Goal: Transaction & Acquisition: Purchase product/service

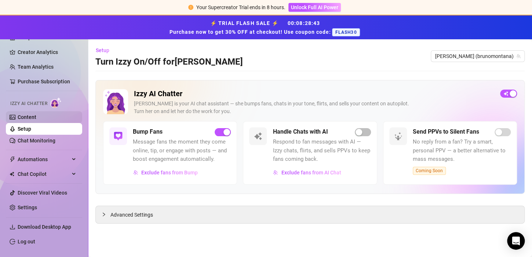
click at [26, 117] on link "Content" at bounding box center [27, 117] width 19 height 6
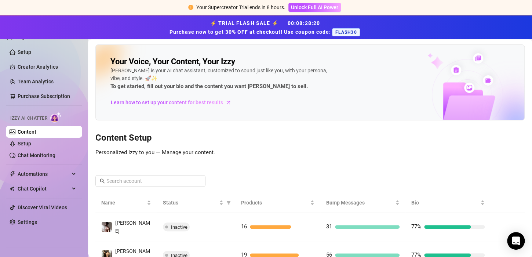
scroll to position [48, 0]
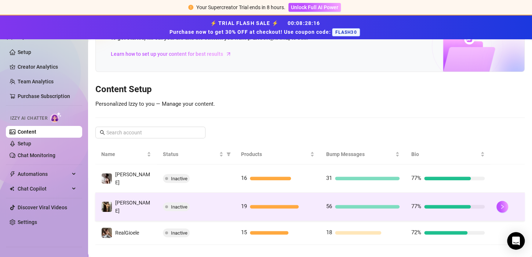
click at [195, 202] on div "Inactive" at bounding box center [196, 206] width 66 height 9
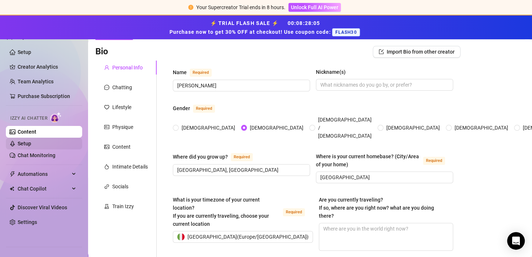
click at [31, 142] on link "Setup" at bounding box center [25, 144] width 14 height 6
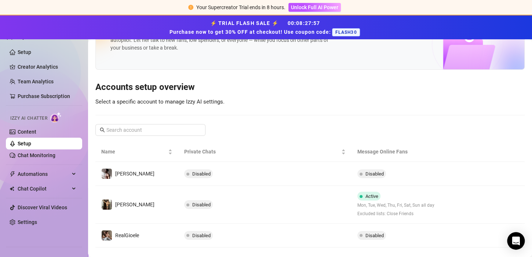
scroll to position [50, 0]
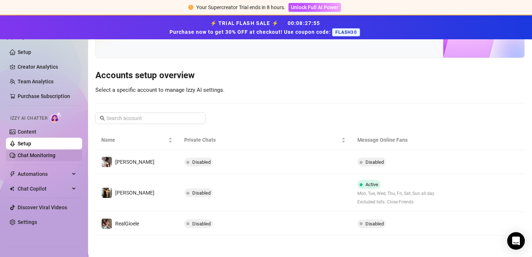
click at [19, 153] on link "Chat Monitoring" at bounding box center [37, 155] width 38 height 6
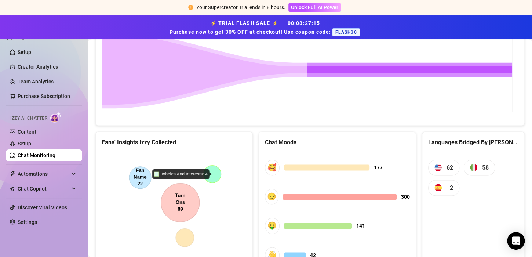
scroll to position [422, 0]
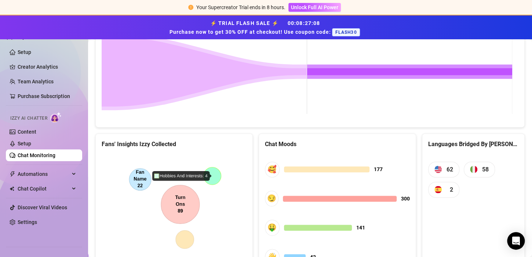
click at [189, 200] on canvas at bounding box center [173, 209] width 142 height 110
click at [188, 240] on canvas at bounding box center [173, 209] width 142 height 110
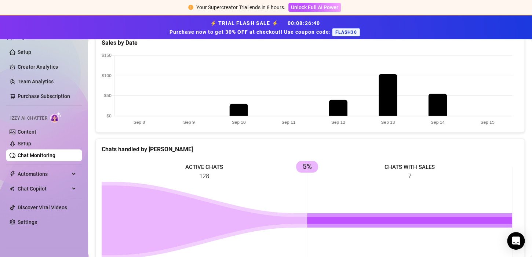
scroll to position [272, 0]
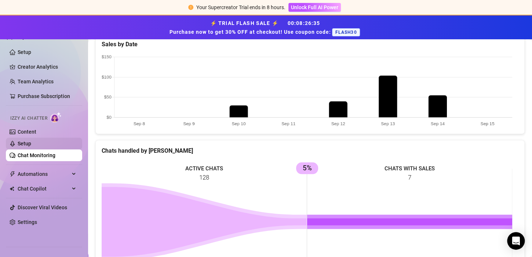
click at [31, 141] on link "Setup" at bounding box center [25, 144] width 14 height 6
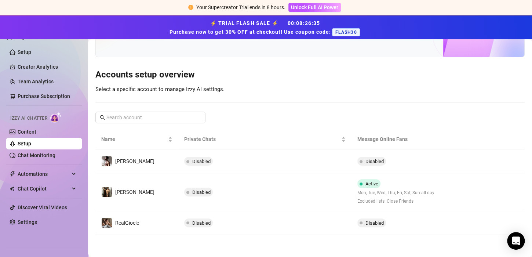
scroll to position [50, 0]
click at [36, 133] on link "Content" at bounding box center [27, 132] width 19 height 6
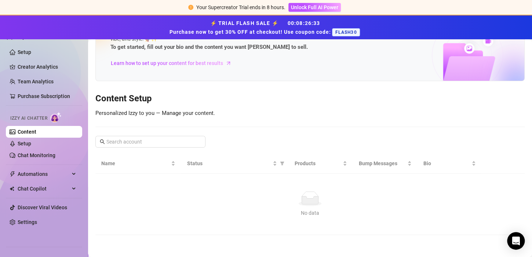
scroll to position [48, 0]
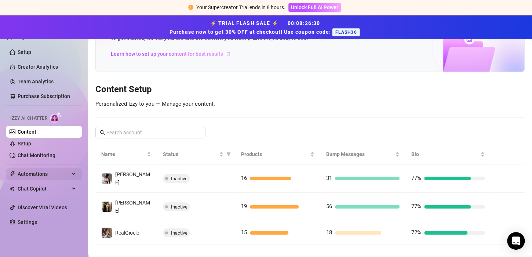
click at [45, 172] on span "Automations" at bounding box center [44, 174] width 52 height 12
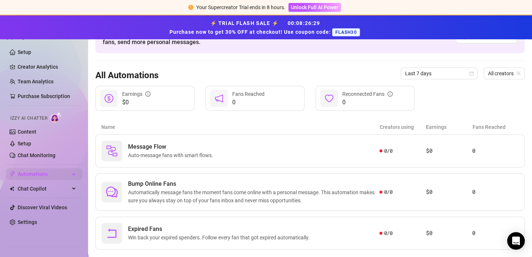
scroll to position [62, 0]
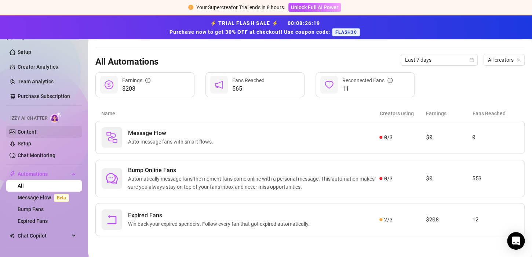
click at [32, 131] on link "Content" at bounding box center [27, 132] width 19 height 6
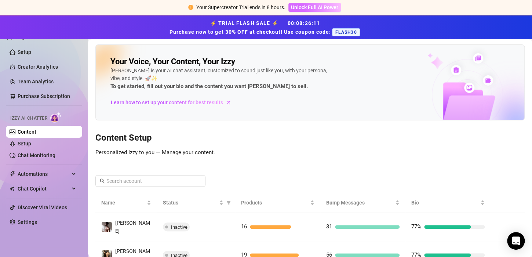
click at [308, 7] on span "Unlock Full AI Power" at bounding box center [314, 7] width 47 height 6
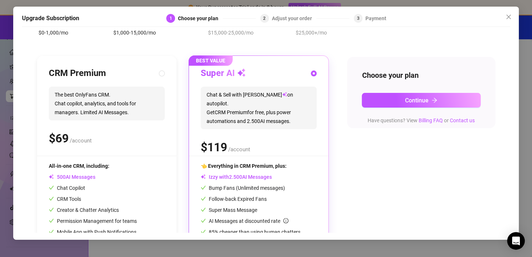
scroll to position [50, 0]
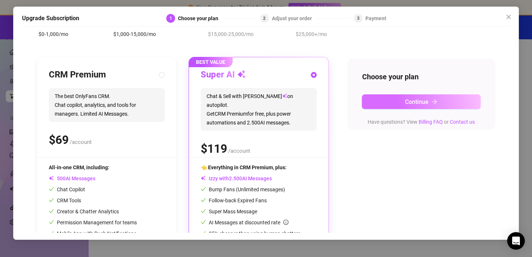
click at [397, 102] on button "Continue" at bounding box center [421, 101] width 119 height 15
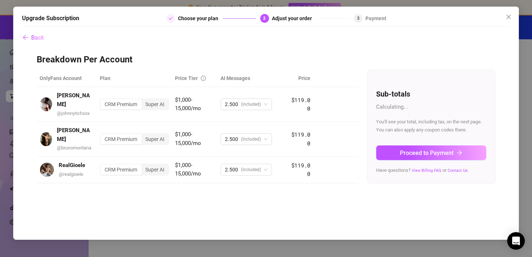
scroll to position [0, 0]
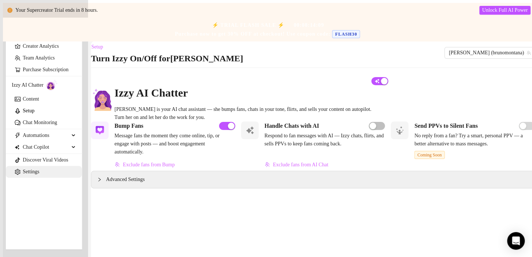
click at [39, 174] on link "Settings" at bounding box center [31, 172] width 17 height 6
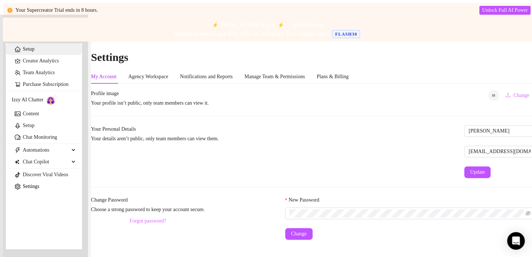
click at [23, 52] on link "Setup" at bounding box center [29, 49] width 12 height 6
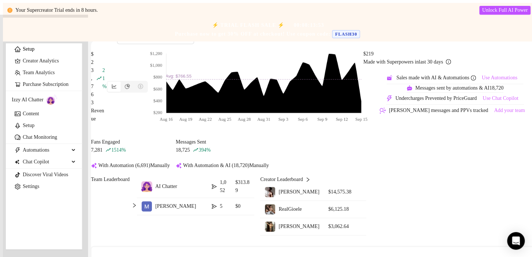
scroll to position [259, 0]
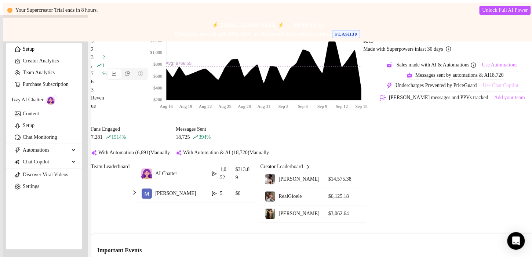
click at [483, 88] on span "Use Chat Copilot" at bounding box center [501, 86] width 36 height 6
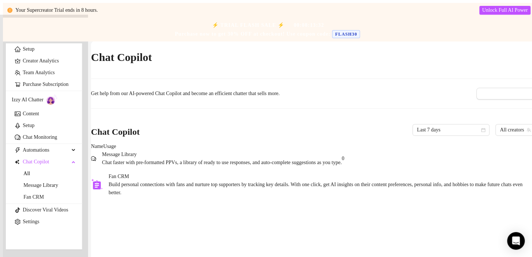
click at [342, 167] on div "Message Library Chat faster with pre-formatted PPVs, a library of ready to use …" at bounding box center [216, 158] width 251 height 16
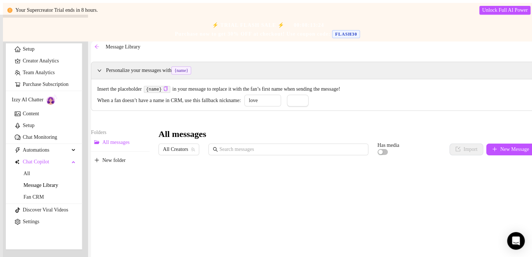
scroll to position [0, 16]
click at [281, 106] on input "love" at bounding box center [262, 101] width 37 height 12
type input "l"
click at [287, 95] on button "Save" at bounding box center [298, 101] width 22 height 12
click at [106, 166] on button "New folder" at bounding box center [120, 161] width 59 height 12
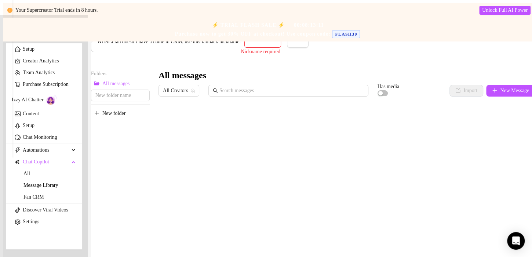
scroll to position [62, 0]
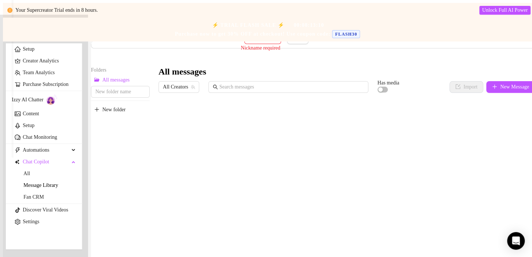
click at [481, 96] on div "All Creators Has media Import New Message" at bounding box center [347, 88] width 377 height 15
click at [486, 93] on button "New Message" at bounding box center [510, 87] width 49 height 12
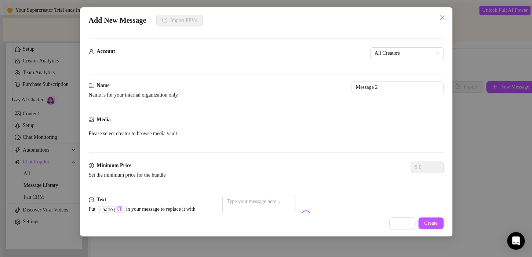
scroll to position [59, 0]
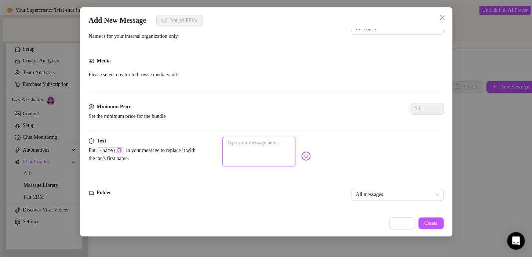
click at [295, 141] on textarea at bounding box center [258, 151] width 73 height 29
click at [352, 192] on div "All messages" at bounding box center [398, 195] width 92 height 12
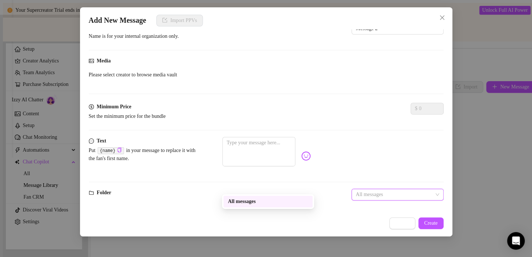
click at [352, 177] on div "Text Put {name} in your message to replace it with the fan's first name." at bounding box center [266, 163] width 355 height 52
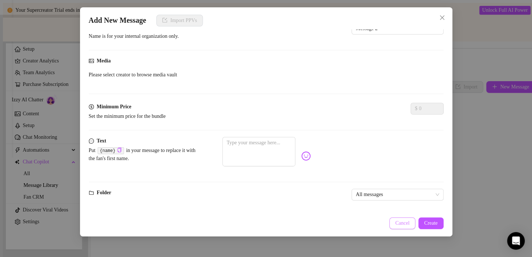
click at [400, 218] on button "Cancel" at bounding box center [402, 223] width 26 height 12
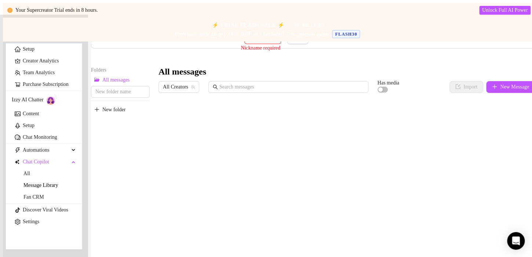
scroll to position [0, 0]
click at [296, 91] on input "text" at bounding box center [291, 87] width 145 height 8
click at [182, 92] on span "All Creators" at bounding box center [179, 86] width 32 height 11
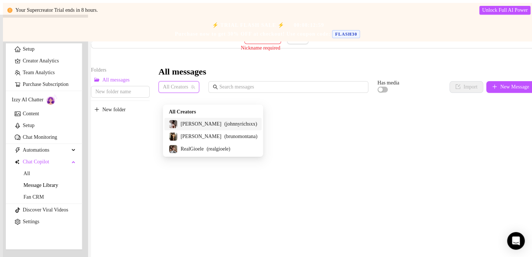
click at [193, 118] on div "[PERSON_NAME] ( [PERSON_NAME] )" at bounding box center [212, 124] width 97 height 12
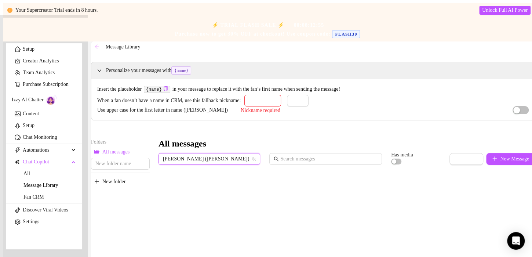
click at [103, 51] on button "button" at bounding box center [97, 47] width 12 height 12
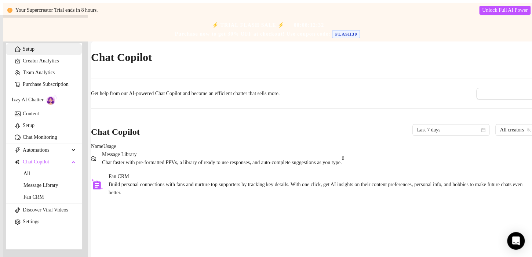
click at [23, 51] on link "Setup" at bounding box center [29, 49] width 12 height 6
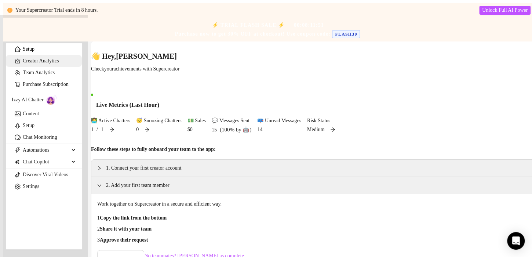
click at [33, 67] on link "Creator Analytics" at bounding box center [49, 61] width 53 height 12
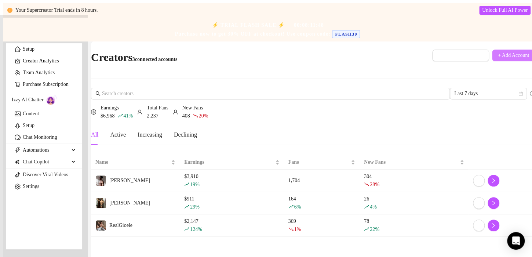
click at [498, 52] on span "+ Add Account" at bounding box center [513, 55] width 31 height 6
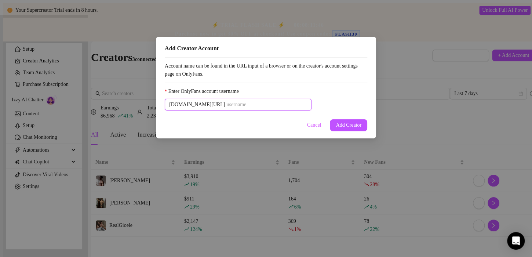
click at [260, 109] on input "Enter OnlyFans account username" at bounding box center [266, 105] width 81 height 8
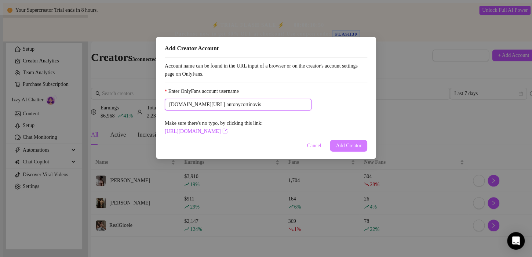
type input "antonycortinovis"
click at [359, 149] on span "Add Creator" at bounding box center [349, 146] width 26 height 6
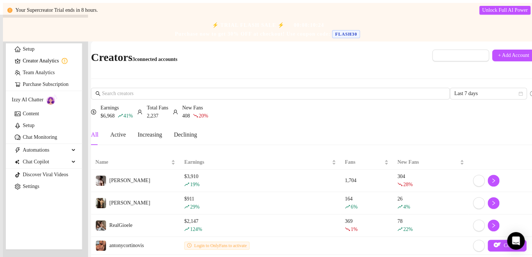
click at [450, 104] on div "$6,968 41 % Earnings 2,237 Total Fans 408 20 % New Fans" at bounding box center [313, 112] width 444 height 16
click at [207, 241] on span "Login to OnlyFans to activate" at bounding box center [216, 245] width 65 height 8
click at [504, 243] on span "Connect" at bounding box center [512, 246] width 17 height 6
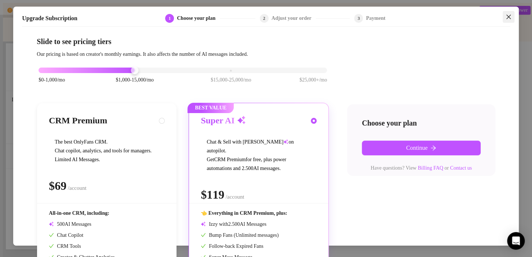
click at [509, 20] on button "Close" at bounding box center [509, 17] width 12 height 12
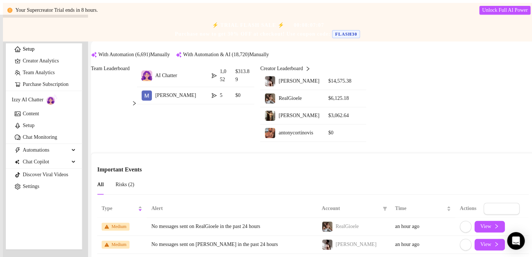
scroll to position [502, 0]
click at [313, 135] on span "antonycortinovis" at bounding box center [296, 133] width 34 height 6
click at [34, 128] on link "Setup" at bounding box center [29, 126] width 12 height 6
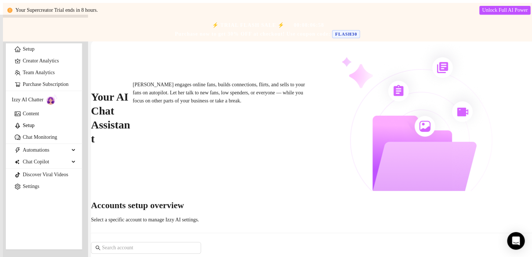
scroll to position [50, 0]
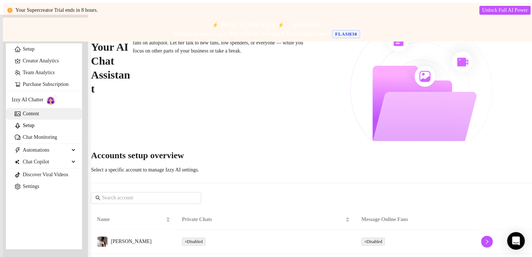
click at [37, 116] on link "Content" at bounding box center [31, 114] width 16 height 6
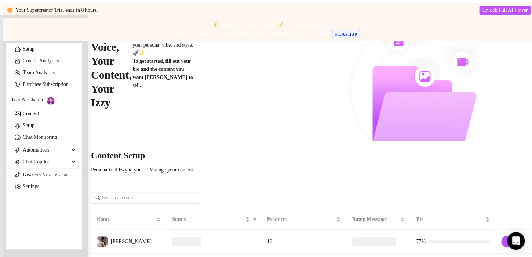
scroll to position [72, 0]
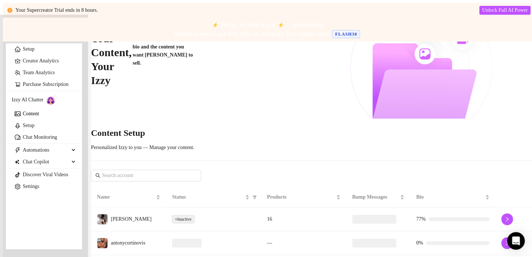
click at [310, 231] on td "—" at bounding box center [303, 243] width 85 height 24
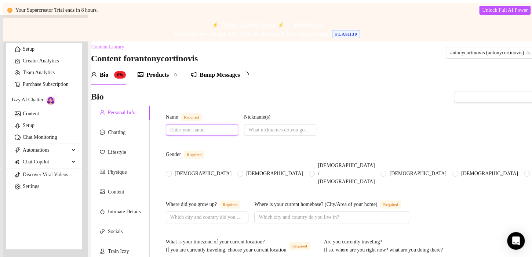
click at [210, 134] on input "Name Required" at bounding box center [201, 130] width 62 height 8
type input "[PERSON_NAME]"
click at [348, 139] on div "Name Required [PERSON_NAME](s)" at bounding box center [347, 129] width 362 height 32
click at [310, 134] on input "Nickname(s)" at bounding box center [279, 130] width 62 height 8
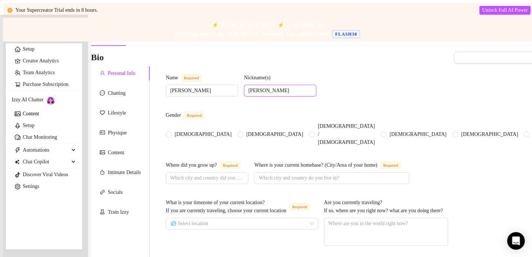
scroll to position [46, 0]
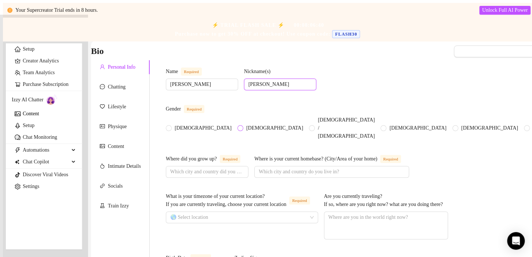
type input "[PERSON_NAME]"
click at [243, 124] on span "[DEMOGRAPHIC_DATA]" at bounding box center [274, 128] width 63 height 8
click at [239, 126] on input "[DEMOGRAPHIC_DATA]" at bounding box center [240, 128] width 3 height 5
radio input "true"
click at [231, 168] on input "Where did you grow up? Required" at bounding box center [206, 172] width 72 height 8
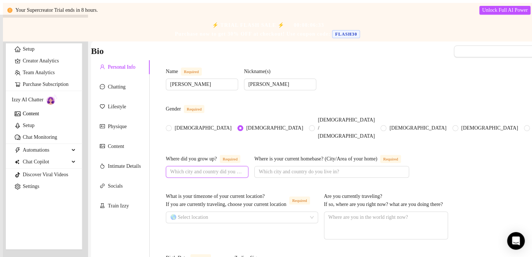
type input "b"
type input "[GEOGRAPHIC_DATA]"
click at [382, 168] on input "Where is your current homebase? (City/Area of your home) Required" at bounding box center [331, 172] width 144 height 8
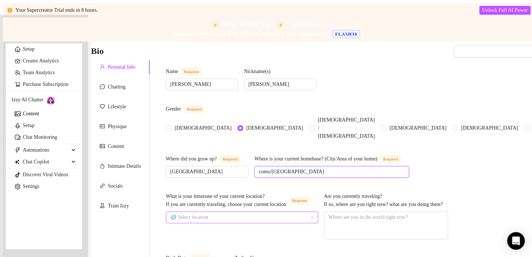
type input "como/[GEOGRAPHIC_DATA]"
click at [230, 223] on input "What is your timezone of your current location? If you are currently traveling,…" at bounding box center [238, 217] width 137 height 11
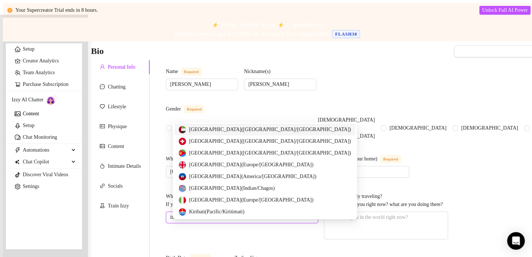
type input "ital"
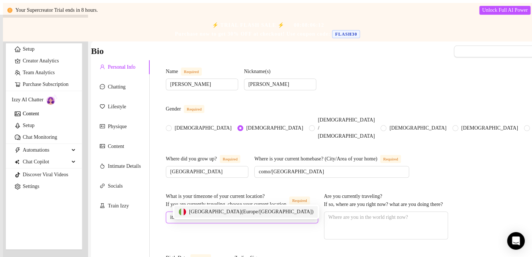
click at [236, 217] on div "[GEOGRAPHIC_DATA] ( [GEOGRAPHIC_DATA]/[GEOGRAPHIC_DATA] )" at bounding box center [245, 212] width 143 height 12
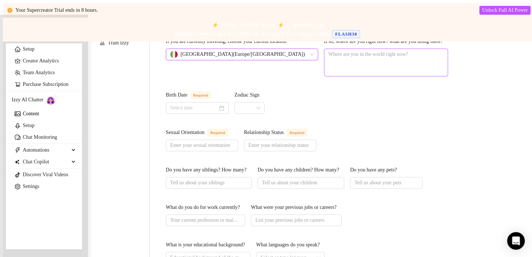
scroll to position [209, 0]
click at [231, 141] on input "Sexual Orientation Required" at bounding box center [201, 145] width 62 height 8
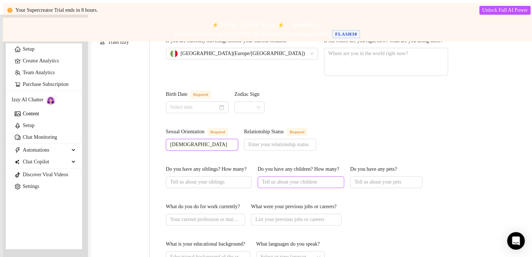
type input "[DEMOGRAPHIC_DATA]"
click at [317, 186] on input "Do you have any children? How many?" at bounding box center [300, 182] width 76 height 8
click at [395, 179] on input "Do you have any pets?" at bounding box center [386, 182] width 62 height 8
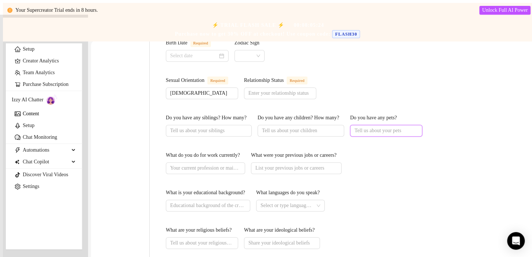
scroll to position [263, 0]
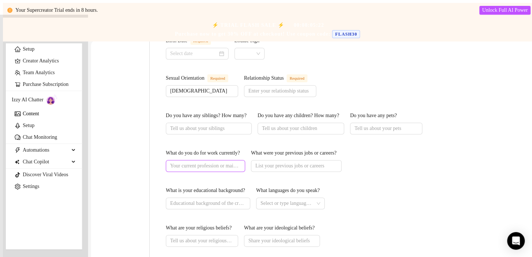
click at [212, 168] on input "What do you do for work currently?" at bounding box center [204, 166] width 69 height 8
type input "informatico"
click at [336, 168] on input "What were your previous jobs or careers?" at bounding box center [295, 166] width 80 height 8
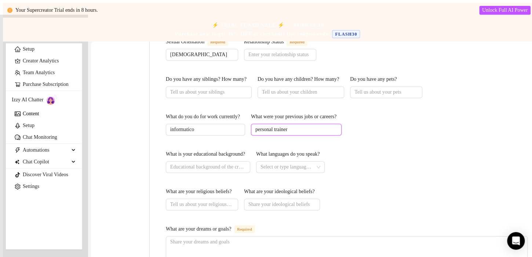
scroll to position [302, 0]
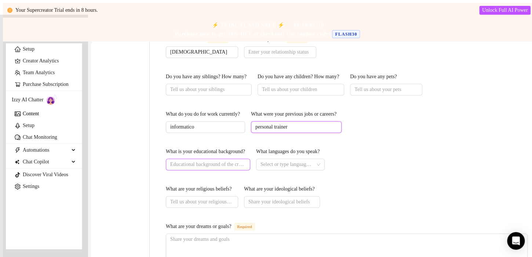
type input "personal trainer"
click at [250, 168] on span at bounding box center [208, 165] width 84 height 12
click at [316, 164] on div at bounding box center [287, 164] width 58 height 10
type input "laurea in informatica"
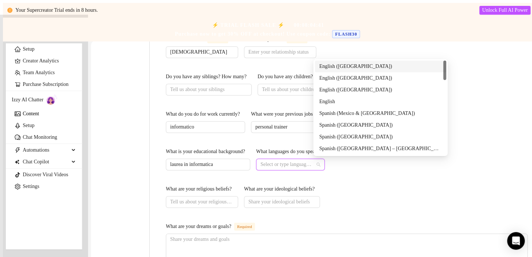
click at [346, 66] on div "English ([GEOGRAPHIC_DATA])" at bounding box center [380, 66] width 123 height 8
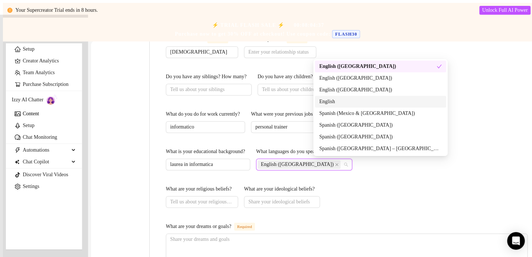
click at [353, 106] on div "English" at bounding box center [380, 102] width 131 height 12
click at [351, 126] on div "Spanish ([GEOGRAPHIC_DATA])" at bounding box center [380, 125] width 123 height 8
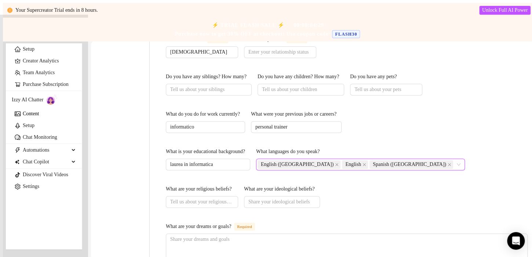
drag, startPoint x: 531, startPoint y: 103, endPoint x: 458, endPoint y: 81, distance: 76.3
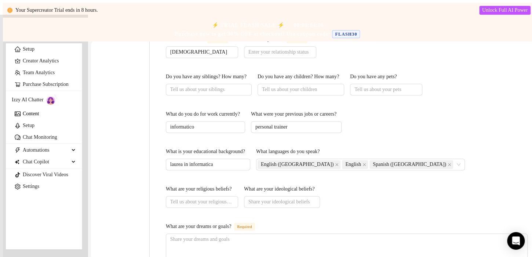
click at [458, 81] on div "Bio Import Bio from other creator Personal Info Chatting Lifestyle Physique Con…" at bounding box center [313, 119] width 444 height 661
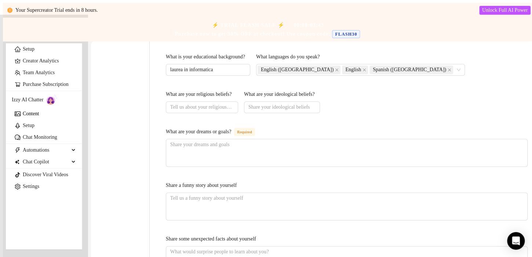
scroll to position [397, 0]
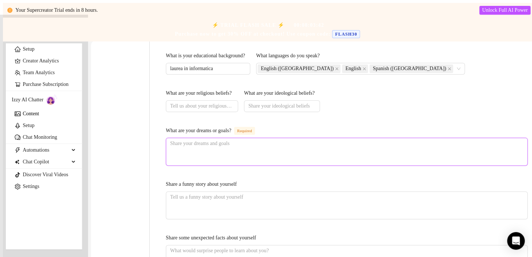
click at [242, 160] on textarea "What are your dreams or goals? Required" at bounding box center [346, 151] width 361 height 27
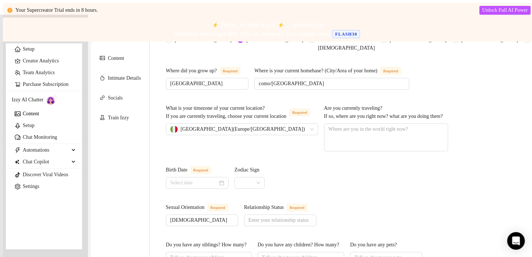
scroll to position [133, 0]
click at [350, 144] on textarea "Are you currently traveling? If so, where are you right now? what are you doing…" at bounding box center [385, 137] width 123 height 27
type textarea "s"
type textarea "si"
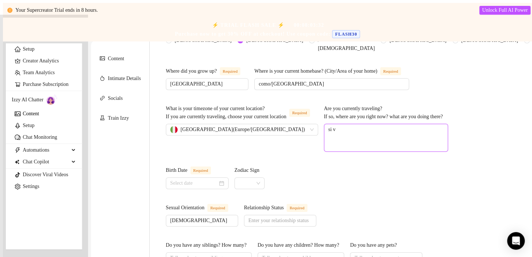
type textarea "si vi"
type textarea "si via"
type textarea "si viag"
type textarea "si viaggi"
type textarea "si viaggio"
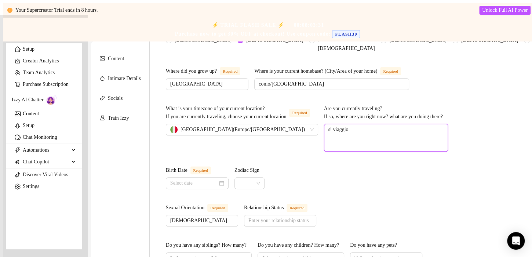
type textarea "si viaggio"
type textarea "si viaggio m"
type textarea "si viaggio mo"
type textarea "si viaggio mol"
type textarea "si viaggio molto"
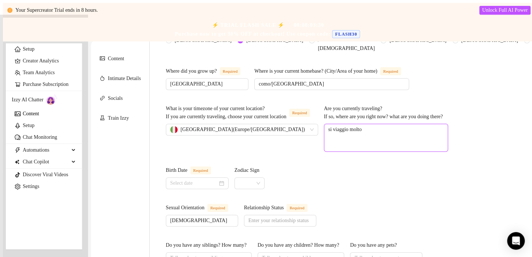
type textarea "si viaggio molto"
type textarea "si viaggio molto p"
type textarea "si viaggio molto pe"
type textarea "si viaggio molto per"
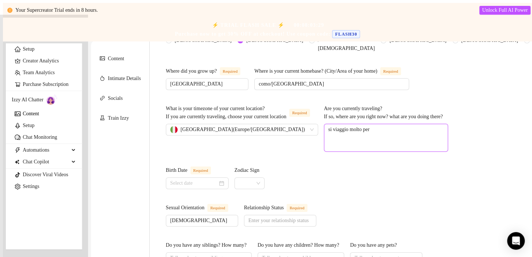
type textarea "si viaggio molto per l"
type textarea "si viaggio molto per l'"
type textarea "si viaggio molto per l'i"
type textarea "si viaggio molto per l'ita"
type textarea "si viaggio molto per l'ital"
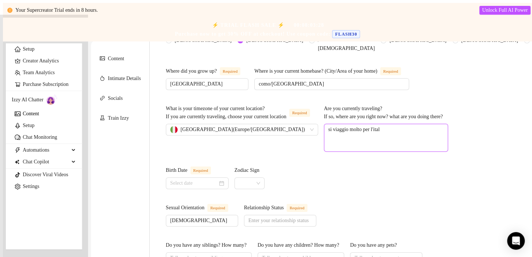
type textarea "si viaggio molto per l'itali"
type textarea "si viaggio molto per l'italia"
type textarea "si viaggio molto per l'italia e"
type textarea "si viaggio molto per l'italia e a"
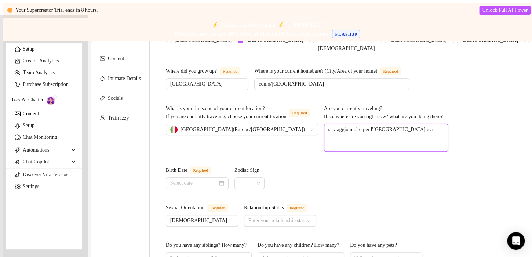
type textarea "si viaggio molto per l'italia e an"
type textarea "si viaggio molto per l'italia e anc"
type textarea "si viaggio molto per l'italia e anch"
type textarea "si viaggio molto per l'italia e anche"
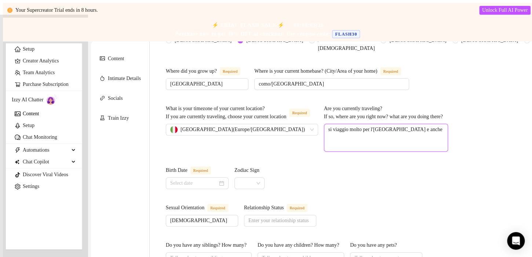
type textarea "si viaggio molto per l'italia e anche i"
type textarea "si viaggio molto per l'italia e anche in"
type textarea "si viaggio molto per l'italia e anche in tu"
type textarea "si viaggio molto per l'italia e anche in tut"
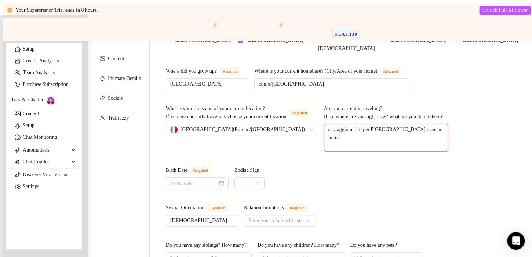
type textarea "si viaggio molto per l'italia e anche in tutt"
type textarea "si viaggio molto per l'italia e anche in tutta"
type textarea "si viaggio molto per l'italia e anche in tutta eu"
type textarea "si viaggio molto per l'italia e anche in tutta euro"
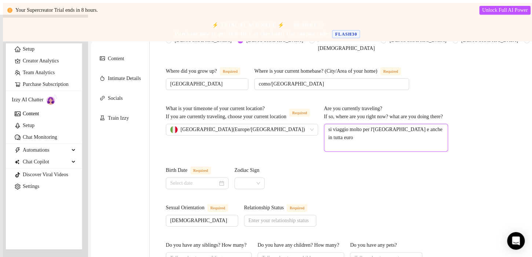
type textarea "si viaggio molto per l'italia e anche in tutta europ"
type textarea "si viaggio molto per l'italia e anche in tutta europa"
type textarea "si viaggio molto per l'italia e anche in tutta europa."
type textarea "si viaggio molto per l'italia e anche in tutta europa. s"
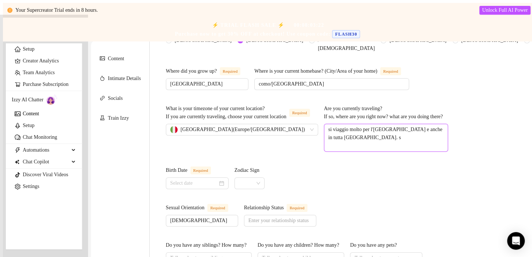
type textarea "si viaggio molto per l'italia e anche in tutta europa. so"
type textarea "si viaggio molto per l'italia e anche in tutta europa. son"
type textarea "si viaggio molto per l'italia e anche in tutta europa. sono"
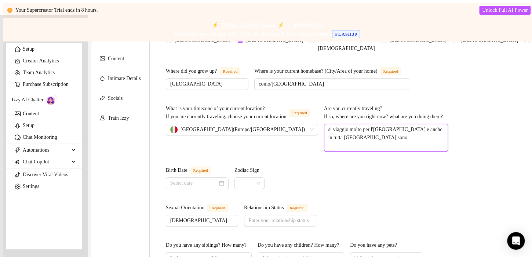
type textarea "si viaggio molto per l'italia e anche in tutta europa. son"
type textarea "si viaggio molto per l'italia e anche in tutta europa. so"
type textarea "si viaggio molto per l'italia e anche in tutta europa. s"
type textarea "si viaggio molto per l'italia e anche in tutta europa."
type textarea "si viaggio molto per l'italia e anche in tutta europa. b"
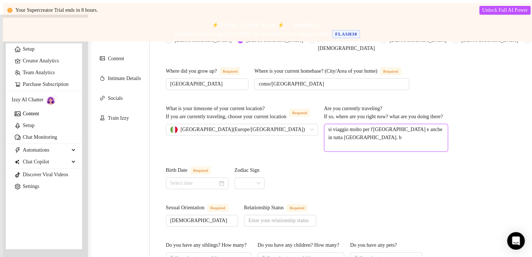
type textarea "si viaggio molto per l'italia e anche in tutta europa. ba"
type textarea "si viaggio molto per l'italia e anche in tutta europa. bal"
type textarea "si viaggio molto per l'italia e anche in tutta europa. ball"
type textarea "si viaggio molto per l'italia e anche in tutta europa. bal"
type textarea "si viaggio molto per l'italia e anche in tutta europa. ba"
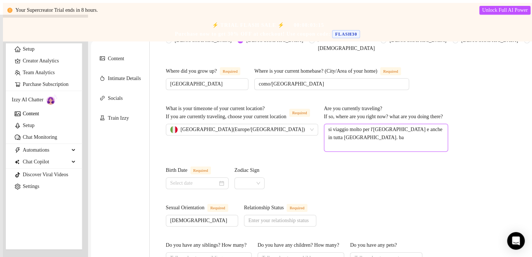
type textarea "si viaggio molto per l'italia e anche in tutta europa. b"
type textarea "si viaggio molto per l'italia e anche in tutta europa."
type textarea "si viaggio molto per l'italia e anche in tutta europa. m"
type textarea "si viaggio molto per l'italia e anche in tutta europa. mi"
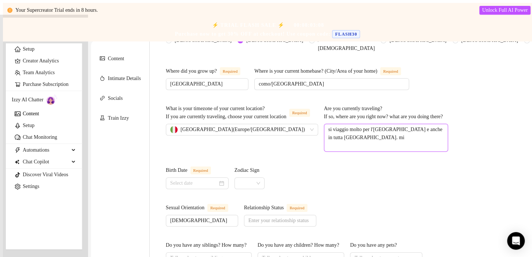
type textarea "si viaggio molto per l'italia e anche in tutta europa. mi p"
type textarea "si viaggio molto per l'italia e anche in tutta europa. mi pi"
type textarea "si viaggio molto per l'italia e anche in tutta europa. mi pia"
type textarea "si viaggio molto per l'italia e anche in tutta europa. mi piac"
type textarea "si viaggio molto per l'italia e anche in tutta europa. mi piace"
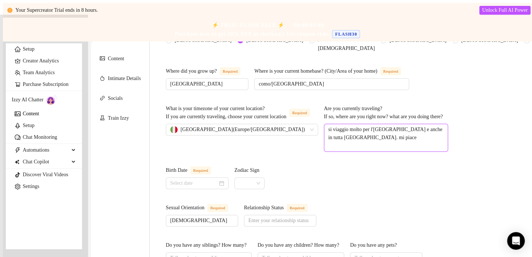
type textarea "si viaggio molto per l'italia e anche in tutta europa. mi piace"
type textarea "si viaggio molto per l'italia e anche in tutta europa. mi piace d"
type textarea "si viaggio molto per l'italia e anche in tutta europa. mi piace di"
type textarea "si viaggio molto per l'italia e anche in tutta europa. mi piace div"
type textarea "si viaggio molto per l'italia e anche in tutta europa. mi piace dive"
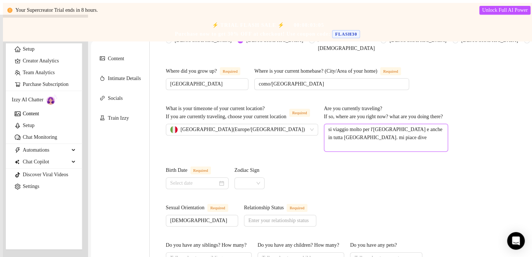
type textarea "si viaggio molto per l'italia e anche in tutta europa. mi piace diver"
type textarea "si viaggio molto per l'italia e anche in tutta europa. mi piace divert"
type textarea "si viaggio molto per l'italia e anche in tutta europa. mi piace diverti"
type textarea "si viaggio molto per l'italia e anche in tutta europa. mi piace divertir"
type textarea "si viaggio molto per l'italia e anche in tutta europa. mi piace divertirm"
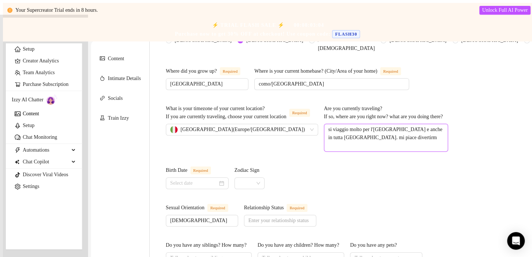
type textarea "si viaggio molto per l'italia e anche in tutta europa. mi piace divertirmi"
type textarea "si viaggio molto per l'italia e anche in tutta europa. mi piace divertirmi e"
type textarea "si viaggio molto per l'italia e anche in tutta europa. mi piace divertirmi e b"
type textarea "si viaggio molto per l'italia e anche in tutta europa. mi piace divertirmi e ba"
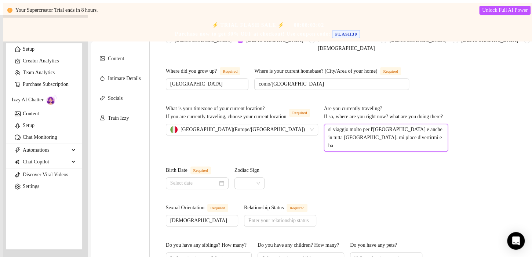
type textarea "si viaggio molto per l'italia e anche in tutta europa. mi piace divertirmi e bal"
type textarea "si viaggio molto per l'italia e anche in tutta europa. mi piace divertirmi e ba…"
click at [218, 182] on input "Birth Date Required" at bounding box center [193, 183] width 47 height 8
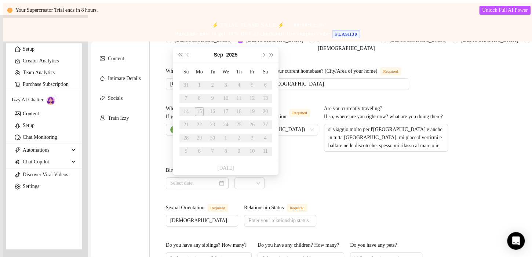
click at [181, 55] on span "Last year (Control + left)" at bounding box center [180, 55] width 4 height 4
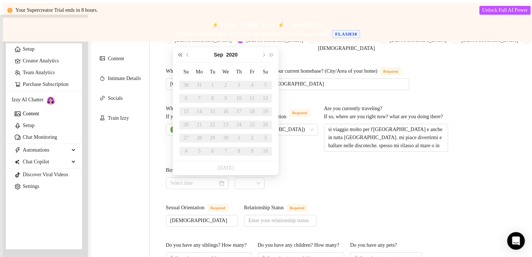
click at [181, 55] on span "Last year (Control + left)" at bounding box center [180, 55] width 4 height 4
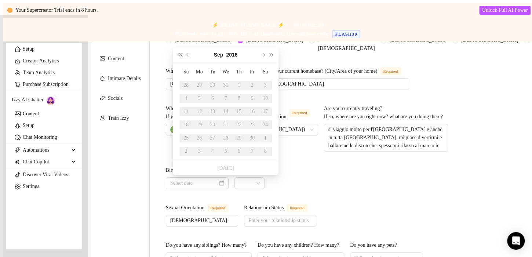
click at [181, 55] on span "Last year (Control + left)" at bounding box center [180, 55] width 4 height 4
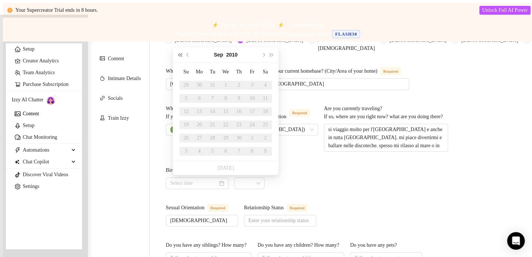
click at [181, 55] on span "Last year (Control + left)" at bounding box center [180, 55] width 4 height 4
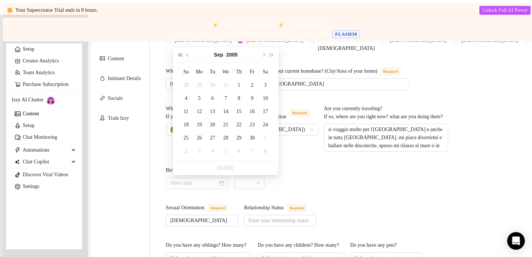
click at [181, 55] on span "Last year (Control + left)" at bounding box center [180, 55] width 4 height 4
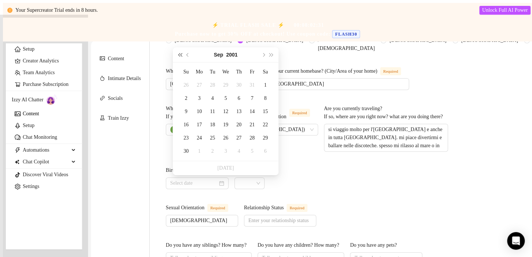
click at [181, 55] on span "Last year (Control + left)" at bounding box center [180, 55] width 4 height 4
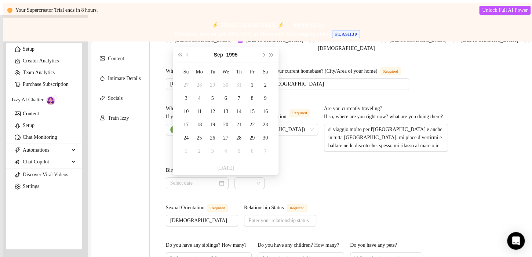
click at [181, 55] on span "Last year (Control + left)" at bounding box center [180, 55] width 4 height 4
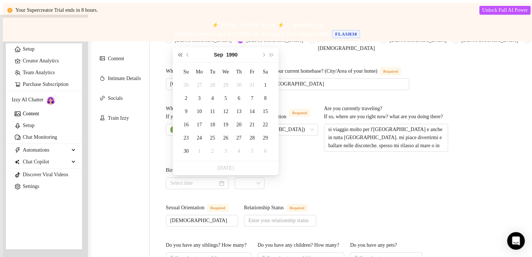
click at [181, 55] on span "Last year (Control + left)" at bounding box center [180, 55] width 4 height 4
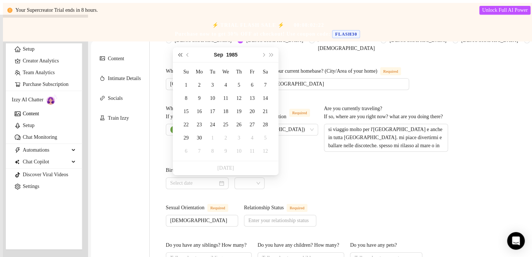
click at [181, 54] on span "Last year (Control + left)" at bounding box center [180, 55] width 4 height 4
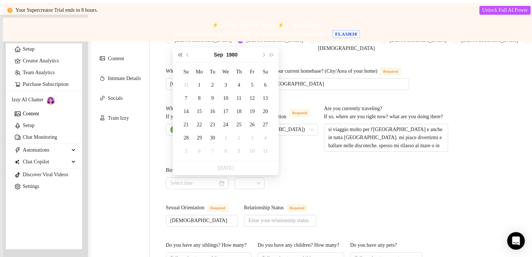
click at [181, 54] on span "Last year (Control + left)" at bounding box center [180, 55] width 4 height 4
click at [179, 54] on span "Last year (Control + left)" at bounding box center [180, 55] width 4 height 4
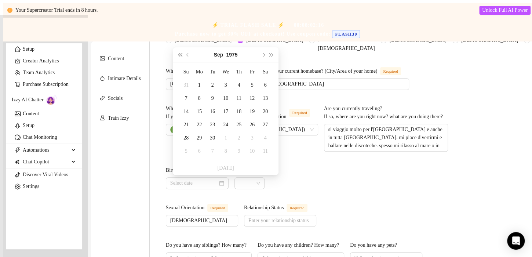
click at [179, 54] on span "Last year (Control + left)" at bounding box center [180, 55] width 4 height 4
click at [181, 56] on span "Last year (Control + left)" at bounding box center [180, 55] width 4 height 4
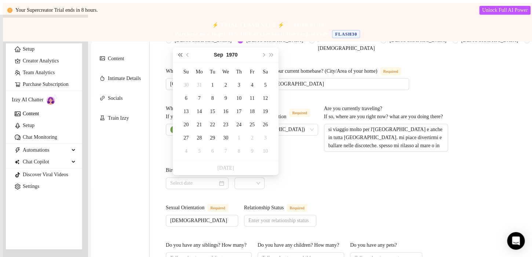
click at [181, 56] on span "Last year (Control + left)" at bounding box center [180, 55] width 4 height 4
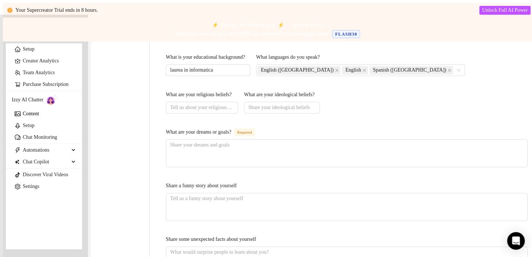
scroll to position [396, 0]
click at [410, 164] on textarea "What are your dreams or goals? Required" at bounding box center [346, 152] width 361 height 27
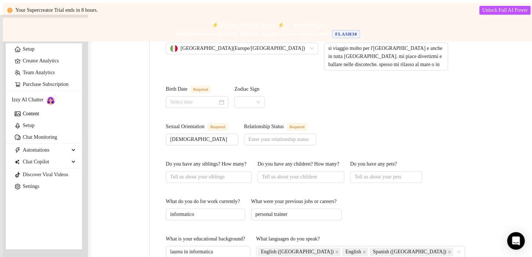
scroll to position [175, 0]
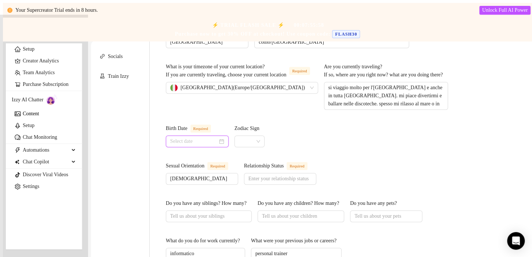
click at [213, 142] on input "Birth Date Required" at bounding box center [193, 141] width 47 height 8
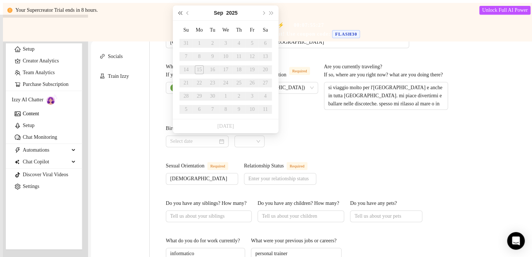
click at [178, 11] on button "Last year (Control + left)" at bounding box center [180, 13] width 8 height 15
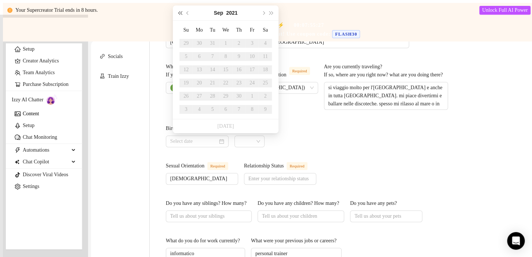
click at [178, 11] on button "Last year (Control + left)" at bounding box center [180, 13] width 8 height 15
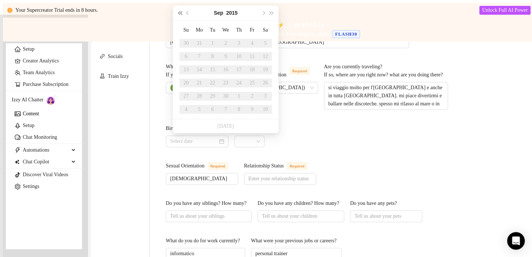
click at [178, 11] on button "Last year (Control + left)" at bounding box center [180, 13] width 8 height 15
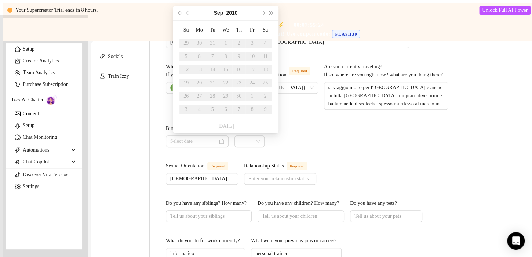
click at [178, 11] on button "Last year (Control + left)" at bounding box center [180, 13] width 8 height 15
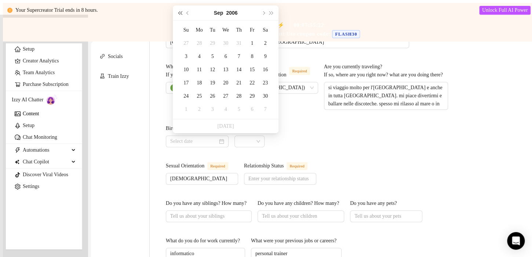
click at [178, 11] on button "Last year (Control + left)" at bounding box center [180, 13] width 8 height 15
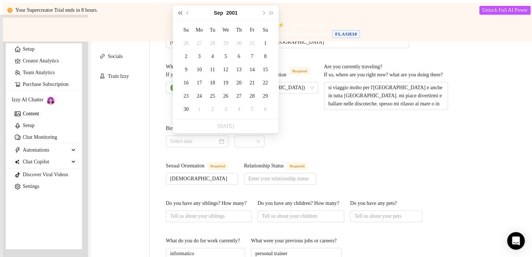
click at [178, 11] on button "Last year (Control + left)" at bounding box center [180, 13] width 8 height 15
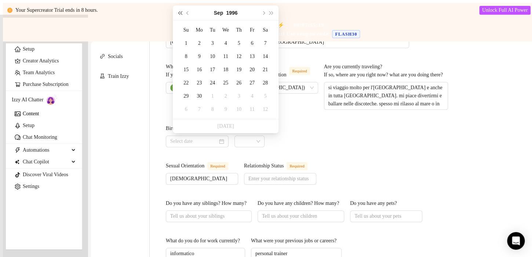
click at [178, 11] on button "Last year (Control + left)" at bounding box center [180, 13] width 8 height 15
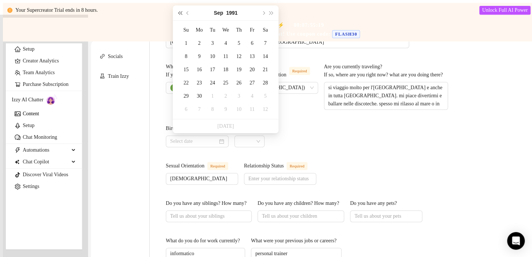
click at [178, 11] on button "Last year (Control + left)" at bounding box center [180, 13] width 8 height 15
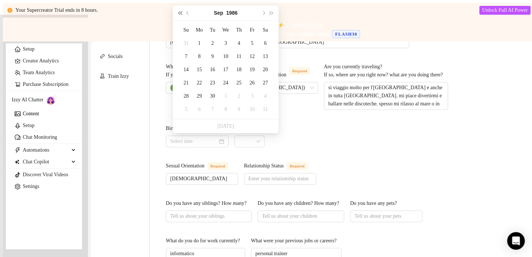
click at [178, 11] on button "Last year (Control + left)" at bounding box center [180, 13] width 8 height 15
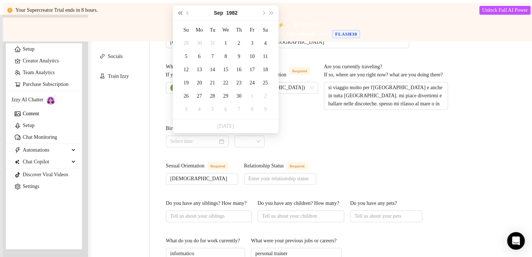
click at [178, 11] on button "Last year (Control + left)" at bounding box center [180, 13] width 8 height 15
click at [276, 11] on div "Sep 1980" at bounding box center [226, 13] width 106 height 15
click at [270, 13] on span "Next year (Control + right)" at bounding box center [272, 13] width 4 height 4
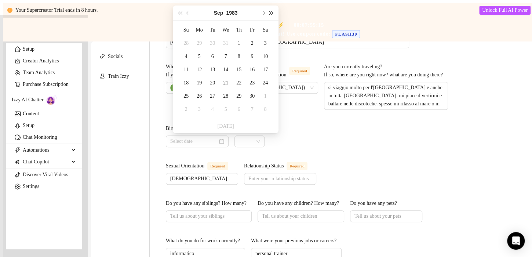
click at [270, 13] on span "Next year (Control + right)" at bounding box center [272, 13] width 4 height 4
click at [188, 15] on button "Previous month (PageUp)" at bounding box center [188, 13] width 8 height 15
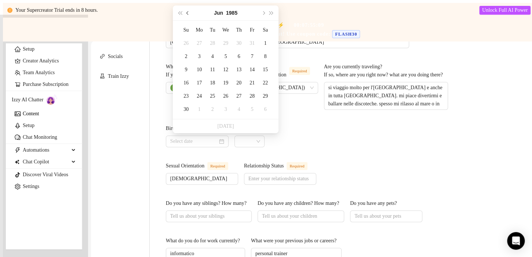
click at [188, 15] on button "Previous month (PageUp)" at bounding box center [188, 13] width 8 height 15
click at [266, 68] on div "16" at bounding box center [265, 69] width 9 height 9
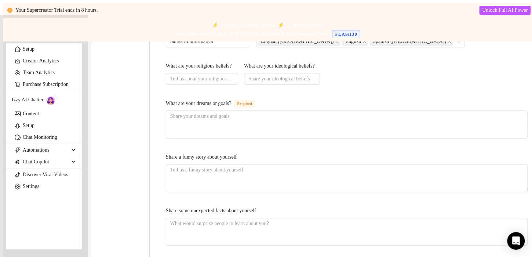
scroll to position [417, 0]
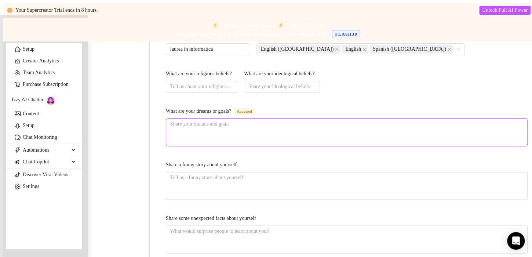
click at [215, 146] on textarea "What are your dreams or goals? Required" at bounding box center [346, 132] width 361 height 27
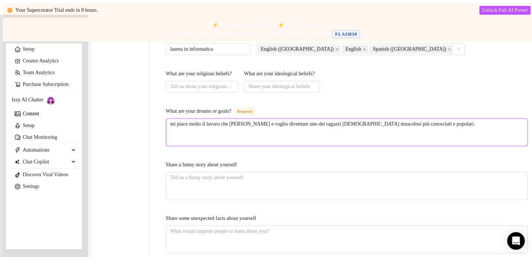
click at [400, 130] on textarea "mi piace molto il lavoro che faccio e voglio diventare uno dei ragazzi gay musc…" at bounding box center [346, 132] width 361 height 27
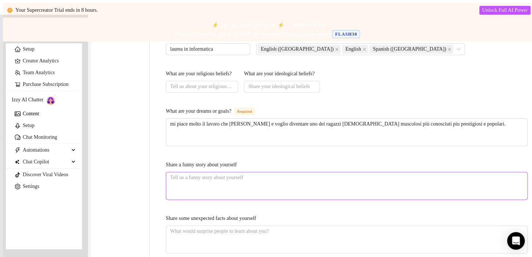
click at [324, 181] on textarea "Share a funny story about yourself" at bounding box center [346, 185] width 361 height 27
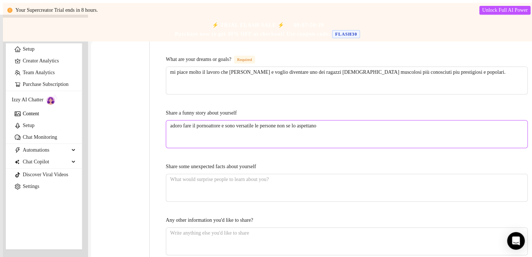
scroll to position [469, 0]
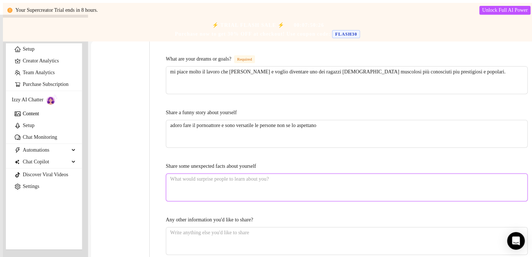
drag, startPoint x: 336, startPoint y: 181, endPoint x: 276, endPoint y: 187, distance: 60.5
drag, startPoint x: 276, startPoint y: 187, endPoint x: 250, endPoint y: 178, distance: 27.4
click at [250, 178] on textarea "Share some unexpected facts about yourself" at bounding box center [346, 187] width 361 height 27
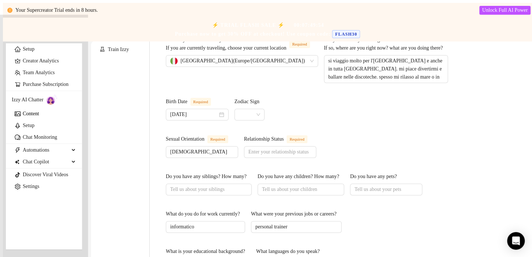
scroll to position [203, 0]
click at [310, 147] on input "Relationship Status Required" at bounding box center [279, 151] width 62 height 8
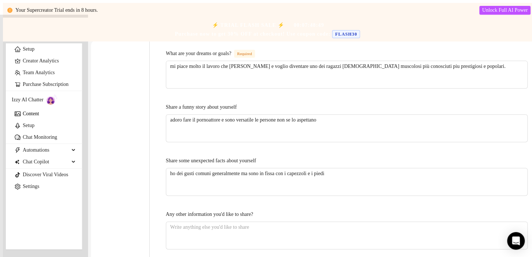
scroll to position [475, 0]
click at [375, 183] on textarea "ho dei gusti comuni generalmente ma sono in fissa con i capezzoli e i piedi" at bounding box center [346, 181] width 361 height 27
click at [177, 174] on textarea "ho dei gusti comuni generalmente ma sono in fissa con i capezzoli e i piedi" at bounding box center [346, 181] width 361 height 27
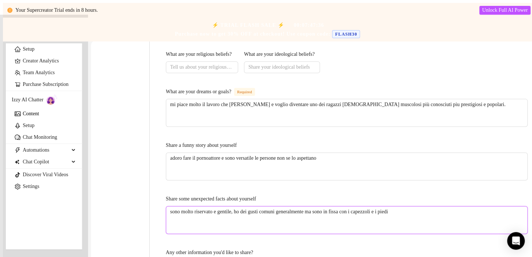
scroll to position [530, 0]
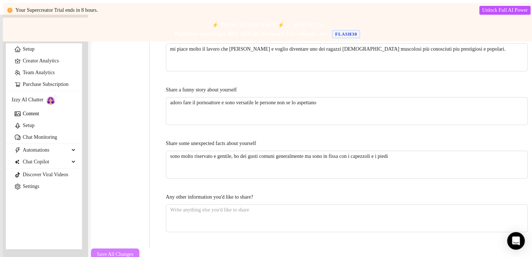
click at [134, 251] on span "Save All Changes" at bounding box center [115, 254] width 37 height 6
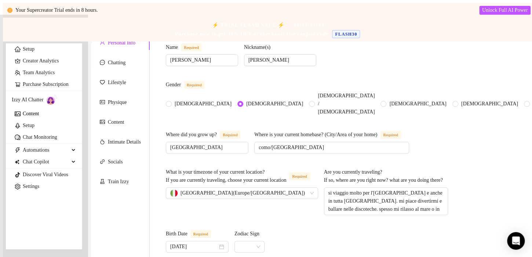
scroll to position [0, 0]
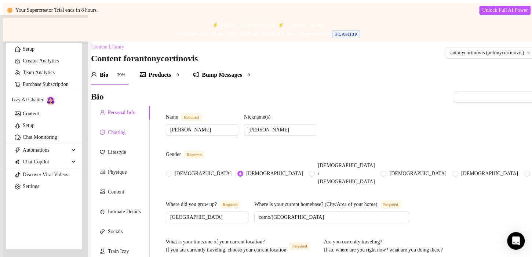
click at [109, 136] on div "Chatting" at bounding box center [113, 132] width 26 height 8
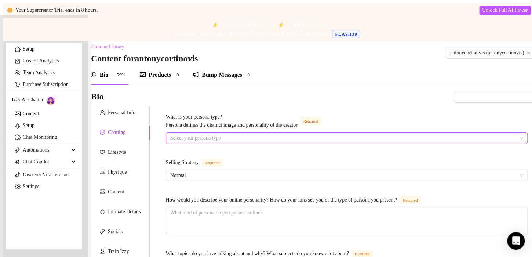
click at [280, 137] on input "What is your persona type? Persona defines the distinct image and personality o…" at bounding box center [343, 137] width 346 height 11
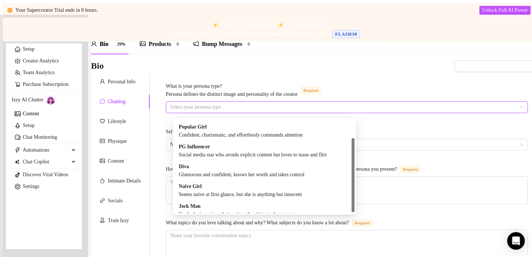
scroll to position [25, 0]
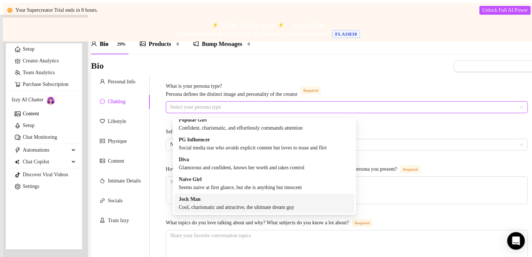
click at [251, 200] on div "Jock Man Cool, charismatic and attractive, the ultimate dream guy" at bounding box center [264, 203] width 171 height 16
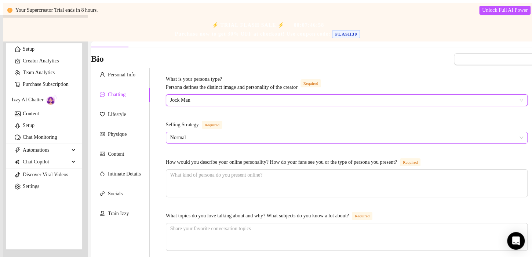
scroll to position [37, 0]
click at [208, 141] on span "Normal" at bounding box center [346, 138] width 353 height 11
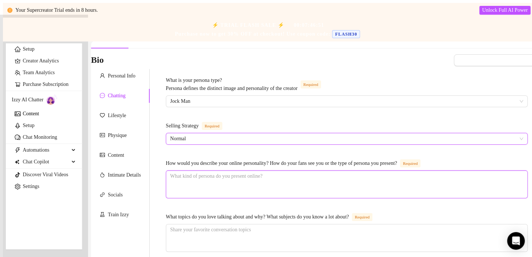
click at [246, 187] on textarea "How would you describe your online personality? How do your fans see you or the…" at bounding box center [346, 184] width 361 height 27
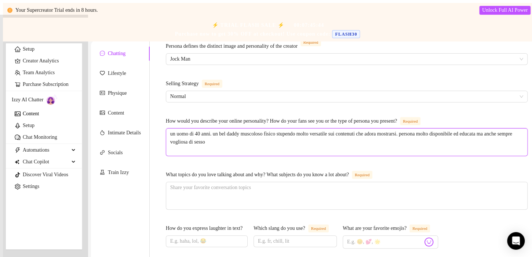
scroll to position [95, 0]
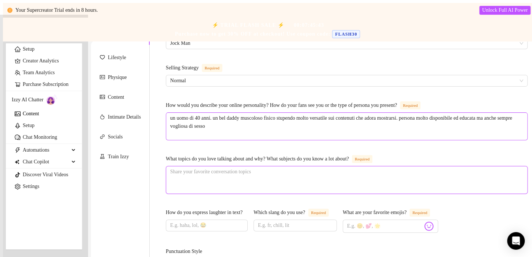
click at [246, 187] on textarea "What topics do you love talking about and why? What subjects do you know a lot …" at bounding box center [346, 179] width 361 height 27
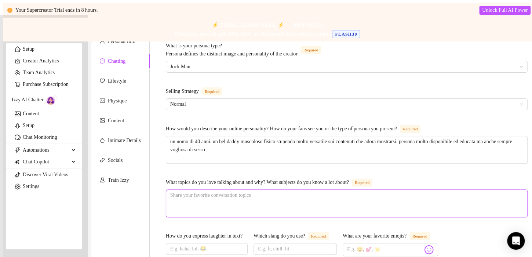
scroll to position [50, 0]
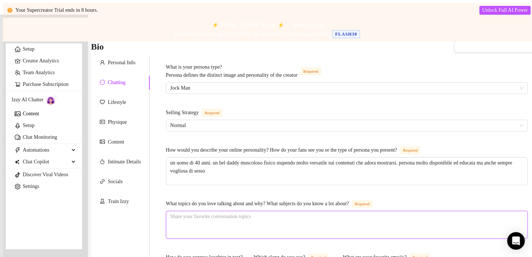
click at [243, 220] on textarea "What topics do you love talking about and why? What subjects do you know a lot …" at bounding box center [346, 224] width 361 height 27
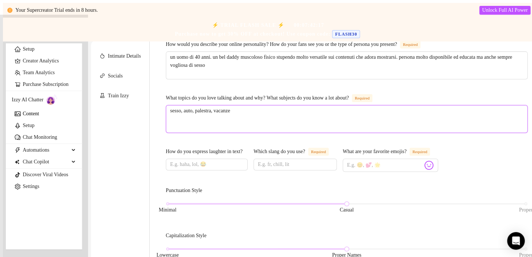
scroll to position [156, 0]
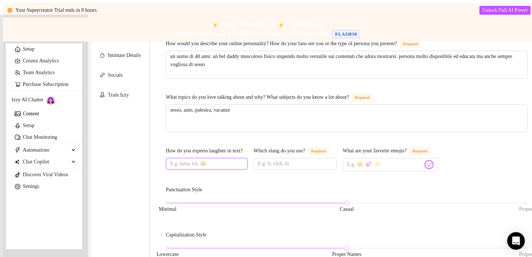
click at [239, 168] on input "How do you express laughter in text?" at bounding box center [206, 164] width 72 height 8
click at [396, 169] on input "What are your favorite emojis? Required" at bounding box center [385, 165] width 76 height 10
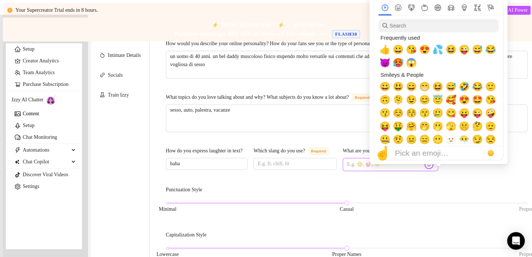
click at [434, 169] on img at bounding box center [429, 165] width 10 height 10
click at [384, 63] on span "😈" at bounding box center [384, 63] width 11 height 10
click at [460, 51] on span "😜" at bounding box center [464, 49] width 11 height 10
click at [433, 51] on span "💦" at bounding box center [437, 49] width 11 height 10
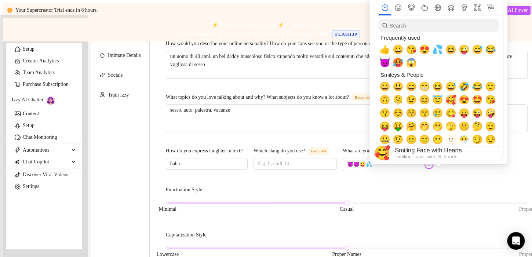
click at [453, 102] on span "🥰" at bounding box center [451, 100] width 11 height 10
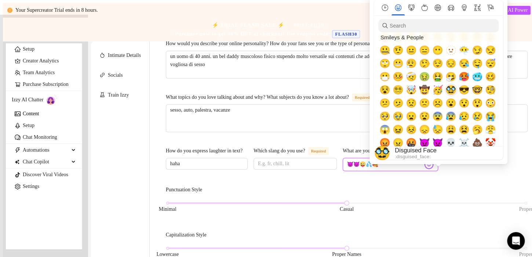
scroll to position [95, 0]
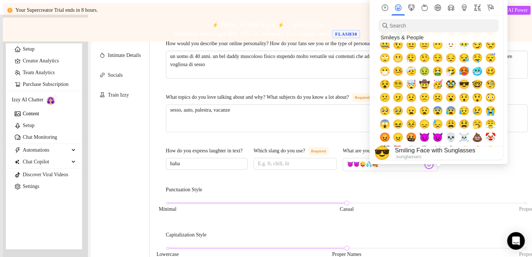
click at [466, 85] on span "😎" at bounding box center [464, 84] width 11 height 10
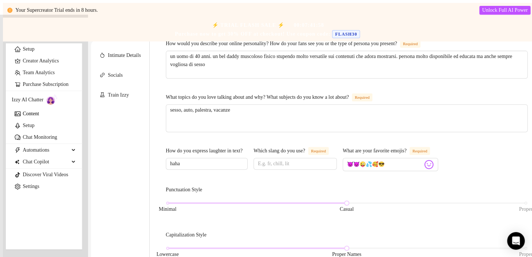
click at [481, 242] on div "Bio Import Bio from other creator Personal Info Chatting Lifestyle Physique Con…" at bounding box center [313, 228] width 444 height 586
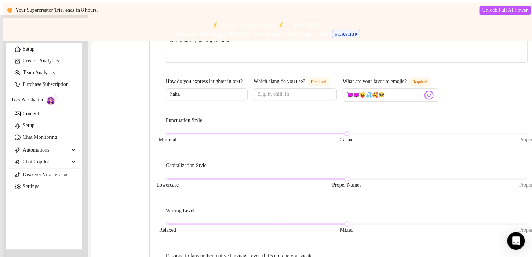
scroll to position [230, 0]
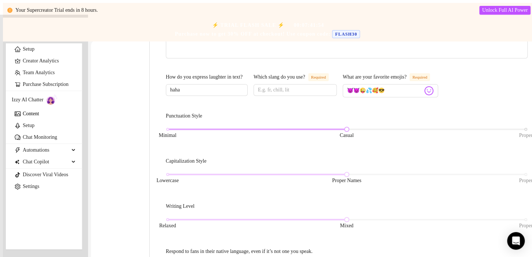
click at [519, 139] on span "Proper" at bounding box center [526, 135] width 14 height 8
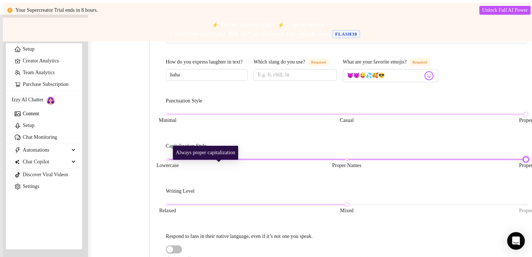
drag, startPoint x: 219, startPoint y: 166, endPoint x: 250, endPoint y: 164, distance: 30.5
click at [250, 161] on div "Lowercase Proper Names Proper" at bounding box center [347, 159] width 358 height 4
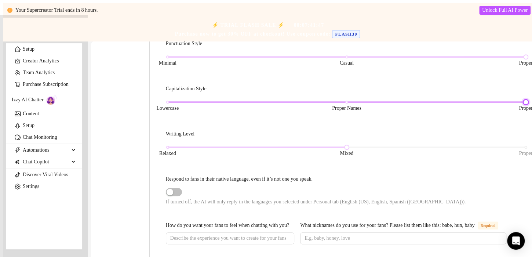
scroll to position [305, 0]
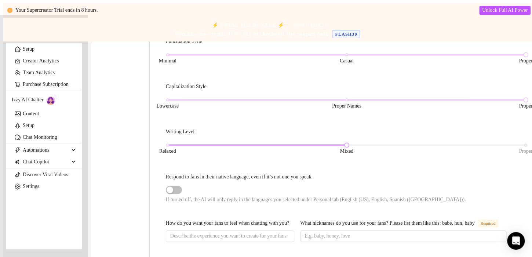
click at [519, 152] on span "Proper" at bounding box center [526, 151] width 14 height 8
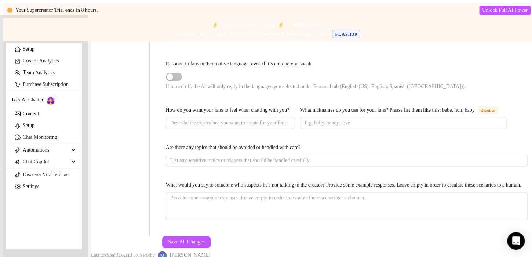
scroll to position [425, 0]
click at [272, 138] on div "How do you want your fans to feel when chatting with you? What nicknames do you…" at bounding box center [347, 122] width 362 height 32
click at [271, 127] on input "How do you want your fans to feel when chatting with you?" at bounding box center [229, 123] width 118 height 8
click at [348, 127] on input "What nicknames do you use for your fans? Please list them like this: babe, hun,…" at bounding box center [403, 123] width 196 height 8
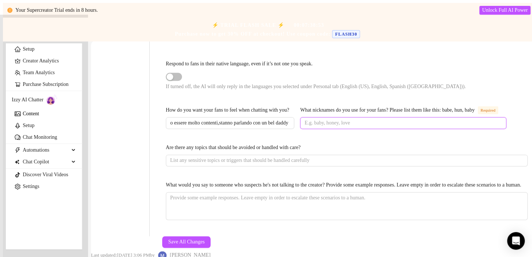
scroll to position [0, 0]
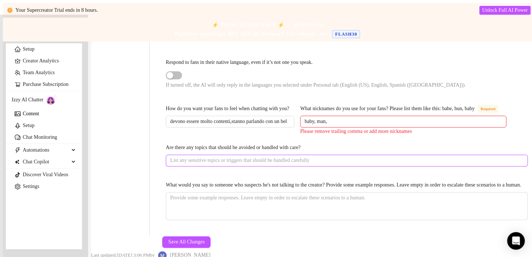
click at [350, 164] on input "Are there any topics that should be avoided or handled with care?" at bounding box center [346, 160] width 352 height 8
click at [347, 126] on input "baby, man," at bounding box center [403, 121] width 196 height 8
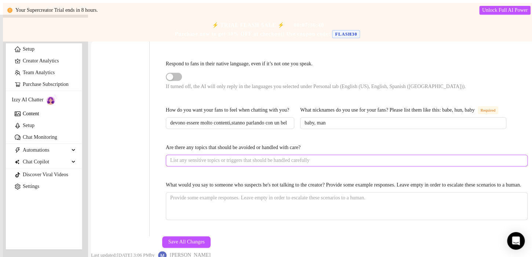
click at [334, 164] on input "Are there any topics that should be avoided or handled with care?" at bounding box center [346, 160] width 352 height 8
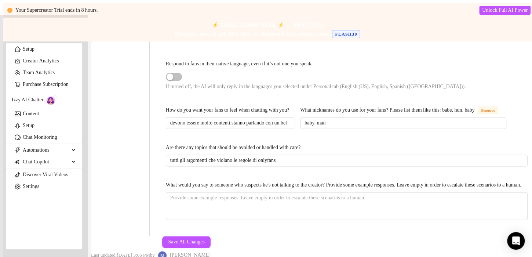
click at [332, 155] on div "Are there any topics that should be avoided or handled with care?" at bounding box center [347, 148] width 362 height 11
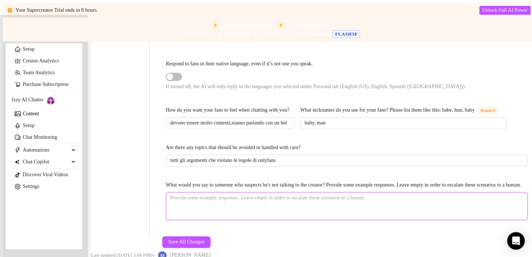
click at [284, 197] on textarea "What would you say to someone who suspects he's not talking to the creator? Pro…" at bounding box center [346, 205] width 361 height 27
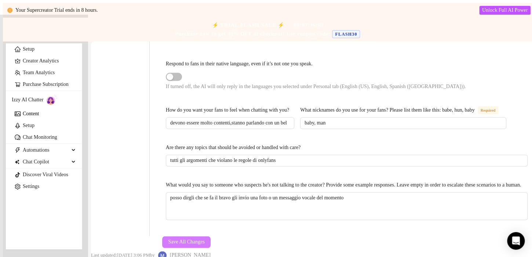
click at [211, 239] on button "Save All Changes" at bounding box center [186, 242] width 48 height 12
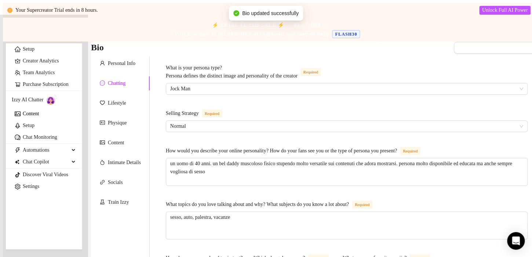
scroll to position [0, 0]
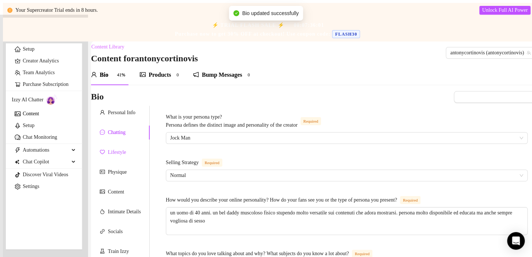
click at [126, 153] on div "Lifestyle" at bounding box center [117, 152] width 18 height 8
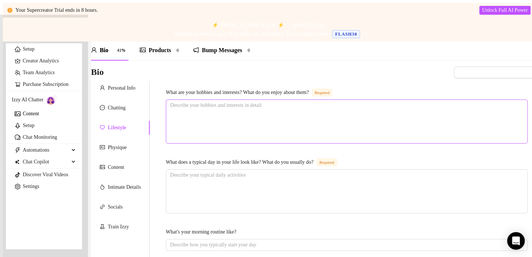
scroll to position [25, 0]
click at [359, 125] on textarea "What are your hobbies and interests? What do you enjoy about them? Required" at bounding box center [346, 120] width 361 height 43
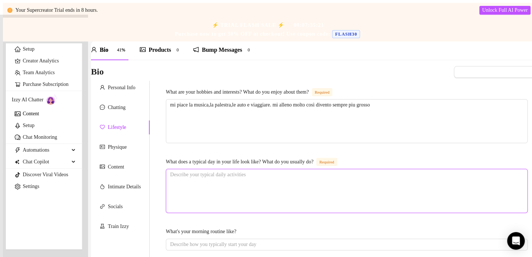
click at [330, 178] on textarea "What does a typical day in your life look like? What do you usually do? Required" at bounding box center [346, 190] width 361 height 43
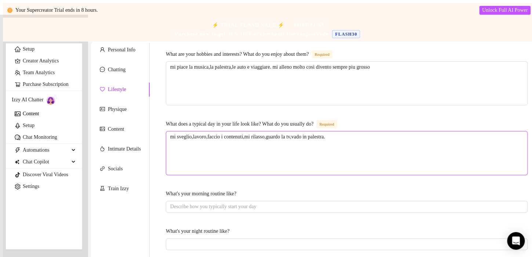
scroll to position [79, 0]
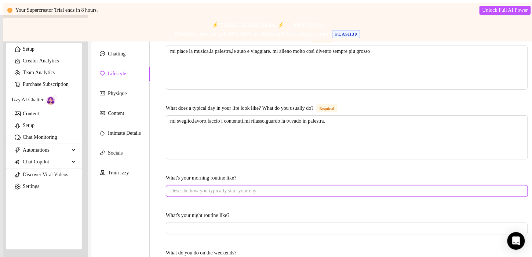
click at [270, 187] on input "What's your morning routine like?" at bounding box center [346, 191] width 352 height 8
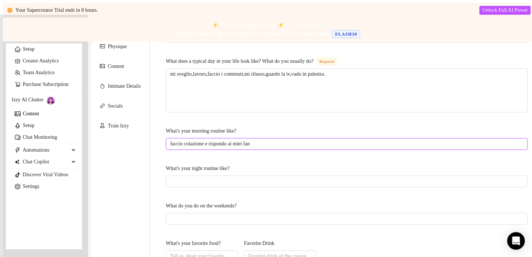
scroll to position [126, 0]
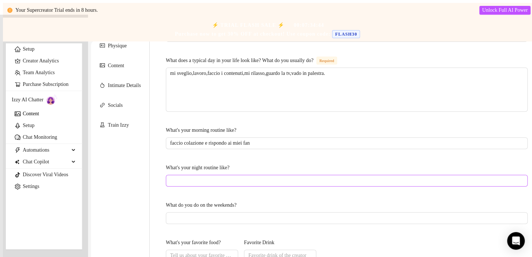
click at [233, 175] on span at bounding box center [347, 181] width 362 height 12
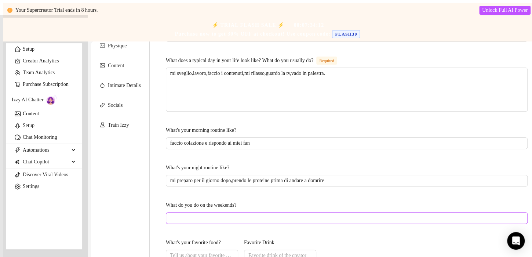
click at [213, 217] on span at bounding box center [347, 218] width 362 height 12
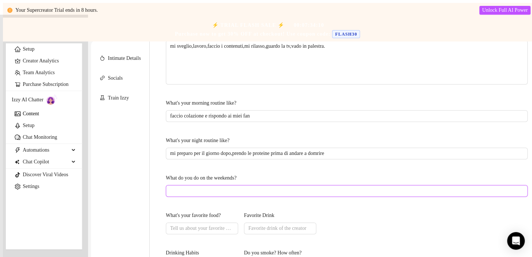
scroll to position [166, 0]
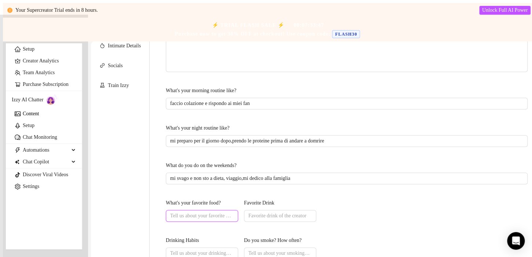
click at [232, 212] on input "What's your favorite food?" at bounding box center [201, 216] width 62 height 8
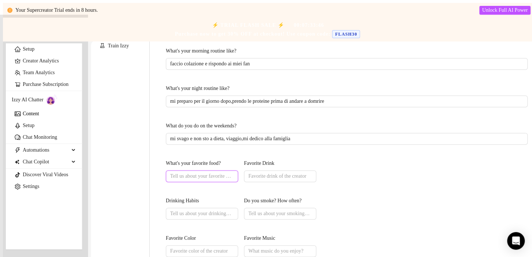
scroll to position [218, 0]
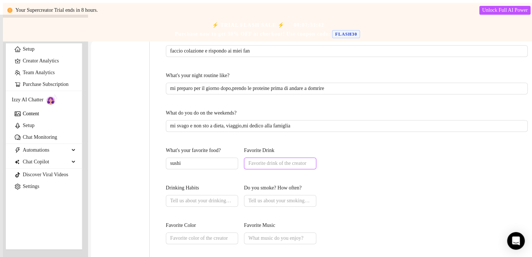
click at [310, 159] on input "Favorite Drink" at bounding box center [279, 163] width 62 height 8
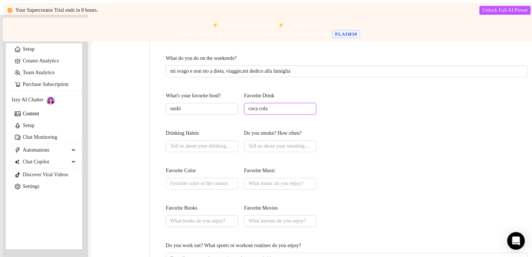
scroll to position [294, 0]
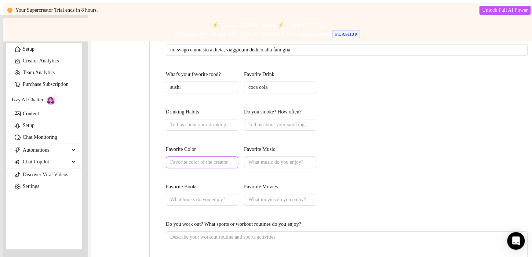
click at [227, 158] on input "Favorite Color" at bounding box center [201, 162] width 62 height 8
click at [310, 158] on input "Favorite Music" at bounding box center [279, 162] width 62 height 8
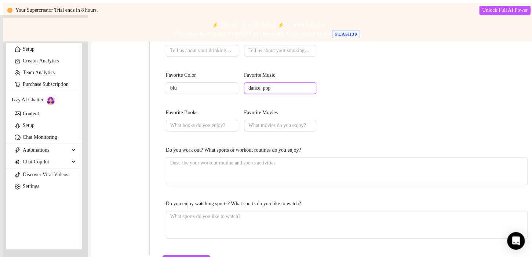
scroll to position [368, 0]
click at [290, 157] on textarea "Do you work out? What sports or workout routines do you enjoy?" at bounding box center [346, 170] width 361 height 27
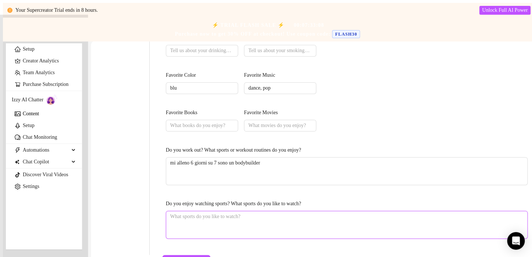
click at [232, 211] on textarea "Do you enjoy watching sports? What sports do you like to watch?" at bounding box center [346, 224] width 361 height 27
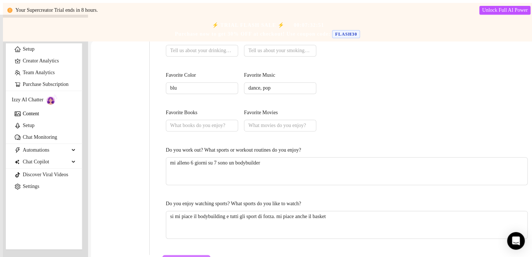
click at [205, 257] on span "Save All Changes" at bounding box center [186, 261] width 37 height 6
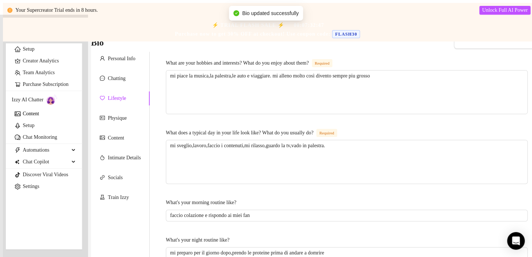
scroll to position [0, 0]
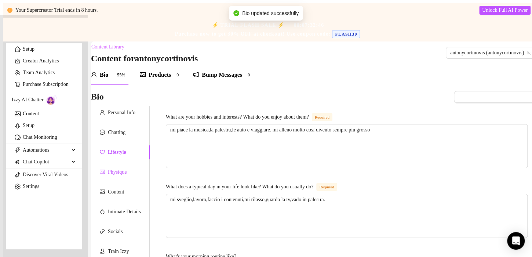
click at [117, 173] on div "Physique" at bounding box center [117, 172] width 19 height 8
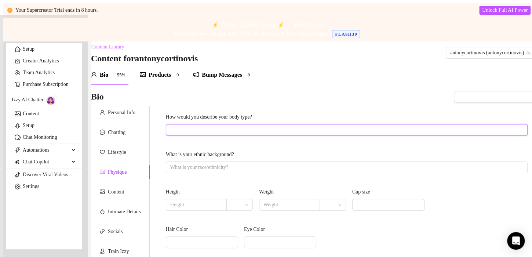
click at [239, 133] on input "How would you describe your body type?" at bounding box center [346, 130] width 352 height 8
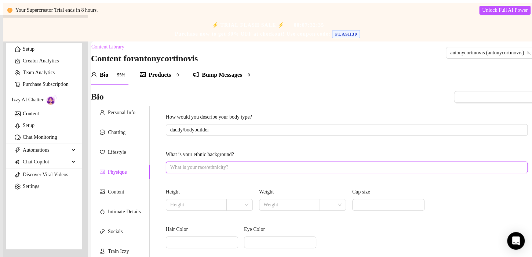
click at [223, 171] on input "What is your ethnic background?" at bounding box center [346, 167] width 352 height 8
click at [212, 206] on input "text" at bounding box center [195, 205] width 51 height 8
click at [287, 207] on input "text" at bounding box center [288, 205] width 51 height 8
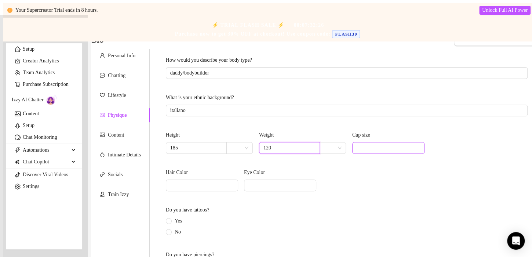
scroll to position [60, 0]
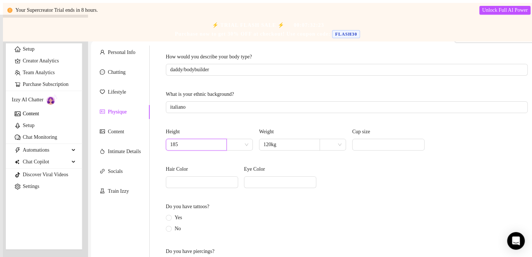
click at [201, 145] on input "185" at bounding box center [195, 145] width 51 height 8
click at [215, 176] on span at bounding box center [202, 182] width 72 height 12
click at [316, 183] on span at bounding box center [280, 182] width 72 height 12
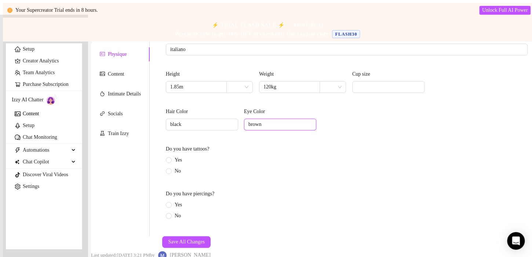
scroll to position [151, 0]
click at [181, 167] on span "No" at bounding box center [178, 171] width 12 height 8
click at [171, 169] on input "No" at bounding box center [169, 171] width 3 height 5
click at [185, 201] on span "Yes" at bounding box center [178, 205] width 13 height 8
click at [171, 203] on input "Yes" at bounding box center [169, 205] width 3 height 5
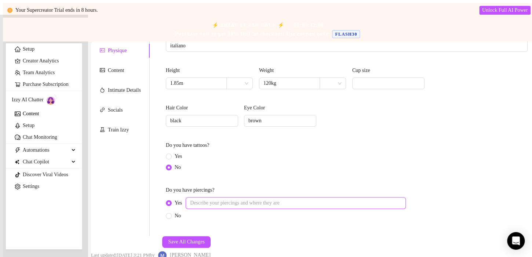
click at [239, 197] on input "Yes" at bounding box center [296, 203] width 220 height 12
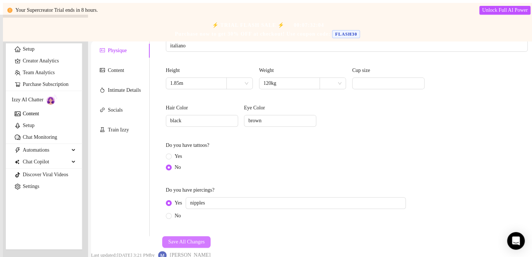
click at [205, 239] on span "Save All Changes" at bounding box center [186, 242] width 37 height 6
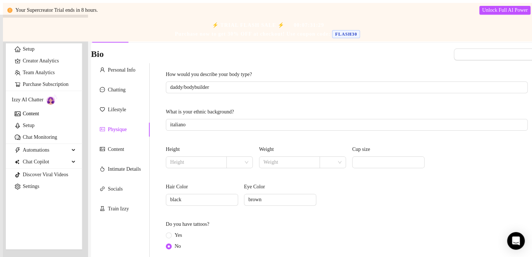
scroll to position [43, 0]
click at [119, 156] on div "Content" at bounding box center [120, 149] width 59 height 14
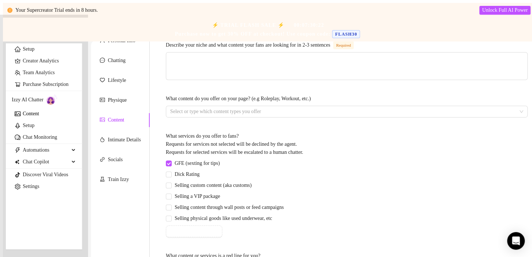
scroll to position [72, 0]
drag, startPoint x: 188, startPoint y: 177, endPoint x: 183, endPoint y: 172, distance: 6.5
click at [183, 172] on span "Dick Rating" at bounding box center [187, 174] width 31 height 8
click at [171, 172] on input "Dick Rating" at bounding box center [168, 173] width 5 height 5
click at [179, 182] on span "Selling custom content (aka customs)" at bounding box center [213, 185] width 83 height 8
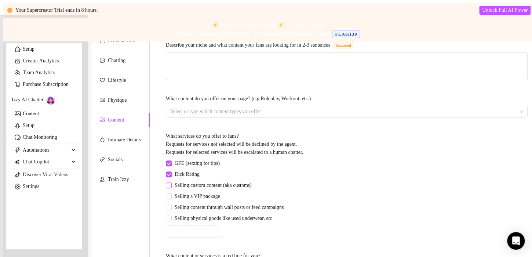
click at [171, 182] on input "Selling custom content (aka customs)" at bounding box center [168, 184] width 5 height 5
click at [183, 197] on span "Selling a VIP package" at bounding box center [197, 196] width 51 height 8
click at [171, 197] on input "Selling a VIP package" at bounding box center [168, 195] width 5 height 5
click at [182, 211] on div "GFE (sexting for tips) Dick Rating Selling custom content (aka customs) Selling…" at bounding box center [226, 198] width 121 height 78
click at [181, 206] on span "Selling content through wall posts or feed campaigns" at bounding box center [229, 207] width 115 height 8
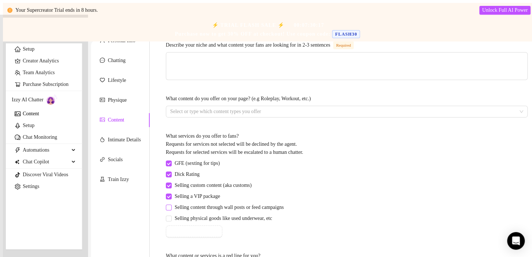
click at [171, 206] on input "Selling content through wall posts or feed campaigns" at bounding box center [168, 206] width 5 height 5
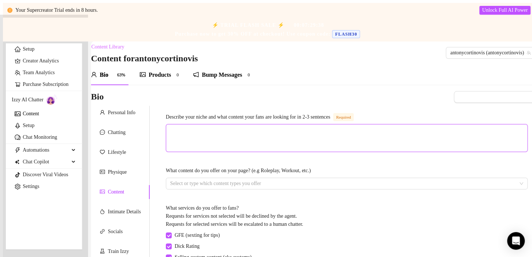
click at [347, 139] on textarea "Describe your niche and what content your fans are looking for in 2-3 sentences…" at bounding box center [346, 137] width 361 height 27
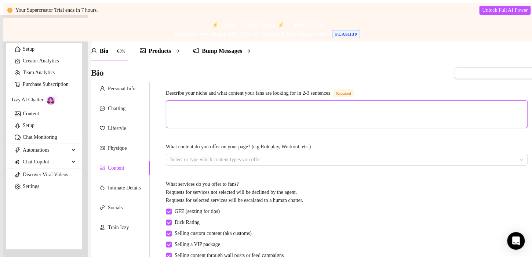
scroll to position [25, 0]
click at [311, 114] on textarea "Describe your niche and what content your fans are looking for in 2-3 sentences…" at bounding box center [346, 112] width 361 height 27
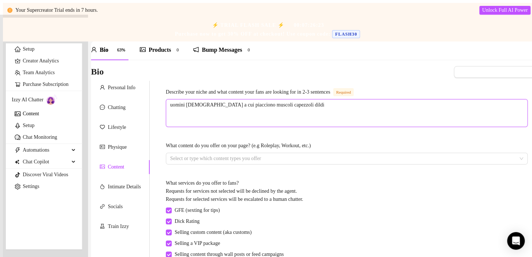
click at [259, 108] on textarea "uomini gay a cui piacciono muscoli capezzoli dildi" at bounding box center [346, 112] width 361 height 27
click at [279, 111] on textarea "uomini gay a cui piacciono muscoli,capezzoli dildi" at bounding box center [346, 112] width 361 height 27
click at [297, 108] on textarea "uomini gay a cui piacciono muscoli,capezzoli, dildi" at bounding box center [346, 112] width 361 height 27
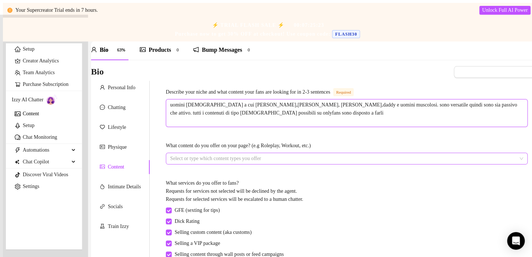
click at [308, 155] on div at bounding box center [342, 158] width 351 height 10
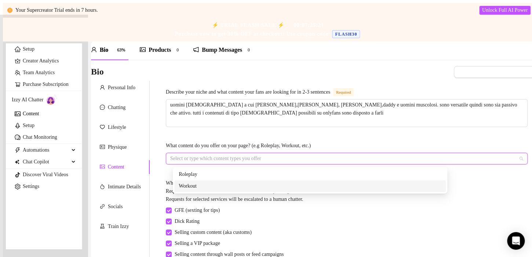
click at [269, 183] on div "Workout" at bounding box center [310, 186] width 263 height 8
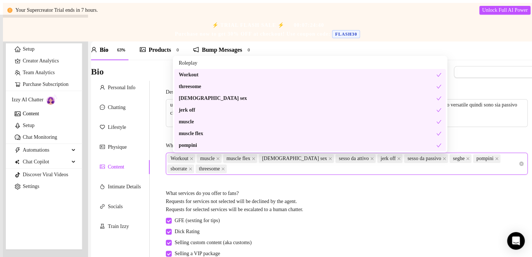
click at [450, 206] on div "Describe your niche and what content your fans are looking for in 2-3 sentences…" at bounding box center [347, 214] width 377 height 267
click at [336, 172] on div "Workout muscle muscle flex gay sex sesso da attivo jerk off sesso da passivo se…" at bounding box center [342, 163] width 351 height 21
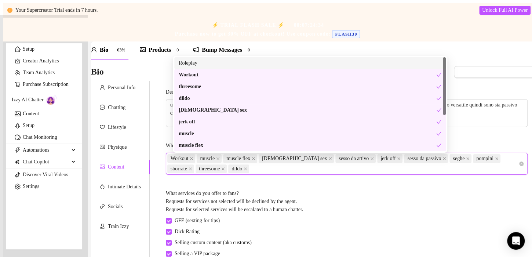
click at [363, 217] on div "GFE (sexting for tips) Dick Rating Selling custom content (aka customs) Selling…" at bounding box center [347, 256] width 362 height 78
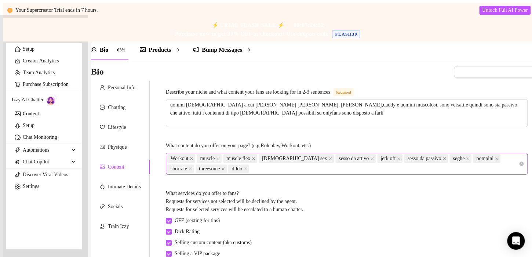
click at [337, 171] on div "Workout muscle muscle flex gay sex sesso da attivo jerk off sesso da passivo se…" at bounding box center [342, 163] width 351 height 21
click at [389, 211] on div "What services do you offer to fans? Requests for services not selected will be …" at bounding box center [347, 202] width 362 height 27
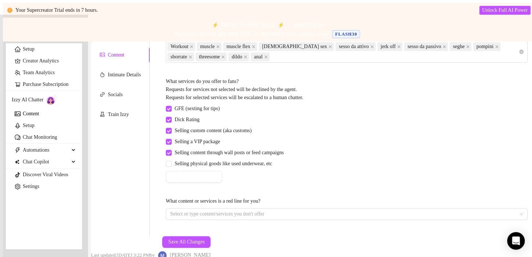
scroll to position [175, 0]
click at [345, 209] on div at bounding box center [342, 214] width 351 height 10
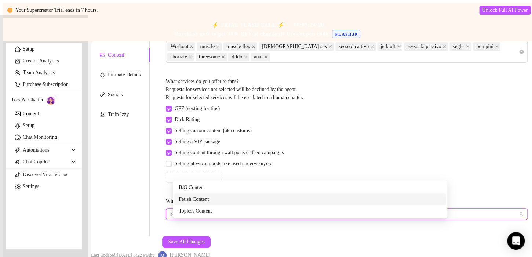
click at [312, 193] on div "B/G Content" at bounding box center [310, 188] width 272 height 12
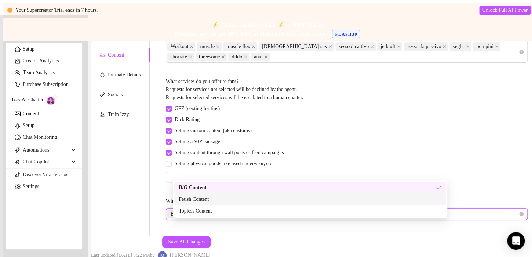
click at [309, 196] on div "Fetish Content" at bounding box center [310, 199] width 263 height 8
click at [201, 212] on icon "close" at bounding box center [200, 213] width 3 height 3
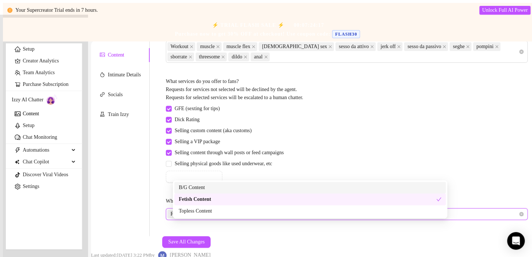
click at [206, 212] on icon "close" at bounding box center [204, 214] width 4 height 4
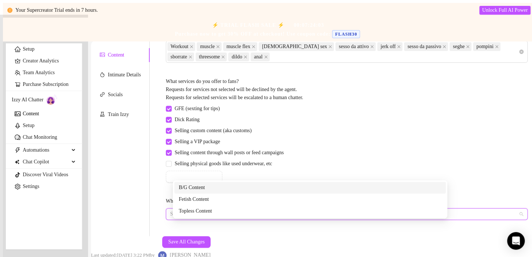
click at [349, 142] on div "GFE (sexting for tips) Dick Rating Selling custom content (aka customs) Selling…" at bounding box center [347, 144] width 362 height 78
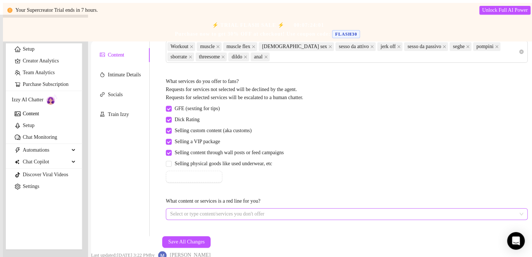
click at [211, 236] on div "Save All Changes Last updated: Sep 15, 2025 3:22 PM by Mario R." at bounding box center [151, 248] width 120 height 24
click at [205, 239] on span "Save All Changes" at bounding box center [186, 242] width 37 height 6
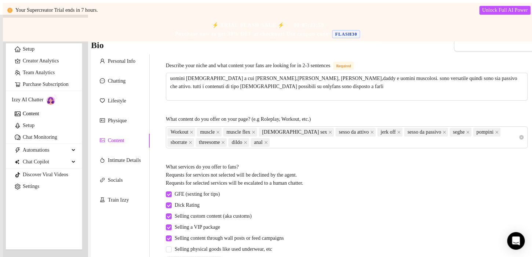
scroll to position [0, 0]
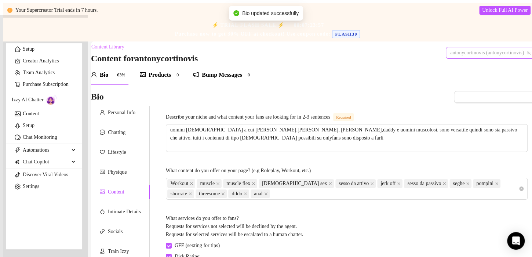
click at [456, 54] on span "antonycortinovis (antonycortinovis)" at bounding box center [490, 52] width 80 height 11
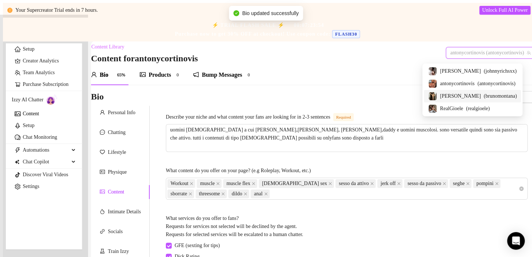
click at [484, 99] on span "( brunomontana )" at bounding box center [500, 96] width 33 height 8
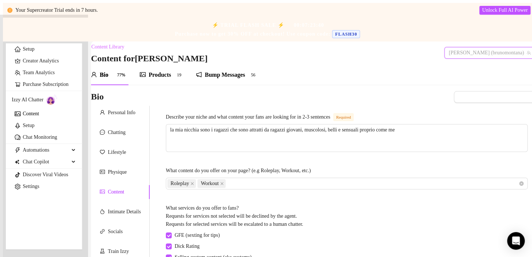
click at [484, 56] on span "Bruno (brunomontana)" at bounding box center [490, 52] width 82 height 11
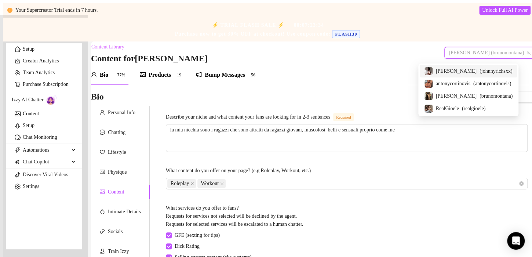
click at [461, 76] on div "Johnnyrichs ( johnnyrichsxx )" at bounding box center [468, 71] width 97 height 12
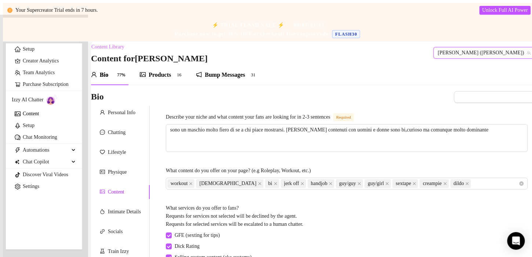
scroll to position [175, 0]
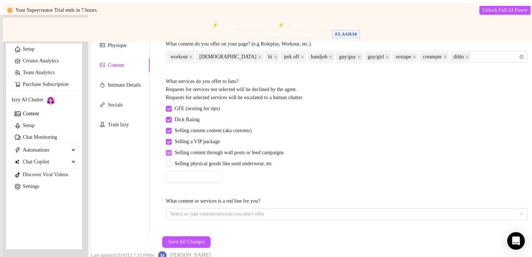
click at [287, 149] on span "Selling content through wall posts or feed campaigns" at bounding box center [229, 153] width 115 height 8
click at [171, 150] on input "Selling content through wall posts or feed campaigns" at bounding box center [168, 152] width 5 height 5
click at [205, 239] on span "Save All Changes" at bounding box center [186, 242] width 37 height 6
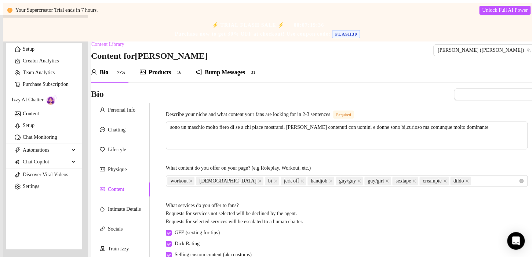
scroll to position [0, 0]
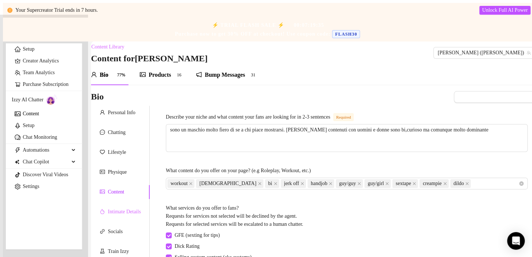
click at [128, 219] on div "Intimate Details" at bounding box center [120, 212] width 59 height 14
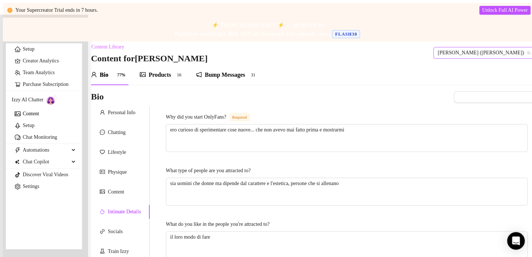
click at [474, 55] on span "[PERSON_NAME] ([PERSON_NAME])" at bounding box center [484, 52] width 93 height 11
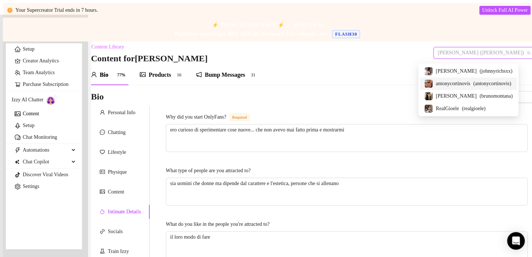
click at [464, 85] on span "antonycortinovis" at bounding box center [453, 84] width 34 height 8
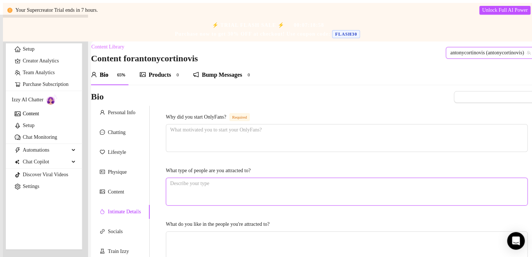
click at [224, 189] on textarea "What type of people are you attracted to?" at bounding box center [346, 191] width 361 height 27
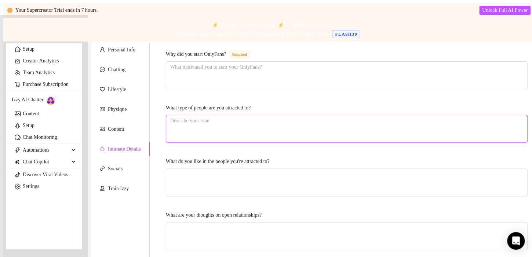
scroll to position [63, 0]
click at [224, 189] on textarea "What do you like in the people you're attracted to?" at bounding box center [346, 181] width 361 height 27
drag, startPoint x: 234, startPoint y: 123, endPoint x: 142, endPoint y: 125, distance: 92.1
click at [142, 125] on div "Personal Info Chatting Lifestyle Physique Content Intimate Details Socials Trai…" at bounding box center [313, 235] width 444 height 384
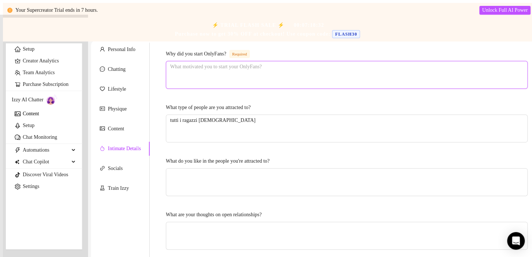
click at [212, 78] on textarea "Why did you start OnlyFans? Required" at bounding box center [346, 74] width 361 height 27
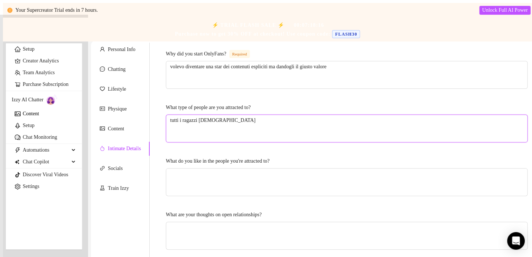
click at [252, 141] on textarea "tutti i ragazzi [DEMOGRAPHIC_DATA]" at bounding box center [346, 128] width 361 height 27
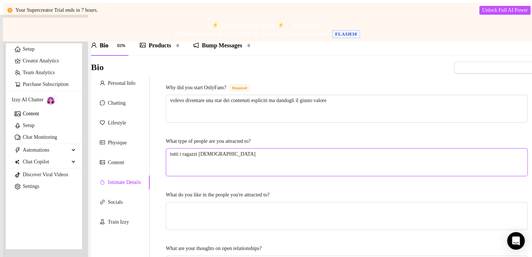
scroll to position [58, 0]
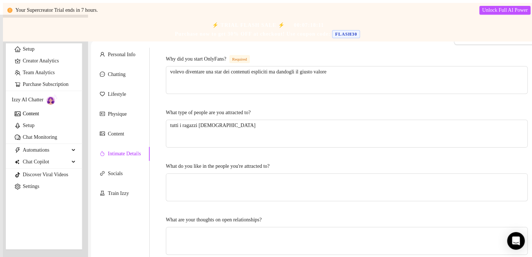
click at [236, 202] on div "Why did you start OnlyFans? Required volevo diventare una star dei contenuti es…" at bounding box center [347, 239] width 362 height 369
click at [232, 195] on textarea "What do you like in the people you're attracted to?" at bounding box center [346, 187] width 361 height 27
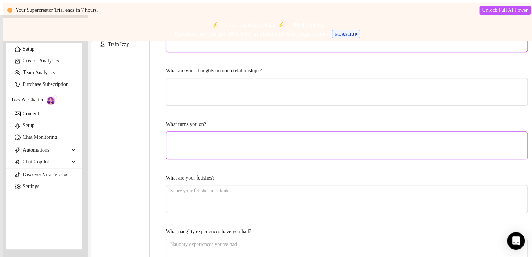
scroll to position [207, 0]
click at [236, 87] on textarea "What are your thoughts on open relationships?" at bounding box center [346, 91] width 361 height 27
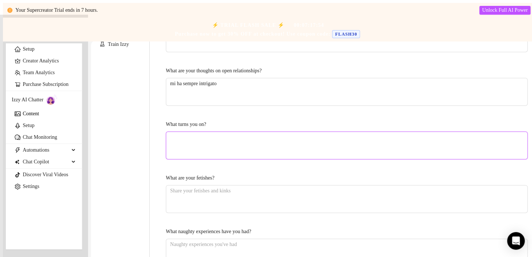
click at [214, 136] on textarea "What turns you on?" at bounding box center [346, 145] width 361 height 27
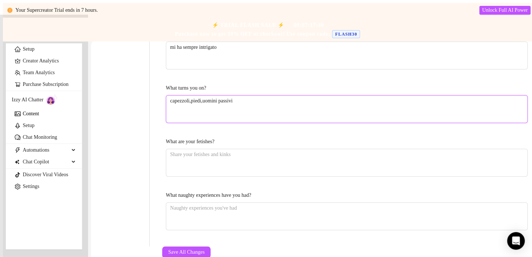
scroll to position [244, 0]
click at [214, 137] on div "What are your fetishes?" at bounding box center [190, 141] width 49 height 8
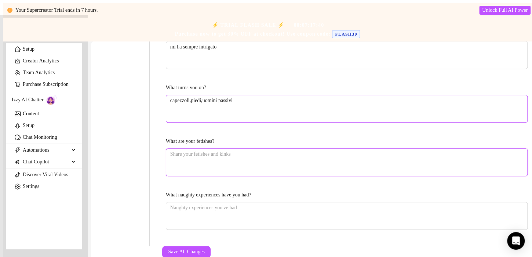
click at [214, 149] on textarea "What are your fetishes?" at bounding box center [346, 162] width 361 height 27
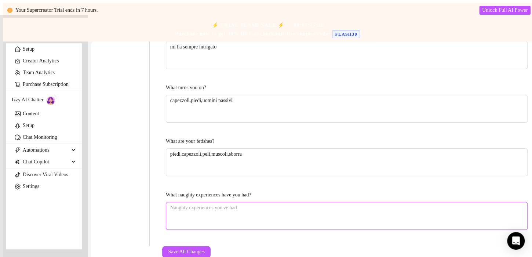
click at [221, 202] on textarea "What naughty experiences have you had?" at bounding box center [346, 215] width 361 height 27
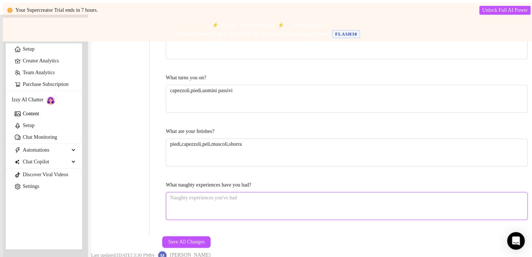
scroll to position [260, 0]
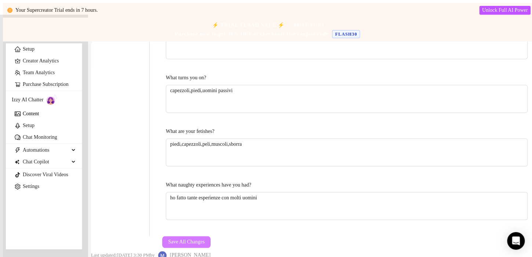
click at [211, 236] on button "Save All Changes" at bounding box center [186, 242] width 48 height 12
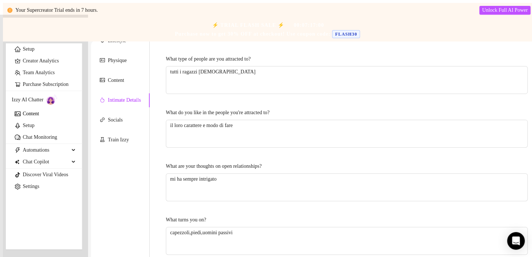
scroll to position [48, 0]
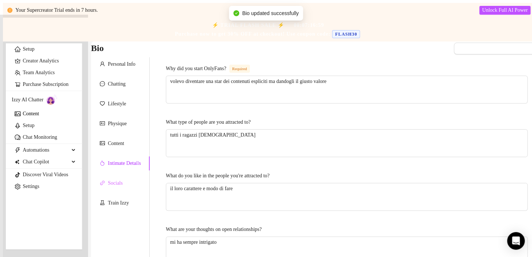
click at [133, 187] on div "Socials" at bounding box center [120, 183] width 59 height 14
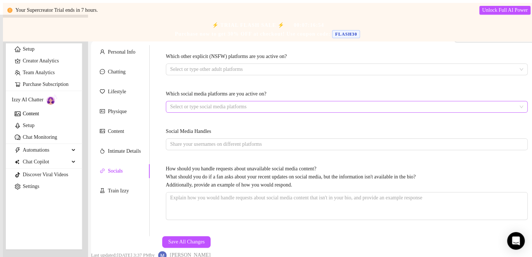
scroll to position [103, 0]
click at [125, 187] on div "Train Izzy" at bounding box center [118, 191] width 21 height 8
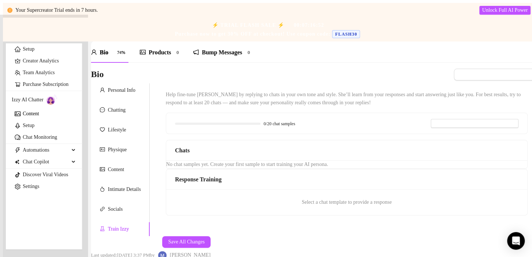
scroll to position [0, 0]
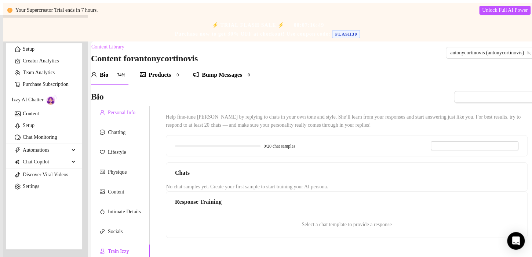
click at [118, 117] on div "Personal Info" at bounding box center [122, 113] width 28 height 8
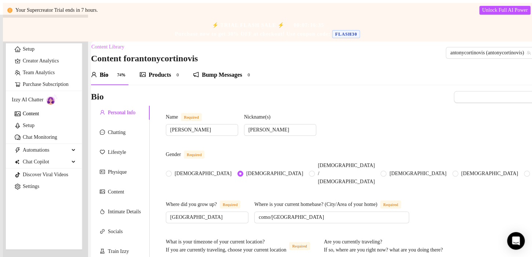
click at [199, 79] on div "Bio 74% Products 0 Bump Messages 0" at bounding box center [171, 75] width 161 height 21
click at [212, 77] on div "Bump Messages" at bounding box center [222, 74] width 40 height 9
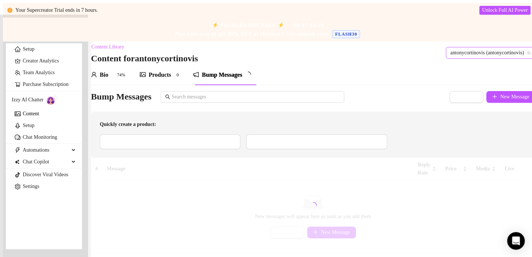
click at [469, 58] on span "antonycortinovis (antonycortinovis)" at bounding box center [490, 52] width 80 height 11
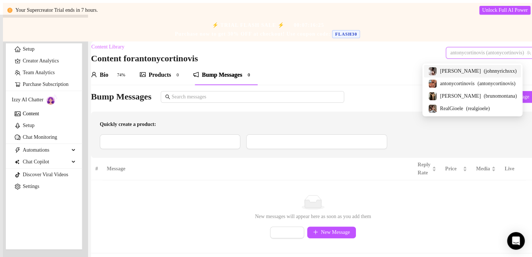
click at [460, 71] on span "[PERSON_NAME]" at bounding box center [460, 71] width 41 height 8
click at [460, 71] on div "Bio 74% Products 0 Bump Messages 0" at bounding box center [313, 75] width 444 height 21
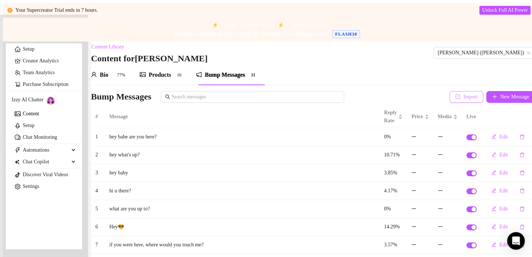
click at [464, 100] on span "Import" at bounding box center [471, 97] width 14 height 6
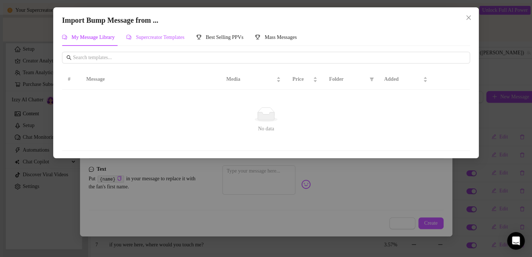
click at [168, 37] on span "Supercreator Templates" at bounding box center [160, 37] width 48 height 6
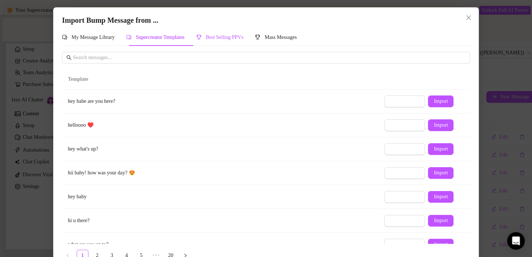
click at [232, 37] on span "Best Selling PPVs" at bounding box center [225, 37] width 38 height 6
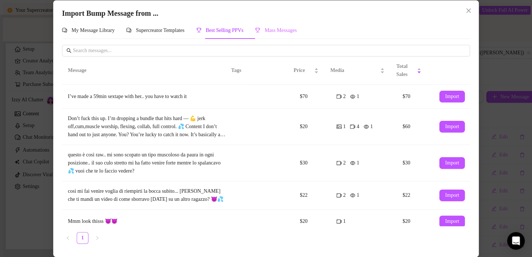
click at [295, 34] on div "Mass Messages" at bounding box center [276, 30] width 42 height 17
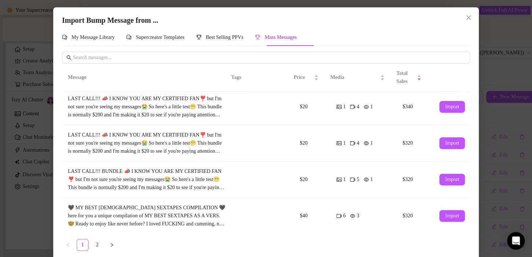
scroll to position [7, 0]
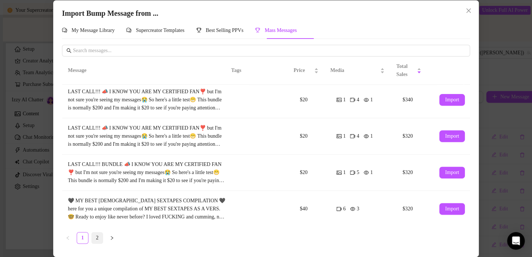
click at [93, 237] on link "2" at bounding box center [97, 237] width 11 height 11
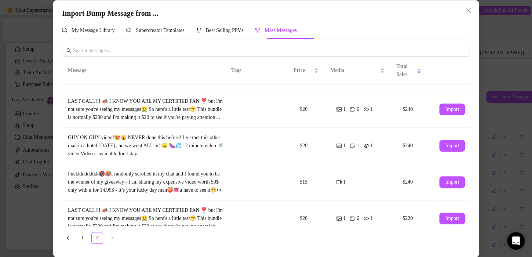
scroll to position [208, 0]
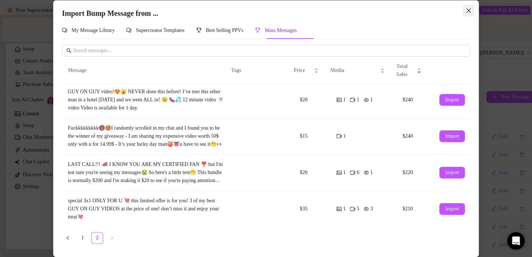
click at [467, 10] on icon "close" at bounding box center [469, 11] width 6 height 6
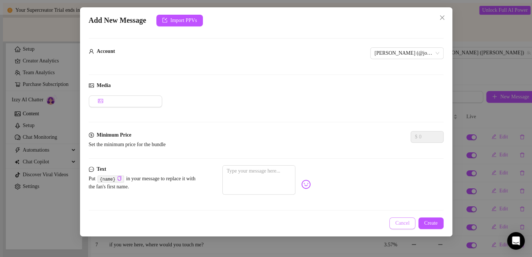
click at [405, 223] on span "Cancel" at bounding box center [402, 223] width 14 height 6
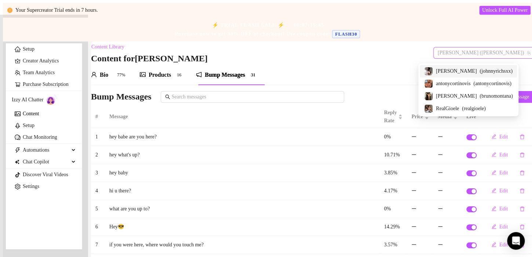
click at [486, 55] on span "[PERSON_NAME] ([PERSON_NAME])" at bounding box center [484, 52] width 93 height 11
click at [456, 82] on span "antonycortinovis" at bounding box center [453, 84] width 34 height 8
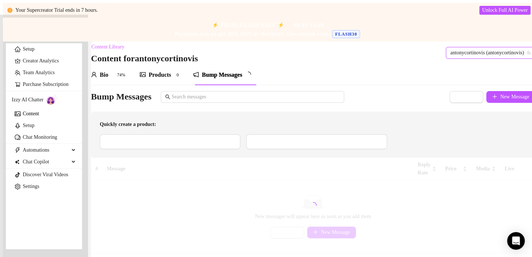
click at [177, 79] on div "Products 0" at bounding box center [160, 74] width 41 height 9
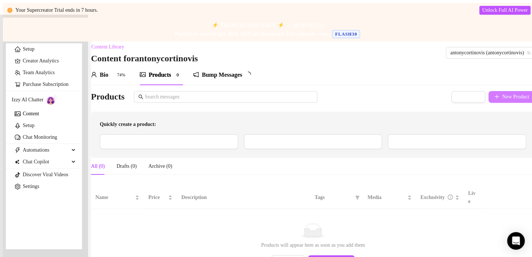
click at [503, 100] on span "New Product" at bounding box center [515, 97] width 27 height 6
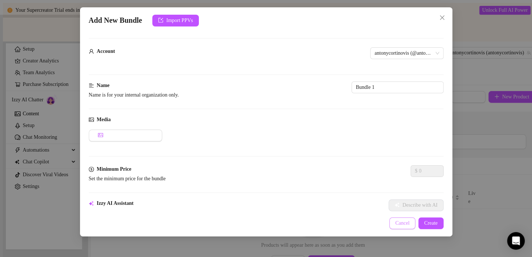
click at [401, 222] on span "Cancel" at bounding box center [402, 223] width 14 height 6
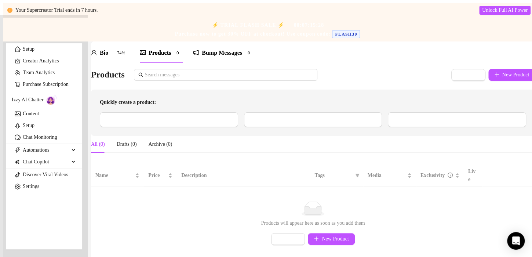
scroll to position [42, 0]
click at [205, 116] on span "Import from Top Selling PPVs" at bounding box center [173, 119] width 72 height 7
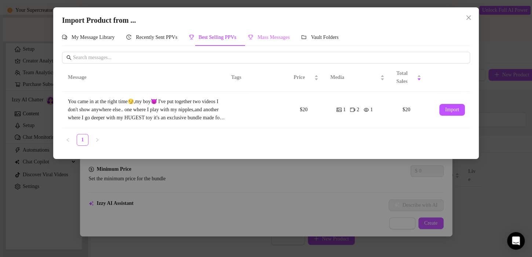
click at [277, 43] on div "Mass Messages" at bounding box center [269, 37] width 42 height 17
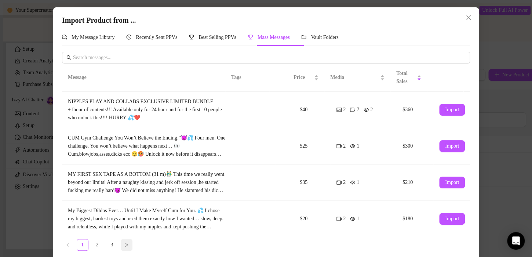
click at [128, 244] on button "button" at bounding box center [127, 245] width 12 height 12
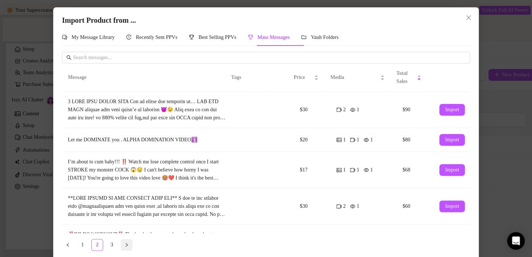
click at [121, 243] on button "button" at bounding box center [127, 245] width 12 height 12
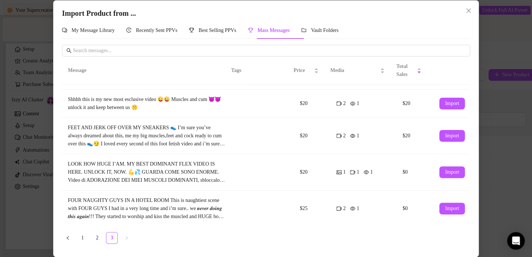
scroll to position [32, 0]
click at [510, 143] on div "Import Product from ... My Message Library Recently Sent PPVs Best Selling PPVs…" at bounding box center [266, 128] width 532 height 257
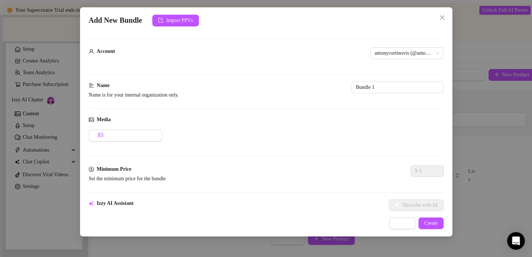
scroll to position [0, 0]
click at [444, 17] on icon "close" at bounding box center [442, 18] width 6 height 6
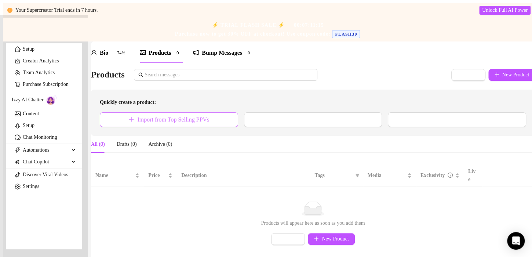
click at [222, 112] on button "Import from Top Selling PPVs" at bounding box center [169, 119] width 138 height 15
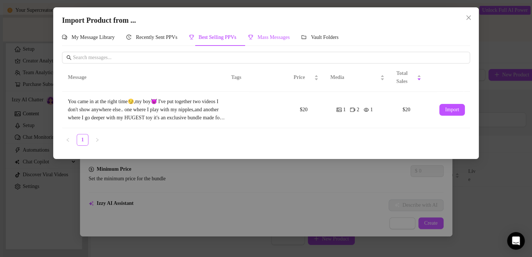
click at [285, 37] on span "Mass Messages" at bounding box center [274, 37] width 32 height 6
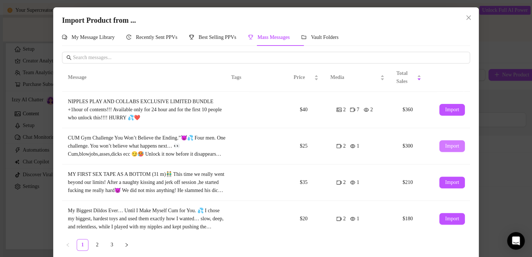
click at [445, 145] on span "Import" at bounding box center [452, 146] width 14 height 6
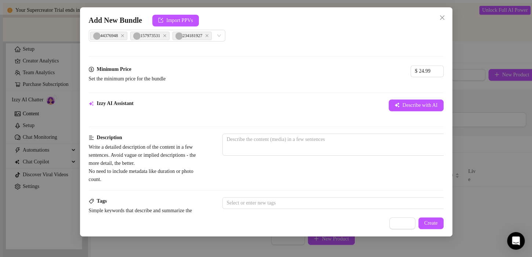
scroll to position [204, 0]
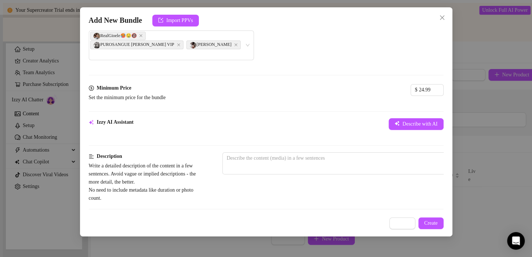
click at [251, 99] on div "Minimum Price Set the minimum price for the bundle $ 24.99" at bounding box center [266, 101] width 355 height 34
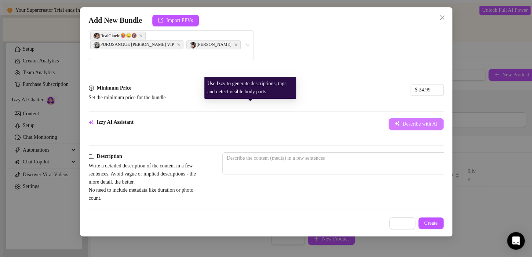
click at [403, 121] on span "Describe with AI" at bounding box center [420, 124] width 35 height 6
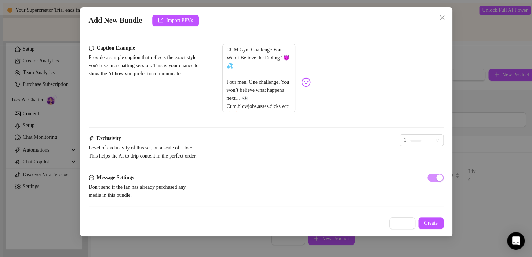
scroll to position [479, 0]
click at [404, 135] on div "1" at bounding box center [418, 140] width 29 height 11
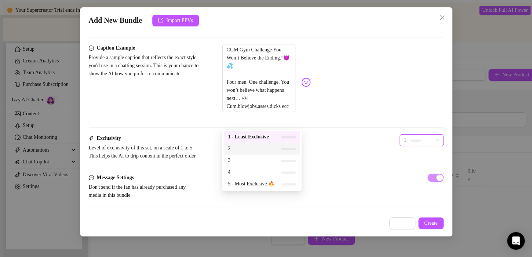
click at [268, 148] on span "2" at bounding box center [251, 149] width 47 height 8
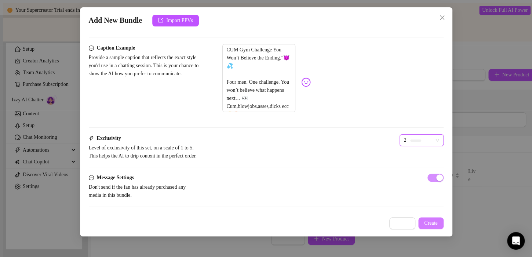
click at [428, 220] on span "Create" at bounding box center [431, 223] width 14 height 6
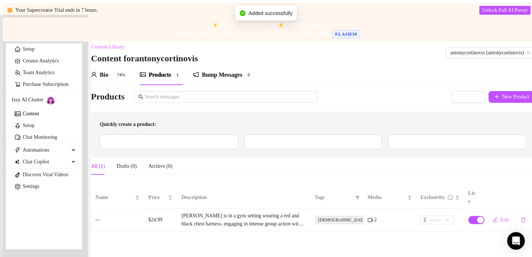
scroll to position [0, 0]
click at [284, 145] on span "Import from Mass Messages" at bounding box center [317, 141] width 67 height 7
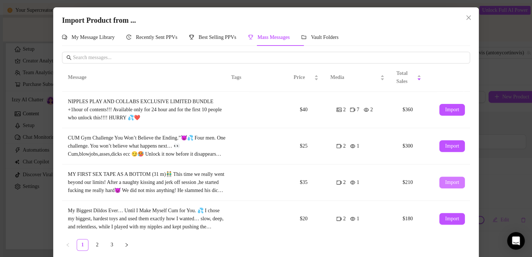
click at [445, 180] on span "Import" at bounding box center [452, 182] width 14 height 6
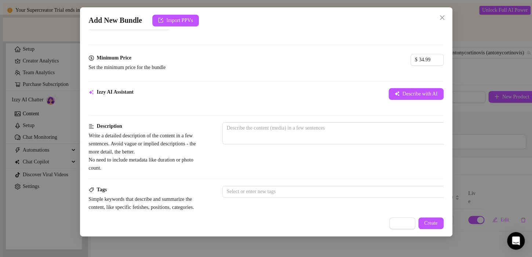
scroll to position [217, 0]
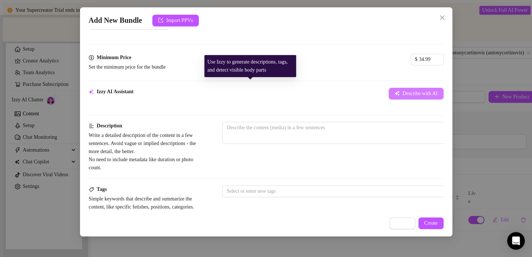
click at [403, 91] on span "Describe with AI" at bounding box center [420, 94] width 35 height 6
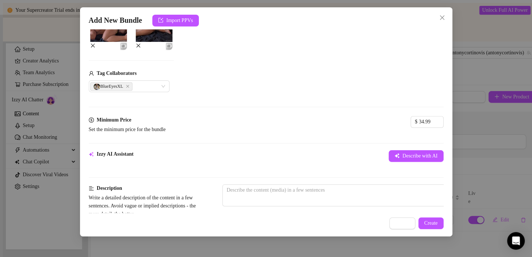
scroll to position [174, 0]
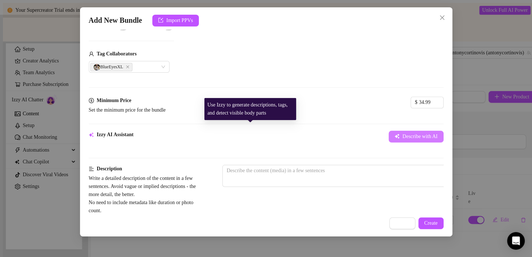
click at [403, 134] on span "Describe with AI" at bounding box center [420, 137] width 35 height 6
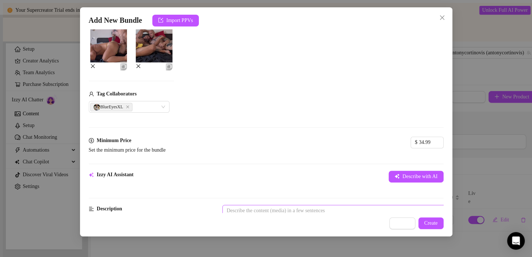
scroll to position [134, 0]
click at [256, 205] on textarea at bounding box center [351, 210] width 256 height 11
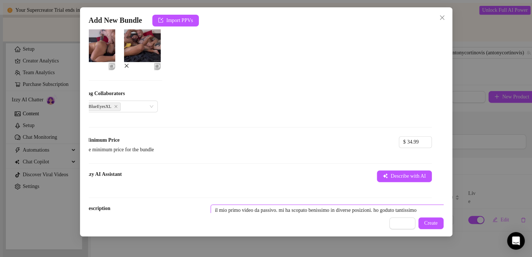
scroll to position [119, 8]
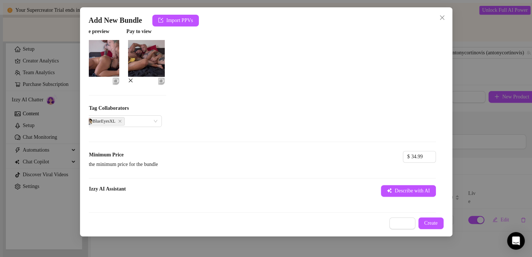
click at [115, 77] on div at bounding box center [116, 80] width 7 height 7
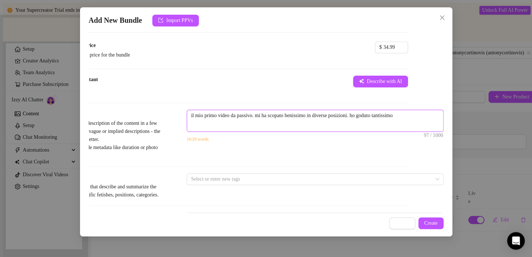
scroll to position [229, 42]
click at [411, 112] on textarea "il mio primo video da passivo. mi ha scopato benissimo in diverse posizioni. ho…" at bounding box center [315, 115] width 256 height 11
click at [226, 178] on div at bounding box center [311, 179] width 246 height 10
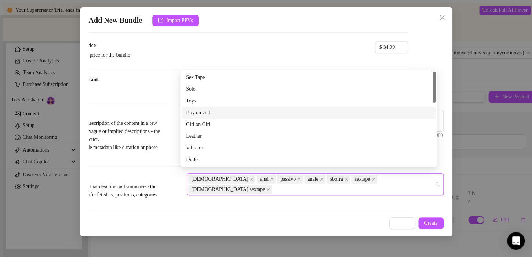
click at [158, 154] on div "Description Write a detailed description of the content in a few sentences. Avo…" at bounding box center [230, 135] width 355 height 50
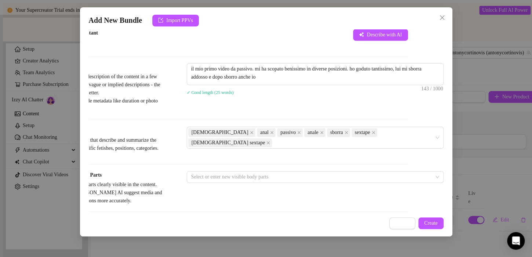
scroll to position [280, 42]
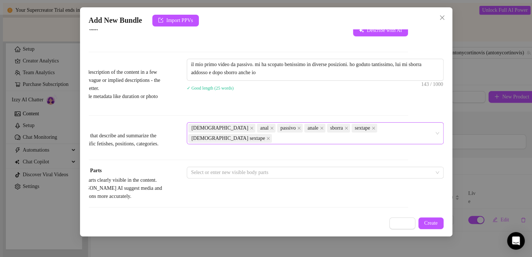
click at [405, 125] on div "gay anal passivo anale sborra sextape gay sextape" at bounding box center [311, 133] width 246 height 21
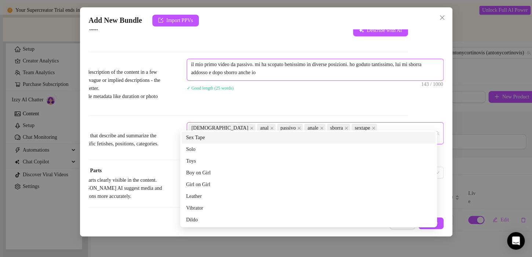
click at [347, 66] on textarea "il mio primo video da passivo. mi ha scopato benissimo in diverse posizioni. ho…" at bounding box center [315, 68] width 256 height 19
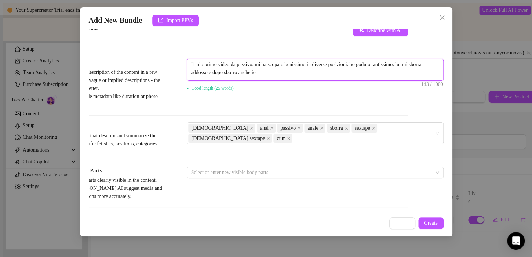
click at [251, 59] on textarea "il mio primo video da passivo. mi ha scopato benissimo in diverse posizioni. ho…" at bounding box center [315, 68] width 256 height 19
click at [252, 59] on textarea "il mio primo video da passivo. mi ha scopato benissimo in diverse posizioni. ho…" at bounding box center [315, 68] width 256 height 19
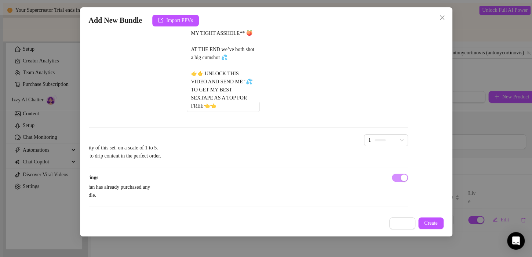
scroll to position [597, 42]
click at [375, 137] on div at bounding box center [380, 140] width 11 height 7
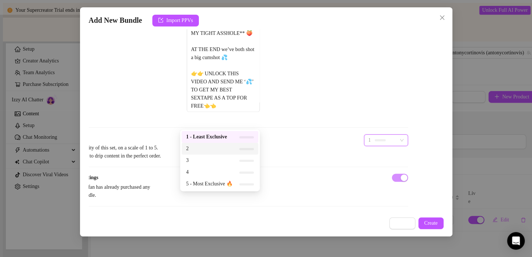
click at [225, 146] on span "2" at bounding box center [209, 149] width 47 height 8
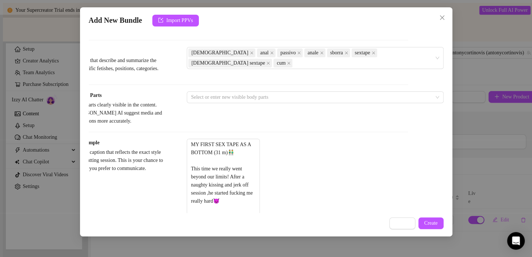
scroll to position [355, 42]
click at [253, 101] on div at bounding box center [311, 97] width 246 height 10
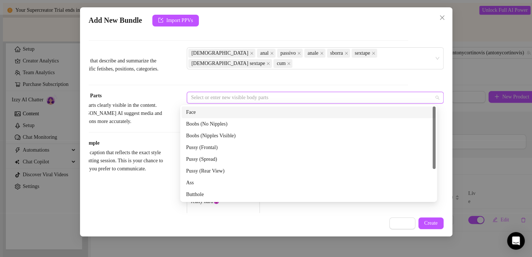
click at [247, 112] on div "Face" at bounding box center [308, 112] width 245 height 8
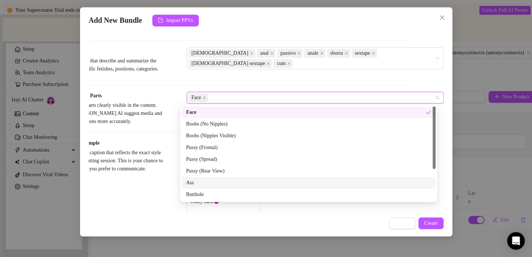
click at [196, 183] on div "Ass" at bounding box center [308, 183] width 245 height 8
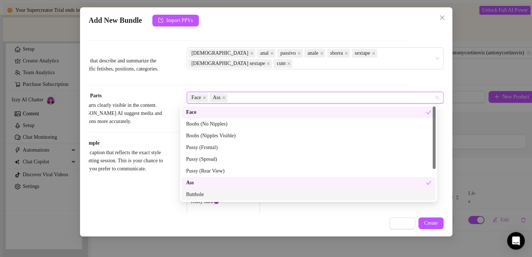
click at [197, 196] on div "Butthole" at bounding box center [308, 194] width 245 height 8
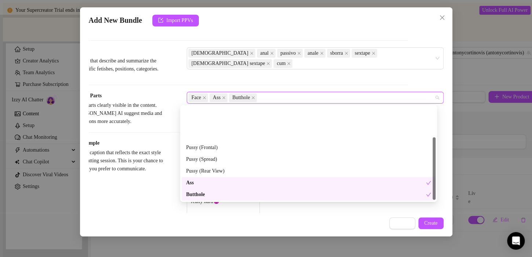
scroll to position [47, 0]
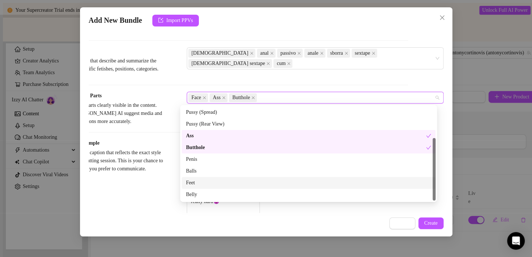
click at [206, 184] on div "Feet" at bounding box center [308, 183] width 245 height 8
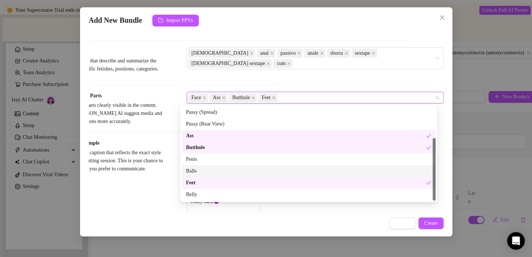
click at [208, 172] on div "Balls" at bounding box center [308, 171] width 245 height 8
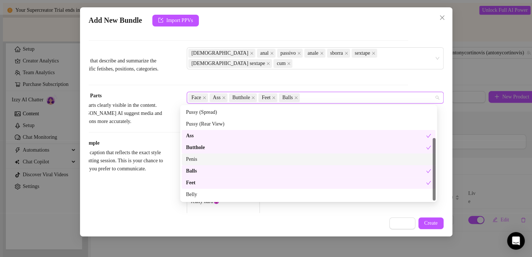
click at [200, 160] on div "Penis" at bounding box center [308, 159] width 245 height 8
click at [157, 148] on div "Caption Example Provide a sample caption that reflects the exact style you'd us…" at bounding box center [230, 242] width 355 height 206
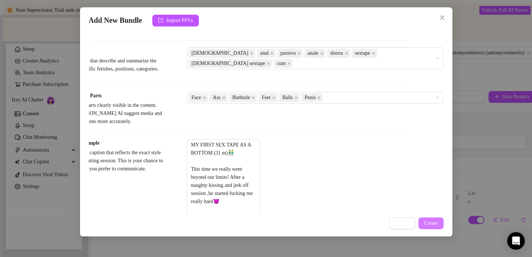
click at [437, 222] on span "Create" at bounding box center [431, 223] width 14 height 6
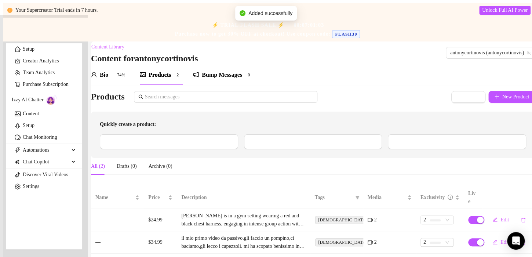
scroll to position [14, 0]
click at [284, 138] on span "Import from Mass Messages" at bounding box center [317, 141] width 67 height 7
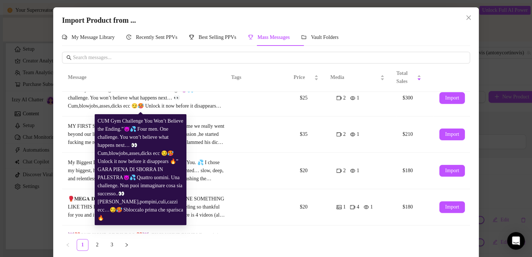
scroll to position [72, 0]
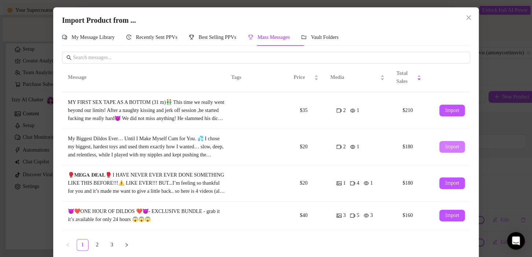
click at [445, 145] on span "Import" at bounding box center [452, 147] width 14 height 6
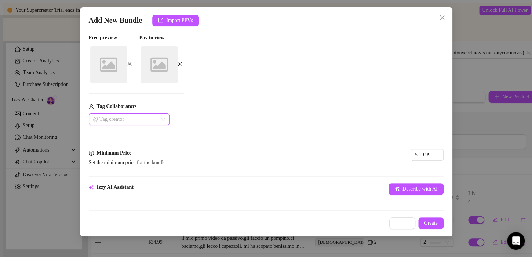
scroll to position [118, 0]
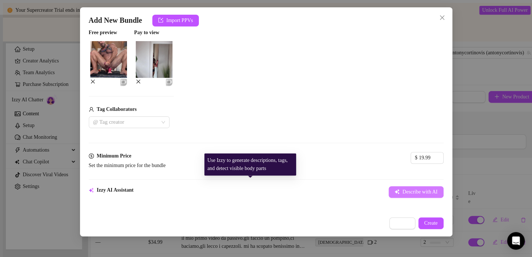
click at [403, 189] on span "Describe with AI" at bounding box center [420, 192] width 35 height 6
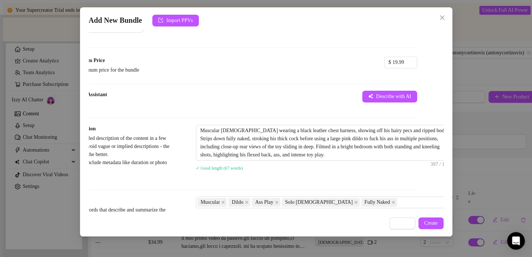
scroll to position [214, 42]
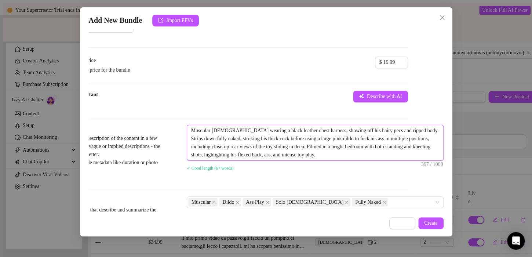
drag, startPoint x: 220, startPoint y: 123, endPoint x: 158, endPoint y: 120, distance: 62.4
click at [158, 125] on div "Description Write a detailed description of the content in a few sentences. Avo…" at bounding box center [230, 154] width 355 height 58
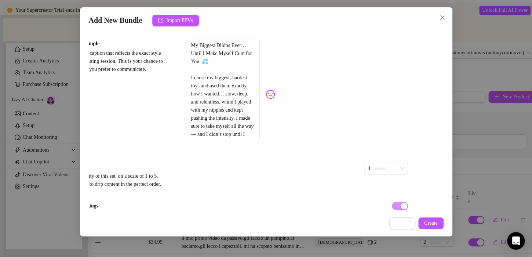
scroll to position [502, 42]
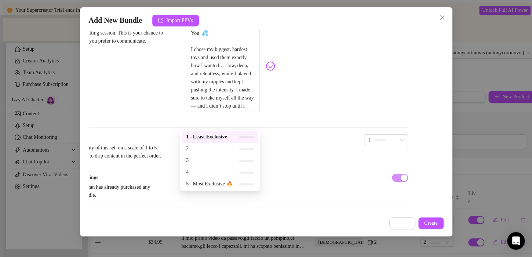
drag, startPoint x: 197, startPoint y: 121, endPoint x: 186, endPoint y: 153, distance: 34.4
click at [186, 153] on div "2" at bounding box center [220, 149] width 77 height 12
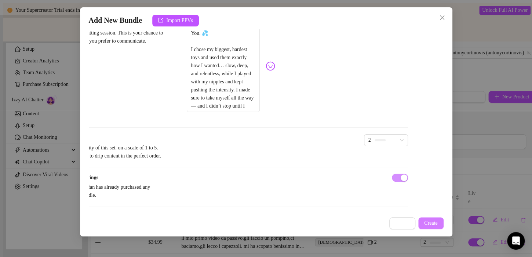
click at [428, 223] on span "Create" at bounding box center [431, 223] width 14 height 6
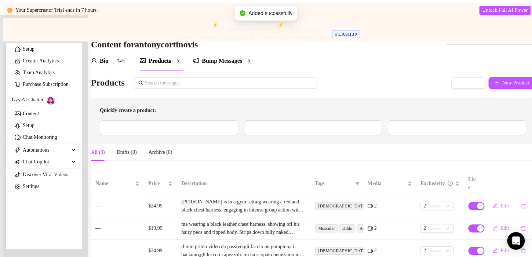
scroll to position [36, 0]
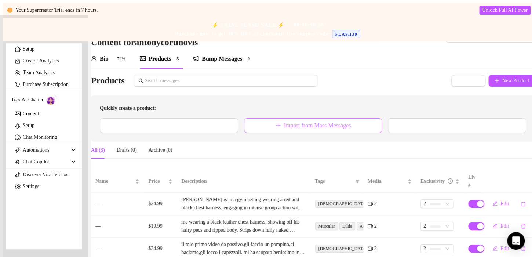
click at [320, 122] on span "Import from Mass Messages" at bounding box center [317, 125] width 67 height 7
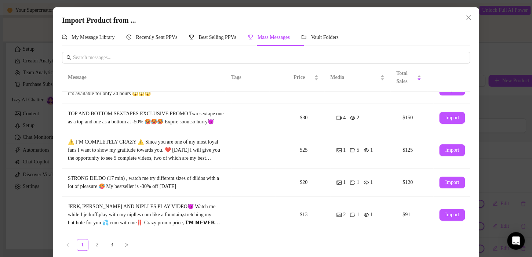
scroll to position [7, 0]
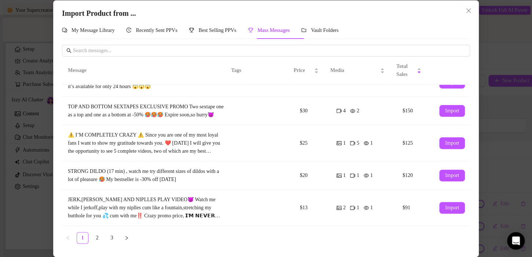
click at [88, 234] on ul "1 2 3" at bounding box center [266, 238] width 408 height 12
click at [445, 206] on span "Import" at bounding box center [452, 208] width 14 height 6
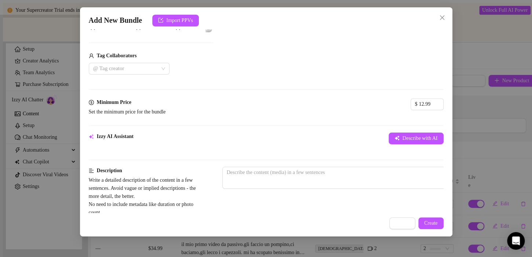
scroll to position [172, 0]
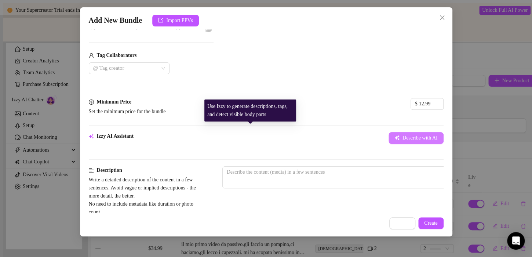
click at [403, 135] on span "Describe with AI" at bounding box center [420, 138] width 35 height 6
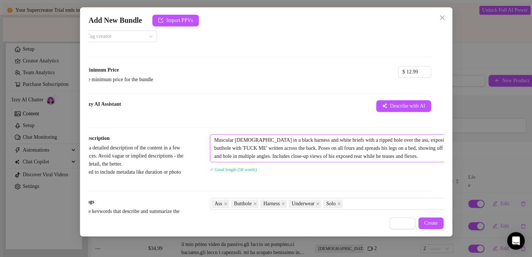
scroll to position [204, 33]
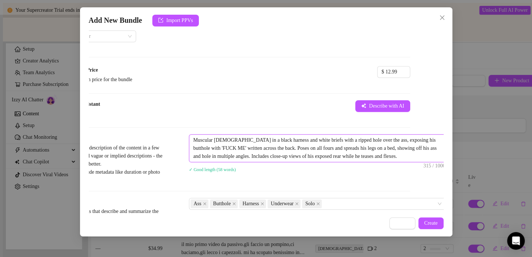
click at [287, 149] on textarea "Muscular male in a black harness and white briefs with a ripped hole over the a…" at bounding box center [317, 148] width 256 height 27
click at [312, 149] on textarea "Muscular male in a black harness and white briefs with a ripped hole over the a…" at bounding box center [317, 148] width 256 height 27
click at [313, 148] on textarea "Muscular male in a black harness and white briefs with a ripped hole over the a…" at bounding box center [317, 148] width 256 height 27
drag, startPoint x: 225, startPoint y: 132, endPoint x: 114, endPoint y: 117, distance: 112.1
click at [114, 117] on form "Account antonycortinovis (@antonycortinovis) Name Name is for your internal org…" at bounding box center [232, 143] width 355 height 619
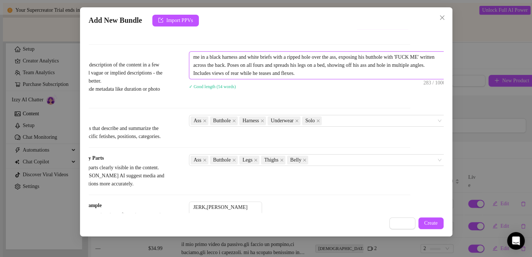
scroll to position [247, 33]
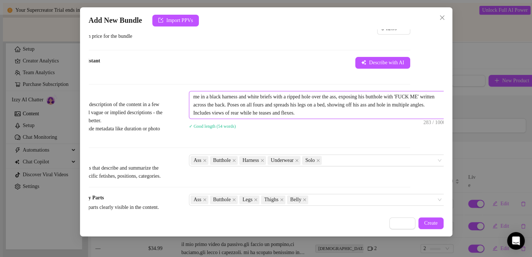
click at [347, 105] on textarea "me in a black harness and white briefs with a ripped hole over the ass, exposin…" at bounding box center [317, 104] width 256 height 27
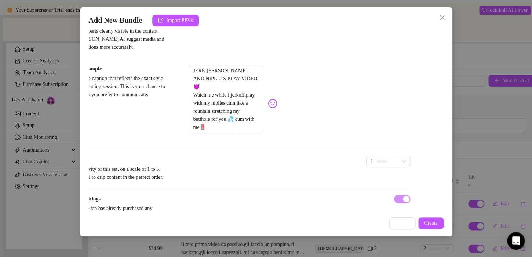
scroll to position [468, 33]
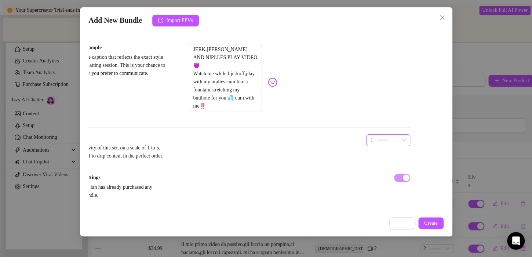
click at [371, 135] on span "1" at bounding box center [388, 140] width 35 height 11
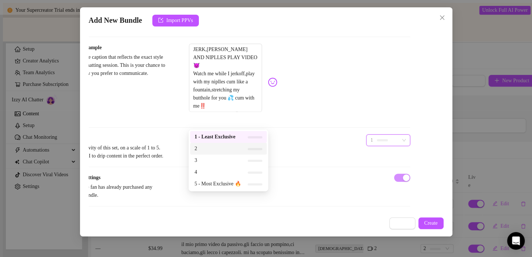
click at [240, 150] on span "2" at bounding box center [218, 149] width 47 height 8
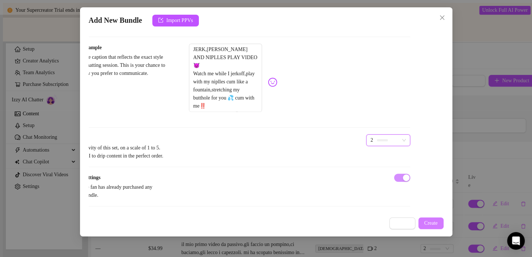
click at [433, 221] on span "Create" at bounding box center [431, 223] width 14 height 6
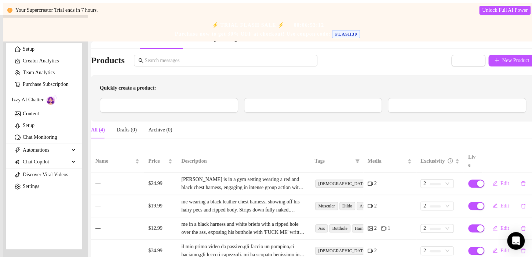
scroll to position [59, 0]
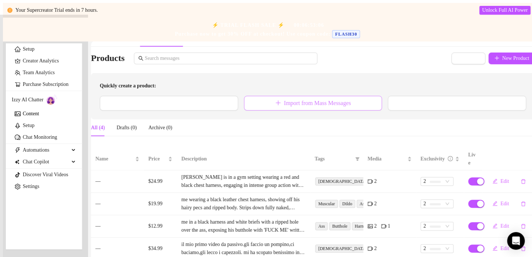
click at [286, 100] on span "Import from Mass Messages" at bounding box center [317, 103] width 67 height 7
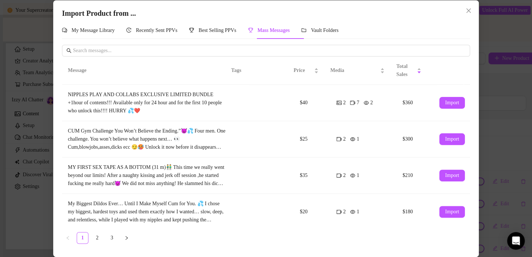
scroll to position [0, 0]
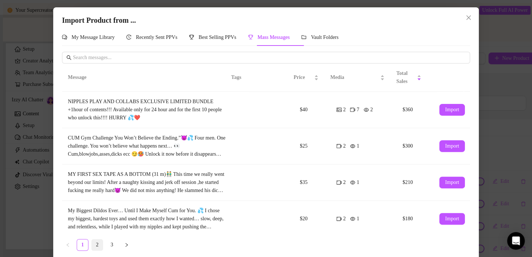
click at [92, 243] on link "2" at bounding box center [97, 244] width 11 height 11
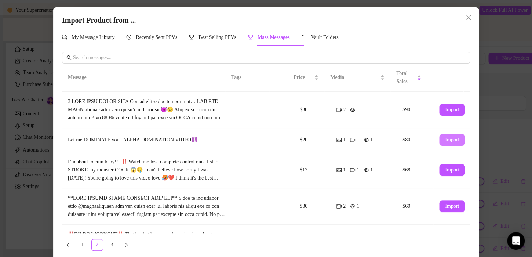
click at [445, 139] on span "Import" at bounding box center [452, 140] width 14 height 6
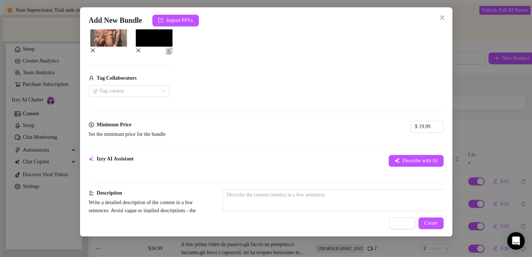
scroll to position [121, 0]
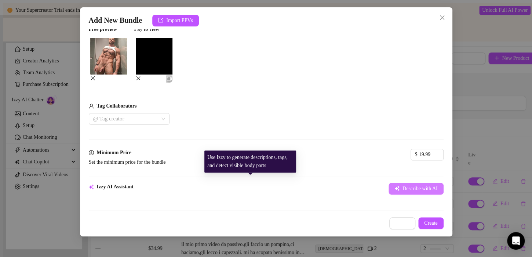
click at [389, 183] on button "Describe with AI" at bounding box center [416, 189] width 55 height 12
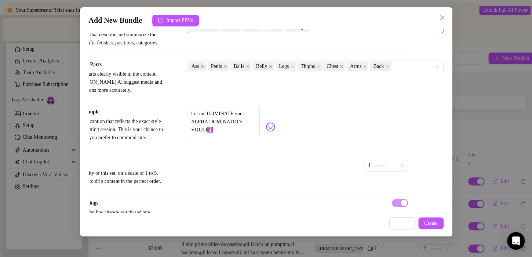
scroll to position [438, 42]
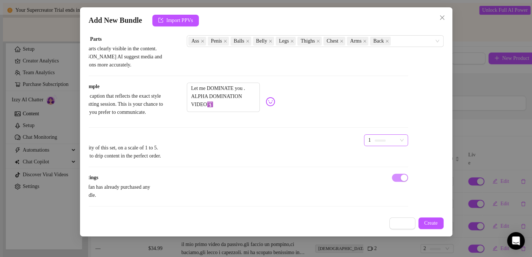
click at [368, 135] on div "1" at bounding box center [382, 140] width 29 height 11
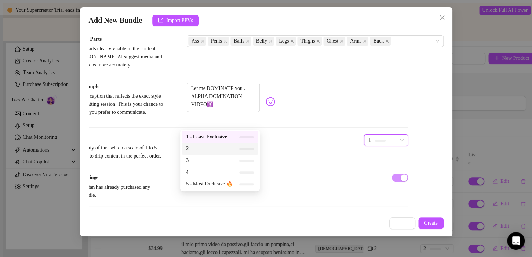
click at [222, 146] on span "2" at bounding box center [209, 149] width 47 height 8
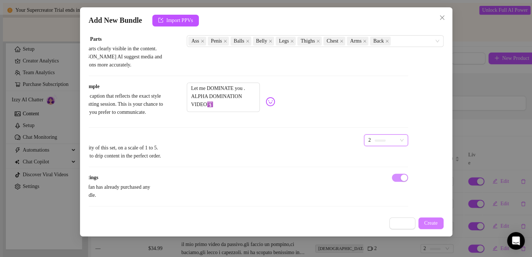
click at [437, 225] on span "Create" at bounding box center [431, 223] width 14 height 6
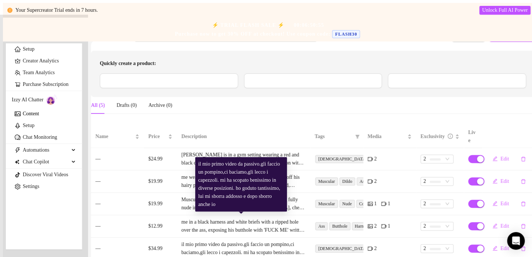
scroll to position [0, 0]
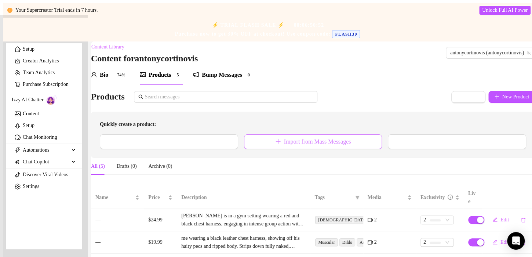
click at [263, 142] on button "Import from Mass Messages" at bounding box center [313, 141] width 138 height 15
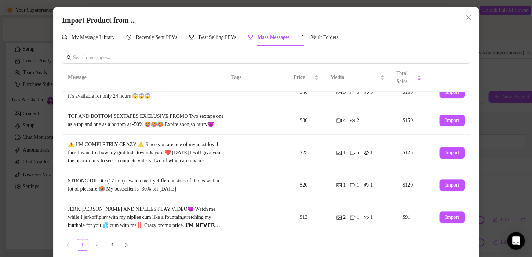
scroll to position [200, 0]
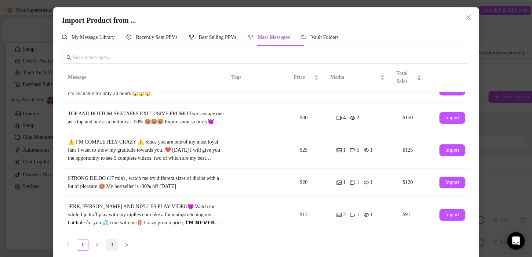
click at [108, 242] on link "3" at bounding box center [111, 244] width 11 height 11
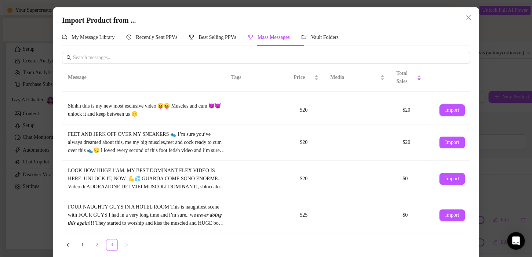
scroll to position [0, 0]
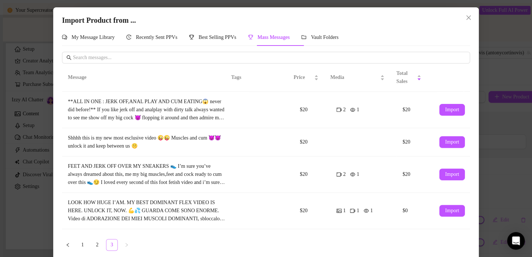
click at [108, 242] on link "3" at bounding box center [111, 244] width 11 height 11
click at [445, 176] on span "Import" at bounding box center [452, 174] width 14 height 6
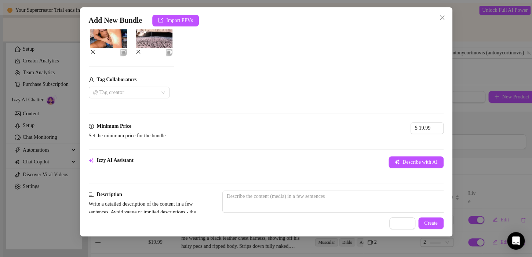
scroll to position [157, 0]
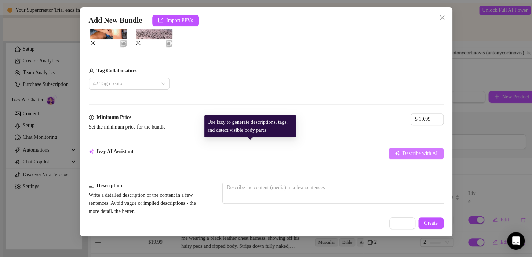
click at [403, 150] on span "Describe with AI" at bounding box center [420, 153] width 35 height 6
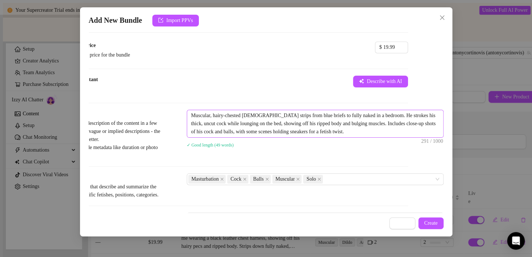
scroll to position [229, 42]
click at [375, 124] on textarea "Muscular, hairy-chested male strips from blue briefs to fully naked in a bedroo…" at bounding box center [315, 123] width 256 height 27
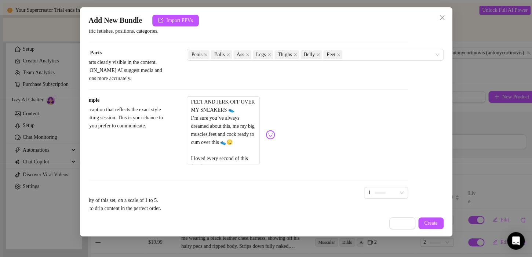
scroll to position [468, 42]
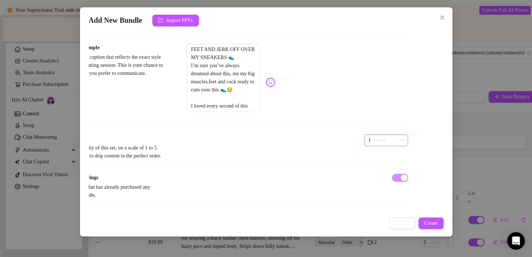
click at [368, 135] on span "1" at bounding box center [385, 140] width 35 height 11
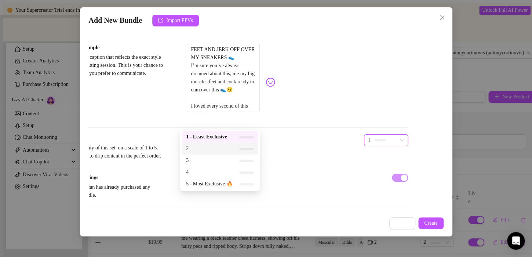
drag, startPoint x: 229, startPoint y: 146, endPoint x: 214, endPoint y: 146, distance: 15.4
click at [214, 146] on span "2" at bounding box center [209, 149] width 47 height 8
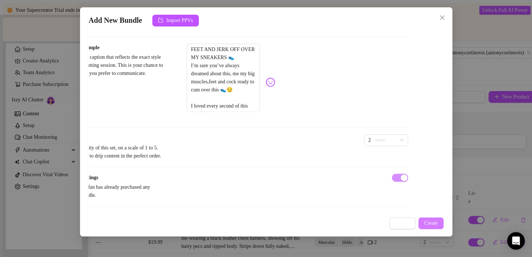
click at [436, 221] on span "Create" at bounding box center [431, 223] width 14 height 6
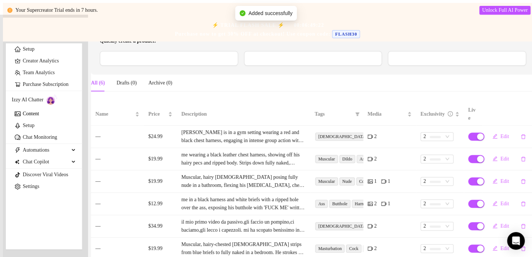
scroll to position [103, 0]
click at [306, 55] on span "Import from Mass Messages" at bounding box center [317, 58] width 67 height 7
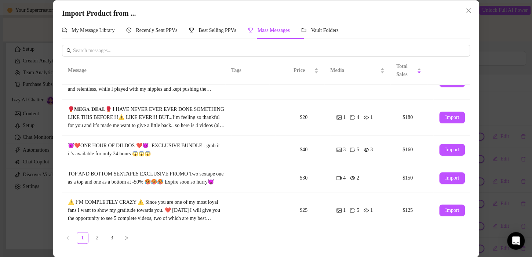
scroll to position [205, 0]
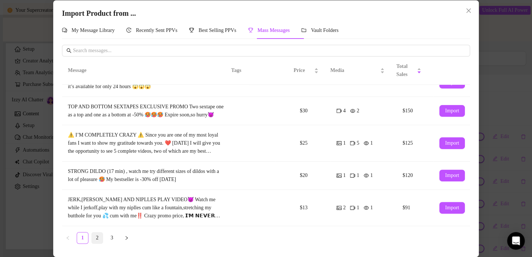
click at [98, 237] on link "2" at bounding box center [97, 237] width 11 height 11
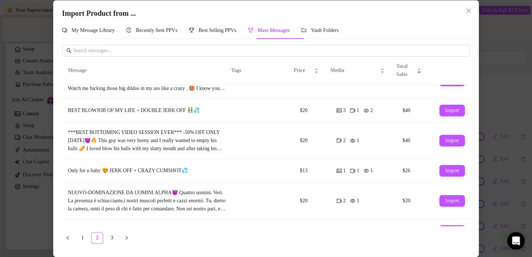
scroll to position [171, 0]
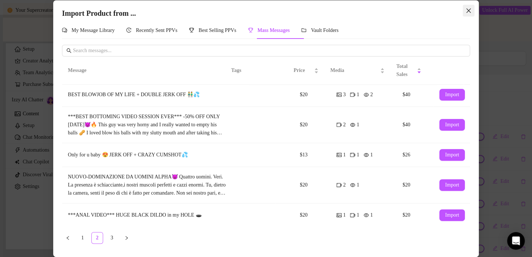
click at [468, 10] on icon "close" at bounding box center [469, 11] width 6 height 6
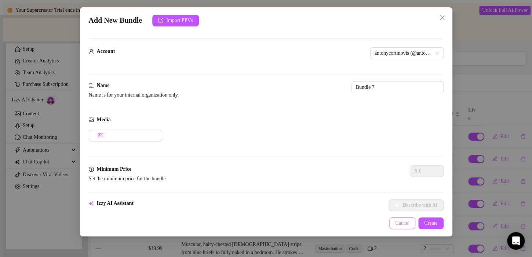
click at [395, 222] on span "Cancel" at bounding box center [402, 223] width 14 height 6
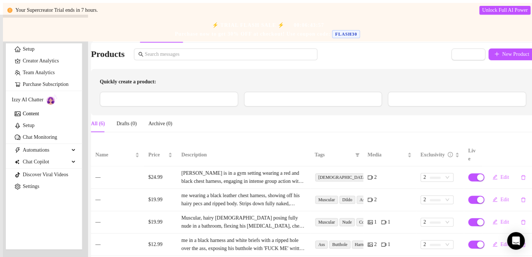
scroll to position [42, 0]
click at [324, 103] on span "Import from Mass Messages" at bounding box center [317, 100] width 67 height 7
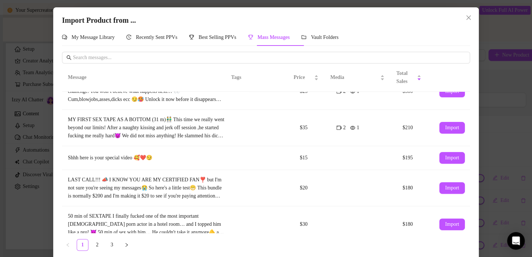
scroll to position [200, 0]
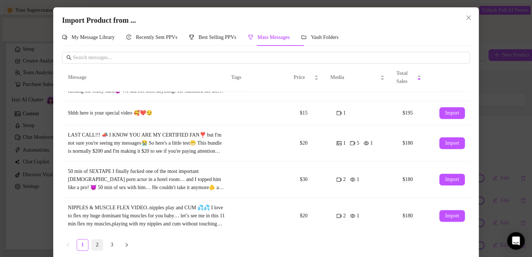
click at [94, 245] on link "2" at bounding box center [97, 244] width 11 height 11
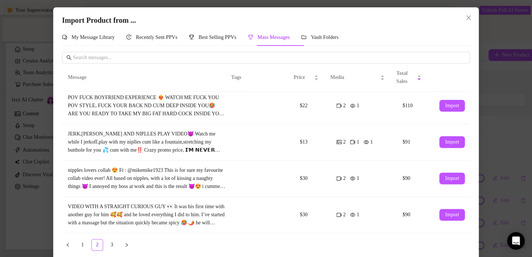
scroll to position [7, 0]
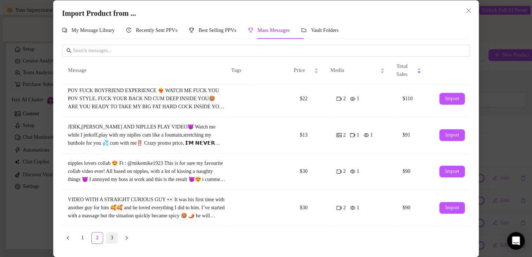
click at [106, 237] on link "3" at bounding box center [111, 237] width 11 height 11
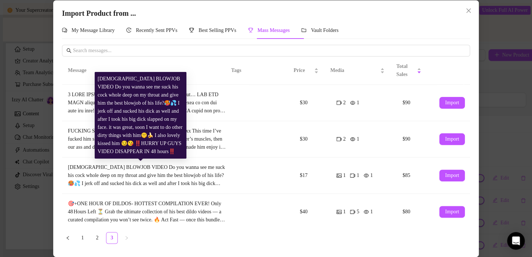
scroll to position [3, 0]
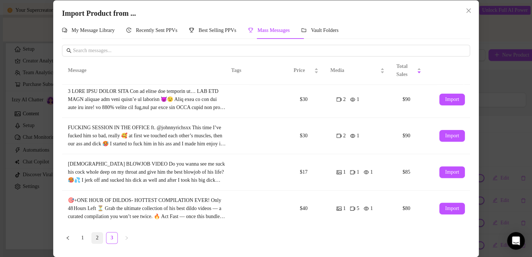
click at [93, 238] on link "2" at bounding box center [97, 237] width 11 height 11
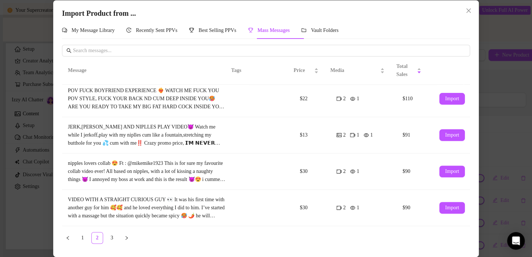
scroll to position [213, 0]
click at [445, 171] on span "Import" at bounding box center [452, 171] width 14 height 6
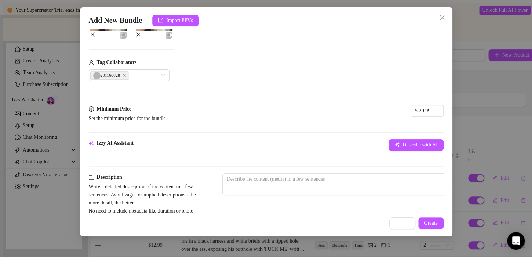
scroll to position [166, 0]
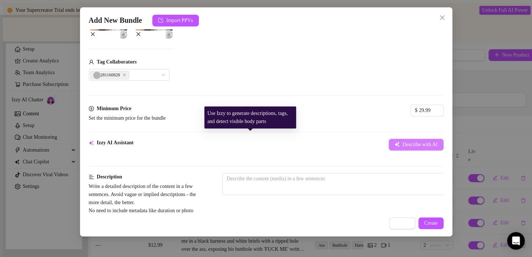
click at [403, 142] on span "Describe with AI" at bounding box center [420, 145] width 35 height 6
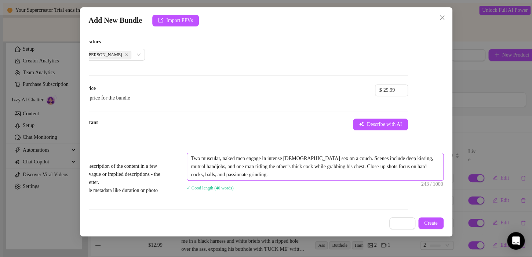
scroll to position [186, 42]
click at [280, 167] on textarea "Two muscular, naked men engage in intense gay sex on a couch. Scenes include de…" at bounding box center [315, 166] width 256 height 27
click at [272, 167] on textarea "Two muscular, naked men engage in intense gay sex on a couch. Scenes include de…" at bounding box center [315, 166] width 256 height 27
click at [270, 167] on textarea "Two muscular, naked men engage in intense gay sex on a couch. Scenes include de…" at bounding box center [315, 166] width 256 height 27
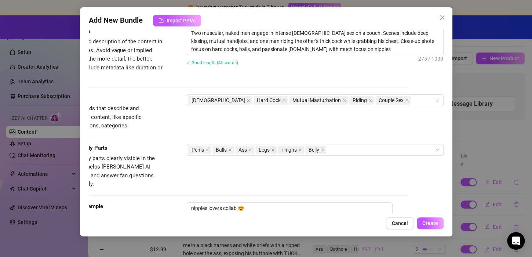
scroll to position [304, 42]
click at [384, 95] on div "Gay Hard Cock Mutual Masturbation Riding Couple Sex" at bounding box center [311, 99] width 246 height 10
type textarea "Two muscular, naked men engage in intense [DEMOGRAPHIC_DATA] sex on a couch. Sc…"
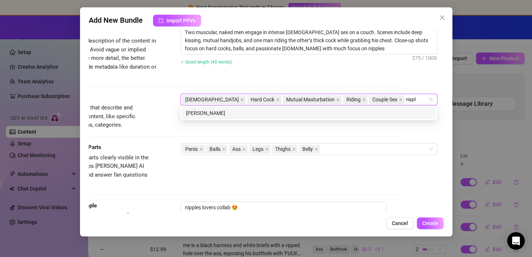
type input "nipple"
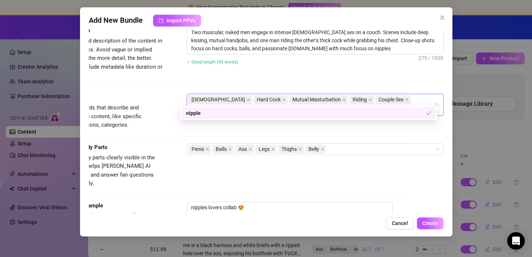
type input "nipples"
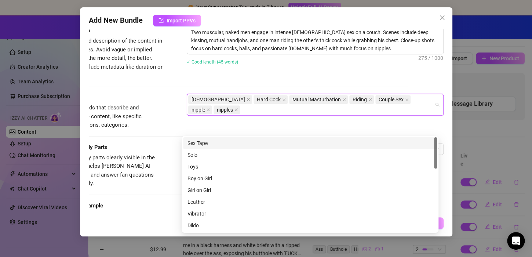
scroll to position [274, 40]
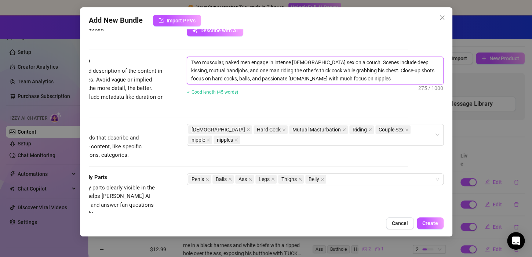
drag, startPoint x: 197, startPoint y: 60, endPoint x: 179, endPoint y: 62, distance: 18.0
click at [179, 62] on div "Description Write a detailed description of the content in a few sentences. Avo…" at bounding box center [230, 83] width 355 height 53
type textarea "muscular, naked men engage in intense gay sex on a couch. Scenes include deep k…"
type textarea "mmuscular, naked men engage in intense gay sex on a couch. Scenes include deep …"
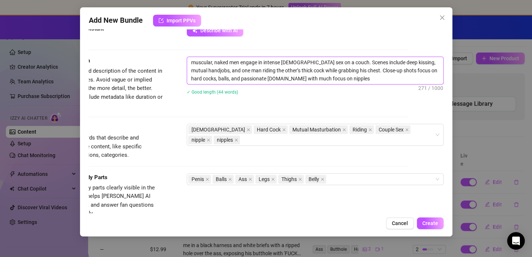
type textarea "mmuscular, naked men engage in intense gay sex on a couch. Scenes include deep …"
type textarea "memuscular, naked men engage in intense gay sex on a couch. Scenes include deep…"
type textarea "me muscular, naked men engage in intense gay sex on a couch. Scenes include dee…"
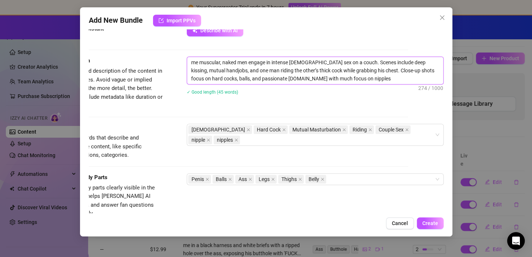
type textarea "me amuscular, naked men engage in intense gay sex on a couch. Scenes include de…"
type textarea "me anmuscular, naked men engage in intense gay sex on a couch. Scenes include d…"
type textarea "me andmuscular, naked men engage in intense gay sex on a couch. Scenes include …"
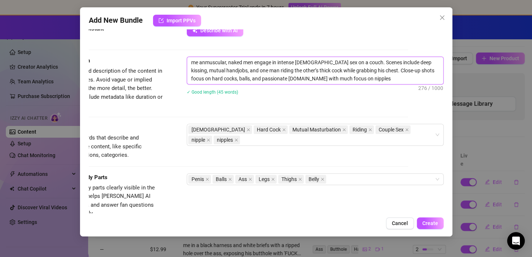
type textarea "me andmuscular, naked men engage in intense gay sex on a couch. Scenes include …"
type textarea "me and muscular, naked men engage in intense gay sex on a couch. Scenes include…"
type textarea "me and amuscular, naked men engage in intense gay sex on a couch. Scenes includ…"
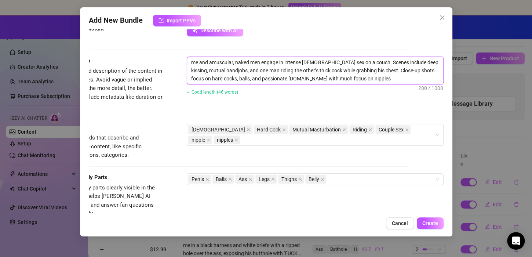
type textarea "me and abmuscular, naked men engage in intense gay sex on a couch. Scenes inclu…"
type textarea "me and amuscular, naked men engage in intense gay sex on a couch. Scenes includ…"
type textarea "me and anmuscular, naked men engage in intense gay sex on a couch. Scenes inclu…"
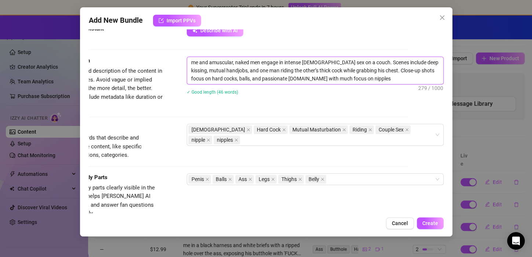
type textarea "me and anmuscular, naked men engage in intense gay sex on a couch. Scenes inclu…"
type textarea "me and anomuscular, naked men engage in intense gay sex on a couch. Scenes incl…"
type textarea "me and anotmuscular, naked men engage in intense gay sex on a couch. Scenes inc…"
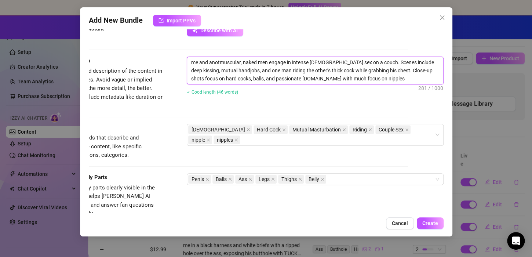
type textarea "me and anothmuscular, naked men engage in intense gay sex on a couch. Scenes in…"
type textarea "me and anothemuscular, naked men engage in intense gay sex on a couch. Scenes i…"
type textarea "me and anothermuscular, naked men engage in intense gay sex on a couch. Scenes …"
type textarea "me and another muscular, naked men engage in intense gay sex on a couch. Scenes…"
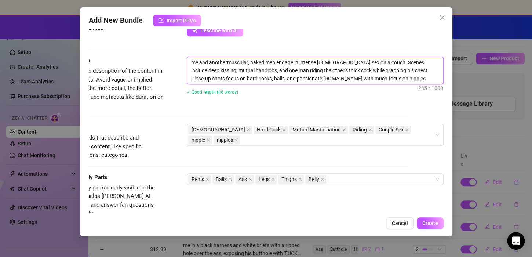
type textarea "me and another muscular, naked men engage in intense gay sex on a couch. Scenes…"
click at [243, 61] on textarea "me and another muscular, naked men engage in intense gay sex on a couch. Scenes…" at bounding box center [315, 70] width 256 height 27
click at [244, 62] on textarea "me and another muscular, naked men engage in intense gay sex on a couch. Scenes…" at bounding box center [315, 70] width 256 height 27
type textarea "me and another muscular , naked men engage in intense gay sex on a couch. Scene…"
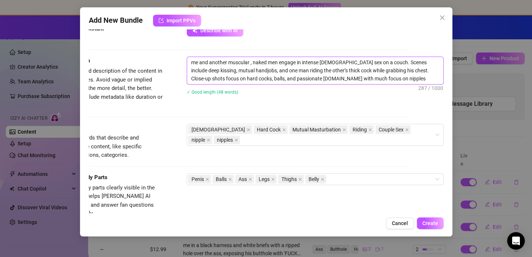
type textarea "me and another muscular g, naked men engage in intense gay sex on a couch. Scen…"
type textarea "me and another muscular gu, naked men engage in intense gay sex on a couch. Sce…"
type textarea "me and another muscular guy, naked men engage in intense gay sex on a couch. Sc…"
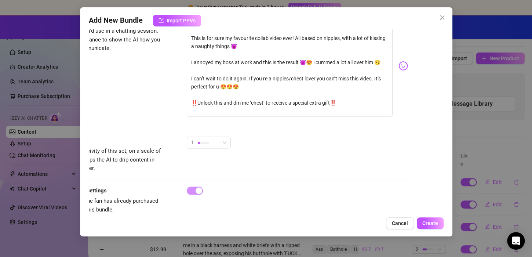
scroll to position [508, 40]
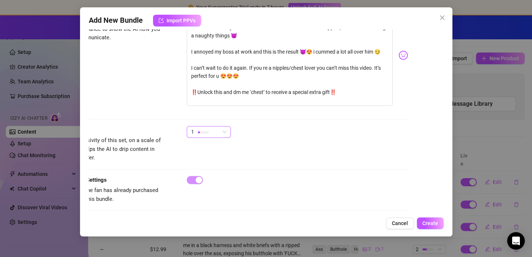
click at [205, 126] on div "1" at bounding box center [205, 131] width 29 height 11
type textarea "me and another muscular guy, naked men engage in intense gay sex on a couch. Sc…"
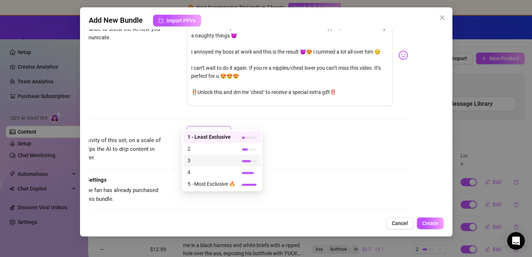
click at [225, 161] on span "3" at bounding box center [212, 160] width 48 height 8
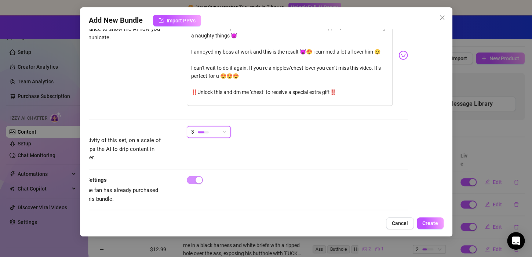
click at [338, 143] on div "Exclusivity Level of exclusivity of this set, on a scale of 1 to 5. This helps …" at bounding box center [230, 144] width 355 height 36
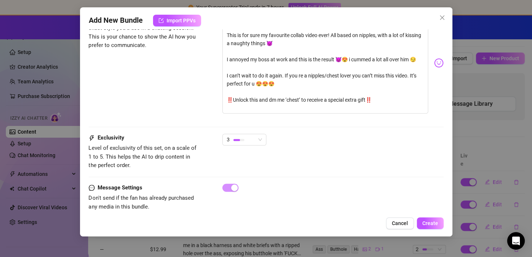
scroll to position [508, 0]
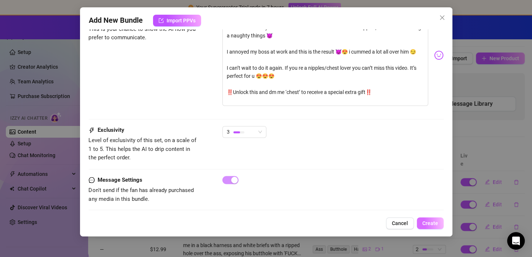
click at [433, 224] on span "Create" at bounding box center [430, 223] width 16 height 6
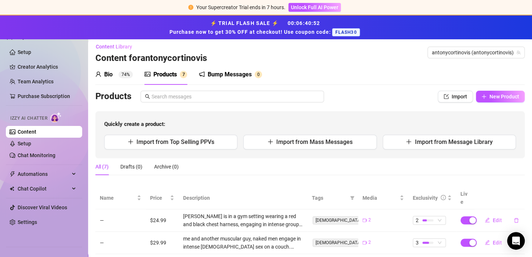
scroll to position [3, 0]
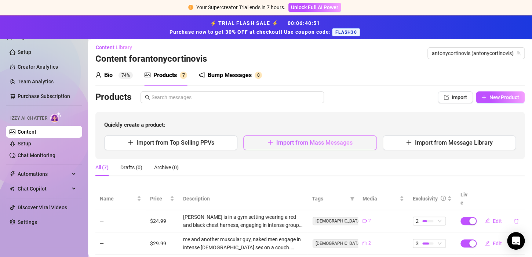
click at [326, 139] on span "Import from Mass Messages" at bounding box center [314, 142] width 76 height 7
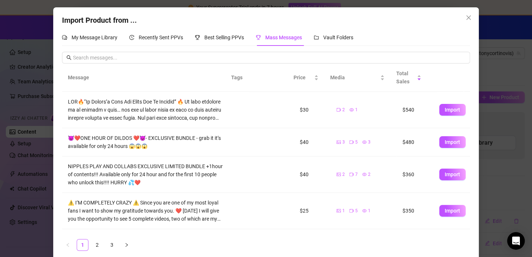
scroll to position [7, 0]
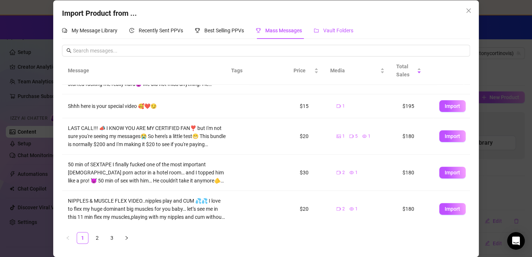
click at [317, 33] on icon "folder" at bounding box center [316, 30] width 5 height 5
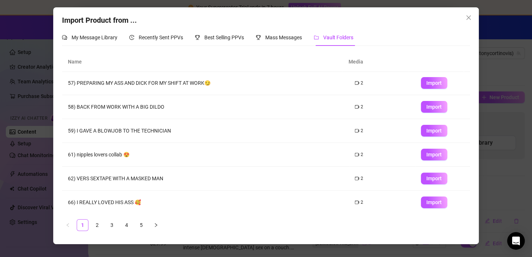
scroll to position [0, 0]
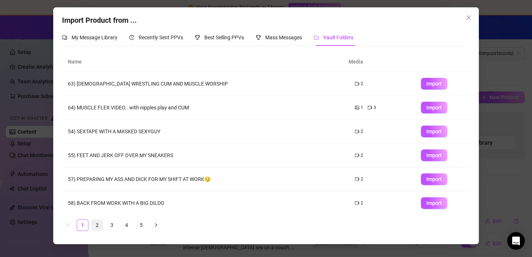
click at [95, 222] on link "2" at bounding box center [97, 224] width 11 height 11
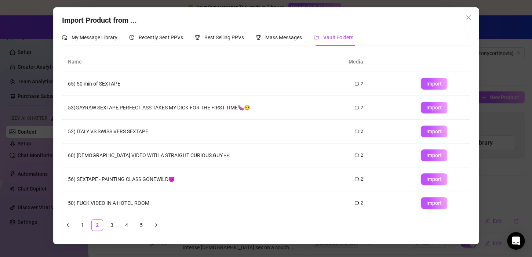
drag, startPoint x: 270, startPoint y: 137, endPoint x: 299, endPoint y: 114, distance: 37.1
click at [299, 114] on td "53)GAYRAW SEXTAPE,PERFECT ASS TAKES MY DICK FOR THE FIRST TIME🍆😏" at bounding box center [205, 108] width 287 height 24
click at [427, 82] on span "Import" at bounding box center [433, 84] width 15 height 6
type textarea "Type your message here..."
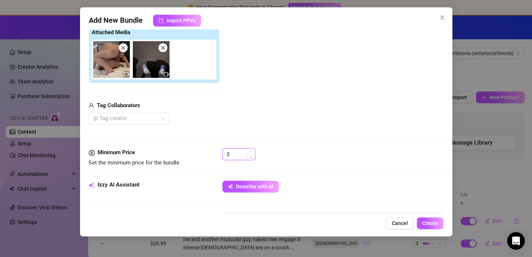
click at [245, 155] on input at bounding box center [243, 154] width 24 height 11
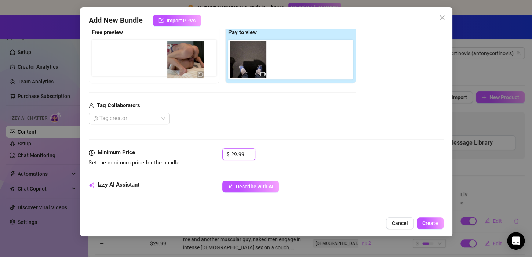
drag, startPoint x: 235, startPoint y: 58, endPoint x: 170, endPoint y: 58, distance: 65.3
click at [170, 58] on div "Free preview Pay to view" at bounding box center [222, 54] width 267 height 58
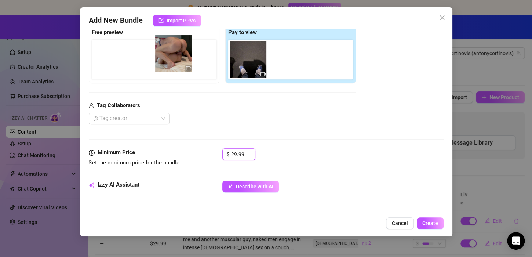
drag, startPoint x: 247, startPoint y: 68, endPoint x: 162, endPoint y: 62, distance: 85.0
click at [162, 62] on div "Free preview Pay to view" at bounding box center [222, 54] width 267 height 58
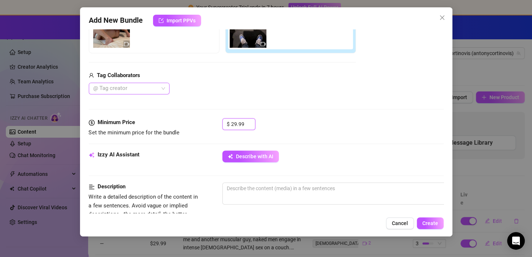
scroll to position [146, 0]
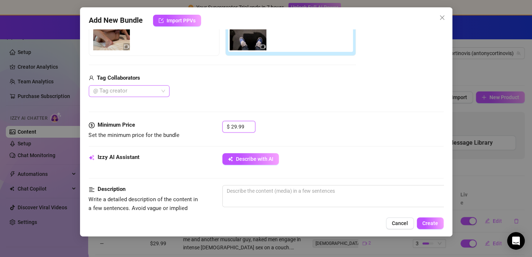
click at [128, 89] on div at bounding box center [125, 91] width 70 height 10
type input "29.99"
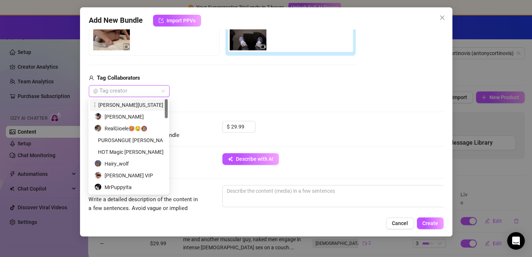
click at [157, 90] on div at bounding box center [125, 91] width 70 height 10
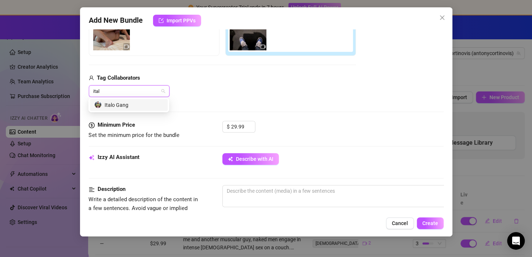
type input "italo"
click at [139, 101] on div "Italo Gang" at bounding box center [128, 105] width 69 height 8
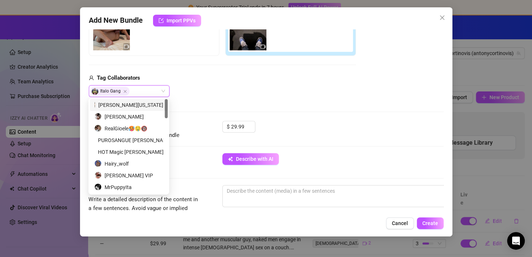
click at [248, 103] on div "Media Add Media from Vault Free preview Pay to view Tag Collaborators Italo Gan…" at bounding box center [266, 43] width 355 height 155
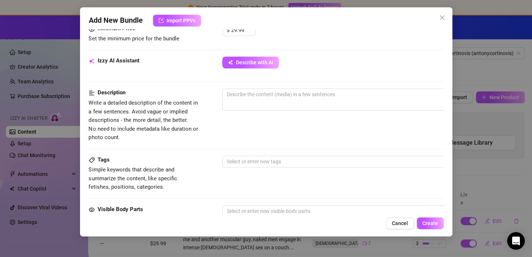
scroll to position [241, 0]
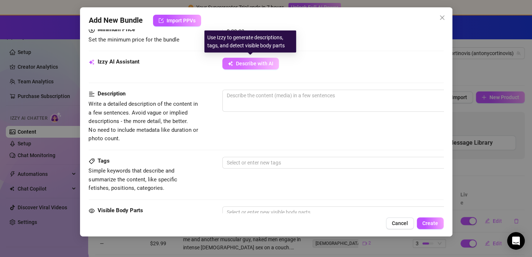
click at [254, 64] on span "Describe with AI" at bounding box center [254, 64] width 37 height 6
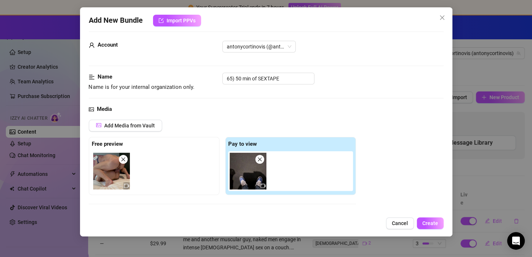
scroll to position [0, 0]
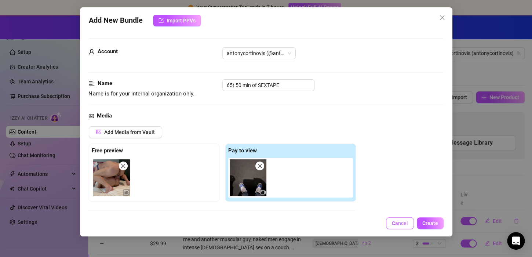
click at [401, 226] on span "Cancel" at bounding box center [400, 223] width 16 height 6
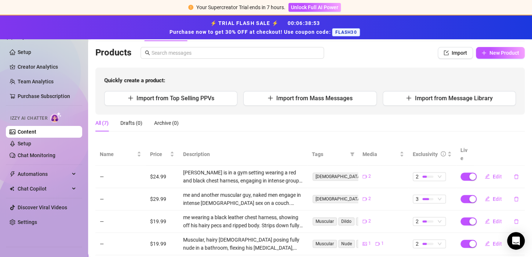
scroll to position [48, 0]
click at [281, 109] on div "Quickly create a product: Import from Top Selling PPVs Import from Mass Message…" at bounding box center [309, 90] width 429 height 47
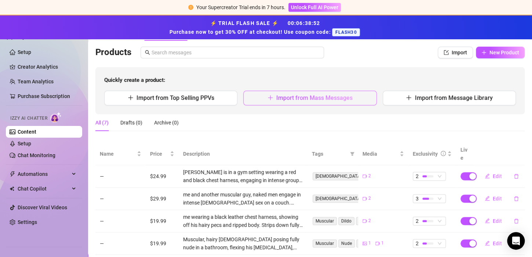
click at [283, 99] on span "Import from Mass Messages" at bounding box center [314, 97] width 76 height 7
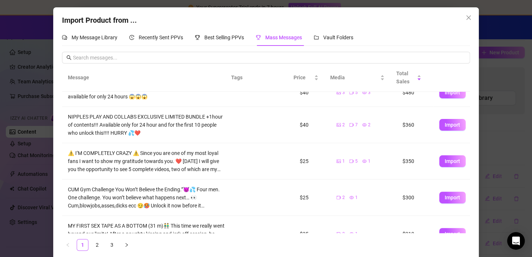
scroll to position [50, 0]
click at [334, 31] on div "Vault Folders" at bounding box center [334, 37] width 40 height 17
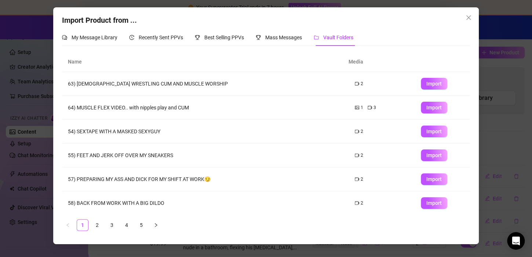
scroll to position [96, 0]
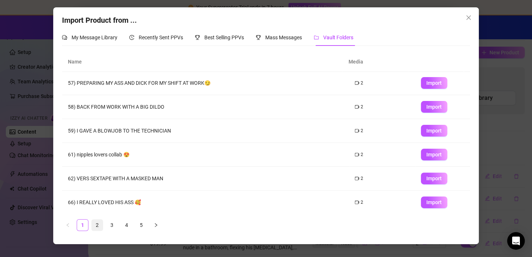
click at [93, 220] on link "2" at bounding box center [97, 224] width 11 height 11
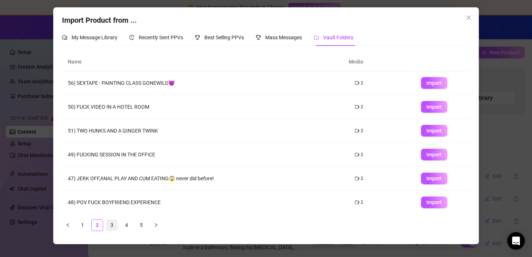
click at [108, 226] on link "3" at bounding box center [111, 224] width 11 height 11
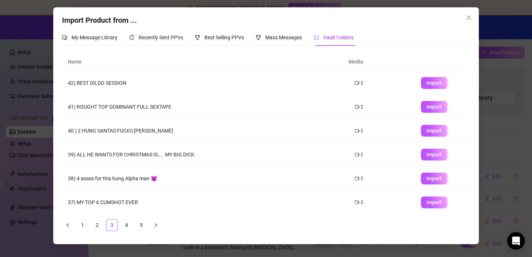
scroll to position [0, 0]
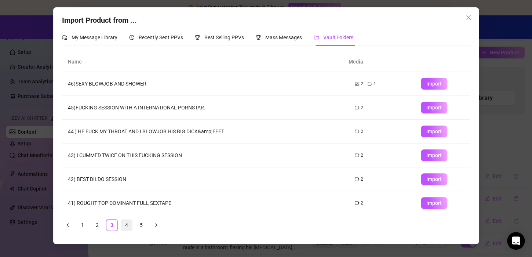
click at [124, 221] on link "4" at bounding box center [126, 224] width 11 height 11
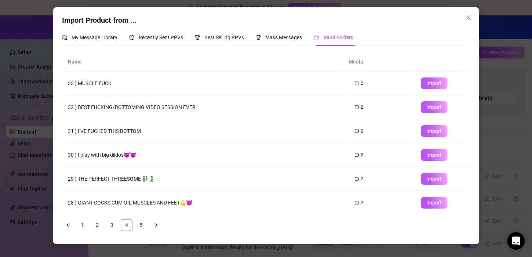
scroll to position [96, 0]
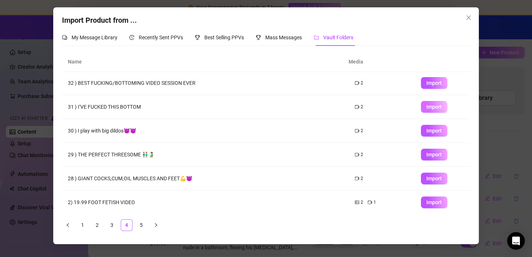
click at [426, 107] on span "Import" at bounding box center [433, 107] width 15 height 6
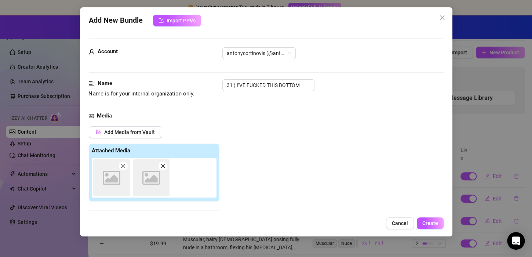
scroll to position [118, 0]
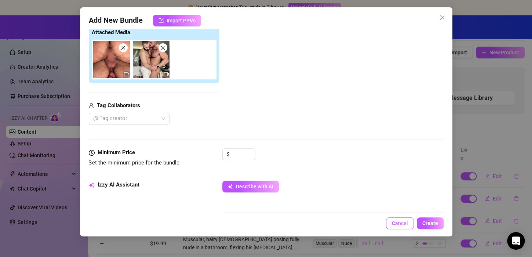
click at [403, 225] on span "Cancel" at bounding box center [400, 223] width 16 height 6
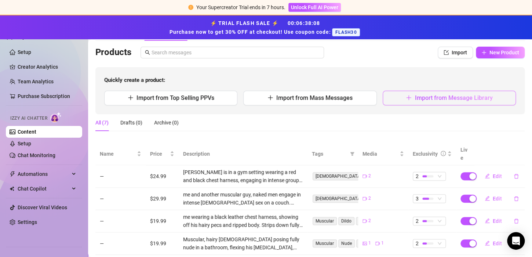
click at [408, 98] on button "Import from Message Library" at bounding box center [449, 98] width 133 height 15
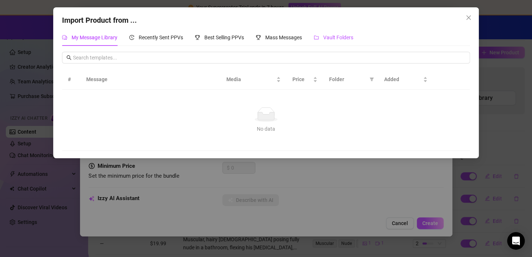
click at [346, 34] on span "Vault Folders" at bounding box center [338, 37] width 30 height 6
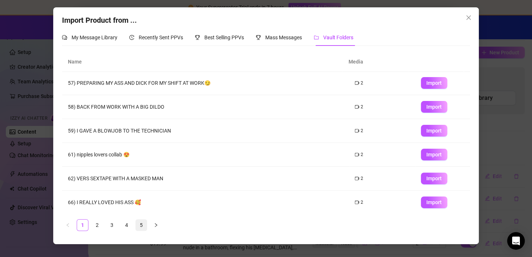
click at [139, 226] on link "5" at bounding box center [141, 224] width 11 height 11
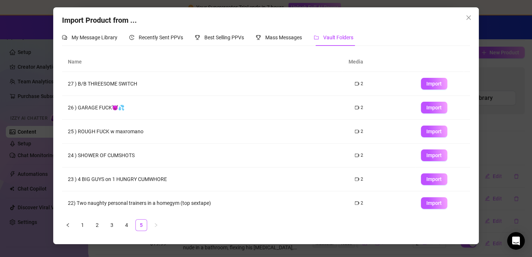
scroll to position [25, 0]
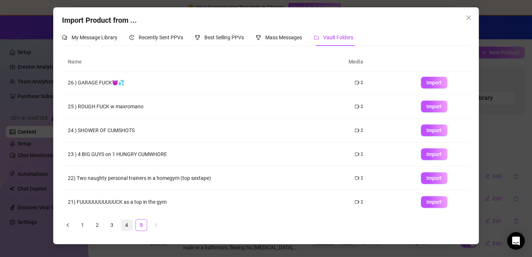
click at [125, 224] on link "4" at bounding box center [126, 224] width 11 height 11
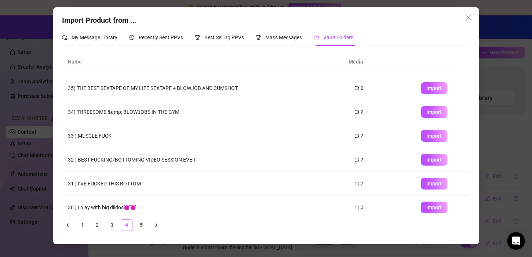
scroll to position [0, 0]
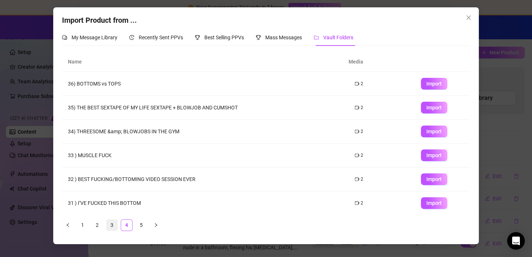
click at [113, 226] on link "3" at bounding box center [111, 224] width 11 height 11
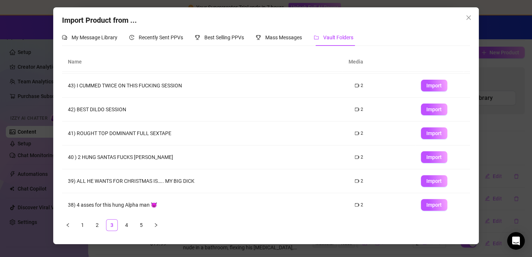
scroll to position [96, 0]
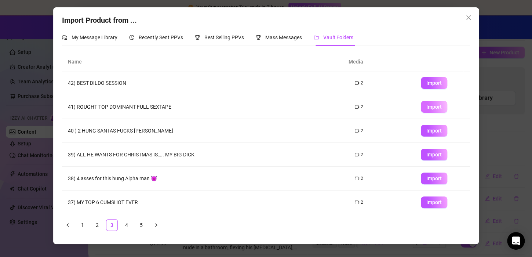
click at [421, 106] on button "Import" at bounding box center [434, 107] width 26 height 12
type textarea "Type your message here..."
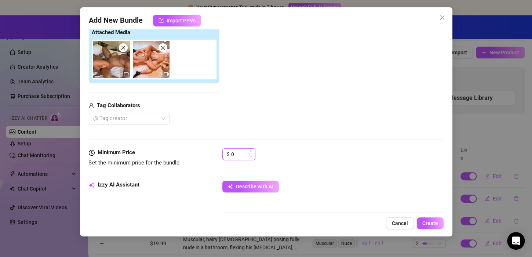
click at [248, 155] on span "Decrease Value" at bounding box center [251, 156] width 8 height 7
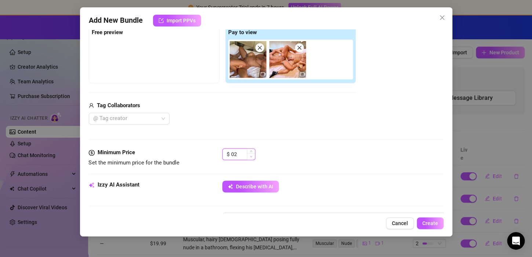
type input "0"
type input "29.99"
click at [320, 148] on div "$ 29.99" at bounding box center [332, 157] width 221 height 18
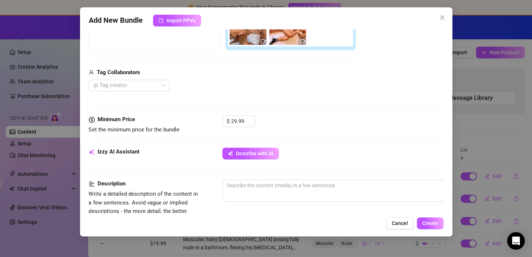
scroll to position [154, 0]
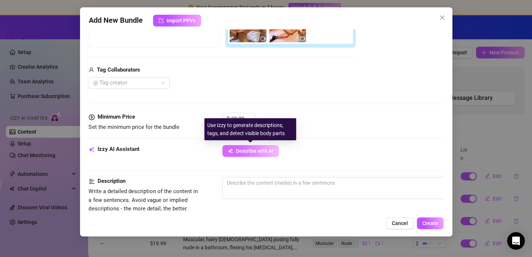
click at [263, 151] on span "Describe with AI" at bounding box center [254, 151] width 37 height 6
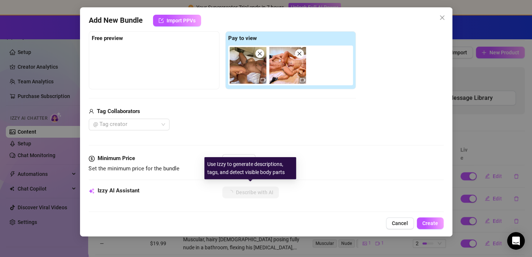
scroll to position [112, 0]
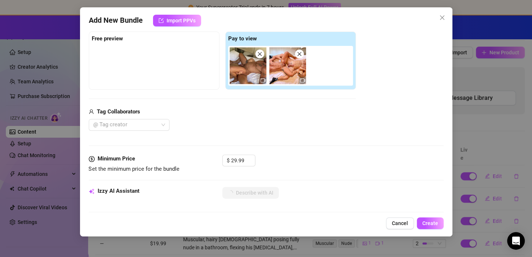
type textarea "Two"
type textarea "Two naked"
type textarea "Two naked men"
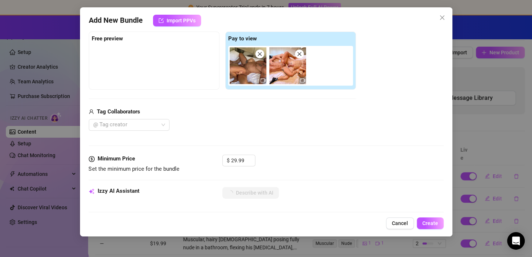
type textarea "Two naked men"
type textarea "Two naked men in"
type textarea "Two naked men in a"
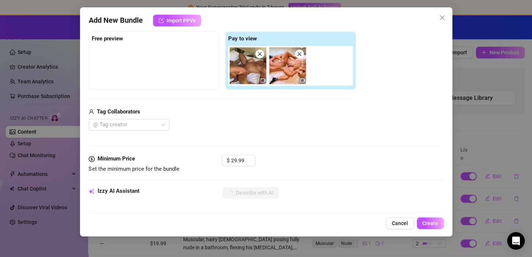
type textarea "Two naked men in a bedroom,"
type textarea "Two naked men in a bedroom, one"
type textarea "Two naked men in a bedroom, one wearing"
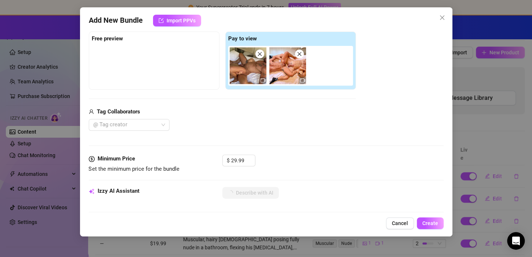
type textarea "Two naked men in a bedroom, one wearing"
type textarea "Two naked men in a bedroom, one wearing a"
type textarea "Two naked men in a bedroom, one wearing a black"
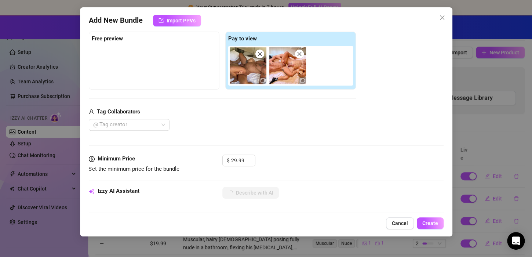
type textarea "Two naked men in a bedroom, one wearing a black mask,"
type textarea "Two naked men in a bedroom, one wearing a black mask, engage"
type textarea "Two naked men in a bedroom, one wearing a black mask, engage in"
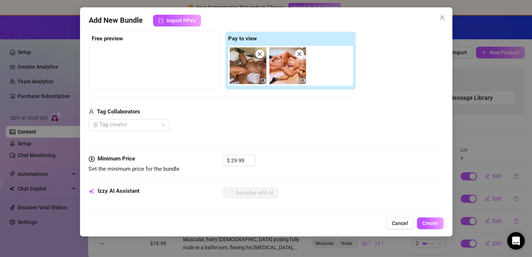
type textarea "Two naked men in a bedroom, one wearing a black mask, engage in"
type textarea "Two naked men in a bedroom, one wearing a black mask, engage in intense"
type textarea "Two naked men in a bedroom, one wearing a black mask, engage in intense sex."
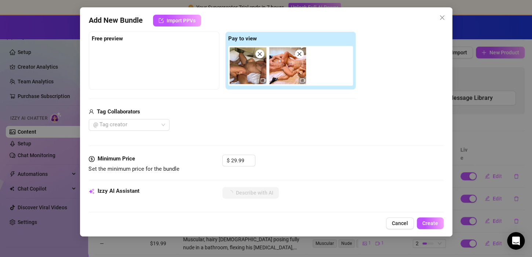
type textarea "Two naked men in a bedroom, one wearing a black mask, engage in intense sex. The"
type textarea "Two naked men in a bedroom, one wearing a black mask, engage in intense sex. Th…"
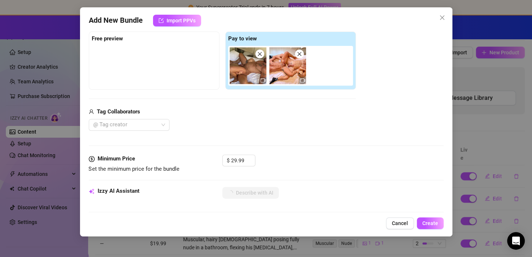
type textarea "Two naked men in a bedroom, one wearing a black mask, engage in intense sex. Th…"
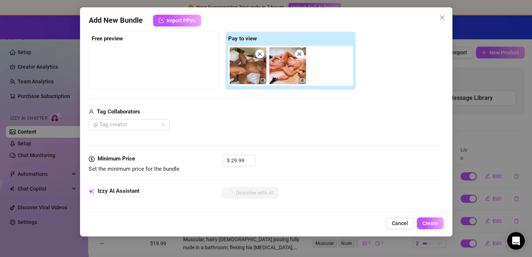
type textarea "Two naked men in a bedroom, one wearing a black mask, engage in intense sex. Th…"
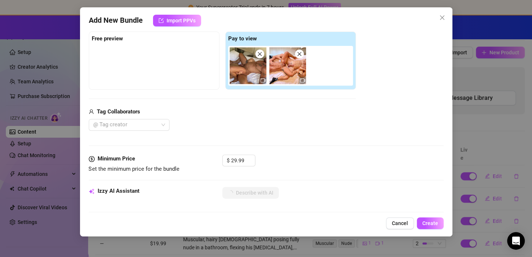
type textarea "Two naked men in a bedroom, one wearing a black mask, engage in intense sex. Th…"
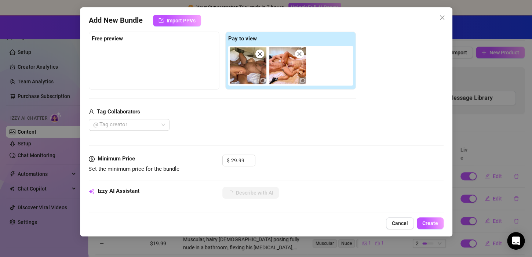
type textarea "Two naked men in a bedroom, one wearing a black mask, engage in intense sex. Th…"
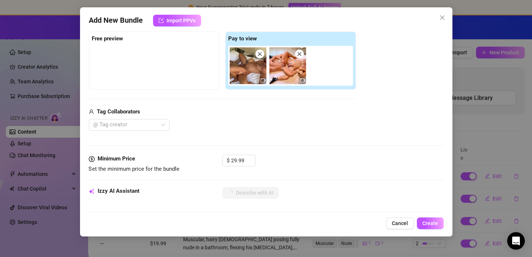
type textarea "Two naked men in a bedroom, one wearing a black mask, engage in intense sex. Th…"
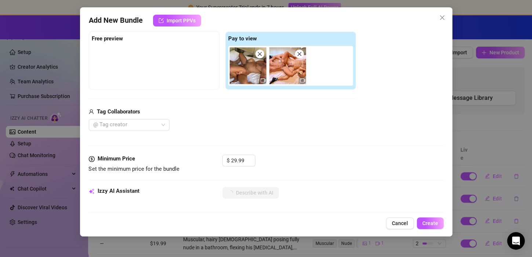
type textarea "Two naked men in a bedroom, one wearing a black mask, engage in intense sex. Th…"
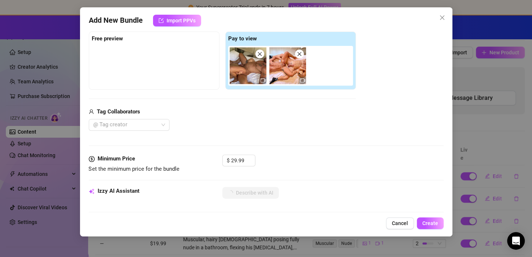
type textarea "Two naked men in a bedroom, one wearing a black mask, engage in intense sex. Th…"
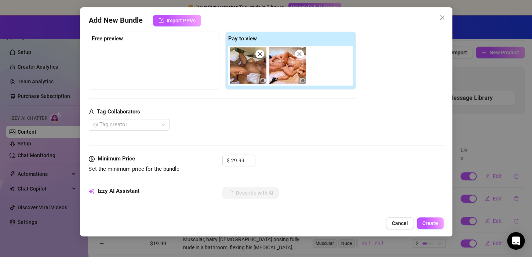
type textarea "Two naked men in a bedroom, one wearing a black mask, engage in intense sex. Th…"
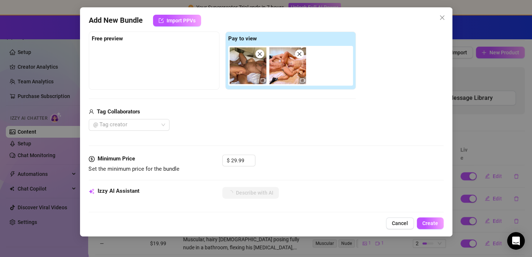
type textarea "Two naked men in a bedroom, one wearing a black mask, engage in intense sex. Th…"
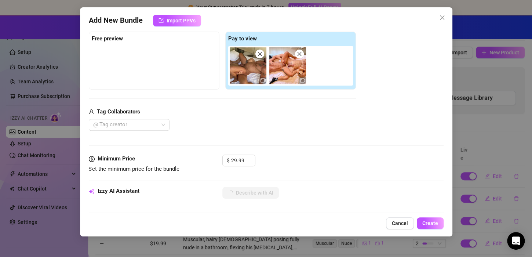
type textarea "Two naked men in a bedroom, one wearing a black mask, engage in intense sex. Th…"
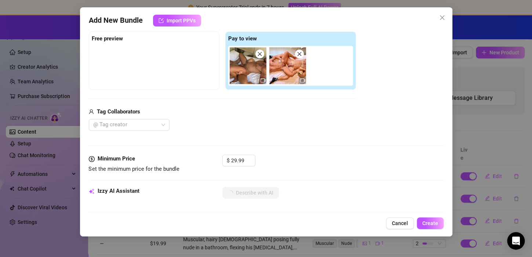
type textarea "Two naked men in a bedroom, one wearing a black mask, engage in intense sex. Th…"
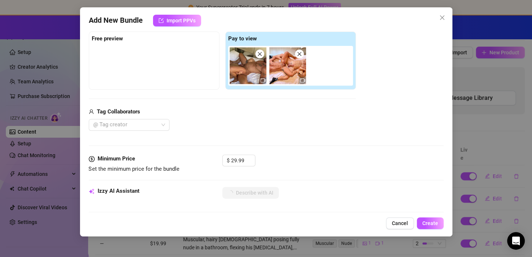
type textarea "Two naked men in a bedroom, one wearing a black mask, engage in intense sex. Th…"
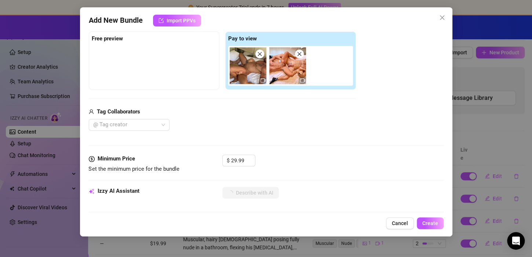
type textarea "Two naked men in a bedroom, one wearing a black mask, engage in intense sex. Th…"
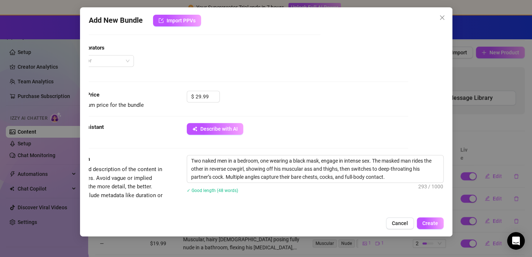
scroll to position [183, 42]
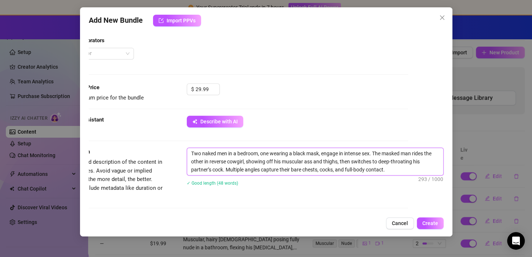
click at [313, 156] on textarea "Two naked men in a bedroom, one wearing a black mask, engage in intense sex. Th…" at bounding box center [315, 161] width 256 height 27
type textarea "Two naked men in a bedroom, one wearing a black mas, engage in intense sex. The…"
type textarea "Two naked men in a bedroom, one wearing a black ma, engage in intense sex. The …"
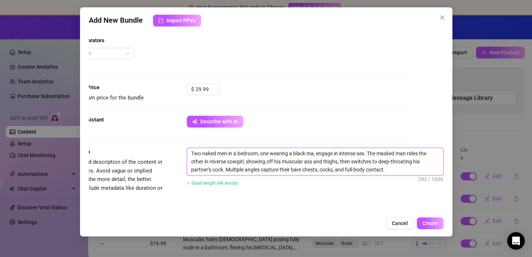
type textarea "Two naked men in a bedroom, one wearing a black m, engage in intense sex. The m…"
type textarea "Two naked men in a bedroom, one wearing a black , engage in intense sex. The ma…"
type textarea "Two naked men in a bedroom, one wearing a black, engage in intense sex. The mas…"
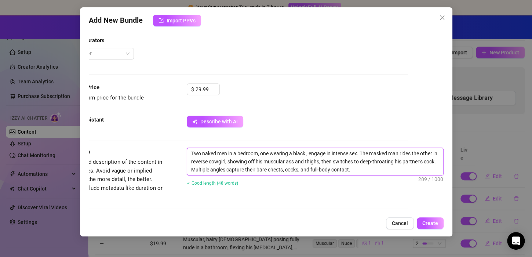
type textarea "Two naked men in a bedroom, one wearing a black, engage in intense sex. The mas…"
type textarea "Two naked men in a bedroom, one wearing a blac, engage in intense sex. The mask…"
type textarea "Two naked men in a bedroom, one wearing a bla, engage in intense sex. The maske…"
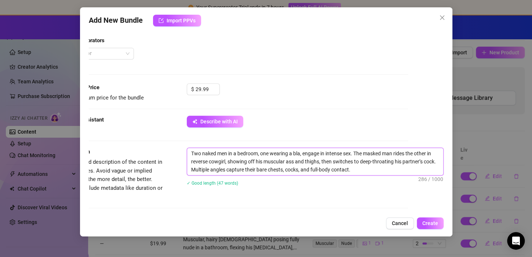
type textarea "Two naked men in a bedroom, one wearing a bl, engage in intense sex. The masked…"
type textarea "Two naked men in a bedroom, one wearing a b, engage in intense sex. The masked …"
type textarea "Two naked men in a bedroom, one wearing a , engage in intense sex. The masked m…"
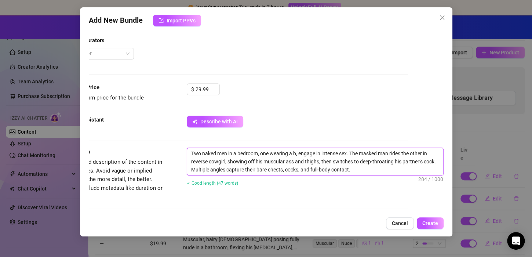
type textarea "Two naked men in a bedroom, one wearing a , engage in intense sex. The masked m…"
type textarea "Two naked men in a bedroom, one wearing a, engage in intense sex. The masked ma…"
type textarea "Two naked men in a bedroom, one wearing , engage in intense sex. The masked man…"
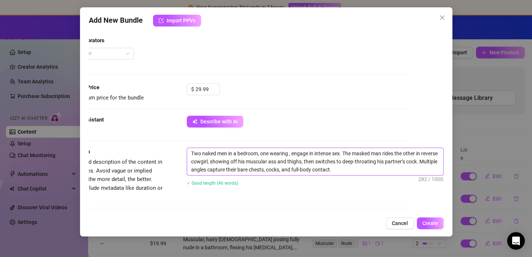
type textarea "Two naked men in a bedroom, one wearing, engage in intense sex. The masked man …"
type textarea "Two naked men in a bedroom, one wearin, engage in intense sex. The masked man r…"
type textarea "Two naked men in a bedroom, one weari, engage in intense sex. The masked man ri…"
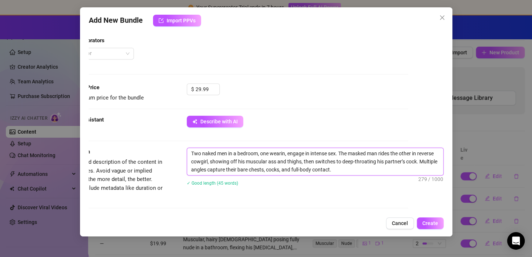
type textarea "Two naked men in a bedroom, one weari, engage in intense sex. The masked man ri…"
type textarea "Two naked men in a bedroom, one wear, engage in intense sex. The masked man rid…"
type textarea "Two naked men in a bedroom, one wea, engage in intense sex. The masked man ride…"
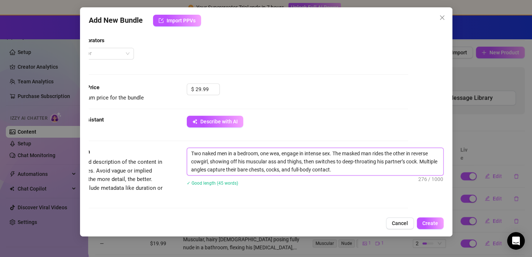
type textarea "Two naked men in a bedroom, one we, engage in intense sex. The masked man rides…"
type textarea "Two naked men in a bedroom, one w, engage in intense sex. The masked man rides …"
type textarea "Two naked men in a bedroom, one , engage in intense sex. The masked man rides t…"
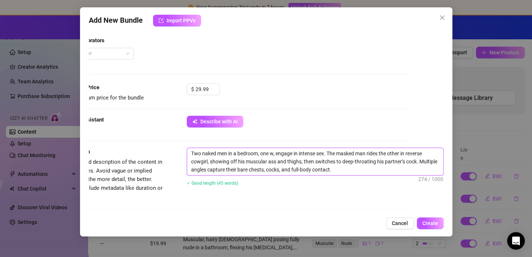
type textarea "Two naked men in a bedroom, one , engage in intense sex. The masked man rides t…"
type textarea "Two naked men in a bedroom, one, engage in intense sex. The masked man rides th…"
type textarea "Two naked men in a bedroom, on, engage in intense sex. The masked man rides the…"
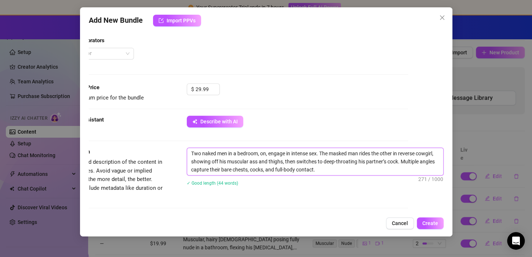
type textarea "Two naked men in a bedroom, on engage in intense sex. The masked man rides the …"
click at [337, 152] on textarea "Two naked men in a bedroom, on engage in intense sex. The masked man rides the …" at bounding box center [315, 161] width 256 height 27
type textarea "Two naked men in a bedroom, on engage in intense sex. The maskd man rides the o…"
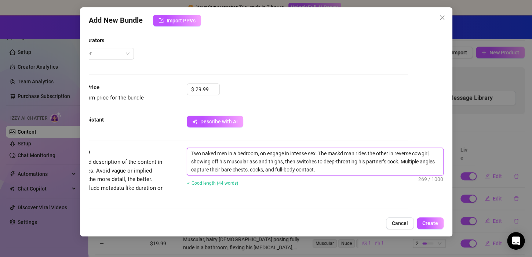
type textarea "Two naked men in a bedroom, on engage in intense sex. The masd man rides the ot…"
type textarea "Two naked men in a bedroom, on engage in intense sex. The mad man rides the oth…"
click at [327, 152] on textarea "Two naked men in a bedroom, on engage in intense sex. The d man rides the other…" at bounding box center [315, 161] width 256 height 27
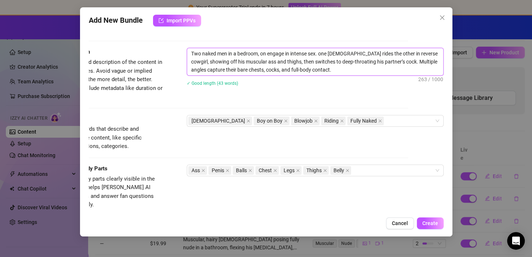
scroll to position [285, 42]
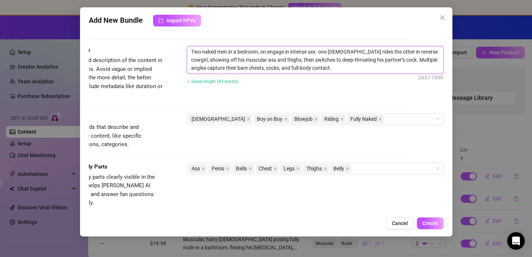
click at [300, 66] on textarea "Two naked men in a bedroom, on engage in intense sex. one man rides the other i…" at bounding box center [315, 59] width 256 height 27
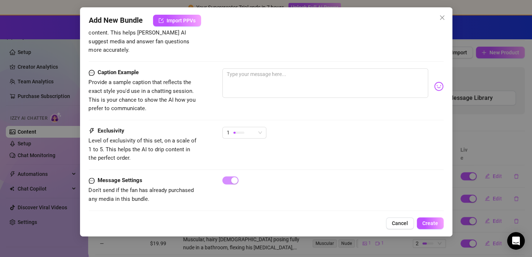
scroll to position [438, 0]
click at [252, 127] on div "1" at bounding box center [241, 132] width 29 height 11
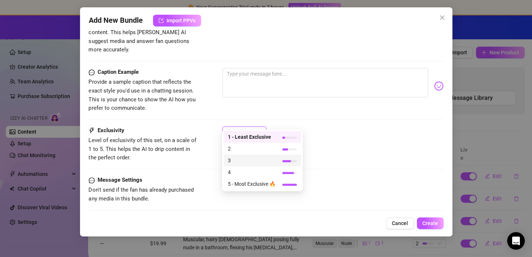
click at [254, 158] on span "3" at bounding box center [252, 160] width 48 height 8
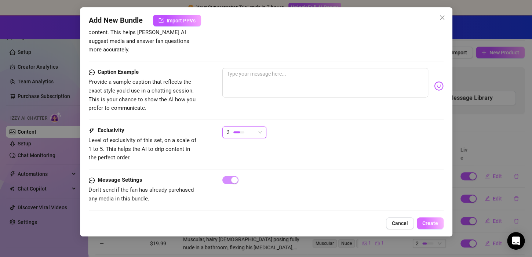
click at [430, 225] on span "Create" at bounding box center [430, 223] width 16 height 6
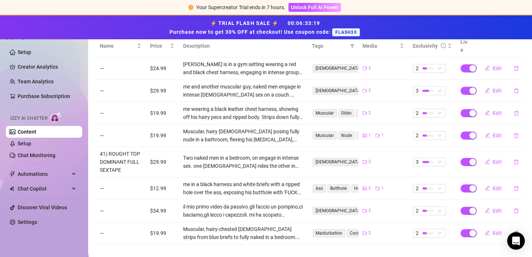
scroll to position [112, 0]
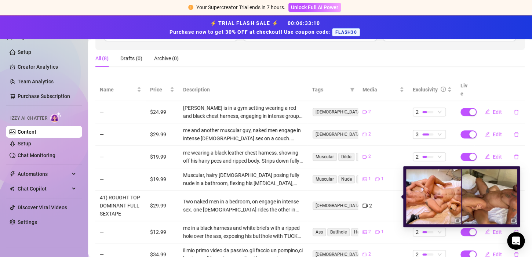
click at [424, 192] on img at bounding box center [433, 196] width 55 height 55
click at [486, 196] on img at bounding box center [489, 196] width 55 height 55
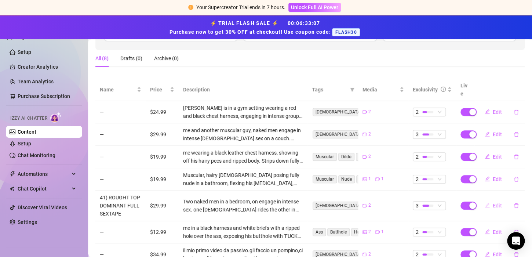
click at [493, 203] on span "Edit" at bounding box center [497, 206] width 9 height 6
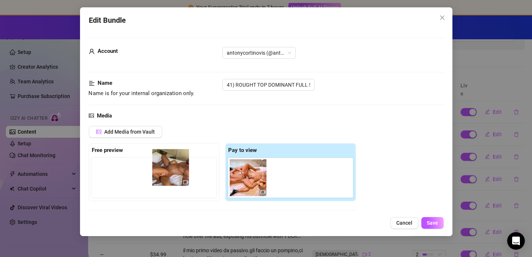
drag, startPoint x: 255, startPoint y: 174, endPoint x: 175, endPoint y: 166, distance: 80.4
click at [175, 166] on div "Free preview Pay to view" at bounding box center [222, 172] width 267 height 58
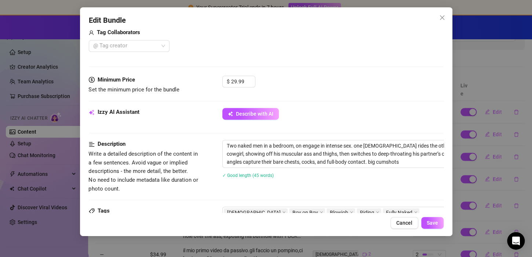
scroll to position [192, 0]
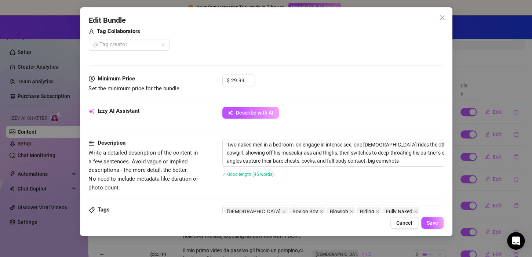
click at [155, 45] on div at bounding box center [125, 45] width 70 height 10
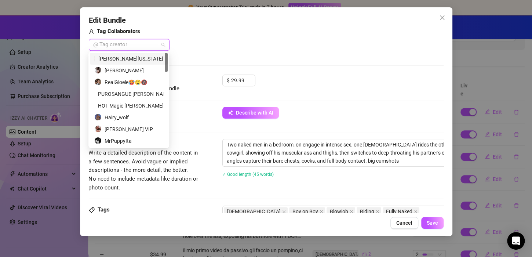
click at [150, 42] on div at bounding box center [125, 45] width 70 height 10
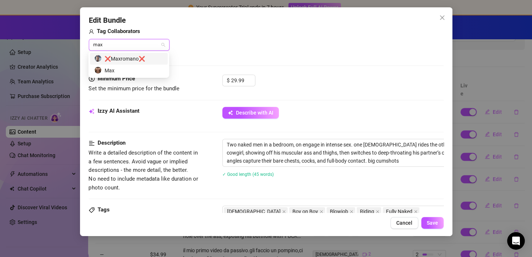
click at [132, 55] on div "❌Maxromano❌" at bounding box center [128, 59] width 69 height 8
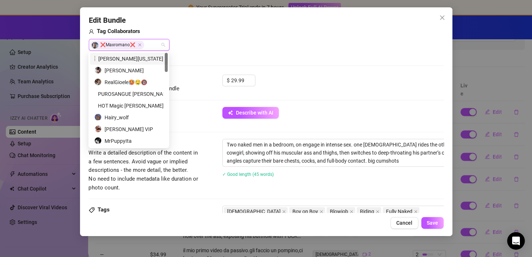
click at [132, 58] on div "Bruno Montana" at bounding box center [128, 59] width 69 height 8
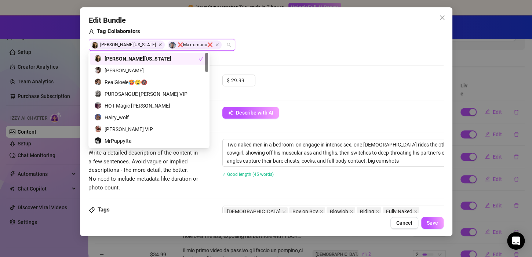
click at [159, 45] on icon "Close" at bounding box center [161, 45] width 4 height 4
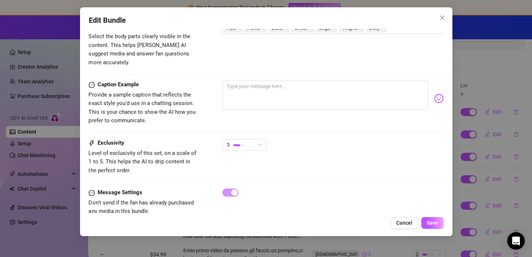
scroll to position [438, 0]
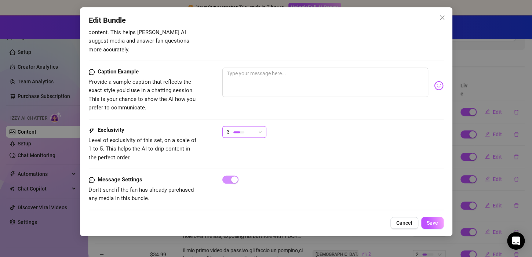
click at [237, 128] on div at bounding box center [238, 131] width 11 height 7
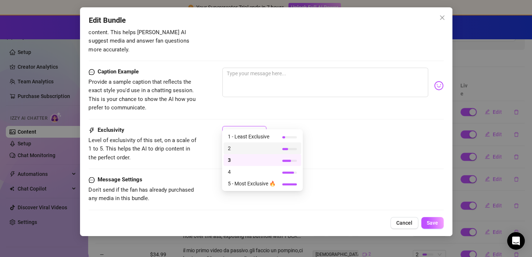
click at [243, 149] on span "2" at bounding box center [252, 148] width 48 height 8
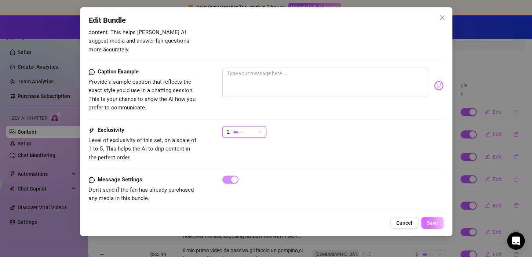
click at [431, 224] on span "Save" at bounding box center [432, 223] width 11 height 6
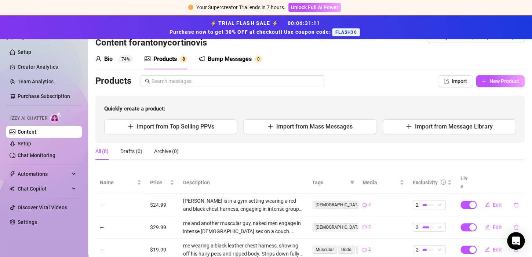
scroll to position [19, 0]
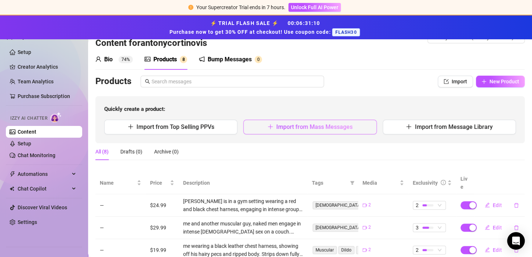
click at [299, 129] on span "Import from Mass Messages" at bounding box center [314, 126] width 76 height 7
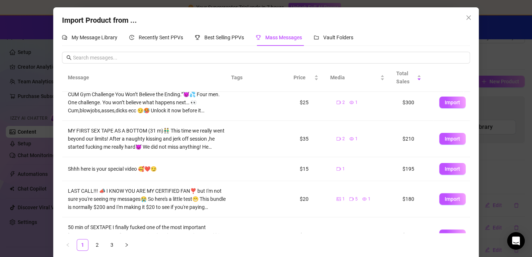
scroll to position [159, 0]
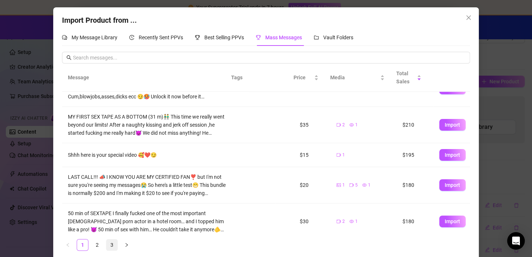
click at [108, 244] on link "3" at bounding box center [111, 244] width 11 height 11
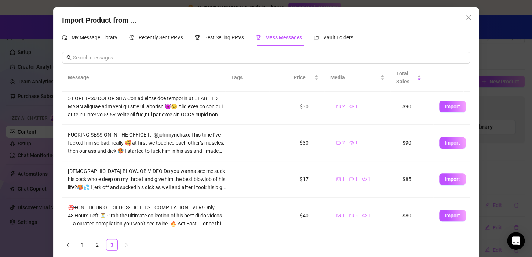
scroll to position [7, 0]
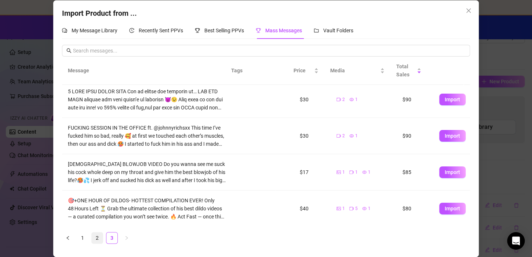
click at [93, 238] on link "2" at bounding box center [97, 237] width 11 height 11
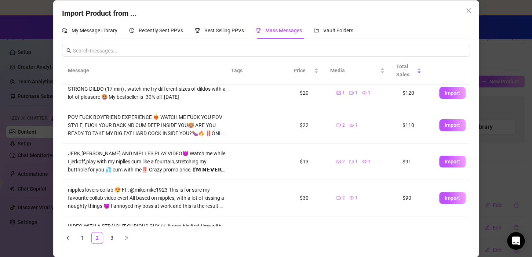
scroll to position [179, 0]
click at [445, 128] on span "Import" at bounding box center [452, 126] width 15 height 6
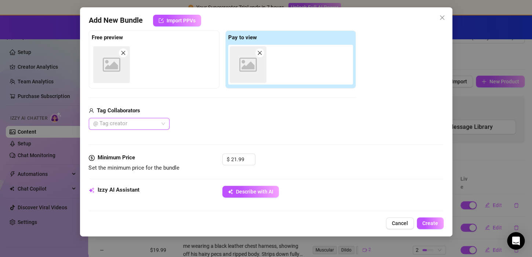
scroll to position [0, 0]
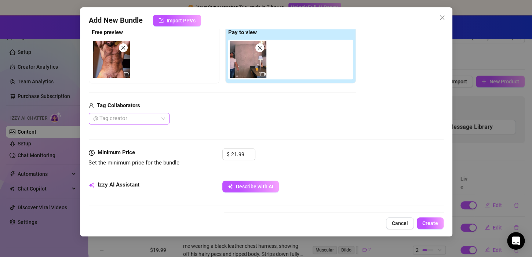
click at [156, 123] on div at bounding box center [125, 118] width 70 height 10
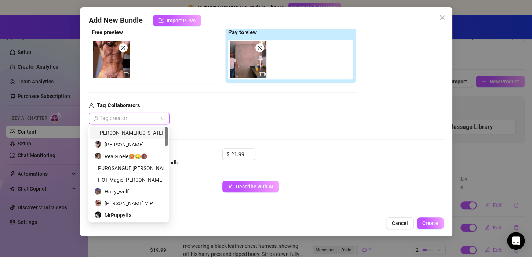
click at [270, 132] on div "Media Add Media from Vault Free preview Pay to view Tag Collaborators @ Tag cre…" at bounding box center [266, 70] width 355 height 155
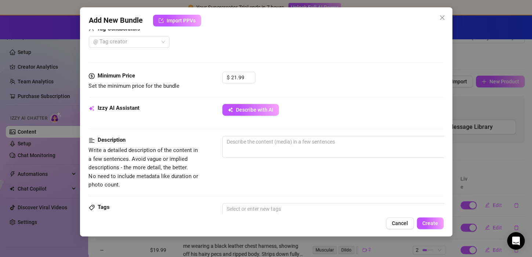
scroll to position [195, 0]
click at [258, 108] on span "Describe with AI" at bounding box center [254, 109] width 37 height 6
click at [266, 148] on span "0 / 1000" at bounding box center [350, 146] width 257 height 22
click at [259, 142] on textarea at bounding box center [351, 141] width 256 height 11
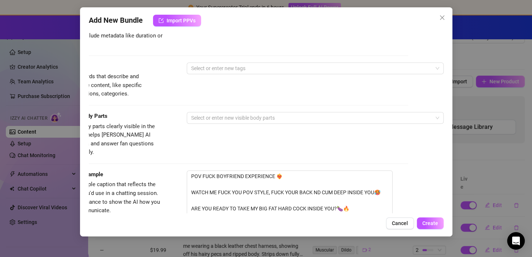
scroll to position [334, 36]
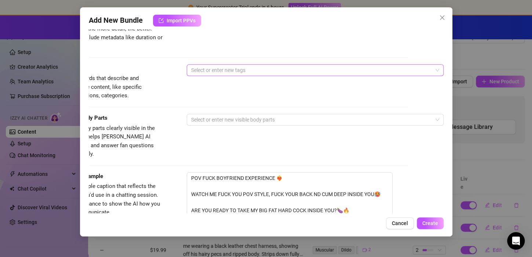
click at [243, 71] on div at bounding box center [311, 70] width 246 height 10
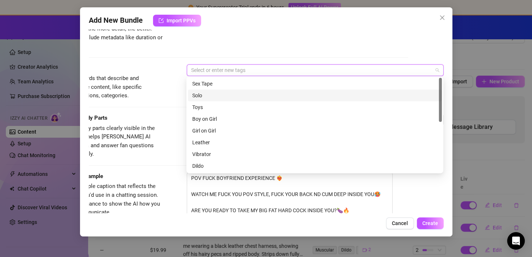
click at [208, 94] on div "Solo" at bounding box center [314, 95] width 245 height 8
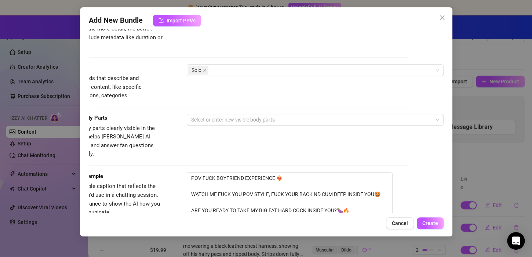
click at [155, 108] on div "Tags Simple keywords that describe and summarize the content, like specific fet…" at bounding box center [230, 89] width 355 height 50
click at [222, 119] on div at bounding box center [311, 119] width 246 height 10
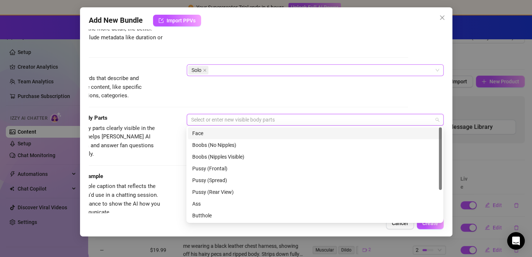
click at [231, 73] on div "Solo" at bounding box center [311, 70] width 246 height 10
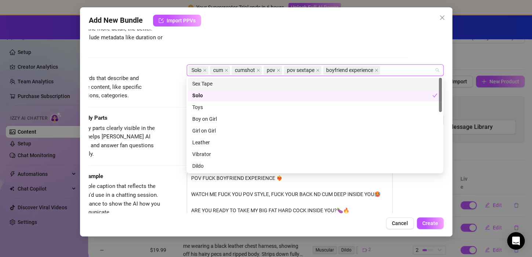
click at [164, 81] on div "Tags Simple keywords that describe and summarize the content, like specific fet…" at bounding box center [230, 82] width 355 height 36
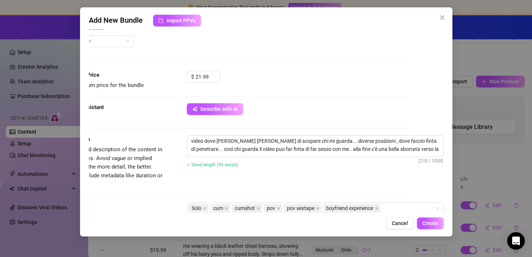
scroll to position [196, 36]
click at [425, 149] on textarea "video dove faccio finta di scopare chi mi guarda... diverse posizioni , dove fa…" at bounding box center [315, 144] width 256 height 19
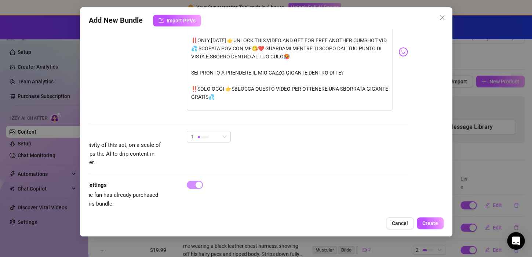
scroll to position [524, 37]
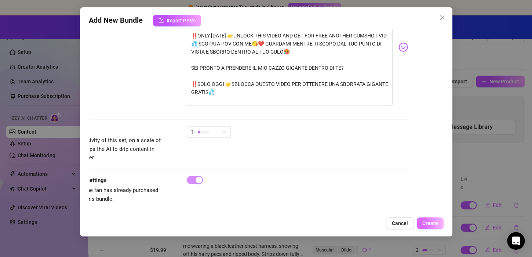
click at [428, 223] on span "Create" at bounding box center [430, 223] width 16 height 6
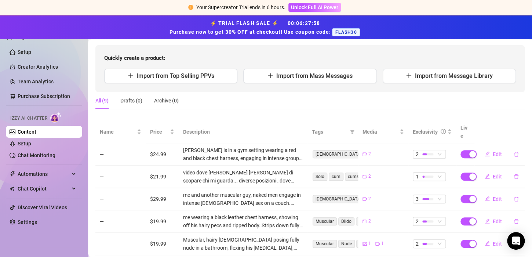
scroll to position [62, 0]
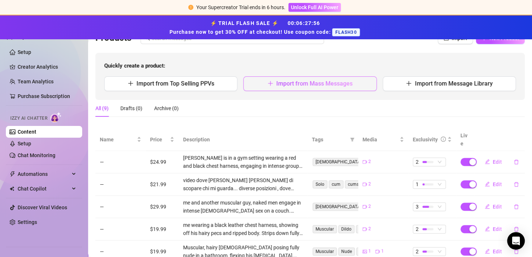
click at [287, 82] on span "Import from Mass Messages" at bounding box center [314, 83] width 76 height 7
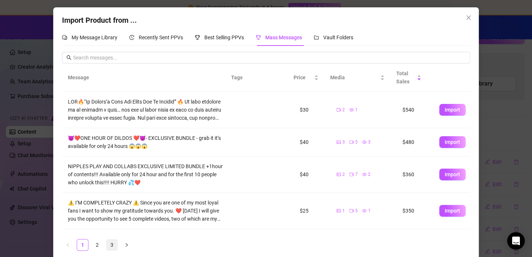
click at [107, 246] on link "3" at bounding box center [111, 244] width 11 height 11
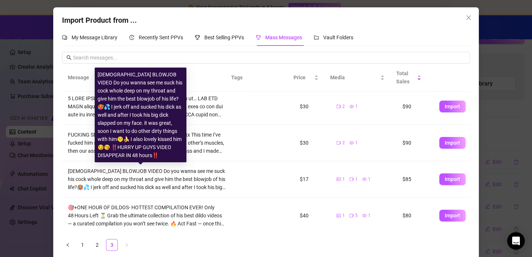
scroll to position [7, 0]
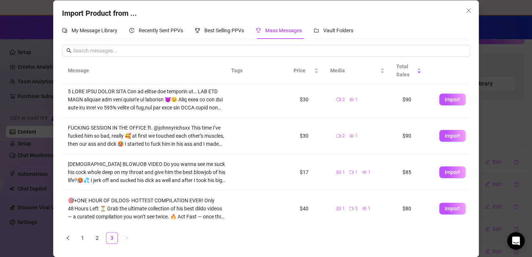
click at [88, 239] on ul "1 2 3" at bounding box center [266, 238] width 408 height 12
click at [92, 237] on link "2" at bounding box center [97, 237] width 11 height 11
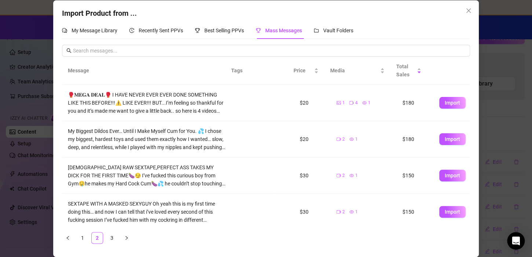
scroll to position [0, 0]
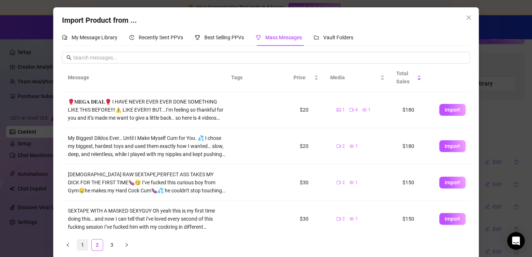
click at [83, 244] on link "1" at bounding box center [82, 244] width 11 height 11
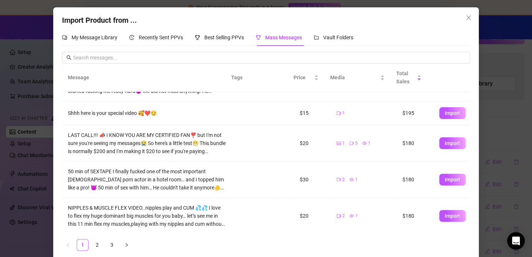
scroll to position [7, 0]
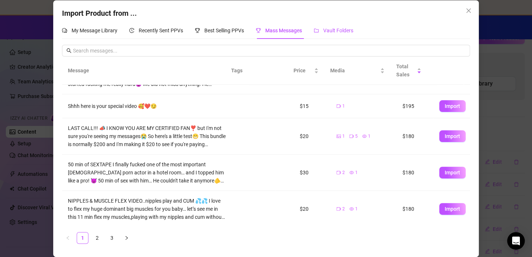
click at [351, 30] on span "Vault Folders" at bounding box center [338, 31] width 30 height 6
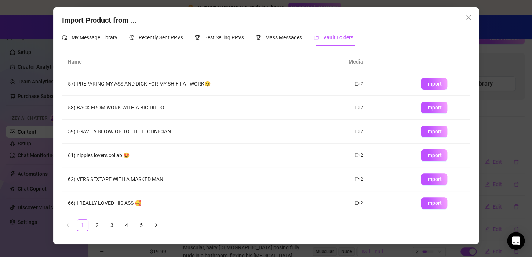
scroll to position [96, 0]
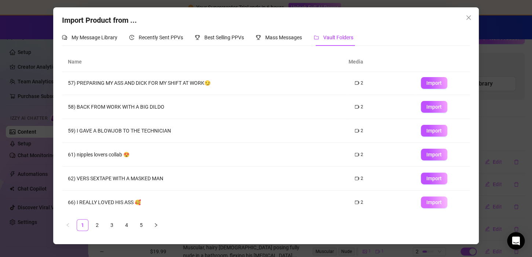
click at [433, 201] on span "Import" at bounding box center [433, 202] width 15 height 6
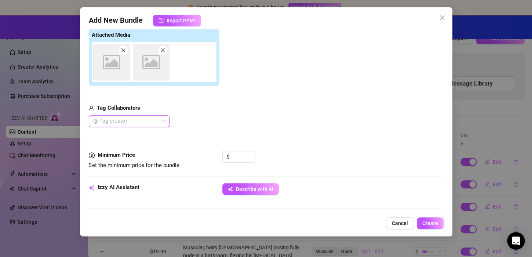
scroll to position [118, 0]
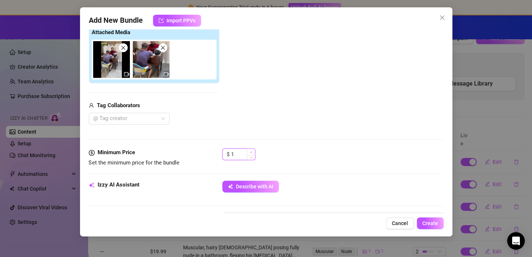
click at [252, 149] on span "Increase Value" at bounding box center [251, 152] width 8 height 7
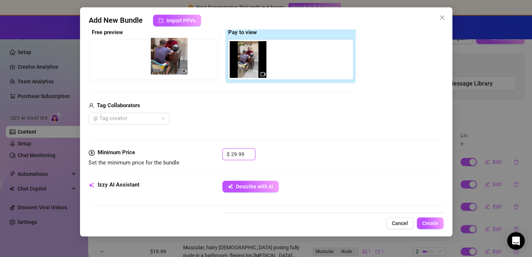
drag, startPoint x: 279, startPoint y: 62, endPoint x: 151, endPoint y: 59, distance: 127.7
click at [151, 59] on div "Free preview Pay to view" at bounding box center [222, 54] width 267 height 58
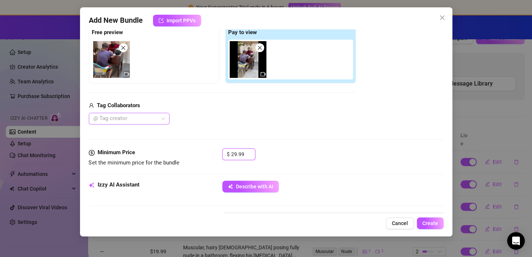
click at [142, 121] on div at bounding box center [125, 118] width 70 height 10
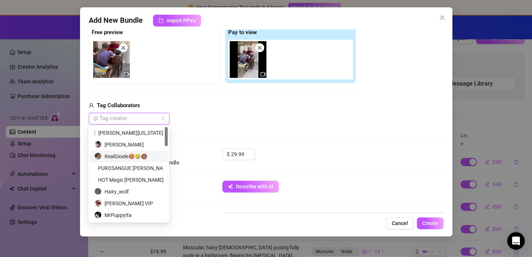
click at [129, 157] on div "RealGioele🥵🤤🔞" at bounding box center [128, 156] width 69 height 8
click at [249, 120] on div "RealGioele🥵🤤🔞" at bounding box center [222, 119] width 267 height 12
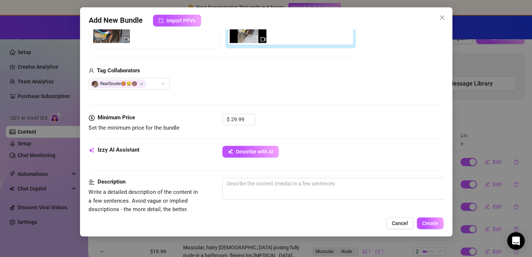
scroll to position [153, 0]
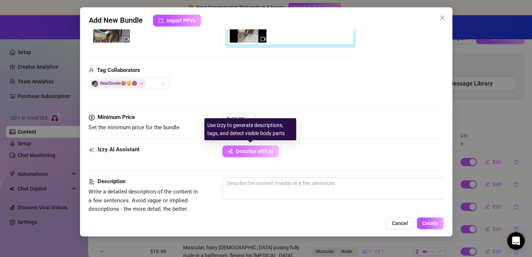
click at [247, 152] on span "Describe with AI" at bounding box center [254, 151] width 37 height 6
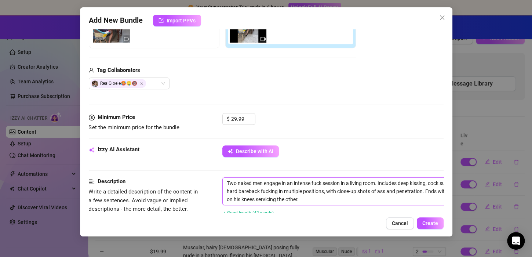
drag, startPoint x: 252, startPoint y: 179, endPoint x: 199, endPoint y: 177, distance: 52.5
click at [199, 177] on div "Description Write a detailed description of the content in a few sentences. Avo…" at bounding box center [266, 203] width 355 height 53
click at [321, 182] on textarea "me and another men engage in an intense fuck session in a living room. Includes…" at bounding box center [351, 191] width 256 height 27
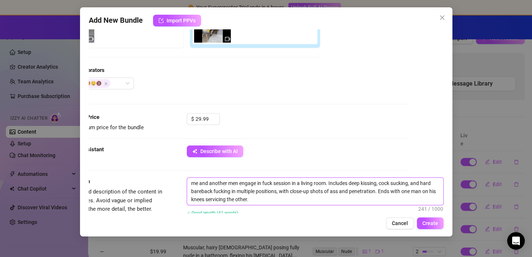
scroll to position [153, 42]
click at [355, 183] on textarea "me and another men engage in fuck session in a living room. Includes deep kissi…" at bounding box center [315, 191] width 256 height 27
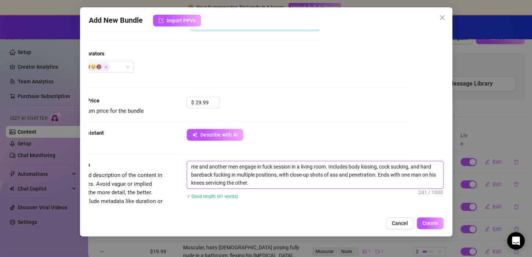
scroll to position [170, 39]
click at [207, 175] on textarea "me and another men engage in fuck session in a living room. Includes body kissi…" at bounding box center [315, 174] width 256 height 27
click at [210, 174] on textarea "me and another men engage in fuck session in a living room. Includes body kissi…" at bounding box center [315, 174] width 256 height 27
click at [232, 174] on textarea "me and another men engage in fuck session in a living room. Includes body kissi…" at bounding box center [315, 174] width 256 height 27
drag, startPoint x: 277, startPoint y: 175, endPoint x: 408, endPoint y: 163, distance: 131.5
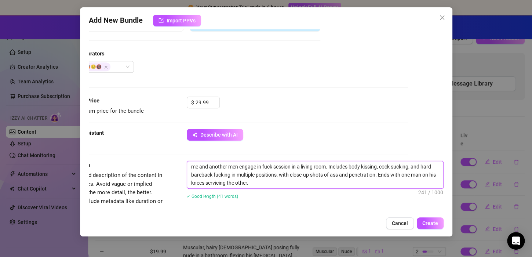
click at [408, 163] on textarea "me and another men engage in fuck session in a living room. Includes body kissi…" at bounding box center [315, 174] width 256 height 27
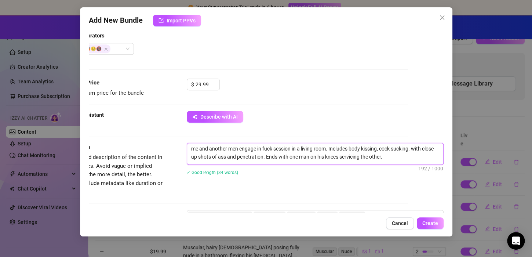
scroll to position [188, 39]
drag, startPoint x: 408, startPoint y: 163, endPoint x: 253, endPoint y: 159, distance: 154.9
click at [253, 159] on textarea "me and another men engage in fuck session in a living room. Includes body kissi…" at bounding box center [315, 152] width 256 height 19
drag, startPoint x: 258, startPoint y: 156, endPoint x: 224, endPoint y: 157, distance: 33.8
click at [224, 157] on textarea "me and another men engage in fuck session in a living room. Includes body kissi…" at bounding box center [315, 152] width 256 height 19
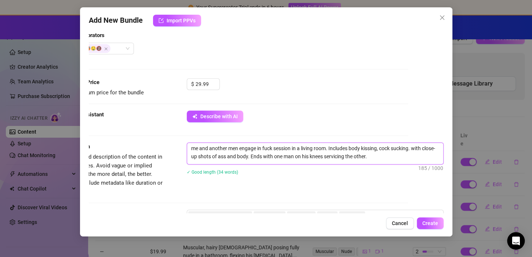
scroll to position [178, 39]
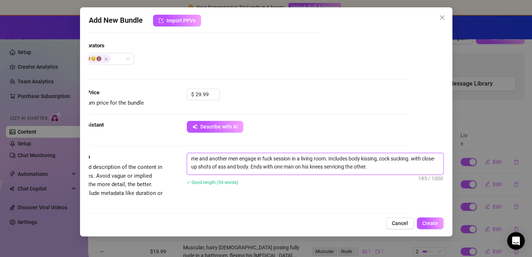
click at [373, 168] on textarea "me and another men engage in fuck session in a living room. Includes body kissi…" at bounding box center [315, 162] width 256 height 19
click at [187, 159] on textarea "me and another men engage in fuck session in a living room. Includes body kissi…" at bounding box center [315, 162] width 256 height 19
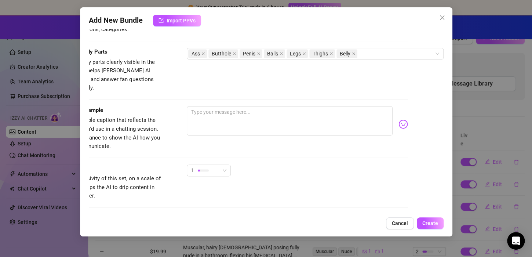
scroll to position [438, 39]
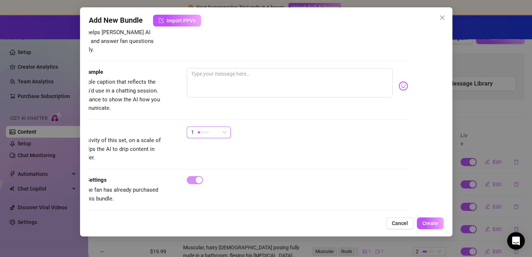
click at [211, 127] on div "1" at bounding box center [205, 132] width 29 height 11
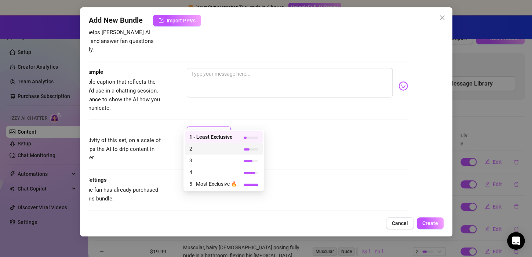
click at [248, 149] on div at bounding box center [247, 149] width 6 height 2
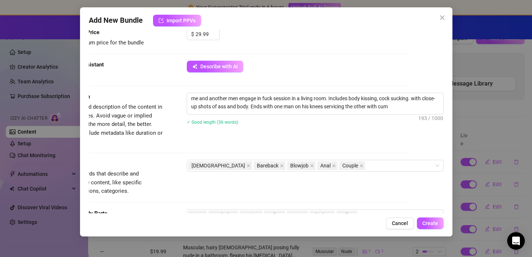
scroll to position [235, 39]
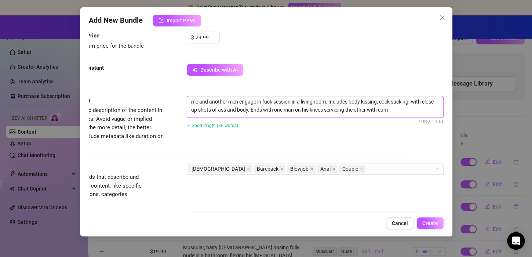
click at [271, 99] on textarea "me and another men engage in fuck session in a living room. Includes body kissi…" at bounding box center [315, 105] width 256 height 19
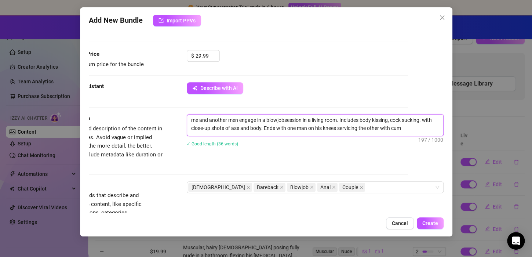
scroll to position [217, 39]
click at [188, 118] on textarea "me and another men engage in a blowjob session in a living room. Includes body …" at bounding box center [315, 123] width 256 height 19
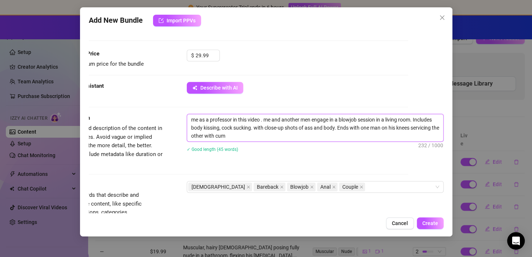
click at [207, 117] on textarea "me as a professor in this video . me and another men engage in a blowjob sessio…" at bounding box center [315, 127] width 256 height 27
click at [318, 118] on textarea "me as a professor role in this video . me and another men engage in a blowjob s…" at bounding box center [315, 127] width 256 height 27
click at [430, 119] on textarea "me as a professor role in this video . me and another twunk guy engage in a blo…" at bounding box center [315, 127] width 256 height 27
click at [425, 119] on textarea "me as a professor role in this video . me and another twunk guy engage in a blo…" at bounding box center [315, 127] width 256 height 27
click at [421, 119] on textarea "me as a professor role in this video . me and another twunk guy engage in a blo…" at bounding box center [315, 127] width 256 height 27
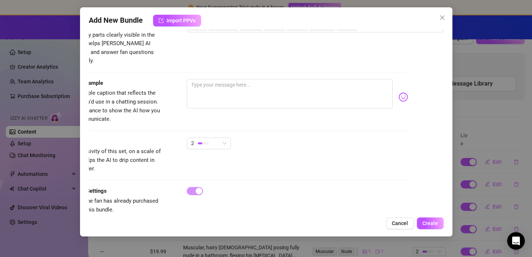
scroll to position [438, 39]
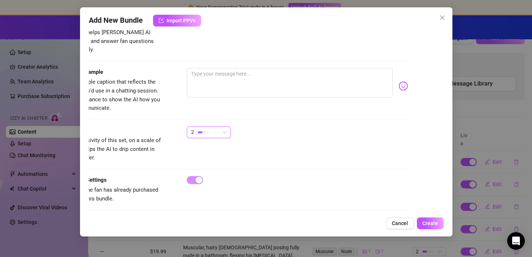
click at [216, 127] on div "2" at bounding box center [205, 132] width 29 height 11
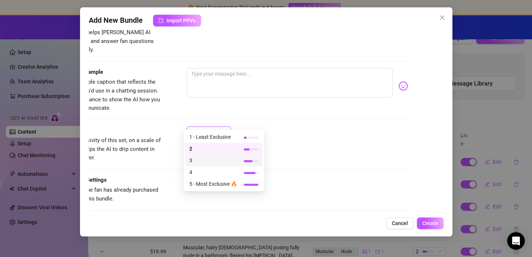
click at [219, 158] on span "3" at bounding box center [213, 160] width 48 height 8
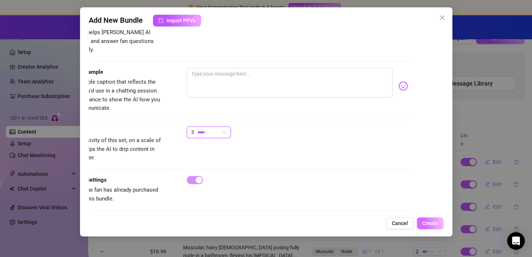
click at [430, 223] on span "Create" at bounding box center [430, 223] width 16 height 6
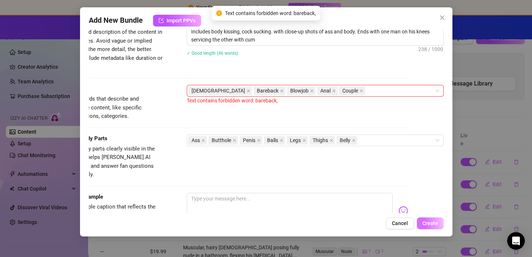
scroll to position [285, 39]
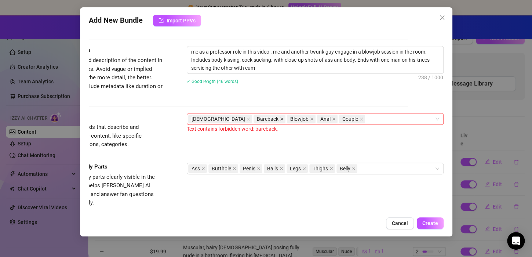
click at [280, 118] on icon "close" at bounding box center [282, 119] width 4 height 4
click at [299, 91] on div "me as a professor role in this video . me and another twunk guy engage in a blo…" at bounding box center [315, 70] width 257 height 48
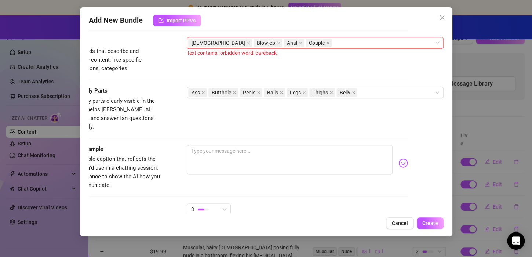
scroll to position [361, 39]
click at [432, 219] on button "Create" at bounding box center [430, 223] width 27 height 12
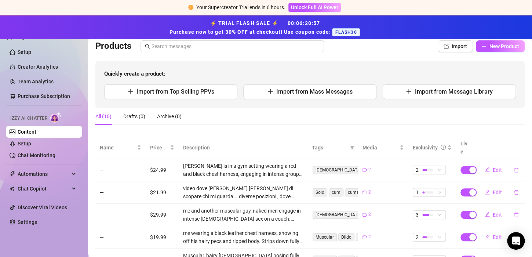
scroll to position [53, 0]
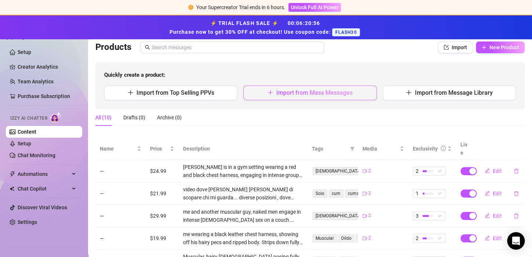
click at [296, 93] on span "Import from Mass Messages" at bounding box center [314, 92] width 76 height 7
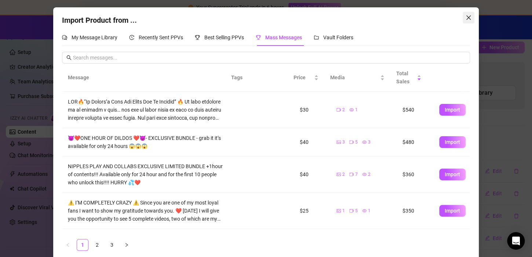
click at [468, 15] on icon "close" at bounding box center [469, 18] width 6 height 6
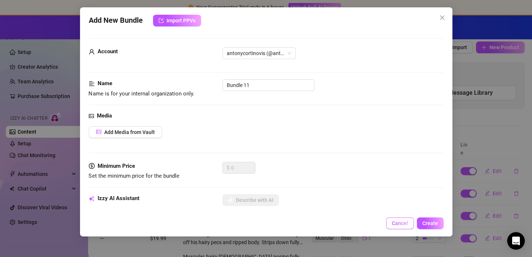
click at [393, 217] on button "Cancel" at bounding box center [400, 223] width 28 height 12
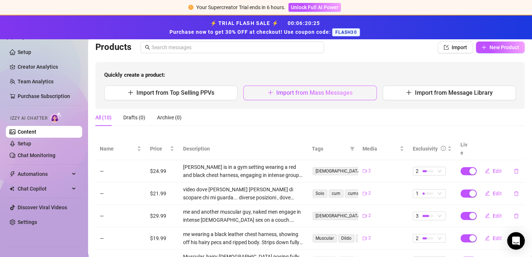
click at [337, 93] on span "Import from Mass Messages" at bounding box center [314, 92] width 76 height 7
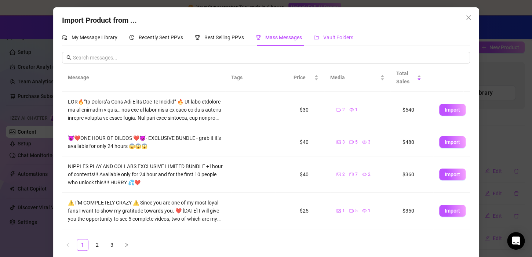
click at [336, 40] on div "Vault Folders" at bounding box center [334, 37] width 40 height 8
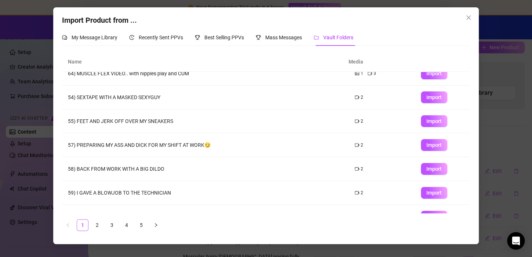
scroll to position [0, 0]
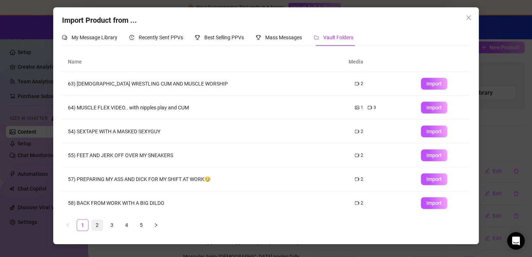
click at [97, 224] on link "2" at bounding box center [97, 224] width 11 height 11
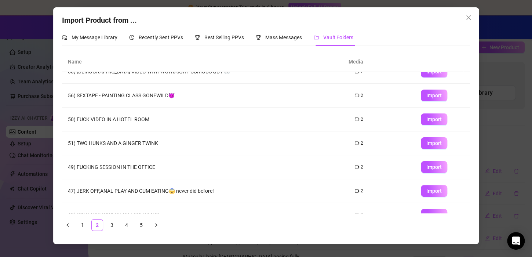
scroll to position [96, 0]
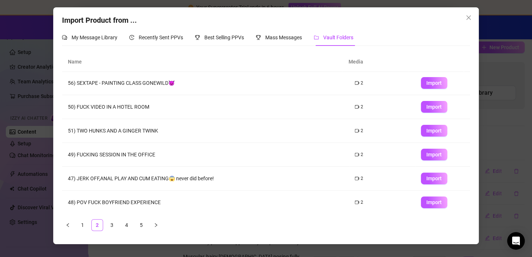
click at [109, 137] on td "51) TWO HUNKS AND A GINGER TWINK" at bounding box center [205, 131] width 287 height 24
click at [113, 222] on link "3" at bounding box center [111, 224] width 11 height 11
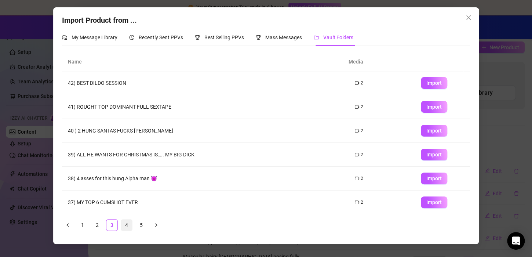
click at [123, 225] on link "4" at bounding box center [126, 224] width 11 height 11
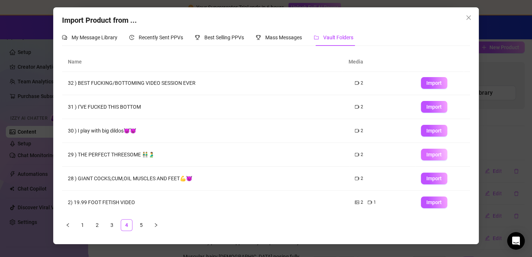
click at [428, 155] on span "Import" at bounding box center [433, 155] width 15 height 6
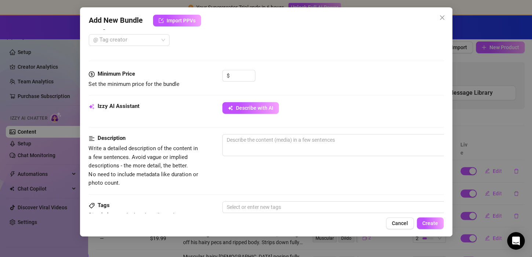
scroll to position [198, 0]
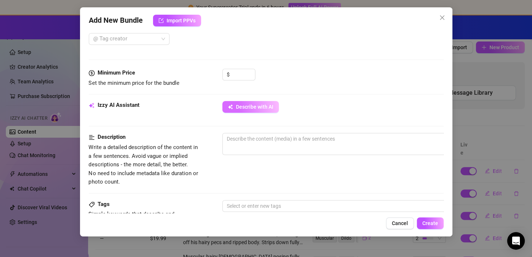
click at [255, 107] on span "Describe with AI" at bounding box center [254, 107] width 37 height 6
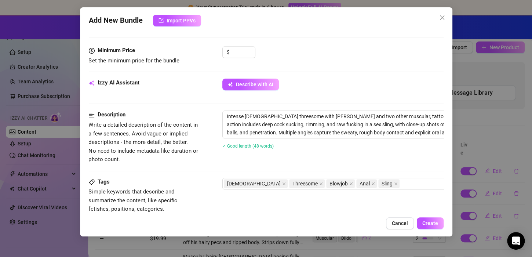
scroll to position [220, 42]
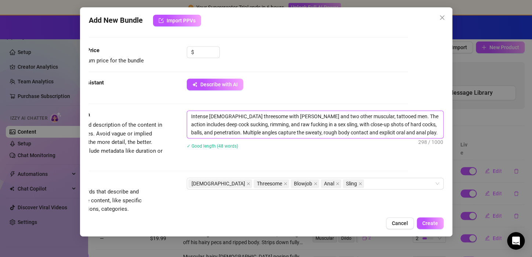
click at [205, 114] on textarea "Intense gay threesome with Antony and two other muscular, tattooed men. The act…" at bounding box center [315, 124] width 256 height 27
click at [201, 114] on textarea "Intense gay threesome with Antony and two other muscular, tattooed men. The act…" at bounding box center [315, 124] width 256 height 27
click at [224, 124] on textarea "gay threesome with Antony and two other muscular, tattooed men. The action incl…" at bounding box center [315, 124] width 256 height 27
click at [368, 129] on textarea "gay threesome with Antony and two other muscular, tattooed men. The action incl…" at bounding box center [315, 124] width 256 height 27
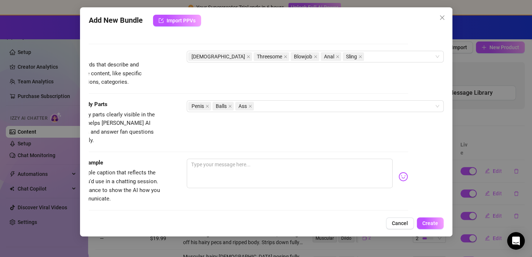
scroll to position [347, 42]
drag, startPoint x: 306, startPoint y: 56, endPoint x: 312, endPoint y: 56, distance: 5.5
click at [343, 56] on span "Sling" at bounding box center [353, 56] width 21 height 9
click at [359, 56] on icon "close" at bounding box center [360, 56] width 3 height 3
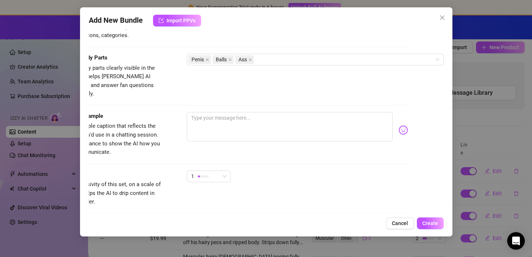
scroll to position [438, 42]
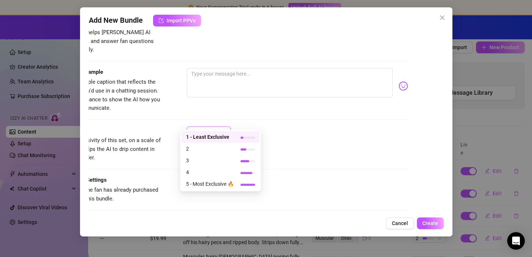
click at [218, 127] on span "1" at bounding box center [208, 132] width 35 height 11
click at [219, 168] on span "4" at bounding box center [210, 172] width 48 height 8
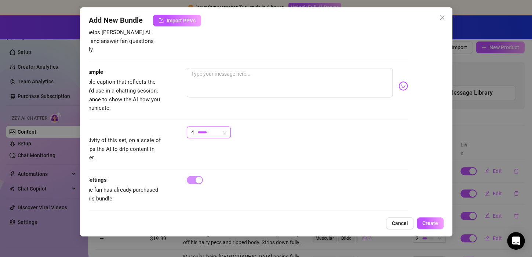
scroll to position [438, 0]
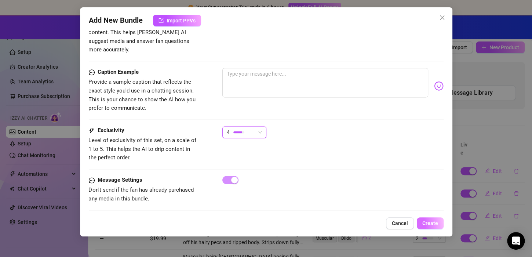
click at [435, 223] on span "Create" at bounding box center [430, 223] width 16 height 6
click at [379, 112] on div "Caption Example Provide a sample caption that reflects the exact style you'd us…" at bounding box center [266, 97] width 355 height 58
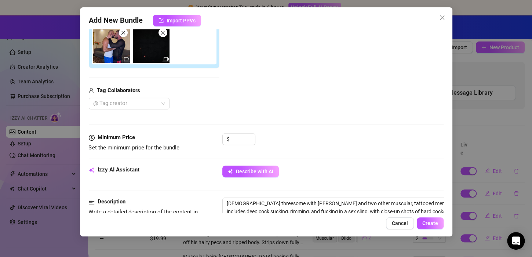
scroll to position [132, 0]
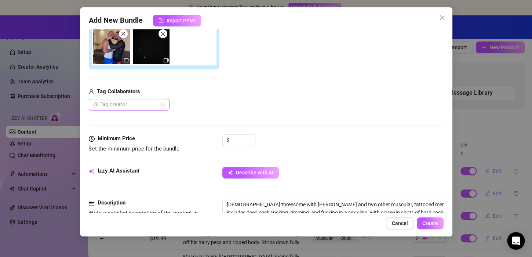
click at [141, 103] on div at bounding box center [125, 104] width 70 height 10
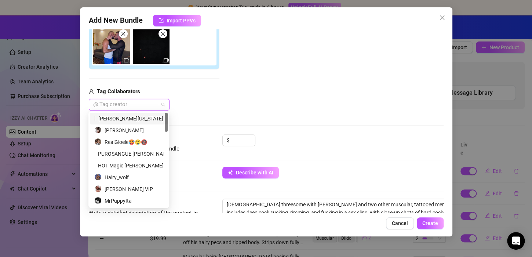
click at [151, 103] on div at bounding box center [125, 104] width 70 height 10
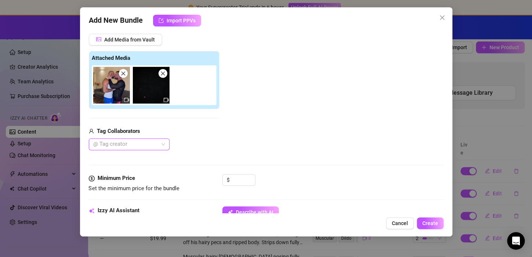
scroll to position [97, 0]
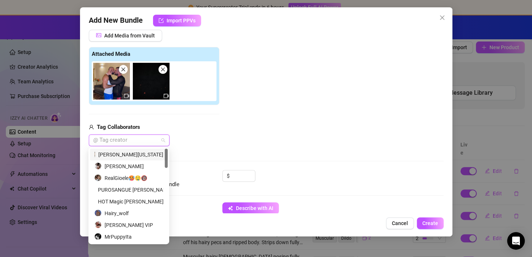
drag, startPoint x: 132, startPoint y: 137, endPoint x: 144, endPoint y: 137, distance: 12.5
click at [144, 137] on div at bounding box center [125, 140] width 70 height 10
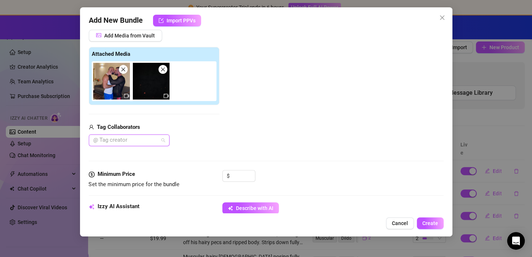
click at [144, 137] on div at bounding box center [125, 140] width 70 height 10
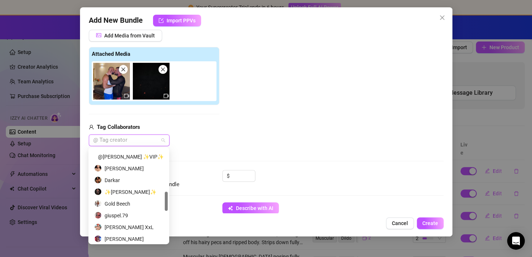
scroll to position [211, 0]
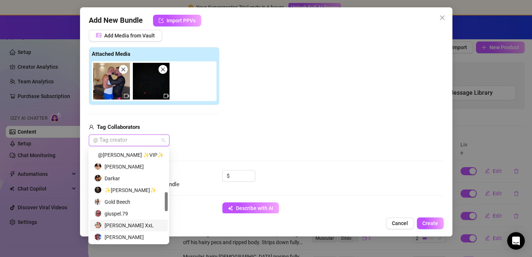
click at [125, 228] on div "Fabio Vini XxL" at bounding box center [128, 225] width 69 height 8
click at [132, 238] on div "JACOB LORD" at bounding box center [128, 237] width 69 height 8
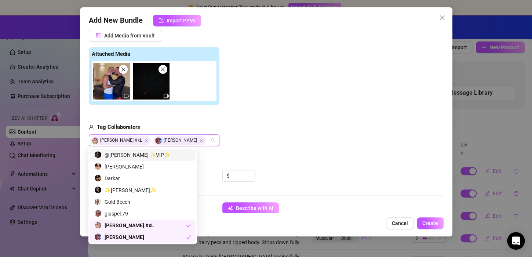
click at [251, 139] on div "Add Media from Vault Attached Media Tag Collaborators Fabio Vini XxL JACOB LORD" at bounding box center [266, 88] width 355 height 117
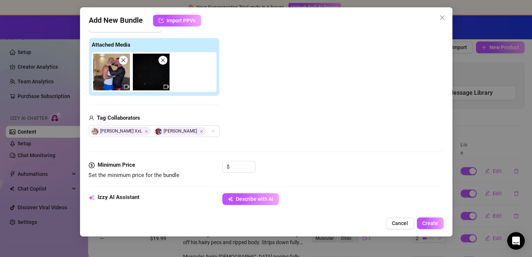
scroll to position [107, 0]
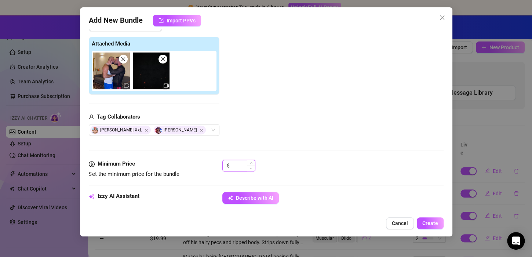
click at [236, 164] on input at bounding box center [243, 165] width 24 height 11
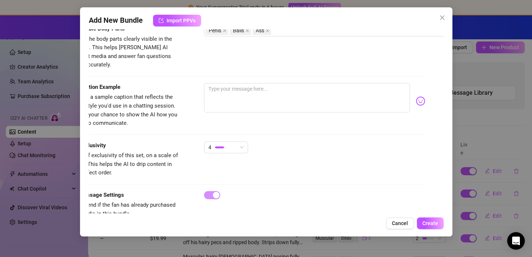
scroll to position [438, 16]
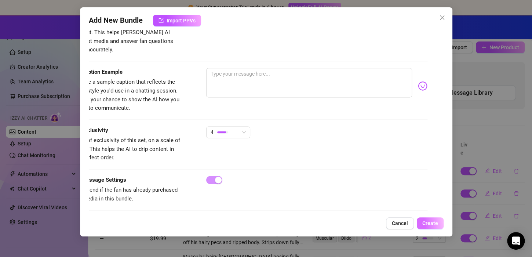
click at [427, 218] on button "Create" at bounding box center [430, 223] width 27 height 12
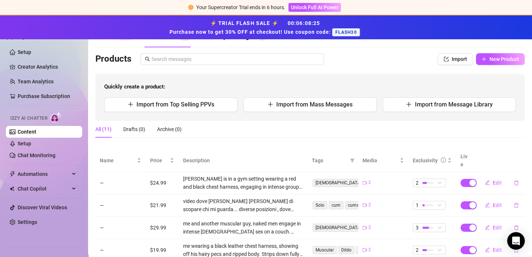
scroll to position [22, 0]
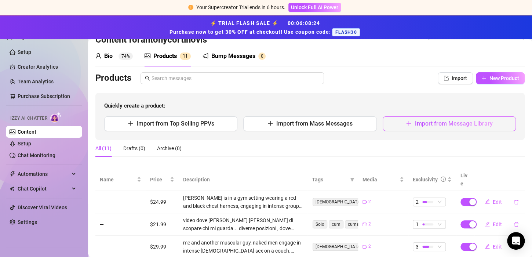
click at [454, 120] on span "Import from Message Library" at bounding box center [454, 123] width 78 height 7
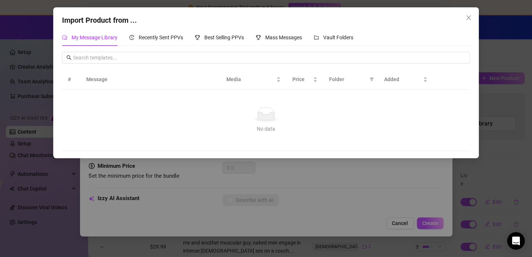
click at [411, 223] on div "Import Product from ... My Message Library Recently Sent PPVs Best Selling PPVs…" at bounding box center [266, 128] width 532 height 257
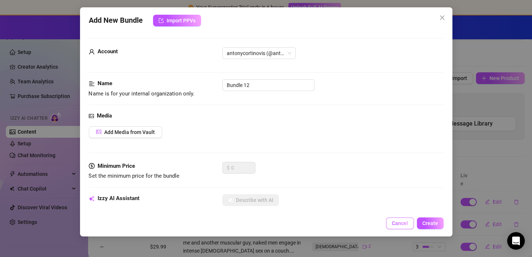
click at [401, 222] on span "Cancel" at bounding box center [400, 223] width 16 height 6
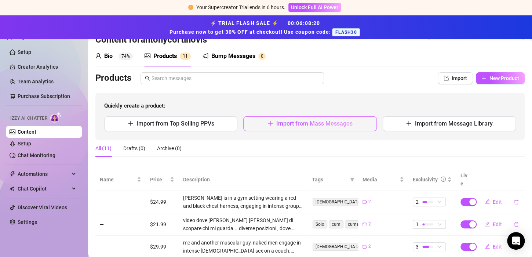
click at [350, 128] on button "Import from Mass Messages" at bounding box center [309, 123] width 133 height 15
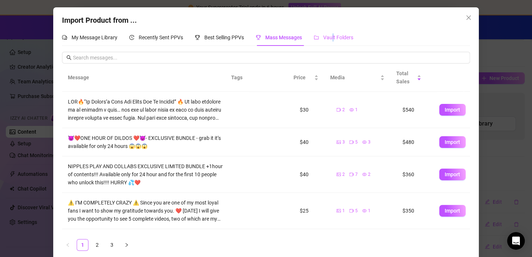
click at [332, 33] on div "Vault Folders" at bounding box center [334, 37] width 40 height 17
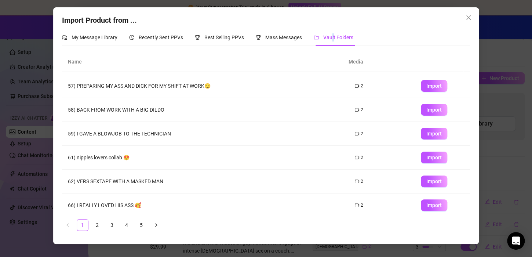
scroll to position [96, 0]
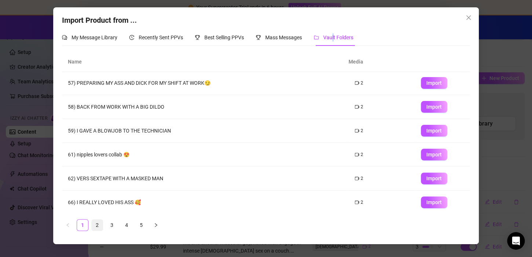
click at [97, 223] on link "2" at bounding box center [97, 224] width 11 height 11
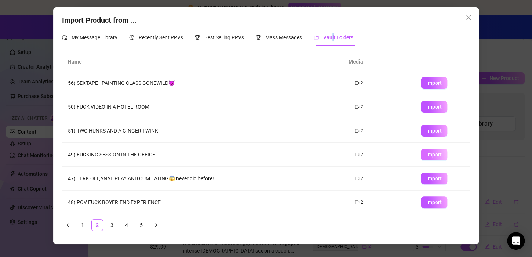
click at [436, 155] on button "Import" at bounding box center [434, 155] width 26 height 12
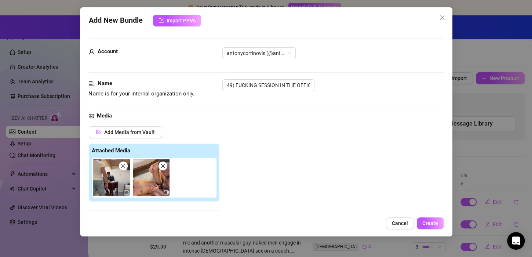
scroll to position [0, 0]
click at [296, 86] on input "49) FUCKING SESSION IN THE OFFICE" at bounding box center [268, 85] width 92 height 12
click at [441, 19] on icon "close" at bounding box center [442, 18] width 6 height 6
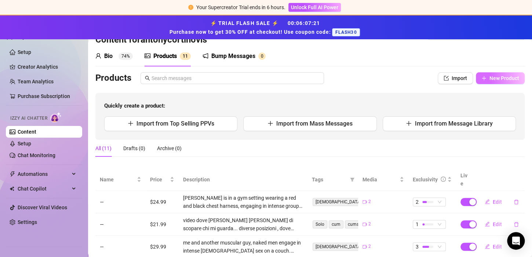
click at [491, 77] on span "New Product" at bounding box center [505, 78] width 30 height 6
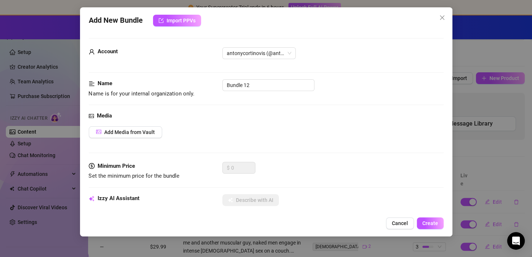
scroll to position [21, 0]
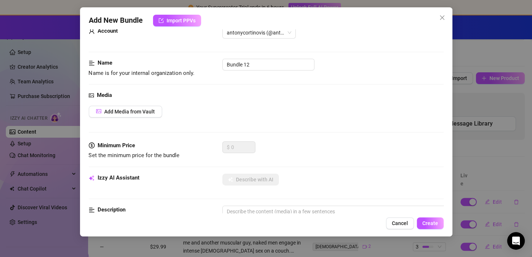
drag, startPoint x: 399, startPoint y: 219, endPoint x: 393, endPoint y: 223, distance: 7.1
click at [393, 223] on button "Cancel" at bounding box center [400, 223] width 28 height 12
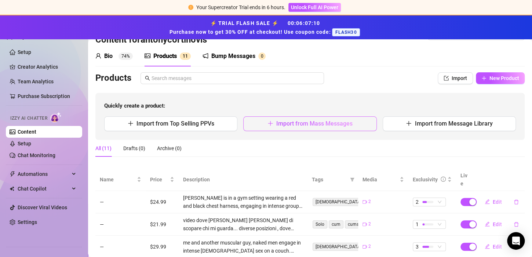
click at [284, 123] on span "Import from Mass Messages" at bounding box center [314, 123] width 76 height 7
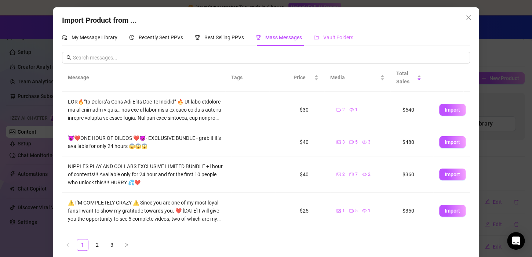
click at [324, 42] on div "Vault Folders" at bounding box center [334, 37] width 40 height 17
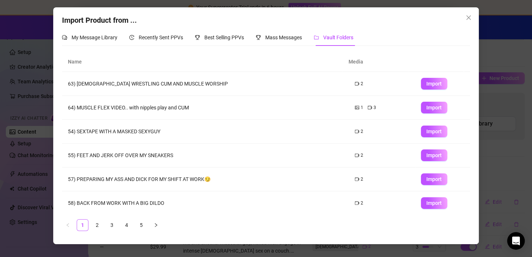
scroll to position [96, 0]
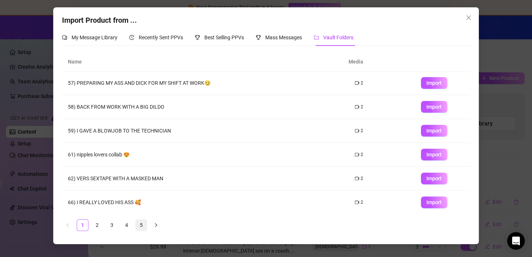
click at [145, 226] on link "5" at bounding box center [141, 224] width 11 height 11
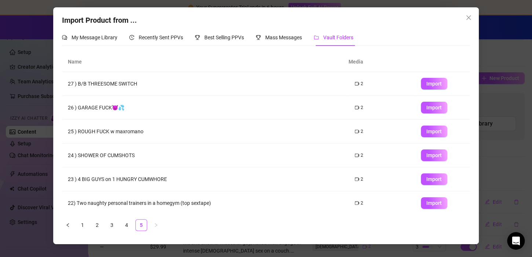
scroll to position [25, 0]
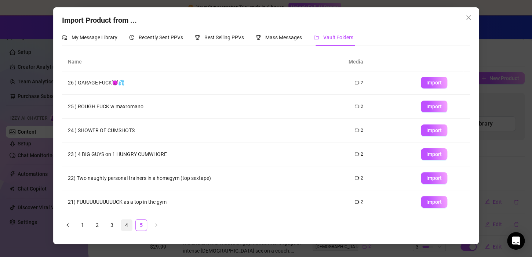
click at [128, 228] on link "4" at bounding box center [126, 224] width 11 height 11
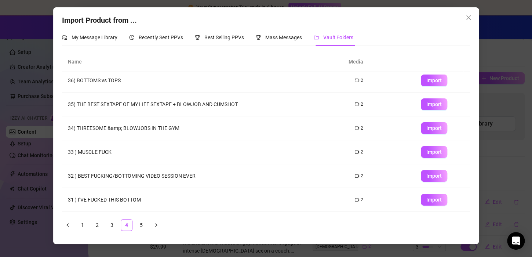
scroll to position [0, 0]
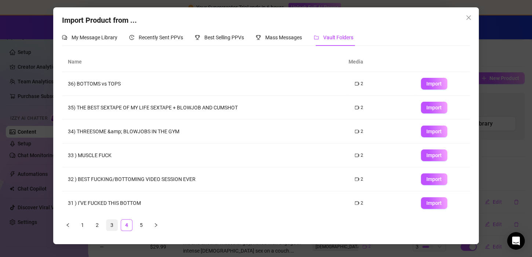
click at [117, 225] on link "3" at bounding box center [111, 224] width 11 height 11
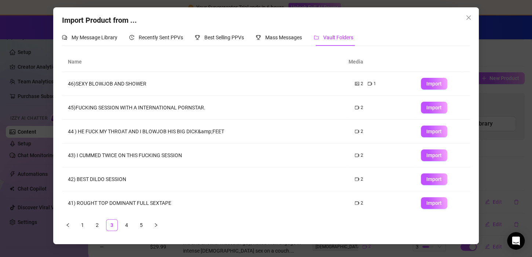
scroll to position [96, 0]
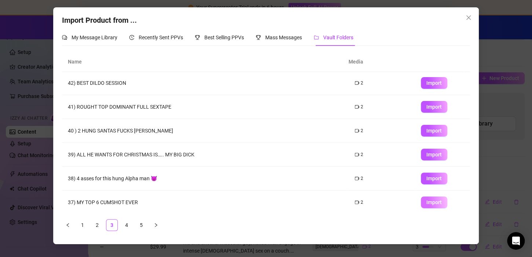
click at [429, 204] on span "Import" at bounding box center [433, 202] width 15 height 6
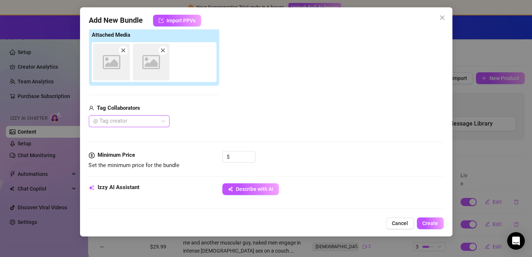
scroll to position [118, 0]
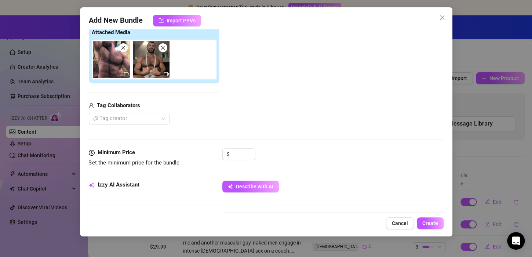
click at [240, 161] on div "$" at bounding box center [238, 157] width 33 height 18
click at [238, 157] on input at bounding box center [243, 154] width 24 height 11
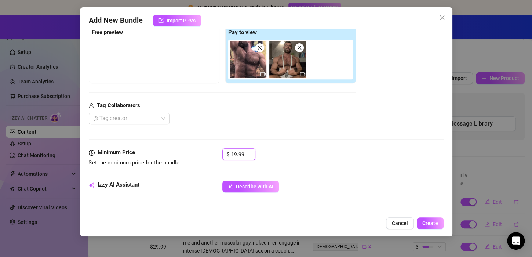
drag, startPoint x: 251, startPoint y: 70, endPoint x: 250, endPoint y: 88, distance: 18.0
click at [250, 88] on div "Add Media from Vault Free preview Pay to view Tag Collaborators @ Tag creator" at bounding box center [222, 66] width 267 height 117
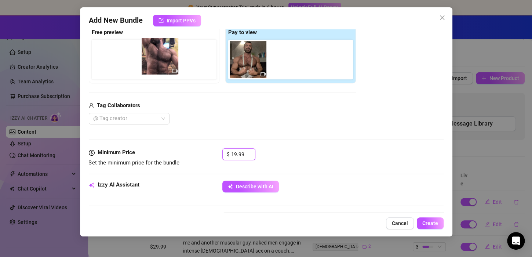
drag, startPoint x: 262, startPoint y: 64, endPoint x: 168, endPoint y: 62, distance: 94.0
click at [168, 62] on div "Free preview Pay to view" at bounding box center [222, 54] width 267 height 58
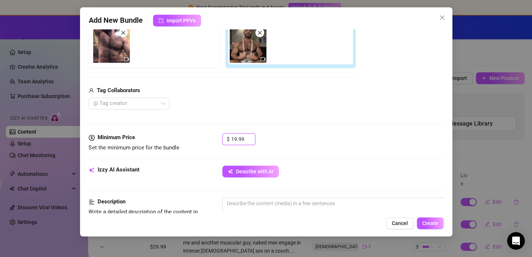
scroll to position [134, 0]
click at [274, 167] on button "Describe with AI" at bounding box center [250, 171] width 57 height 12
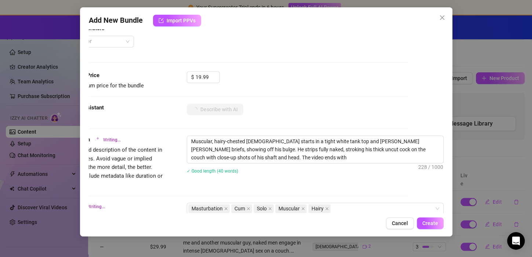
scroll to position [195, 42]
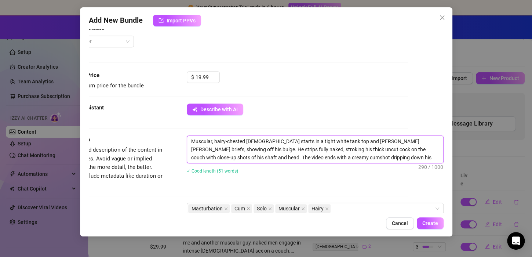
click at [360, 140] on textarea "Muscular, hairy-chested male starts in a tight white tank top and Calvin Klein …" at bounding box center [315, 149] width 256 height 27
click at [337, 161] on textarea "Muscular, hairy-chested male starts in a tight white tank top and briefs, showi…" at bounding box center [315, 149] width 256 height 27
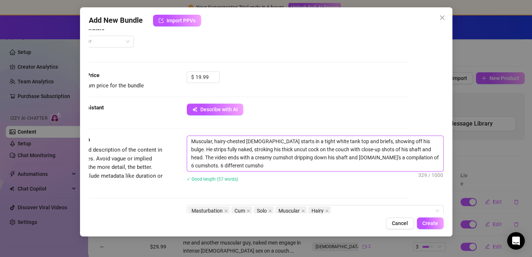
scroll to position [0, 0]
click at [205, 142] on textarea "Muscular, hairy-chested male starts in a tight white tank top and briefs, showi…" at bounding box center [315, 153] width 256 height 35
click at [199, 140] on textarea "me a, hairy-chested male starts in a tight white tank top and briefs, showing o…" at bounding box center [315, 153] width 256 height 35
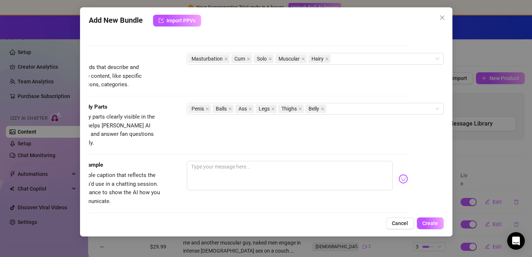
scroll to position [348, 37]
click at [358, 55] on div "Masturbation Cum Solo Muscular Hairy" at bounding box center [311, 58] width 246 height 10
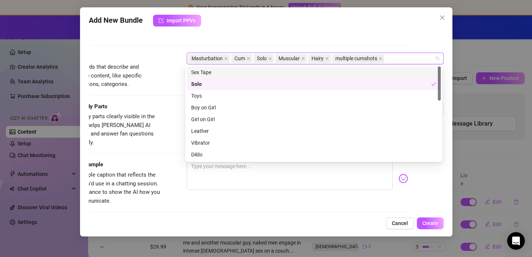
click at [347, 39] on div "Description Write a detailed description of the content in a few sentences. Avo…" at bounding box center [230, 17] width 355 height 69
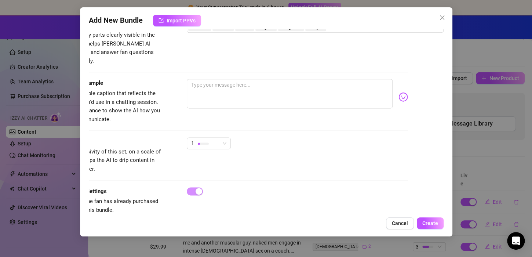
scroll to position [440, 37]
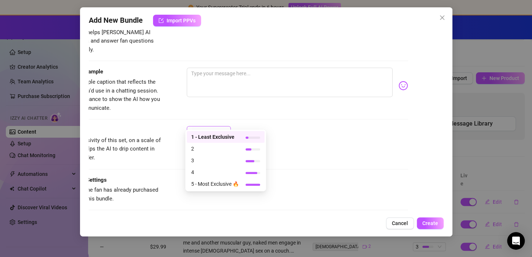
click at [211, 126] on div "1" at bounding box center [205, 131] width 29 height 11
click at [257, 127] on div "1" at bounding box center [297, 135] width 221 height 18
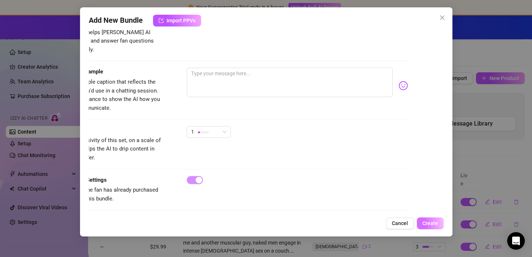
click at [431, 223] on span "Create" at bounding box center [430, 223] width 16 height 6
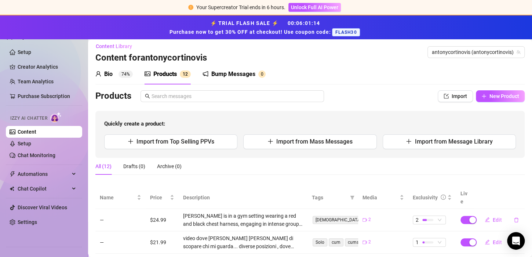
scroll to position [0, 0]
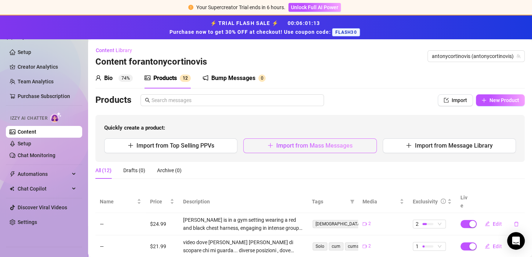
click at [299, 148] on span "Import from Mass Messages" at bounding box center [314, 145] width 76 height 7
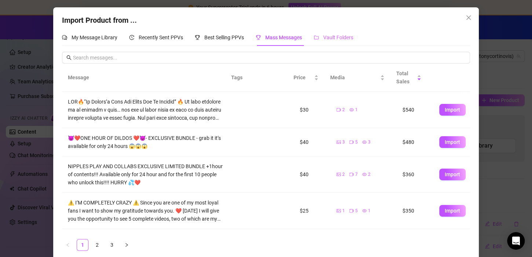
click at [341, 43] on div "Vault Folders" at bounding box center [334, 37] width 40 height 17
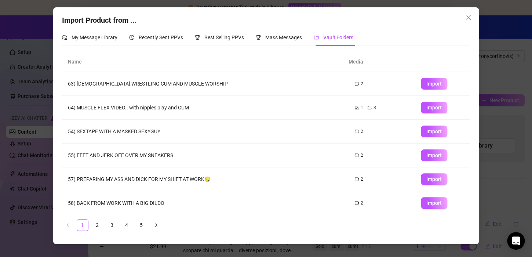
scroll to position [96, 0]
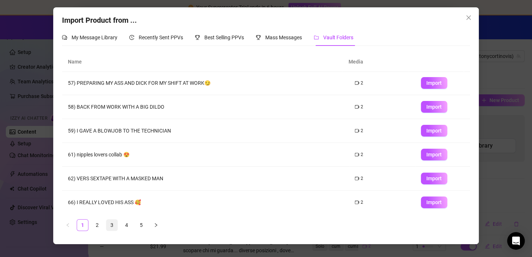
click at [109, 227] on link "3" at bounding box center [111, 224] width 11 height 11
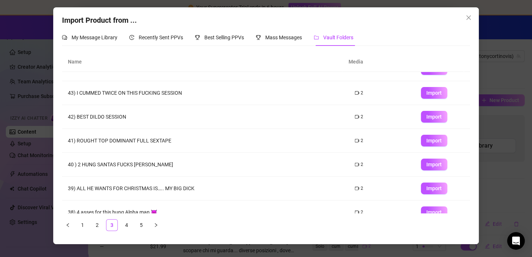
scroll to position [67, 0]
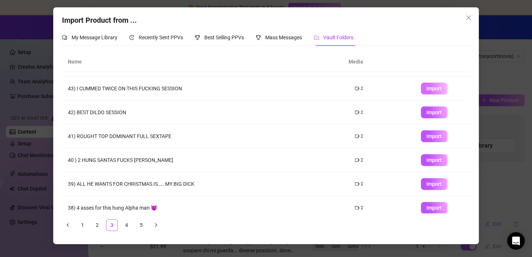
click at [437, 87] on button "Import" at bounding box center [434, 89] width 26 height 12
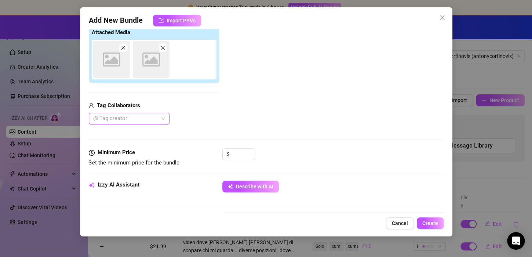
scroll to position [118, 0]
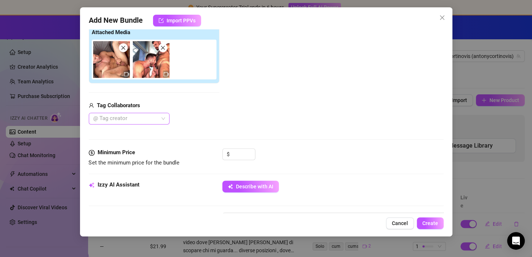
click at [125, 117] on div at bounding box center [125, 118] width 70 height 10
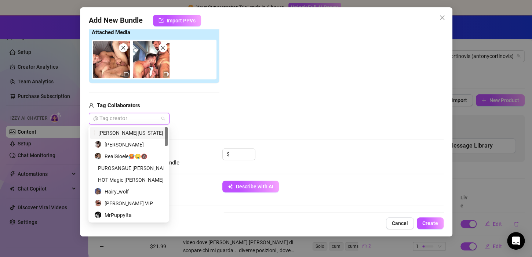
click at [150, 119] on div at bounding box center [125, 118] width 70 height 10
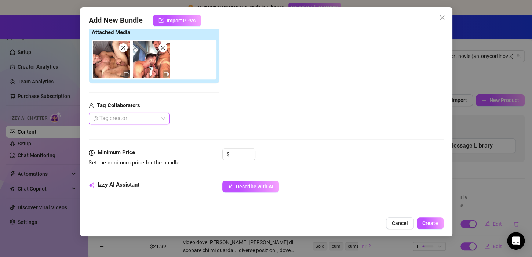
click at [123, 121] on div at bounding box center [125, 118] width 70 height 10
click at [122, 131] on div "Alex Palmieri" at bounding box center [128, 133] width 69 height 8
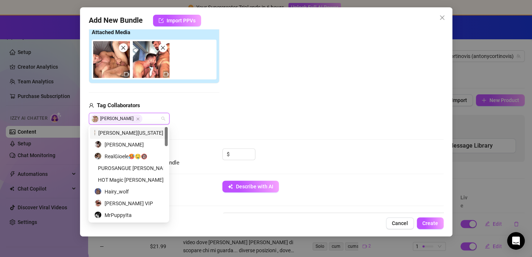
click at [255, 103] on div "Add Media from Vault Attached Media Tag Collaborators Alex Palmieri" at bounding box center [266, 66] width 355 height 117
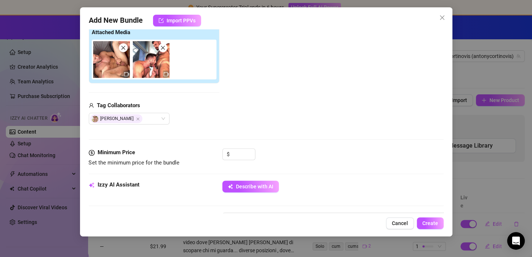
scroll to position [150, 0]
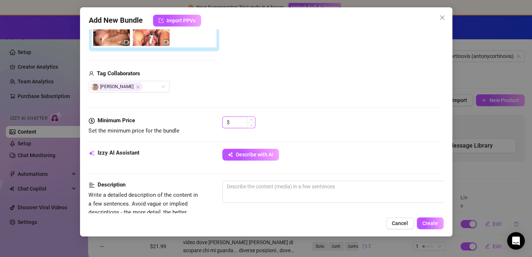
click at [242, 117] on input at bounding box center [243, 122] width 24 height 11
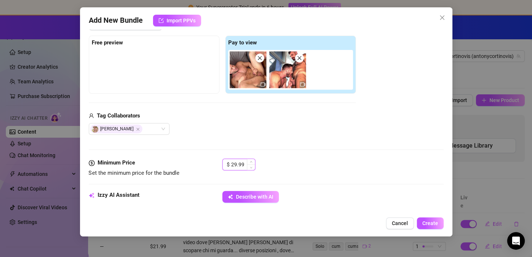
scroll to position [108, 0]
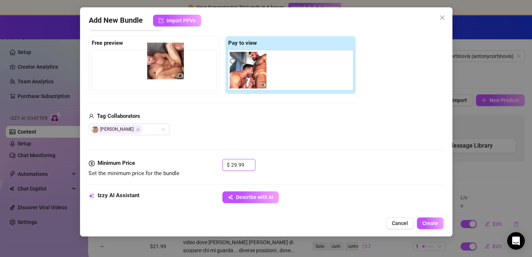
drag, startPoint x: 255, startPoint y: 83, endPoint x: 171, endPoint y: 73, distance: 84.3
click at [171, 73] on div "Free preview Pay to view" at bounding box center [222, 65] width 267 height 58
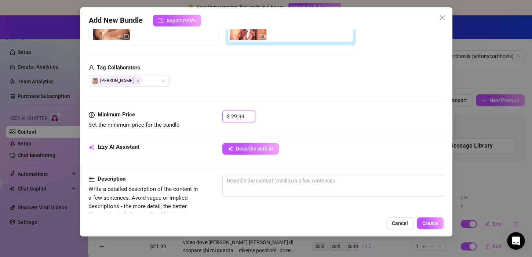
scroll to position [158, 0]
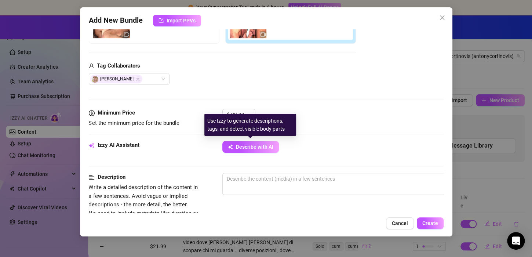
click at [252, 145] on span "Describe with AI" at bounding box center [254, 147] width 37 height 6
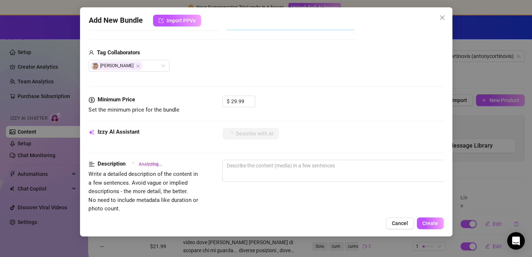
scroll to position [172, 0]
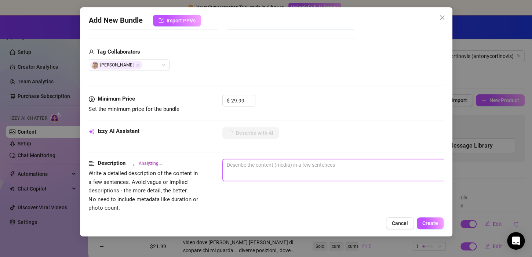
click at [271, 168] on textarea at bounding box center [351, 164] width 256 height 11
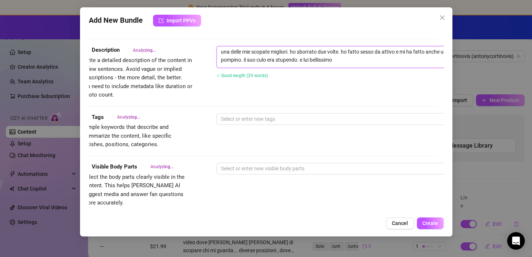
scroll to position [285, 6]
click at [302, 90] on div "Description Analyzing... Write a detailed description of the content in a few s…" at bounding box center [260, 72] width 355 height 53
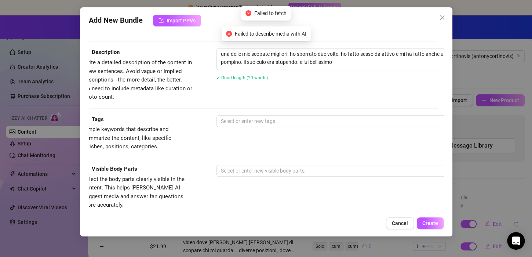
scroll to position [306, 6]
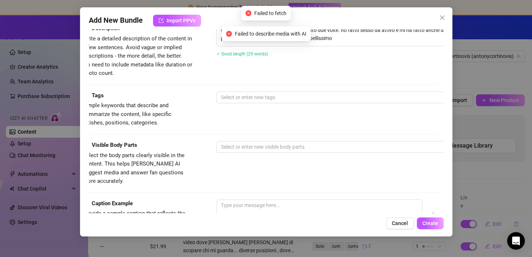
click at [245, 86] on div "Description Write a detailed description of the content in a few sentences. Avo…" at bounding box center [260, 57] width 355 height 67
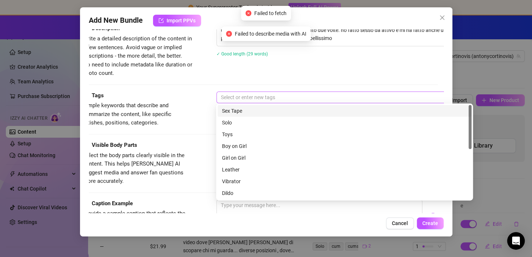
click at [243, 94] on div at bounding box center [341, 97] width 246 height 10
click at [240, 110] on div "Sex Tape" at bounding box center [344, 111] width 245 height 8
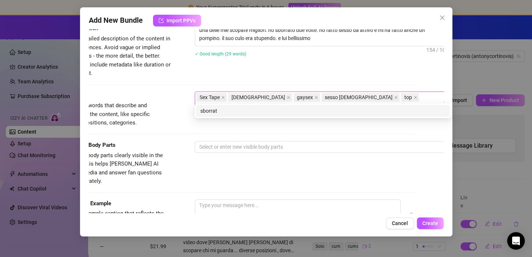
scroll to position [306, 30]
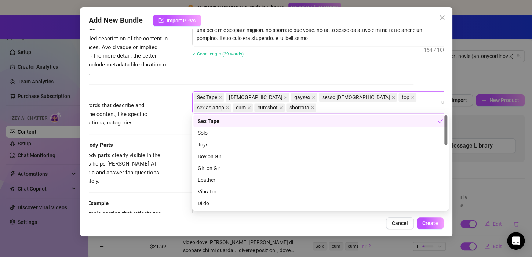
click at [226, 83] on div "Description Write a detailed description of the content in a few sentences. Avo…" at bounding box center [236, 57] width 355 height 67
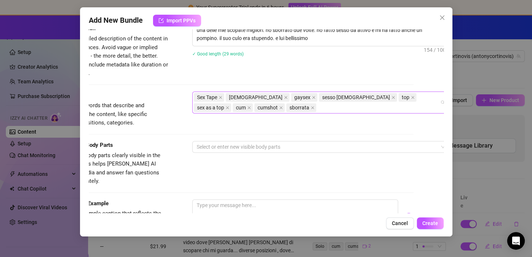
click at [235, 105] on div "Sex Tape gay gaysex sesso gay top sex as a top cum cumshot sborrata" at bounding box center [317, 102] width 246 height 21
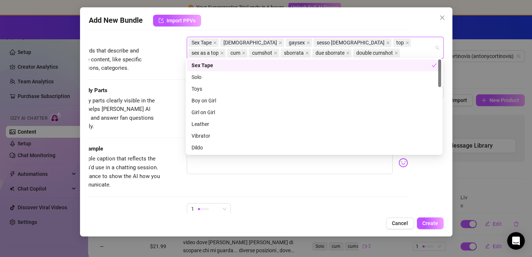
scroll to position [362, 36]
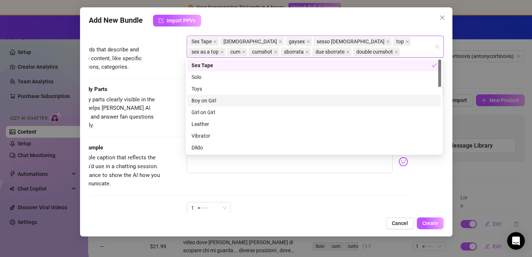
click at [167, 100] on div "Visible Body Parts Select the body parts clearly visible in the content. This h…" at bounding box center [230, 107] width 355 height 45
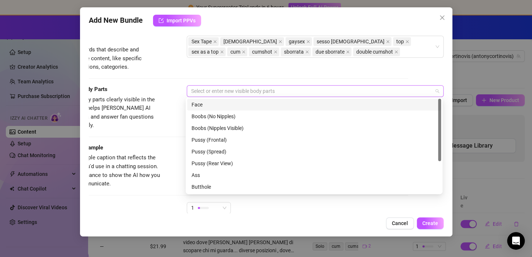
click at [248, 93] on div at bounding box center [311, 91] width 246 height 10
click at [221, 104] on div "Face" at bounding box center [314, 105] width 245 height 8
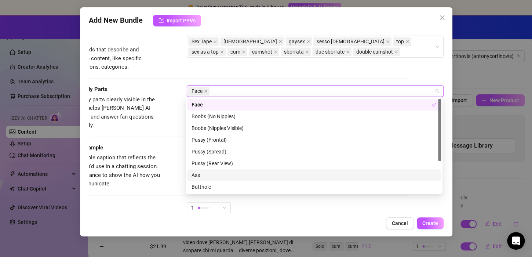
click at [207, 177] on div "Ass" at bounding box center [314, 175] width 245 height 8
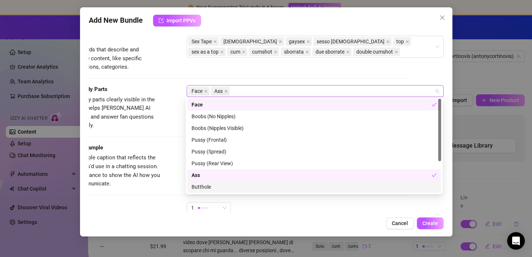
click at [203, 189] on div "Butthole" at bounding box center [314, 187] width 245 height 8
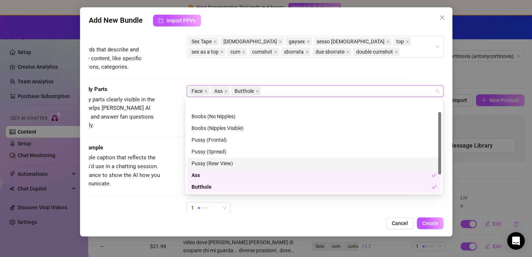
scroll to position [47, 0]
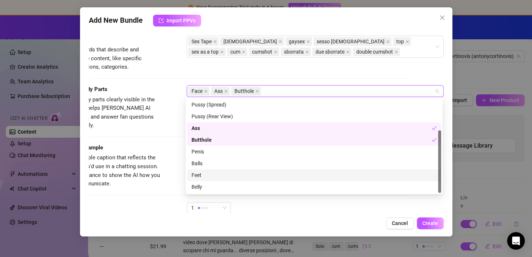
click at [208, 175] on div "Feet" at bounding box center [314, 175] width 245 height 8
click at [209, 165] on div "Balls" at bounding box center [314, 163] width 245 height 8
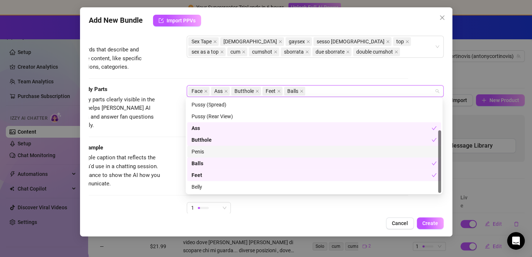
click at [208, 155] on div "Penis" at bounding box center [314, 152] width 245 height 8
click at [164, 143] on div "Caption Example Provide a sample caption that reflects the exact style you'd us…" at bounding box center [230, 165] width 355 height 45
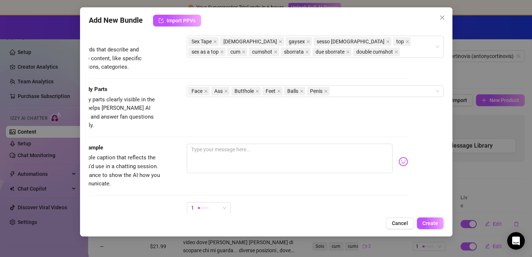
scroll to position [438, 36]
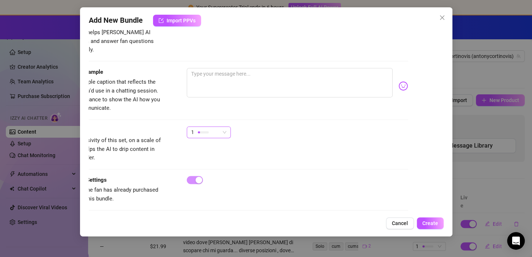
click at [214, 127] on div "1" at bounding box center [205, 132] width 29 height 11
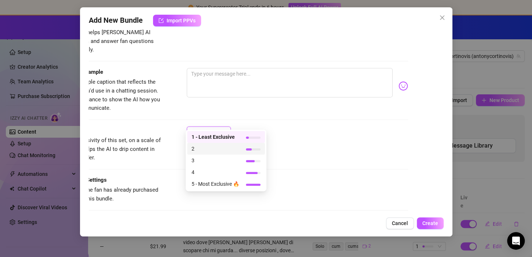
click at [221, 148] on span "2" at bounding box center [216, 149] width 48 height 8
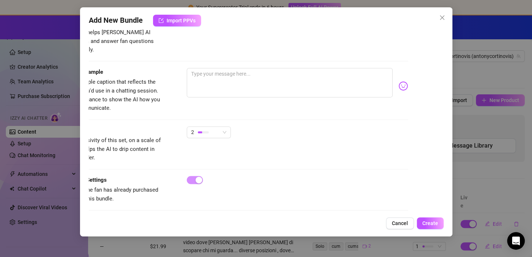
click at [407, 144] on div "Account antonycortinovis (@antonycortinovis) Name Name is for your internal org…" at bounding box center [266, 120] width 355 height 183
click at [429, 222] on span "Create" at bounding box center [430, 223] width 16 height 6
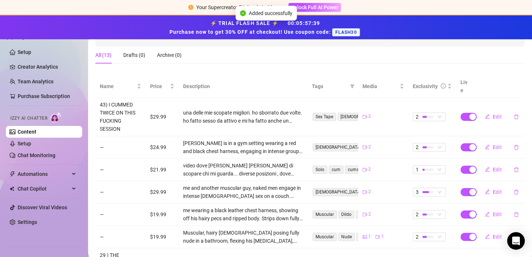
scroll to position [0, 0]
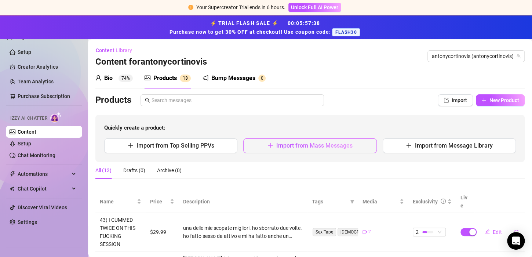
click at [307, 149] on button "Import from Mass Messages" at bounding box center [309, 145] width 133 height 15
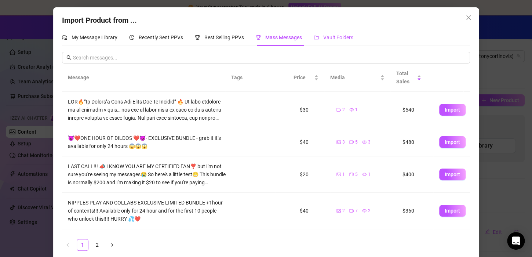
click at [323, 39] on span "Vault Folders" at bounding box center [338, 37] width 30 height 6
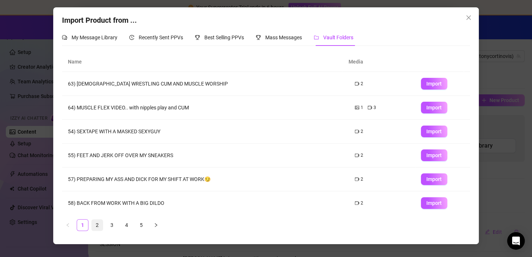
click at [91, 224] on li "2" at bounding box center [97, 225] width 12 height 12
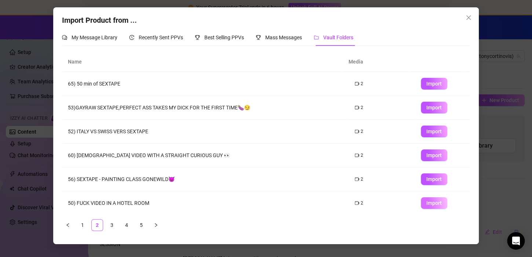
click at [426, 200] on span "Import" at bounding box center [433, 203] width 15 height 6
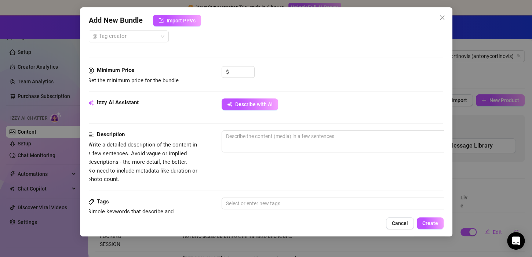
scroll to position [200, 1]
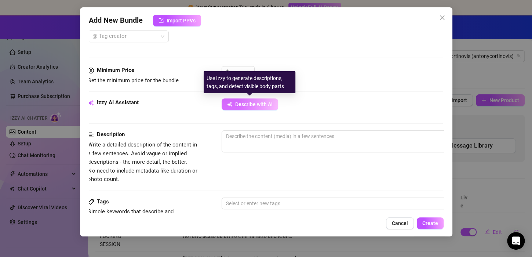
click at [260, 103] on span "Describe with AI" at bounding box center [253, 104] width 37 height 6
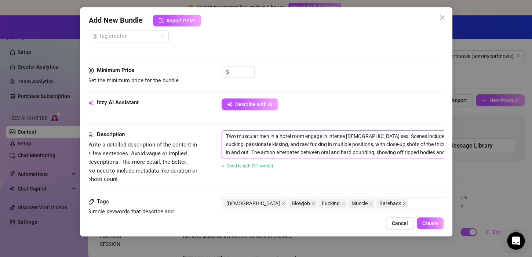
click at [259, 135] on textarea "Two muscular men in a hotel room engage in intense gay sex. Scenes include deep…" at bounding box center [350, 144] width 256 height 27
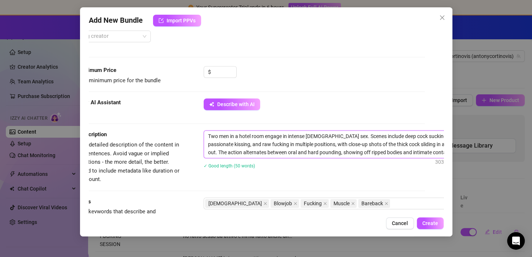
click at [227, 143] on textarea "Two men in a hotel room engage in intense gay sex. Scenes include deep cock suc…" at bounding box center [332, 144] width 256 height 27
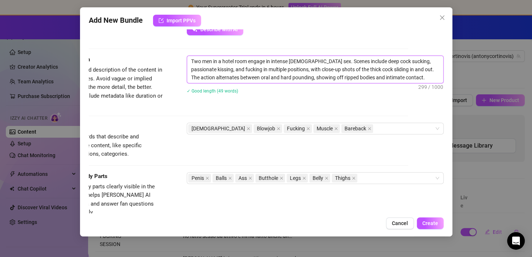
scroll to position [276, 42]
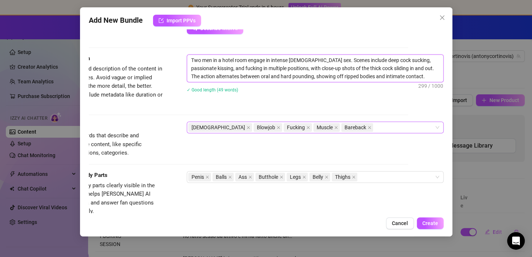
click at [341, 126] on span "Bareback" at bounding box center [357, 127] width 32 height 9
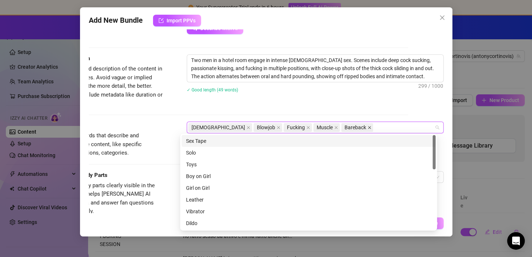
click at [368, 126] on icon "close" at bounding box center [370, 128] width 4 height 4
click at [397, 91] on div "✓ Good length (49 words)" at bounding box center [315, 90] width 257 height 8
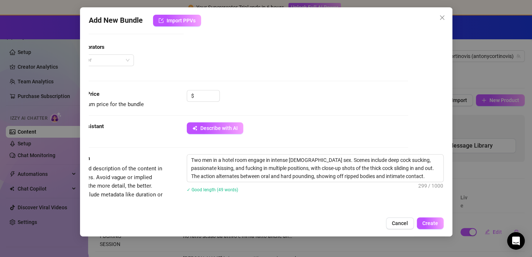
scroll to position [176, 42]
click at [214, 94] on icon "up" at bounding box center [215, 94] width 3 height 3
click at [199, 94] on input "1" at bounding box center [208, 96] width 24 height 11
click at [212, 77] on div "Media Add Media from Vault Free preview Pay to view Tag Collaborators @ Tag cre…" at bounding box center [230, 12] width 355 height 155
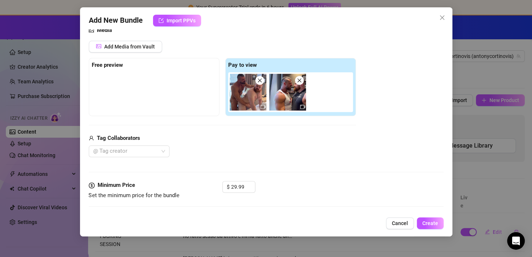
scroll to position [84, 0]
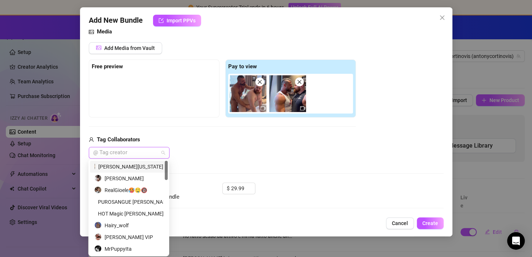
click at [126, 148] on div at bounding box center [125, 153] width 70 height 10
click at [126, 150] on div at bounding box center [125, 153] width 70 height 10
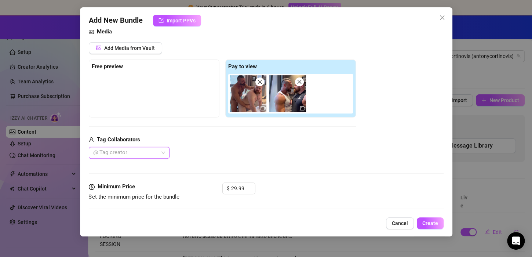
click at [128, 150] on div at bounding box center [125, 153] width 70 height 10
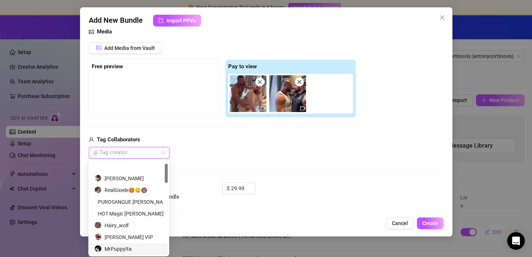
scroll to position [14, 0]
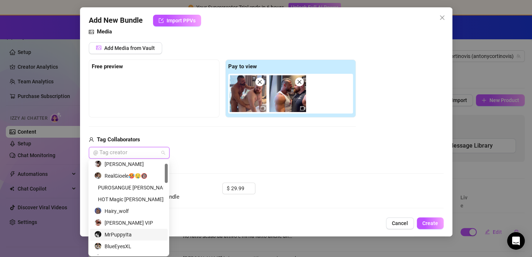
click at [123, 230] on div "MrPuppyIta" at bounding box center [129, 235] width 78 height 12
click at [120, 220] on div "PJ KNOX VIP" at bounding box center [128, 223] width 69 height 8
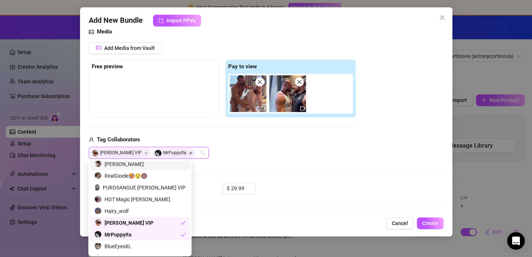
click at [189, 152] on icon "Close" at bounding box center [190, 153] width 3 height 3
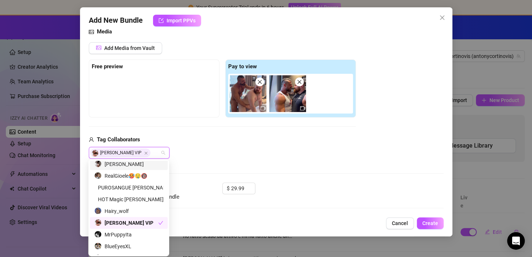
click at [209, 153] on div "PJ KNOX VIP" at bounding box center [222, 153] width 267 height 12
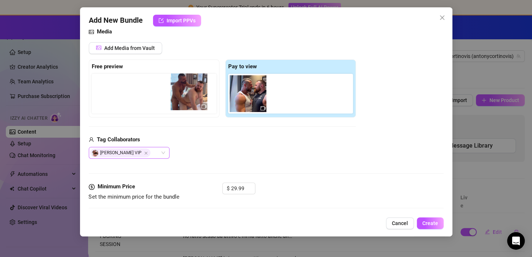
drag, startPoint x: 255, startPoint y: 95, endPoint x: 185, endPoint y: 94, distance: 69.7
click at [185, 94] on div "Free preview Pay to view" at bounding box center [222, 88] width 267 height 58
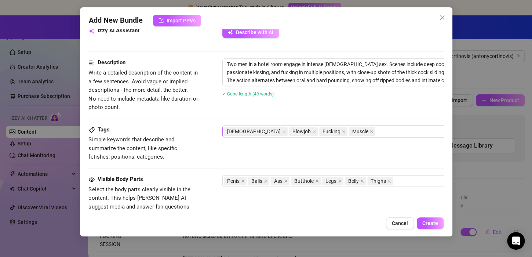
scroll to position [273, 0]
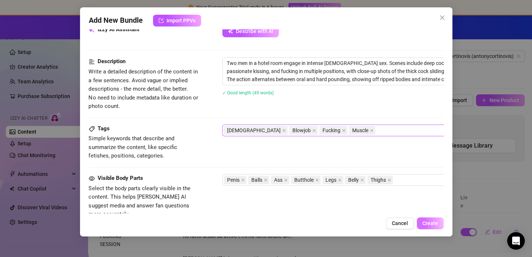
click at [433, 222] on span "Create" at bounding box center [430, 223] width 16 height 6
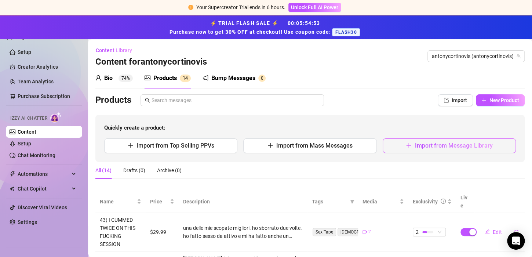
click at [423, 145] on span "Import from Message Library" at bounding box center [454, 145] width 78 height 7
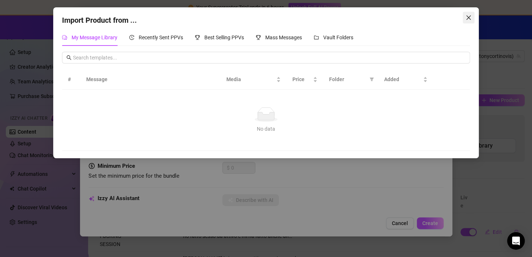
click at [466, 18] on icon "close" at bounding box center [469, 18] width 6 height 6
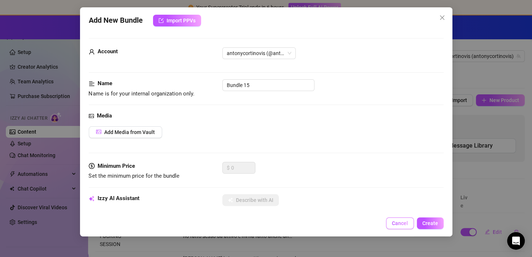
click at [400, 222] on span "Cancel" at bounding box center [400, 223] width 16 height 6
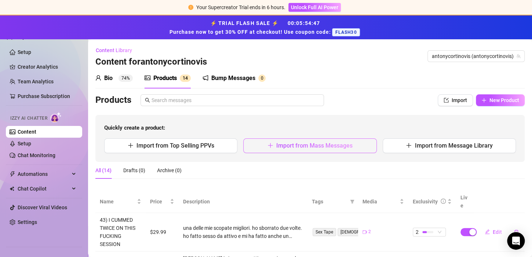
click at [348, 144] on span "Import from Mass Messages" at bounding box center [314, 145] width 76 height 7
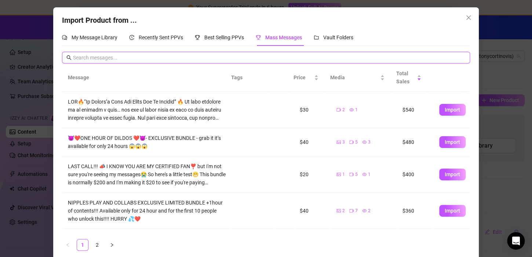
click at [132, 56] on input "text" at bounding box center [269, 58] width 393 height 8
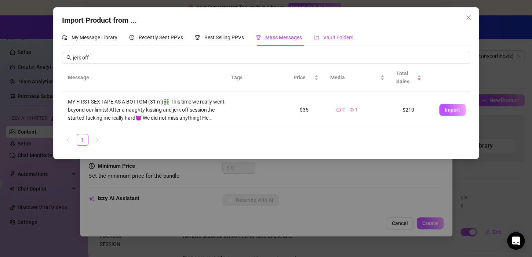
click at [331, 34] on span "Vault Folders" at bounding box center [338, 37] width 30 height 6
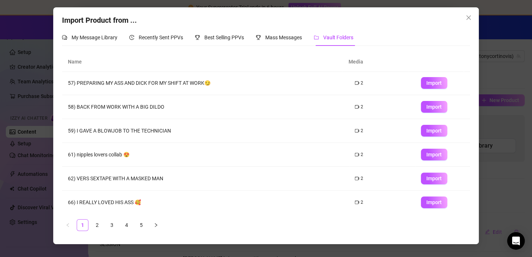
scroll to position [0, 0]
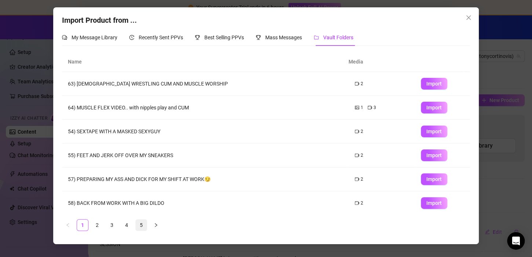
click at [145, 225] on link "5" at bounding box center [141, 224] width 11 height 11
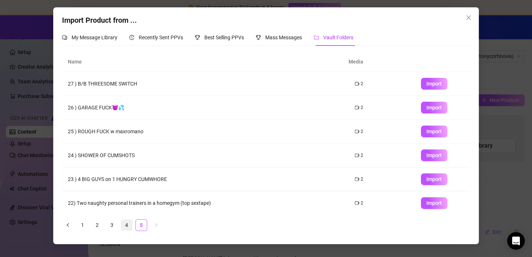
click at [127, 225] on link "4" at bounding box center [126, 224] width 11 height 11
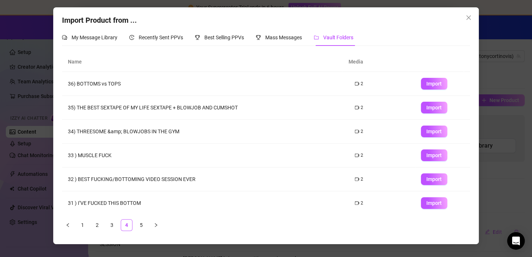
scroll to position [96, 0]
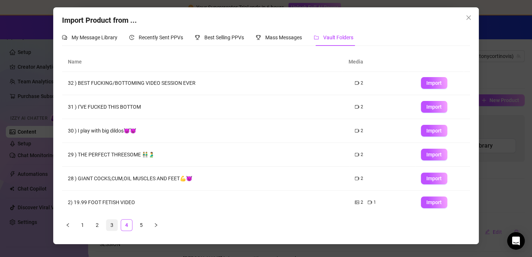
click at [116, 227] on link "3" at bounding box center [111, 224] width 11 height 11
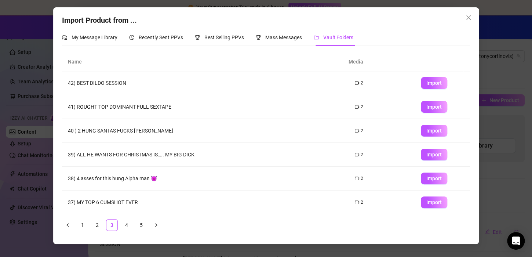
scroll to position [0, 0]
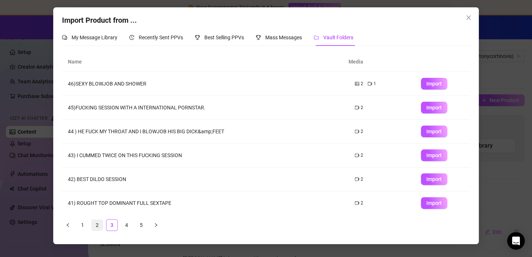
click at [97, 224] on link "2" at bounding box center [97, 224] width 11 height 11
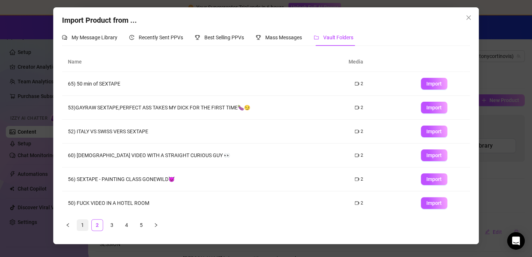
click at [84, 221] on link "1" at bounding box center [82, 224] width 11 height 11
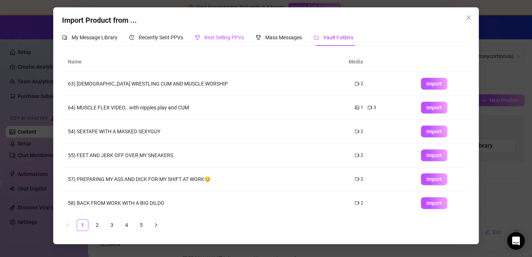
click at [221, 34] on div "Best Selling PPVs" at bounding box center [219, 37] width 49 height 8
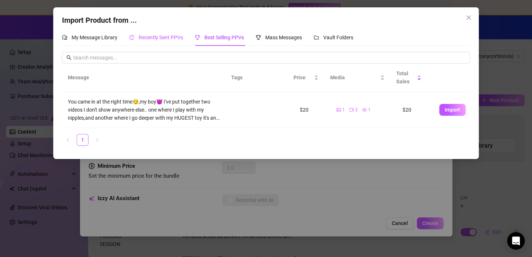
click at [177, 40] on span "Recently Sent PPVs" at bounding box center [161, 37] width 44 height 6
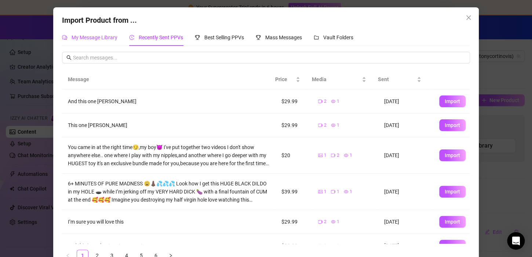
click at [103, 36] on span "My Message Library" at bounding box center [95, 37] width 46 height 6
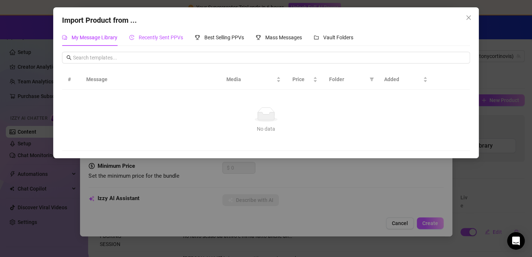
click at [139, 36] on span "Recently Sent PPVs" at bounding box center [161, 37] width 44 height 6
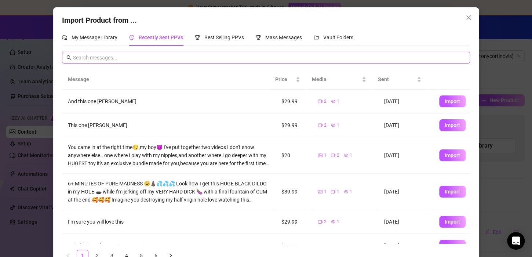
click at [123, 62] on span at bounding box center [266, 58] width 408 height 12
click at [121, 57] on input "text" at bounding box center [269, 58] width 393 height 8
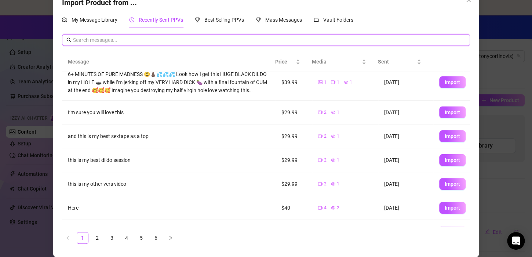
scroll to position [109, 0]
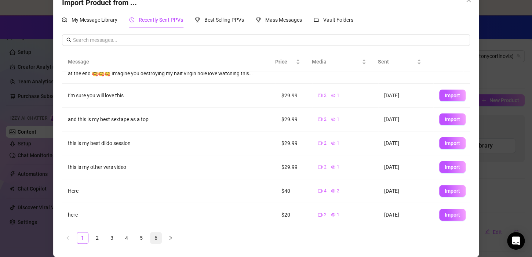
click at [155, 237] on link "6" at bounding box center [155, 237] width 11 height 11
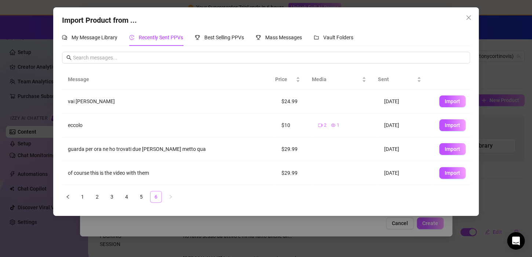
scroll to position [0, 0]
click at [216, 37] on span "Best Selling PPVs" at bounding box center [224, 37] width 40 height 6
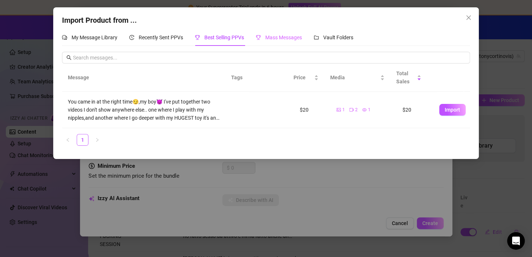
click at [276, 43] on div "Mass Messages" at bounding box center [279, 37] width 46 height 17
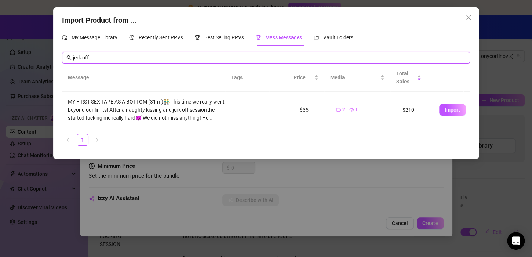
click at [156, 61] on input "jerk off" at bounding box center [269, 58] width 393 height 8
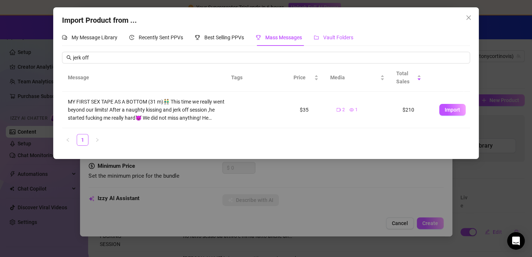
click at [317, 38] on icon "folder" at bounding box center [316, 37] width 5 height 5
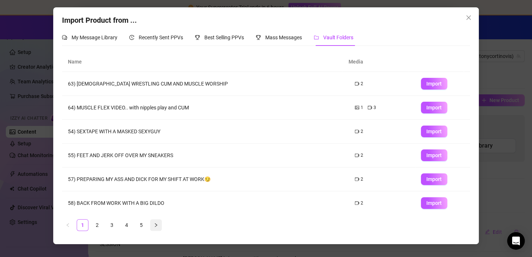
click at [155, 225] on icon "right" at bounding box center [156, 225] width 4 height 4
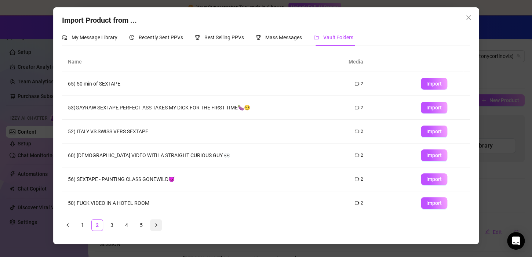
click at [155, 225] on icon "right" at bounding box center [156, 225] width 4 height 4
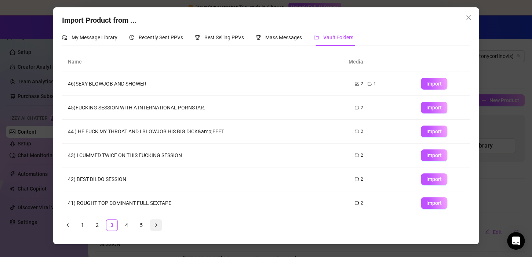
click at [155, 225] on icon "right" at bounding box center [156, 225] width 4 height 4
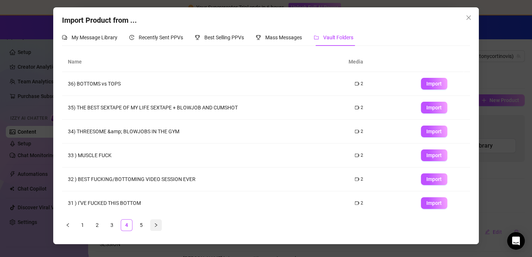
click at [155, 225] on icon "right" at bounding box center [156, 225] width 4 height 4
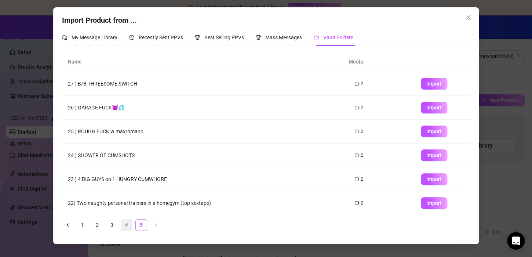
click at [129, 220] on link "4" at bounding box center [126, 224] width 11 height 11
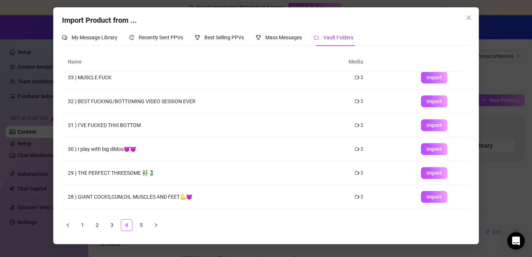
scroll to position [96, 0]
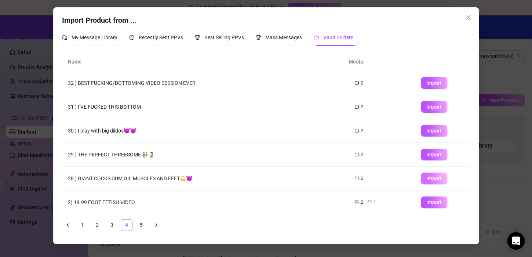
click at [427, 177] on span "Import" at bounding box center [433, 178] width 15 height 6
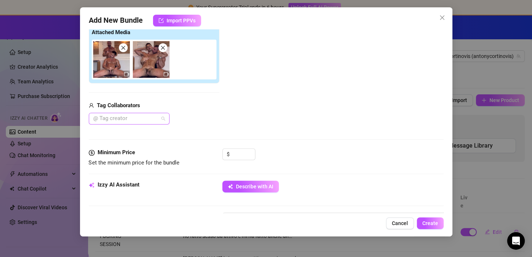
click at [150, 120] on div at bounding box center [125, 118] width 70 height 10
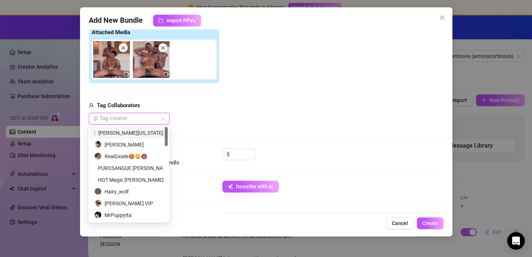
click at [149, 117] on div at bounding box center [125, 118] width 70 height 10
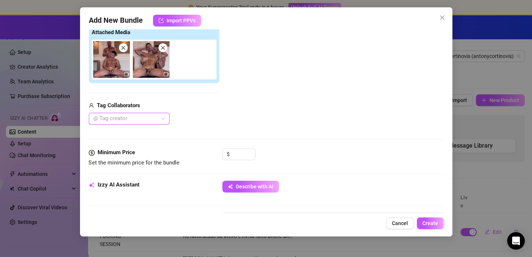
click at [121, 121] on div at bounding box center [125, 118] width 70 height 10
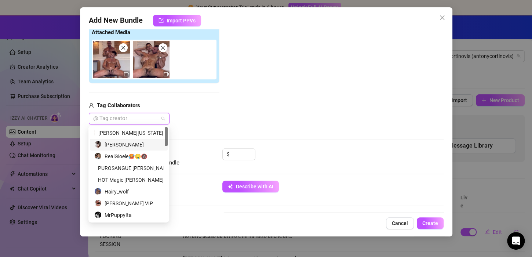
click at [121, 142] on div "[PERSON_NAME]" at bounding box center [128, 145] width 69 height 8
click at [275, 114] on div "Add Media from Vault Attached Media Tag Collaborators Johnnyrichs" at bounding box center [266, 66] width 355 height 117
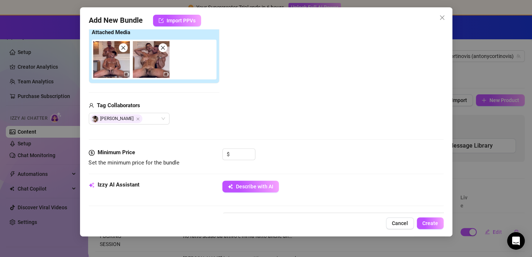
click at [241, 146] on div "Media Add Media from Vault Attached Media Tag Collaborators Johnnyrichs" at bounding box center [266, 70] width 355 height 155
click at [237, 153] on input at bounding box center [243, 154] width 24 height 11
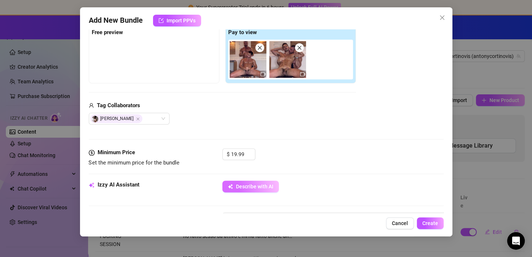
click at [247, 183] on span "Describe with AI" at bounding box center [254, 186] width 37 height 6
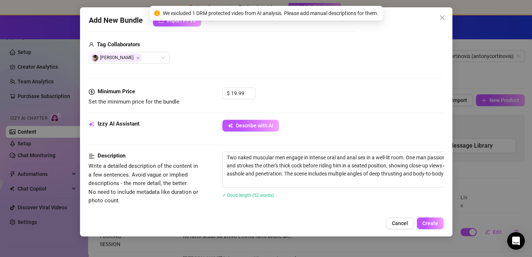
scroll to position [187, 0]
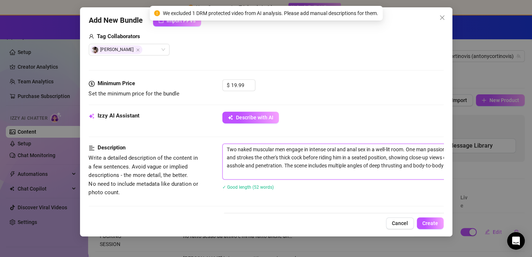
drag, startPoint x: 366, startPoint y: 150, endPoint x: 328, endPoint y: 153, distance: 37.5
click at [328, 153] on textarea "Two naked muscular men engage in intense oral and anal sex in a well-lit room. …" at bounding box center [351, 161] width 256 height 35
click at [359, 150] on textarea "Two naked muscular men engage in intense oral and anal sex in a well-lit room. …" at bounding box center [351, 161] width 256 height 35
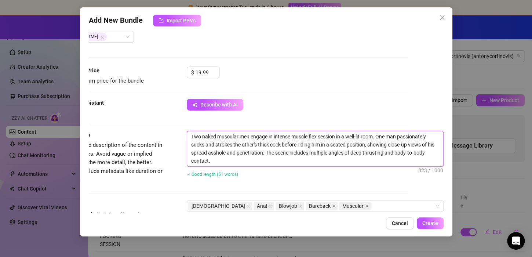
scroll to position [200, 40]
click at [210, 143] on textarea "Two naked muscular men engage in intense muscle flex session in a well-lit room…" at bounding box center [315, 148] width 256 height 35
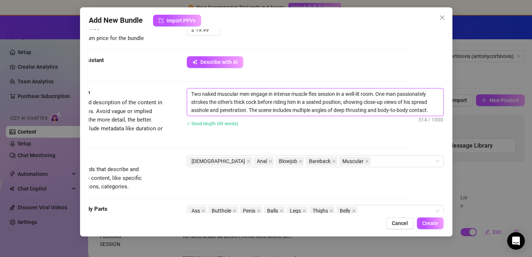
scroll to position [242, 40]
drag, startPoint x: 255, startPoint y: 102, endPoint x: 242, endPoint y: 113, distance: 16.9
click at [242, 113] on textarea "Two naked muscular men engage in intense muscle flex session in a well-lit room…" at bounding box center [315, 102] width 256 height 27
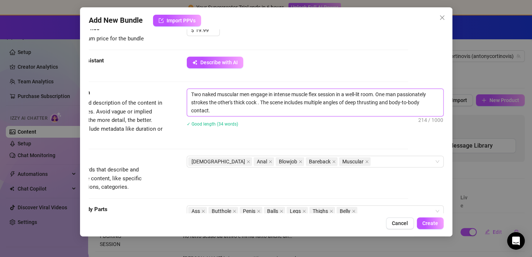
click at [385, 102] on textarea "Two naked muscular men engage in intense muscle flex session in a well-lit room…" at bounding box center [315, 102] width 256 height 27
click at [385, 99] on textarea "Two naked muscular men engage in intense muscle flex session in a well-lit room…" at bounding box center [315, 102] width 256 height 27
click at [387, 101] on textarea "Two naked muscular men engage in intense muscle flex session in a well-lit room…" at bounding box center [315, 102] width 256 height 27
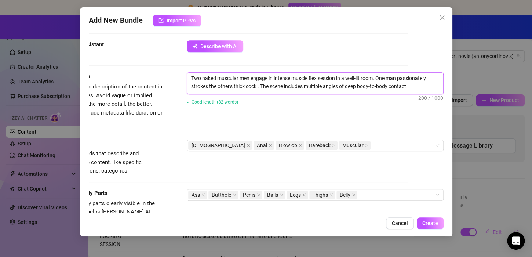
scroll to position [259, 40]
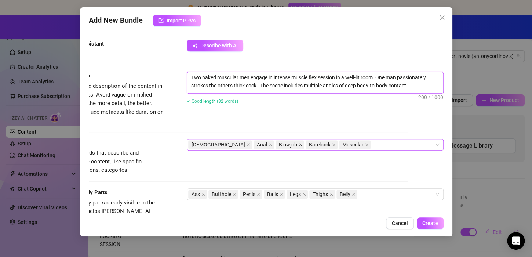
click at [299, 143] on icon "close" at bounding box center [301, 145] width 4 height 4
click at [302, 144] on icon "close" at bounding box center [304, 145] width 4 height 4
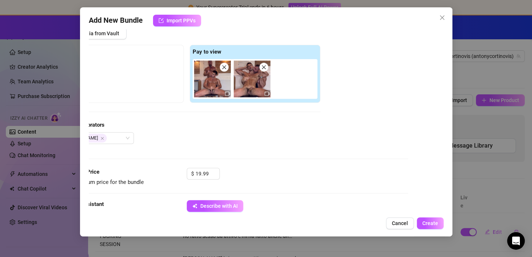
scroll to position [95, 40]
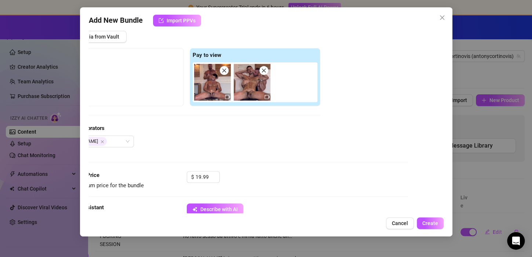
click at [222, 72] on icon "close" at bounding box center [224, 70] width 5 height 5
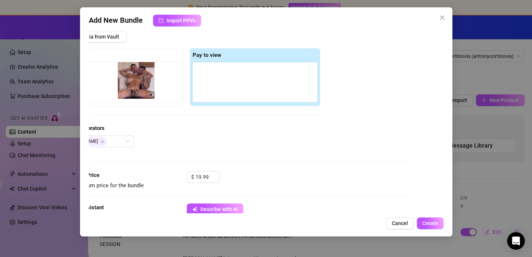
drag, startPoint x: 208, startPoint y: 84, endPoint x: 132, endPoint y: 81, distance: 76.0
click at [132, 81] on div "Free preview Pay to view" at bounding box center [186, 77] width 267 height 58
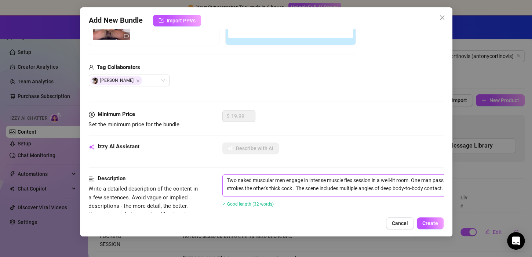
scroll to position [0, 0]
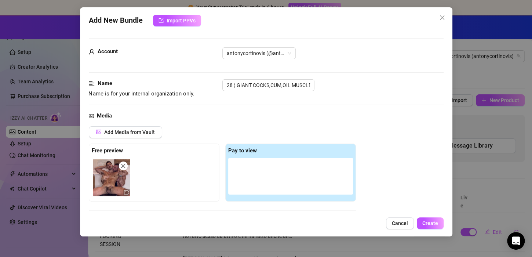
click at [287, 172] on div at bounding box center [290, 176] width 125 height 37
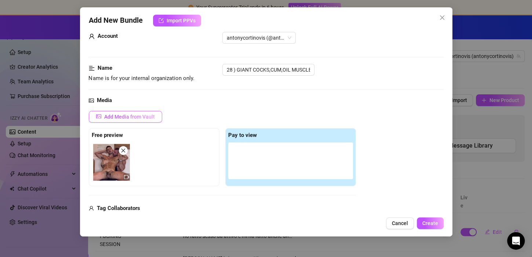
click at [117, 119] on span "Add Media from Vault" at bounding box center [129, 117] width 51 height 6
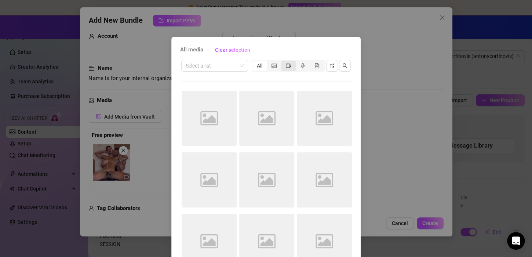
click at [286, 66] on icon "video-camera" at bounding box center [288, 65] width 5 height 5
click at [283, 62] on input "segmented control" at bounding box center [283, 62] width 0 height 0
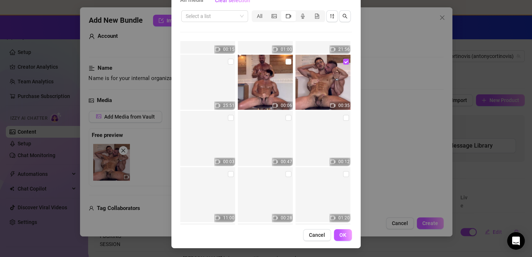
scroll to position [3049, 0]
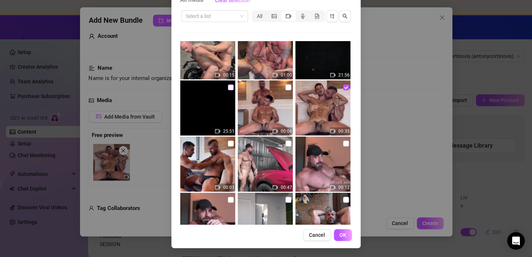
click at [228, 87] on input "checkbox" at bounding box center [231, 87] width 6 height 6
click at [340, 234] on span "OK" at bounding box center [342, 235] width 7 height 6
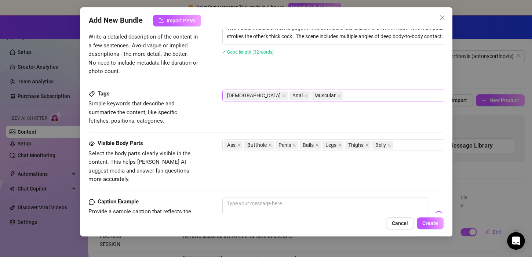
scroll to position [297, 0]
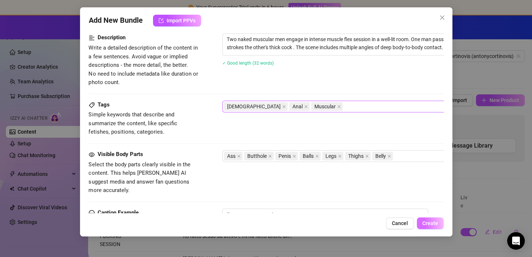
click at [433, 219] on button "Create" at bounding box center [430, 223] width 27 height 12
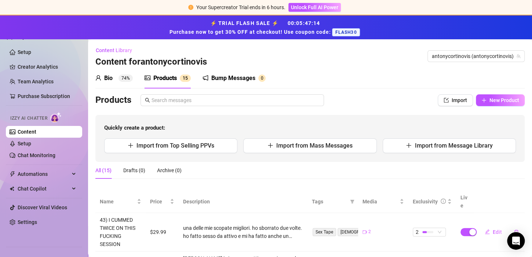
scroll to position [75, 0]
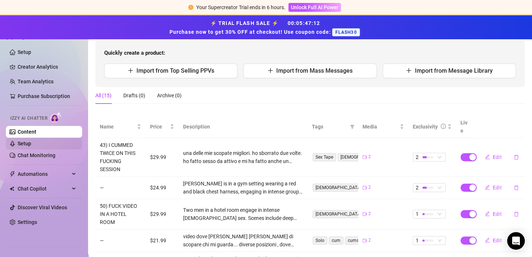
click at [31, 146] on link "Setup" at bounding box center [25, 144] width 14 height 6
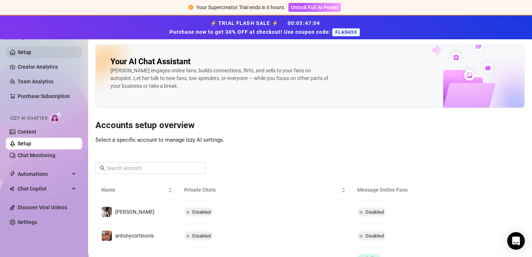
click at [23, 50] on link "Setup" at bounding box center [25, 52] width 14 height 6
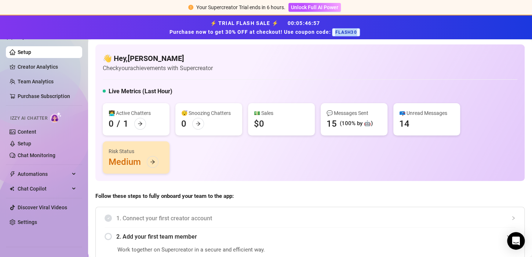
drag, startPoint x: 334, startPoint y: 32, endPoint x: 363, endPoint y: 29, distance: 28.5
click at [363, 29] on strong "⚡ TRIAL FLASH SALE ⚡ 00 : 05 : 46 : 57 Purchase now to get 30% OFF at checkout!…" at bounding box center [265, 27] width 193 height 15
copy span "FLASH30"
click at [332, 5] on span "Unlock Full AI Power" at bounding box center [314, 7] width 47 height 6
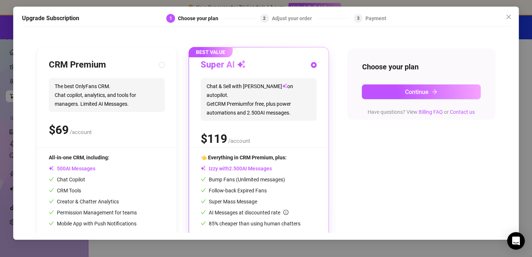
scroll to position [61, 0]
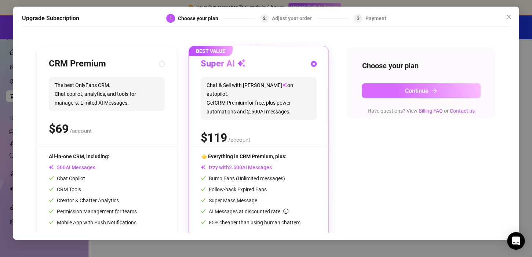
click at [405, 89] on span "Continue" at bounding box center [416, 90] width 23 height 7
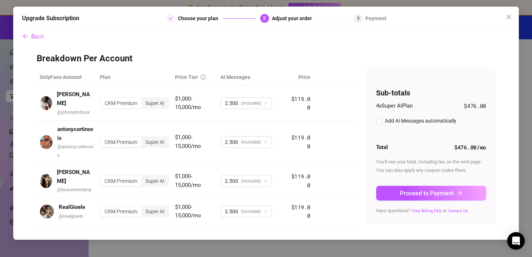
scroll to position [0, 0]
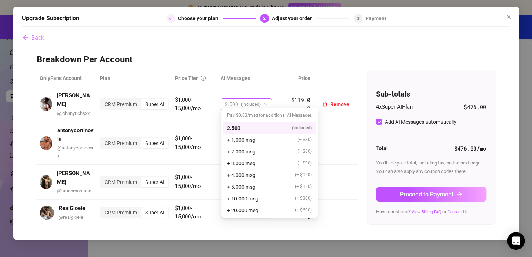
click at [264, 101] on span "2.500 (included)" at bounding box center [246, 104] width 43 height 11
click at [334, 60] on h3 "Breakdown Per Account" at bounding box center [266, 60] width 459 height 12
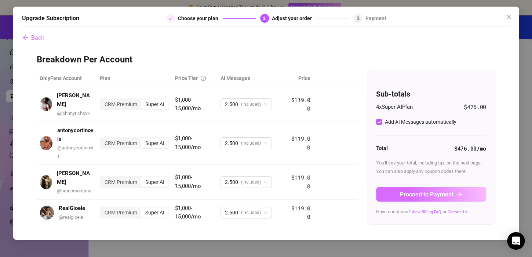
click at [424, 192] on span "Proceed to Payment" at bounding box center [427, 194] width 54 height 7
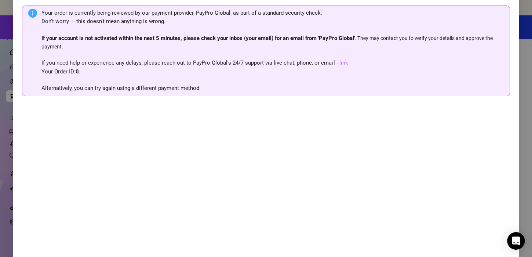
scroll to position [78, 0]
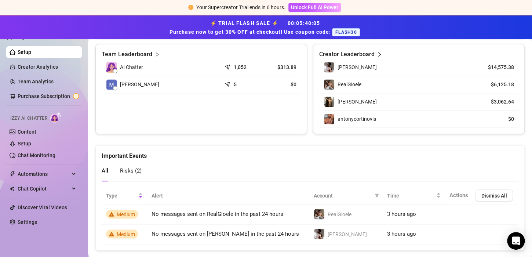
scroll to position [537, 0]
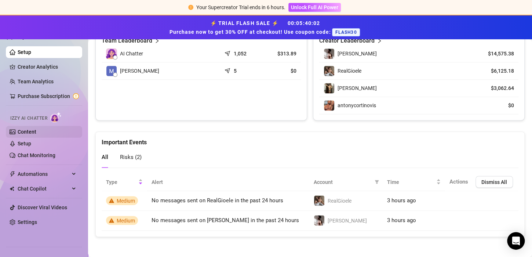
click at [27, 131] on link "Content" at bounding box center [27, 132] width 19 height 6
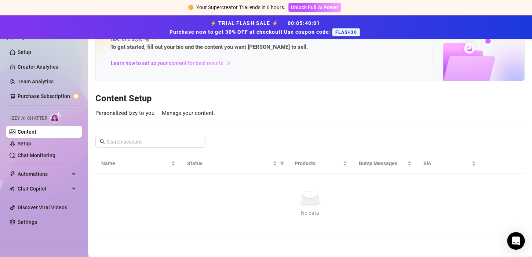
scroll to position [72, 0]
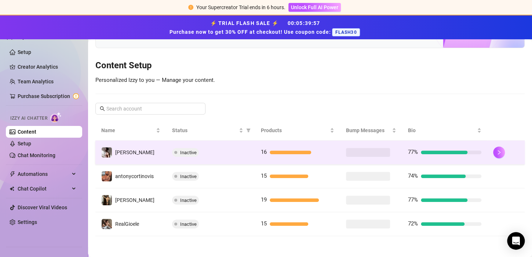
click at [201, 155] on div "Inactive" at bounding box center [210, 152] width 77 height 9
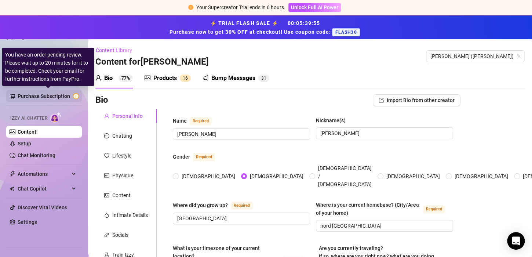
click at [59, 98] on link "Purchase Subscription" at bounding box center [48, 96] width 61 height 12
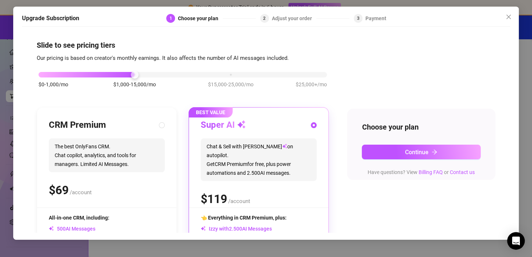
click at [369, 20] on div "Payment" at bounding box center [376, 18] width 21 height 9
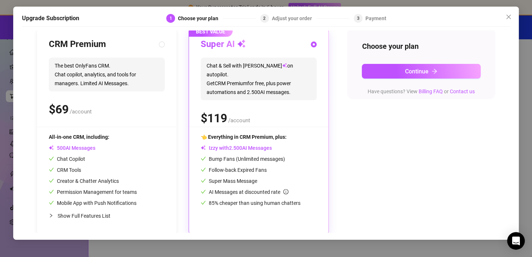
scroll to position [84, 0]
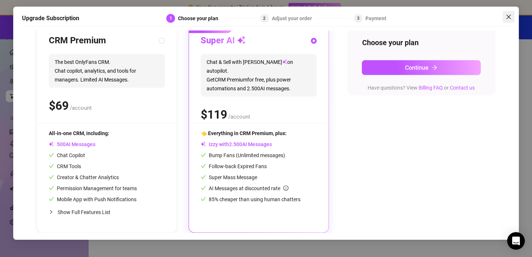
click at [505, 13] on button "Close" at bounding box center [509, 17] width 12 height 12
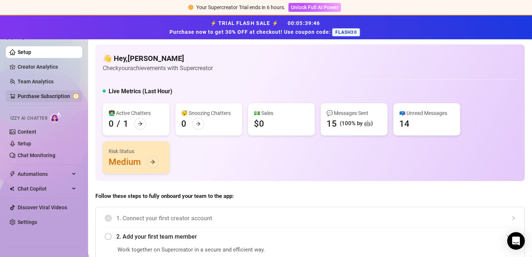
click at [59, 95] on link "Purchase Subscription" at bounding box center [48, 96] width 61 height 12
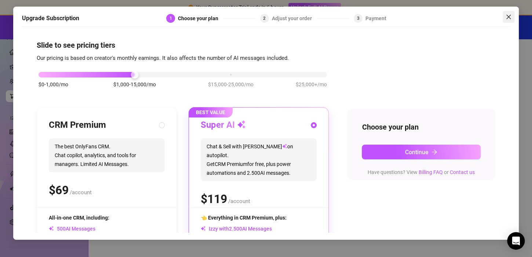
click at [513, 12] on button "Close" at bounding box center [509, 17] width 12 height 12
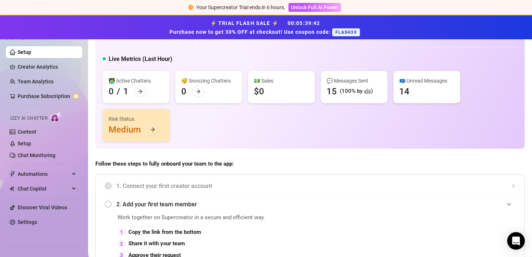
scroll to position [33, 0]
click at [30, 133] on link "Content" at bounding box center [27, 132] width 19 height 6
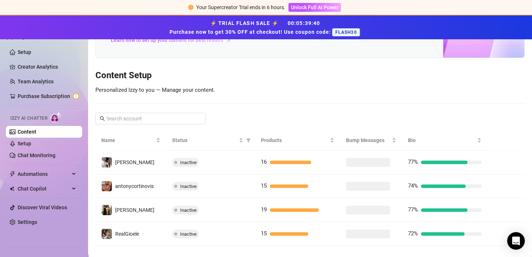
scroll to position [72, 0]
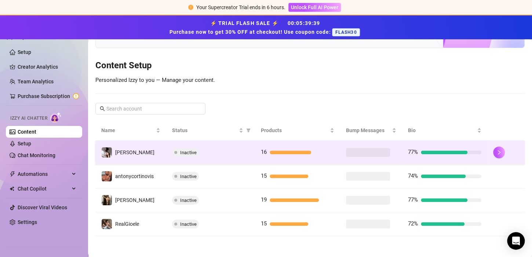
click at [255, 151] on td "16" at bounding box center [297, 153] width 85 height 24
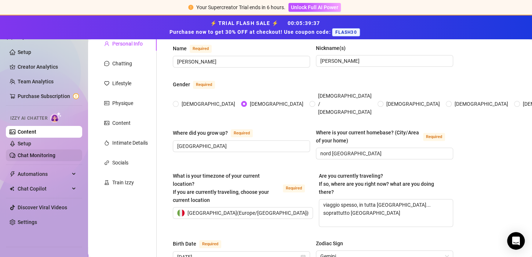
click at [29, 153] on link "Chat Monitoring" at bounding box center [37, 155] width 38 height 6
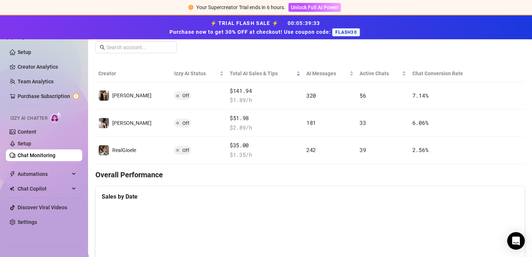
scroll to position [151, 0]
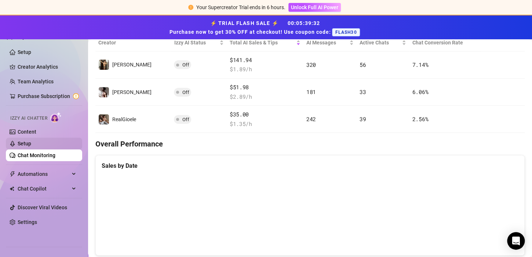
click at [31, 142] on link "Setup" at bounding box center [25, 144] width 14 height 6
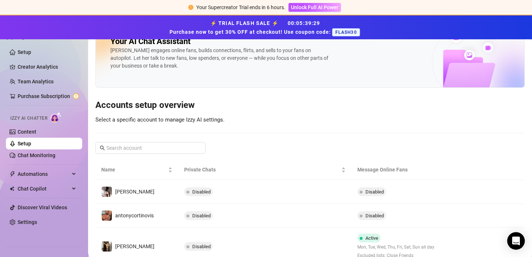
scroll to position [73, 0]
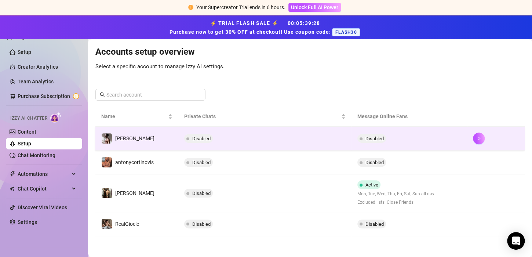
click at [197, 134] on span "Disabled" at bounding box center [198, 138] width 29 height 9
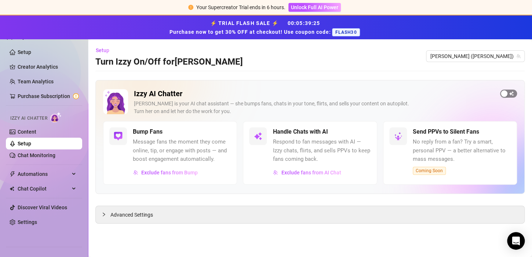
click at [513, 92] on span "button" at bounding box center [508, 94] width 17 height 8
click at [21, 154] on link "Chat Monitoring" at bounding box center [37, 155] width 38 height 6
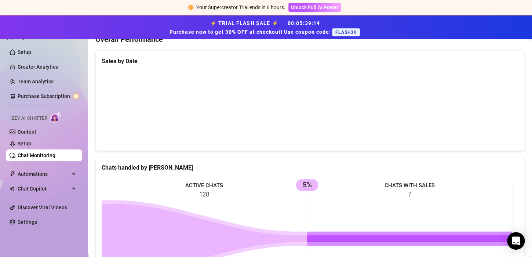
scroll to position [261, 0]
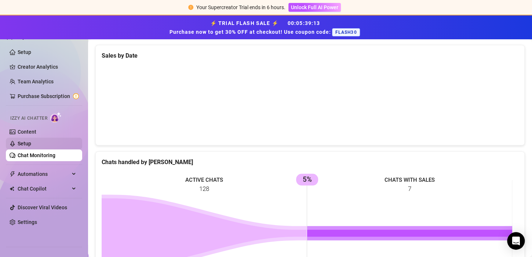
click at [31, 143] on link "Setup" at bounding box center [25, 144] width 14 height 6
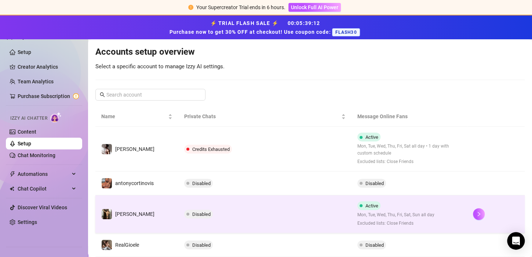
scroll to position [94, 0]
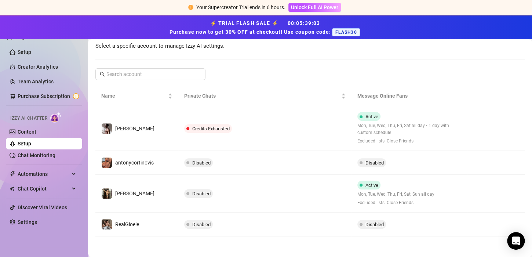
click at [31, 146] on link "Setup" at bounding box center [25, 144] width 14 height 6
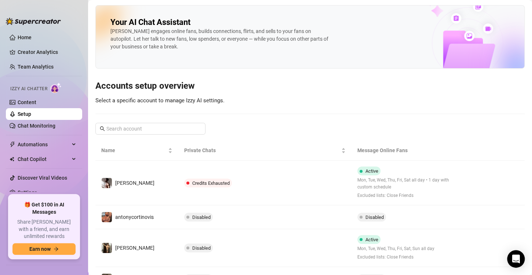
scroll to position [37, 0]
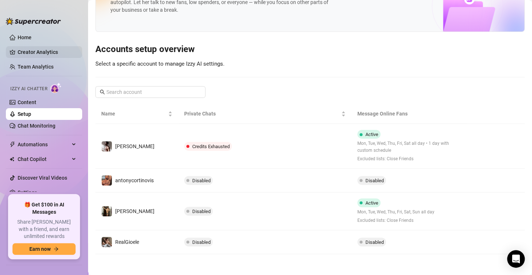
click at [45, 51] on link "Creator Analytics" at bounding box center [47, 52] width 59 height 12
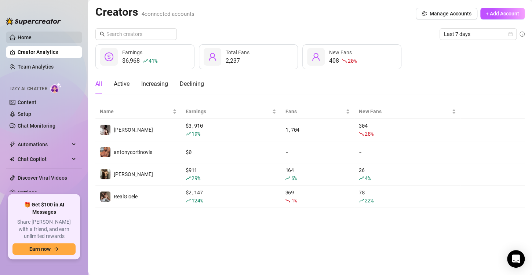
click at [32, 34] on link "Home" at bounding box center [25, 37] width 14 height 6
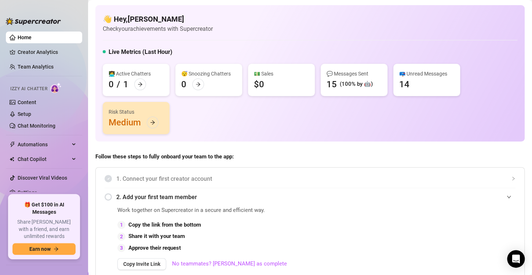
scroll to position [2, 0]
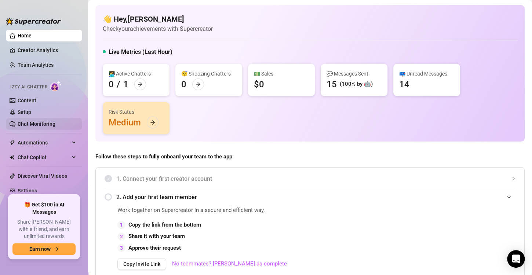
click at [31, 125] on link "Chat Monitoring" at bounding box center [37, 124] width 38 height 6
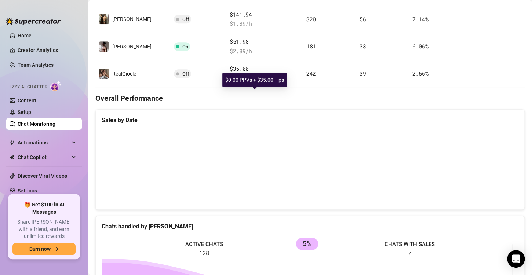
scroll to position [164, 0]
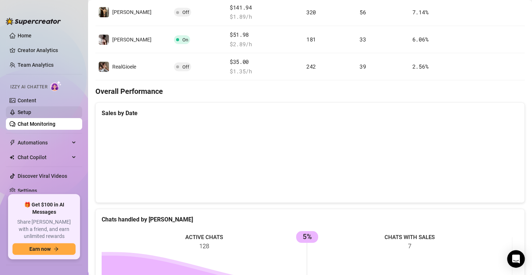
click at [31, 113] on link "Setup" at bounding box center [25, 112] width 14 height 6
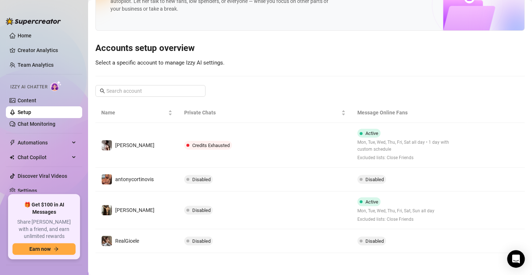
scroll to position [37, 0]
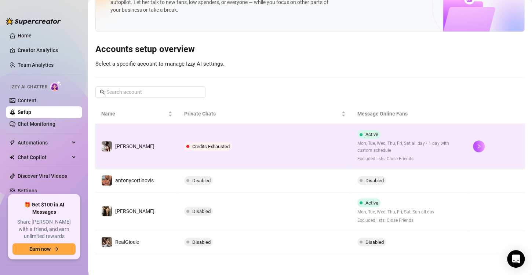
click at [194, 139] on td "Credits Exhausted" at bounding box center [264, 146] width 173 height 45
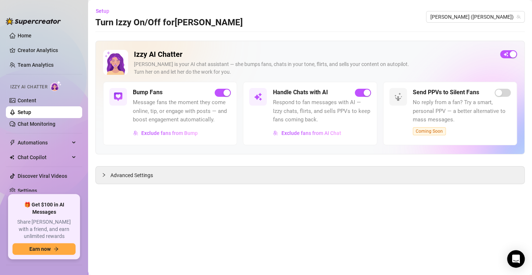
click at [31, 109] on link "Setup" at bounding box center [25, 112] width 14 height 6
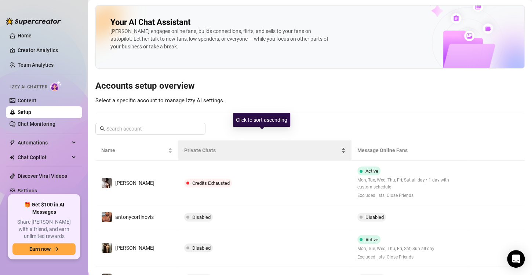
scroll to position [37, 0]
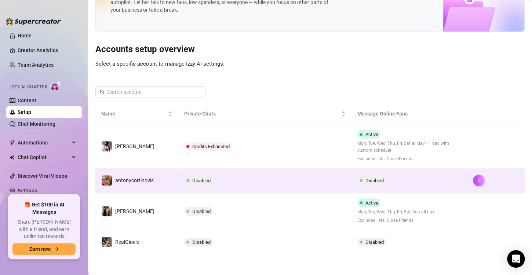
click at [211, 176] on div "Disabled" at bounding box center [200, 180] width 32 height 9
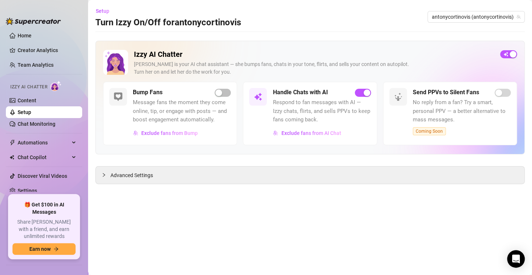
click at [31, 112] on link "Setup" at bounding box center [25, 112] width 14 height 6
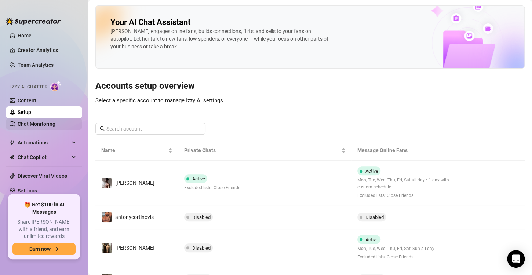
click at [44, 123] on link "Chat Monitoring" at bounding box center [37, 124] width 38 height 6
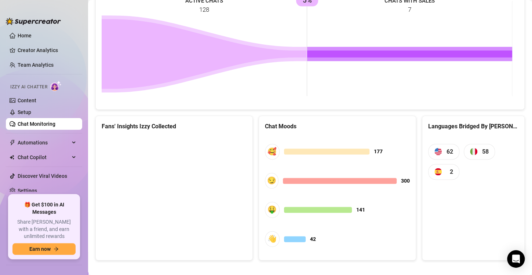
scroll to position [406, 0]
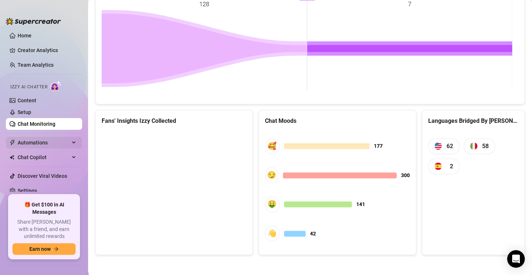
click at [44, 141] on span "Automations" at bounding box center [44, 143] width 52 height 12
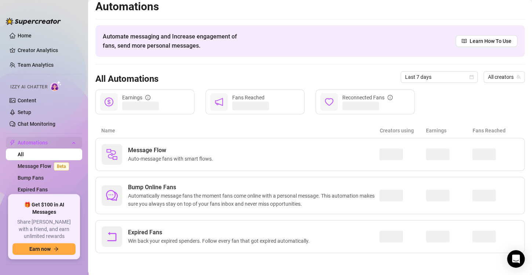
scroll to position [4, 0]
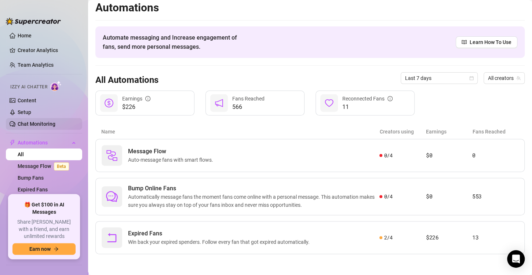
click at [33, 127] on link "Chat Monitoring" at bounding box center [37, 124] width 38 height 6
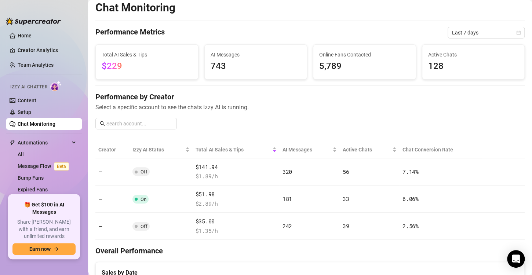
scroll to position [406, 0]
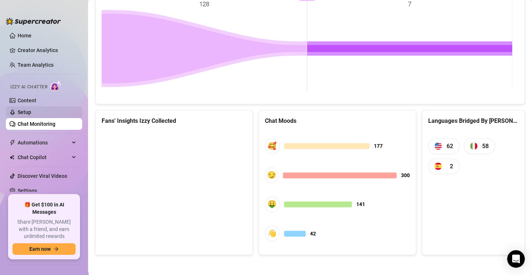
click at [31, 110] on link "Setup" at bounding box center [25, 112] width 14 height 6
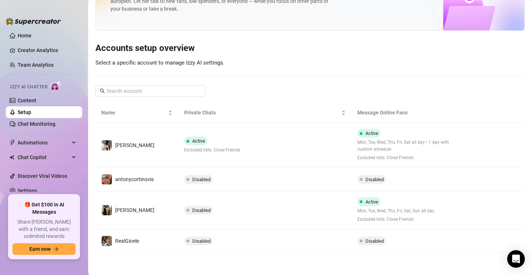
scroll to position [37, 0]
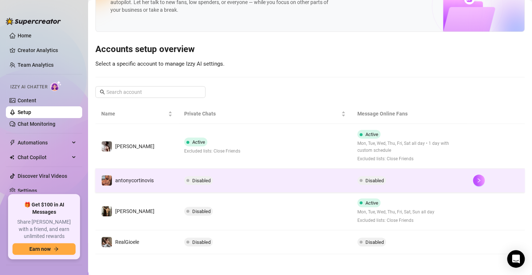
click at [204, 182] on span "Disabled" at bounding box center [201, 181] width 18 height 6
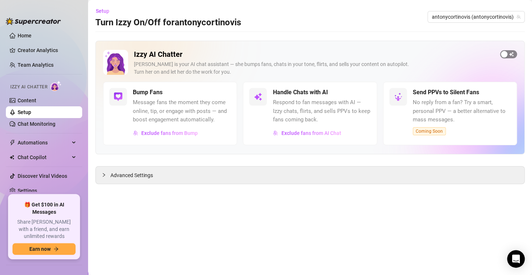
click at [506, 57] on div "button" at bounding box center [504, 54] width 7 height 7
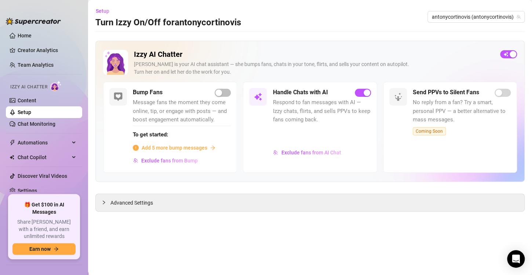
click at [191, 150] on span "Add 5 more bump messages" at bounding box center [175, 148] width 66 height 8
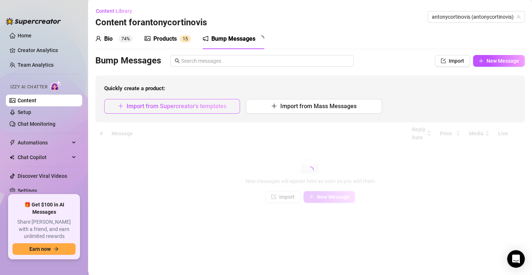
click at [182, 107] on span "Import from Supercreator's templates" at bounding box center [177, 106] width 100 height 7
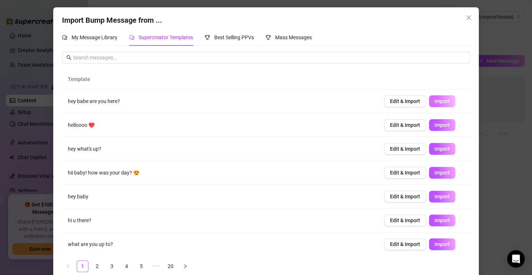
click at [439, 102] on span "Import" at bounding box center [442, 101] width 15 height 6
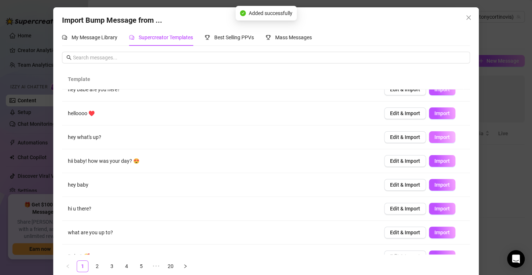
click at [441, 134] on button "Import" at bounding box center [442, 137] width 26 height 12
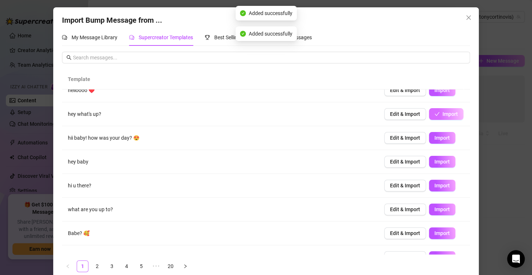
scroll to position [37, 0]
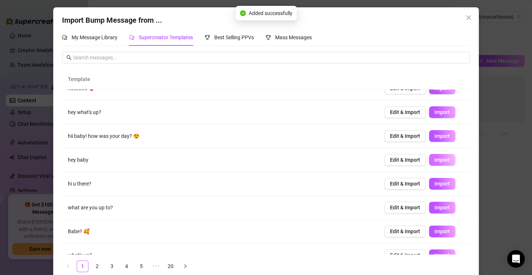
click at [435, 158] on span "Import" at bounding box center [442, 160] width 15 height 6
click at [435, 183] on span "Import" at bounding box center [442, 184] width 15 height 6
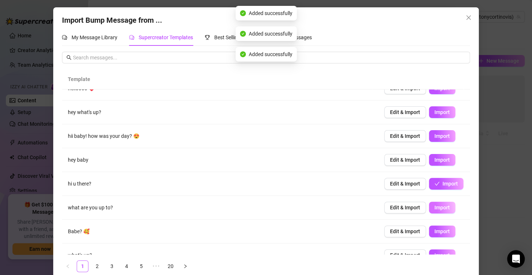
click at [438, 208] on span "Import" at bounding box center [442, 208] width 15 height 6
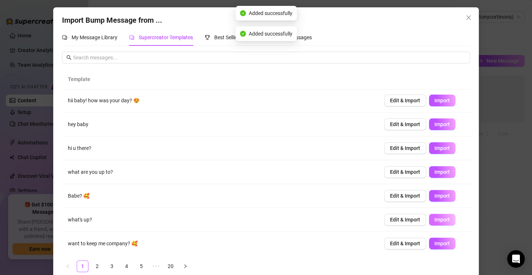
click at [435, 222] on span "Import" at bounding box center [442, 220] width 15 height 6
click at [94, 257] on link "2" at bounding box center [97, 266] width 11 height 11
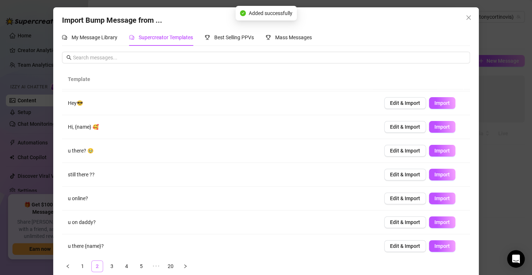
scroll to position [0, 0]
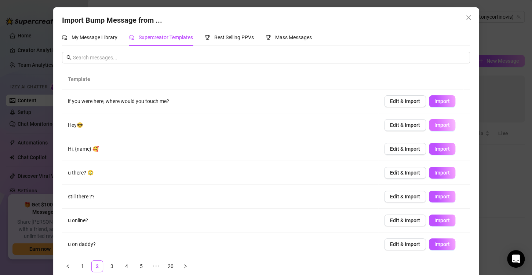
click at [429, 128] on button "Import" at bounding box center [442, 125] width 26 height 12
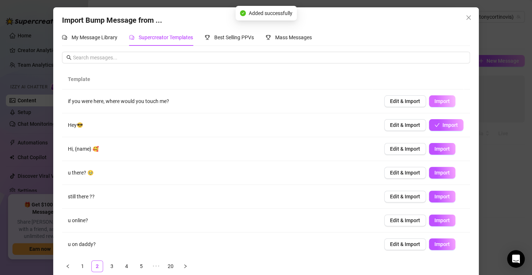
click at [435, 104] on span "Import" at bounding box center [442, 101] width 15 height 6
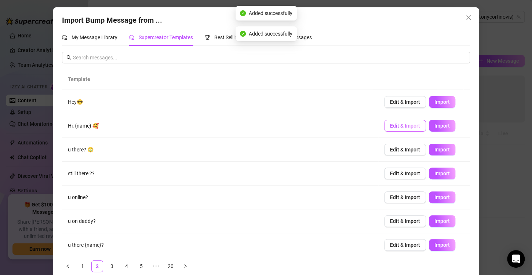
scroll to position [23, 0]
click at [436, 148] on span "Import" at bounding box center [442, 149] width 15 height 6
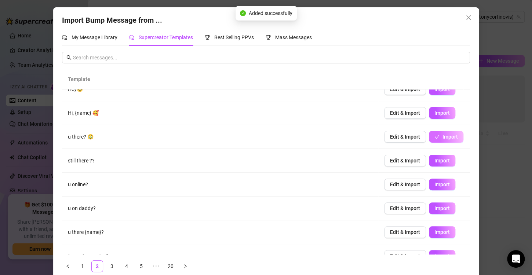
scroll to position [37, 0]
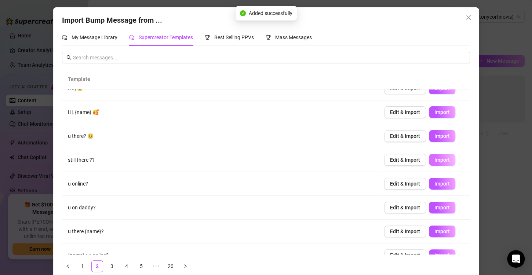
click at [436, 161] on span "Import" at bounding box center [442, 160] width 15 height 6
click at [440, 183] on span "Import" at bounding box center [442, 184] width 15 height 6
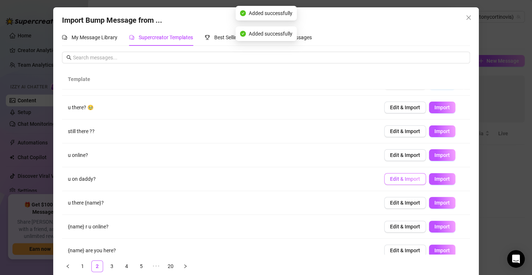
scroll to position [72, 0]
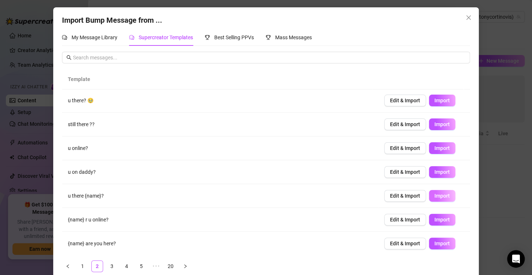
click at [435, 193] on span "Import" at bounding box center [442, 196] width 15 height 6
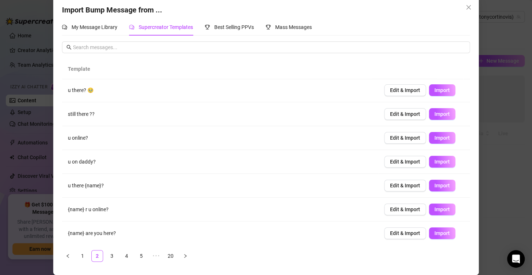
click at [435, 232] on span "Import" at bounding box center [442, 233] width 15 height 6
click at [435, 207] on span "Import" at bounding box center [442, 210] width 15 height 6
click at [111, 255] on link "3" at bounding box center [111, 256] width 11 height 11
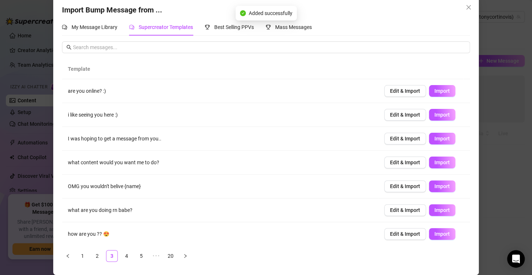
scroll to position [0, 0]
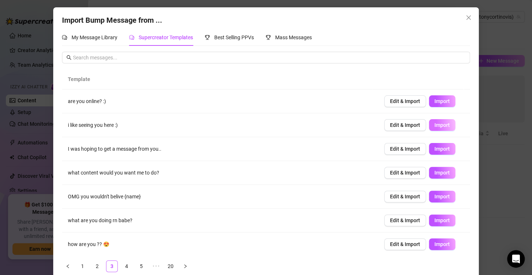
click at [435, 124] on span "Import" at bounding box center [442, 125] width 15 height 6
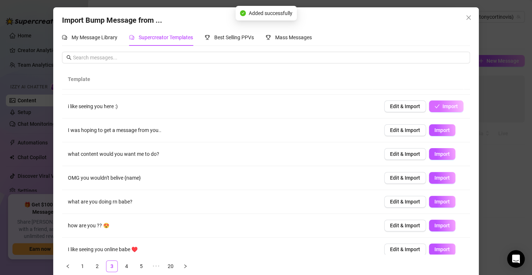
scroll to position [18, 0]
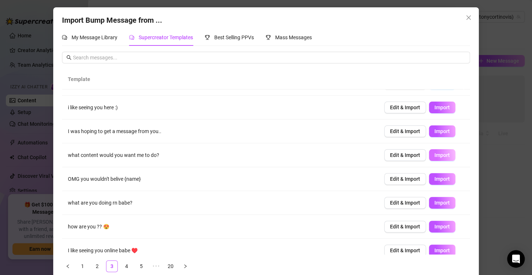
click at [435, 154] on span "Import" at bounding box center [442, 155] width 15 height 6
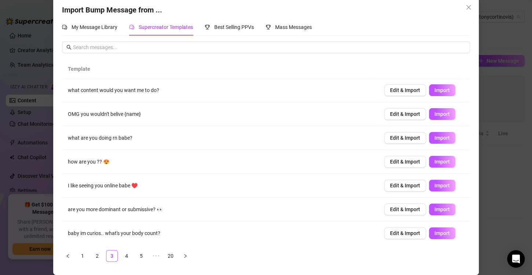
scroll to position [10, 0]
click at [435, 136] on span "Import" at bounding box center [442, 138] width 15 height 6
click at [435, 88] on span "Import" at bounding box center [442, 91] width 15 height 6
click at [436, 235] on span "Import" at bounding box center [442, 233] width 15 height 6
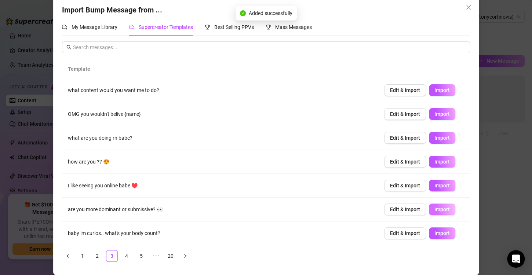
click at [435, 208] on span "Import" at bounding box center [442, 210] width 15 height 6
click at [127, 254] on link "4" at bounding box center [126, 256] width 11 height 11
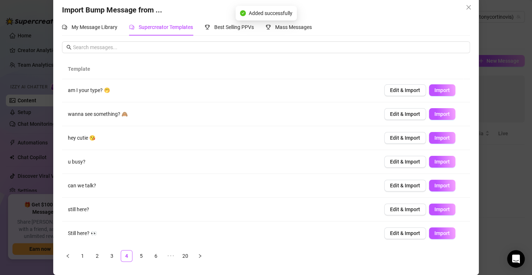
scroll to position [0, 0]
click at [435, 164] on span "Import" at bounding box center [442, 163] width 15 height 6
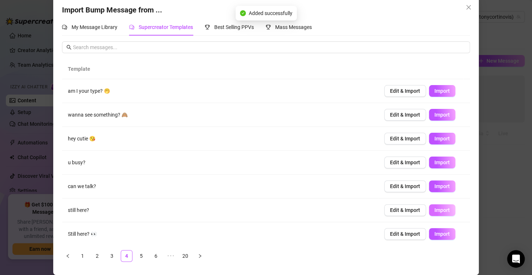
click at [440, 215] on button "Import" at bounding box center [442, 210] width 26 height 12
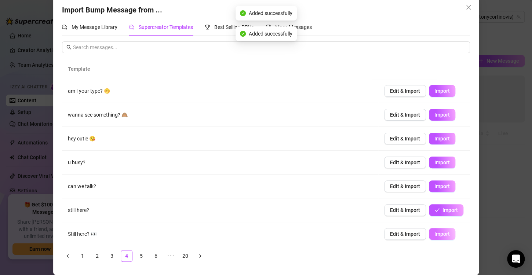
click at [438, 237] on button "Import" at bounding box center [442, 234] width 26 height 12
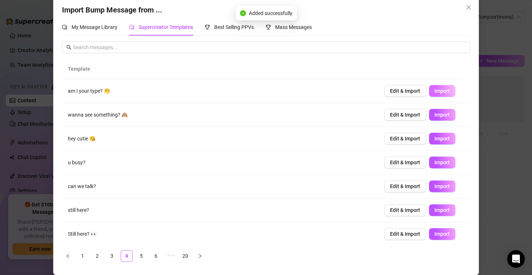
click at [436, 88] on span "Import" at bounding box center [442, 91] width 15 height 6
click at [435, 113] on span "Import" at bounding box center [442, 115] width 15 height 6
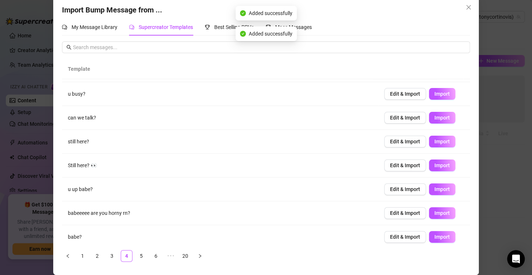
scroll to position [72, 0]
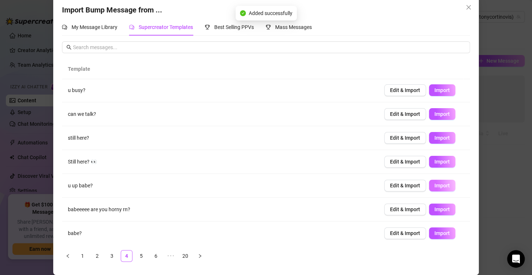
click at [441, 185] on button "Import" at bounding box center [442, 186] width 26 height 12
click at [437, 207] on span "Import" at bounding box center [442, 210] width 15 height 6
click at [139, 254] on link "5" at bounding box center [141, 256] width 11 height 11
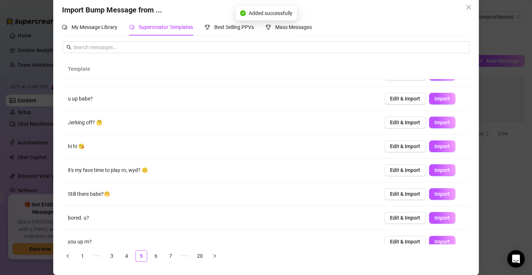
scroll to position [18, 0]
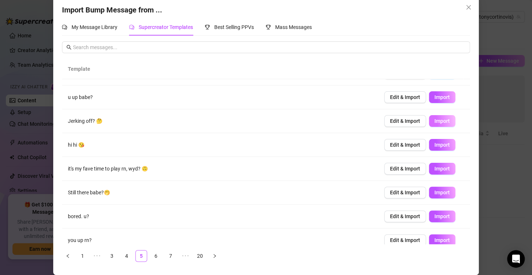
click at [435, 121] on span "Import" at bounding box center [442, 121] width 15 height 6
click at [435, 214] on span "Import" at bounding box center [442, 217] width 15 height 6
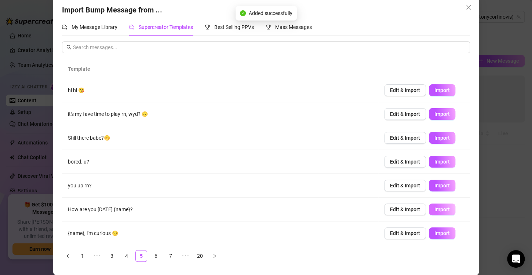
click at [435, 210] on span "Import" at bounding box center [442, 210] width 15 height 6
click at [153, 257] on link "6" at bounding box center [155, 256] width 11 height 11
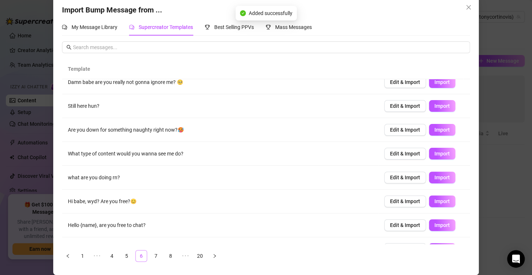
scroll to position [0, 0]
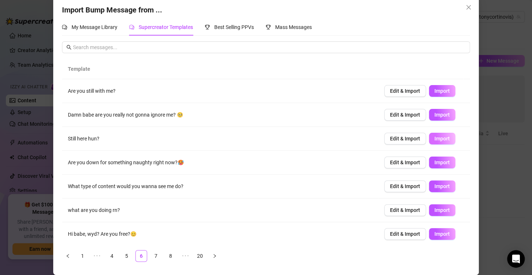
click at [435, 138] on span "Import" at bounding box center [442, 139] width 15 height 6
click at [435, 94] on span "Import" at bounding box center [442, 91] width 15 height 6
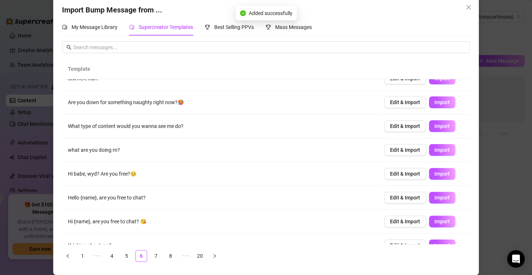
scroll to position [63, 0]
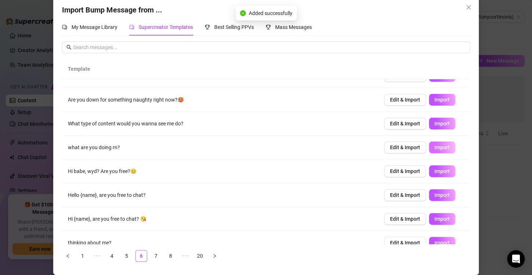
click at [439, 147] on span "Import" at bounding box center [442, 148] width 15 height 6
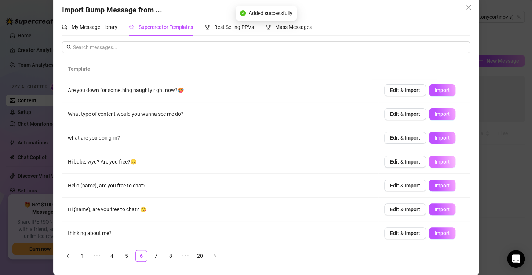
click at [435, 160] on span "Import" at bounding box center [442, 162] width 15 height 6
click at [435, 185] on span "Import" at bounding box center [442, 186] width 15 height 6
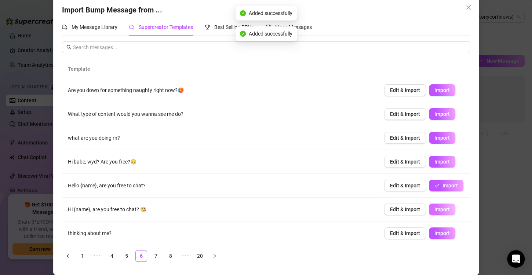
click at [435, 208] on span "Import" at bounding box center [442, 210] width 15 height 6
click at [435, 232] on span "Import" at bounding box center [442, 233] width 15 height 6
click at [153, 256] on link "7" at bounding box center [155, 256] width 11 height 11
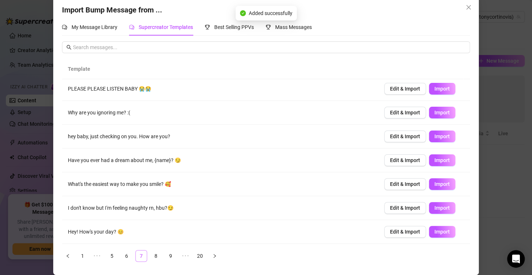
scroll to position [0, 0]
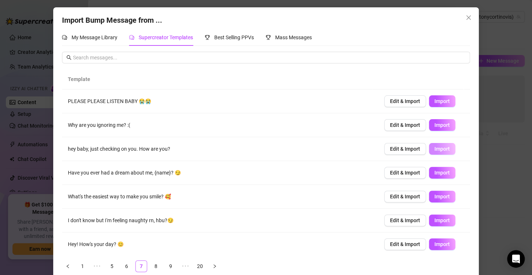
scroll to position [10, 0]
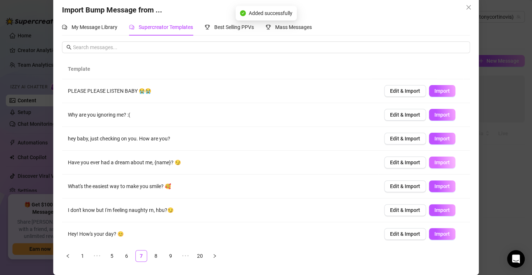
click at [435, 163] on span "Import" at bounding box center [442, 163] width 15 height 6
type textarea "Have you ever had a dream about me, {name}? 😏"
click at [463, 10] on span "Close" at bounding box center [469, 7] width 12 height 6
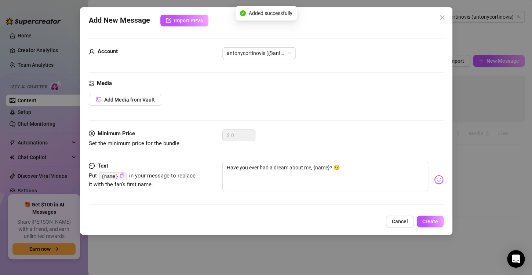
scroll to position [3, 0]
click at [403, 220] on span "Cancel" at bounding box center [400, 222] width 16 height 6
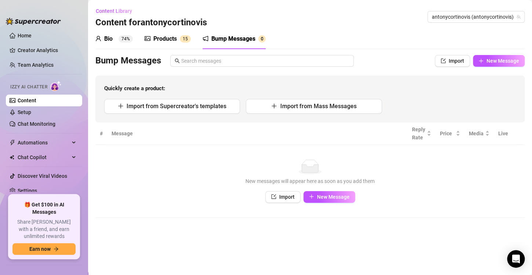
click at [36, 103] on link "Content" at bounding box center [27, 101] width 19 height 6
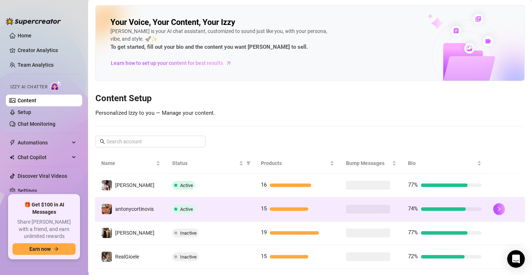
click at [255, 216] on td "15" at bounding box center [297, 209] width 85 height 24
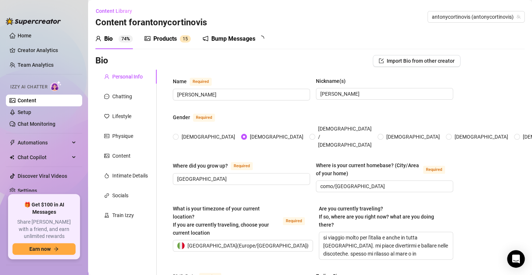
click at [180, 38] on sup "1 5" at bounding box center [185, 38] width 11 height 7
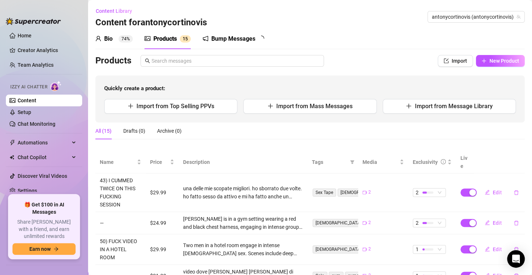
click at [224, 40] on div "Bump Messages" at bounding box center [233, 38] width 44 height 9
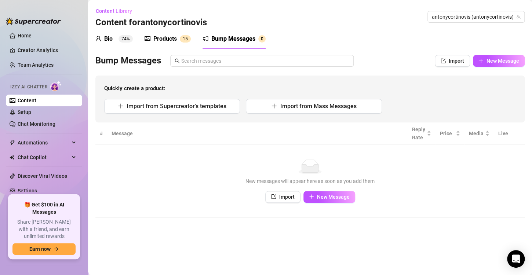
click at [224, 40] on div "Bump Messages" at bounding box center [233, 38] width 44 height 9
click at [227, 39] on div "Bump Messages" at bounding box center [233, 38] width 44 height 9
click at [324, 107] on span "Import from Mass Messages" at bounding box center [318, 106] width 76 height 7
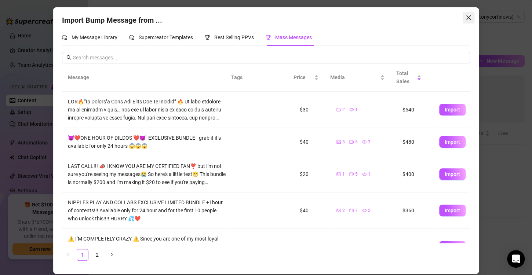
click at [468, 16] on icon "close" at bounding box center [469, 18] width 6 height 6
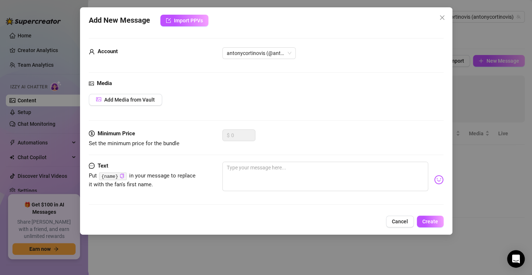
click at [400, 213] on div "Add New Message Import PPVs Account antonycortinovis (@antonycortinovis) Media …" at bounding box center [266, 121] width 372 height 228
click at [400, 219] on span "Cancel" at bounding box center [400, 222] width 16 height 6
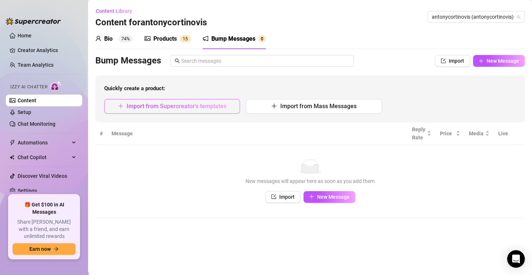
click at [202, 101] on button "Import from Supercreator's templates" at bounding box center [172, 106] width 136 height 15
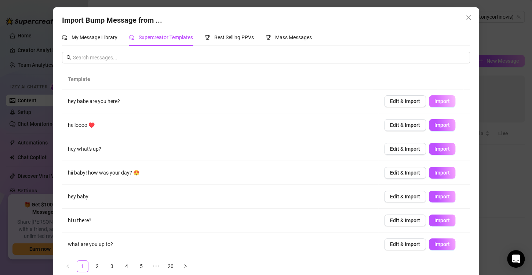
click at [429, 100] on button "Import" at bounding box center [442, 101] width 26 height 12
click at [433, 141] on td "Edit & Import Import" at bounding box center [424, 149] width 92 height 24
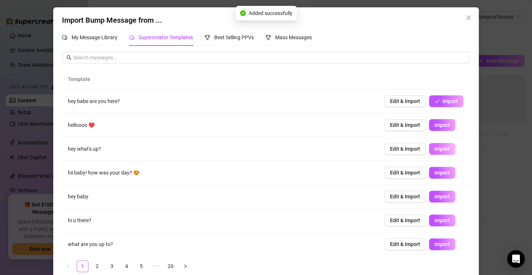
click at [435, 150] on span "Import" at bounding box center [442, 149] width 15 height 6
type textarea "hey what's up?"
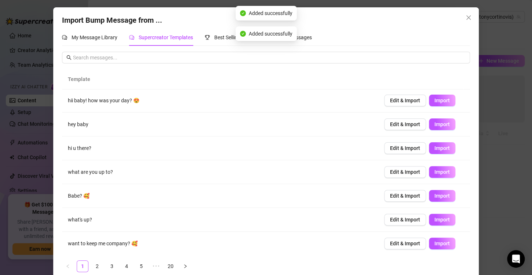
scroll to position [10, 0]
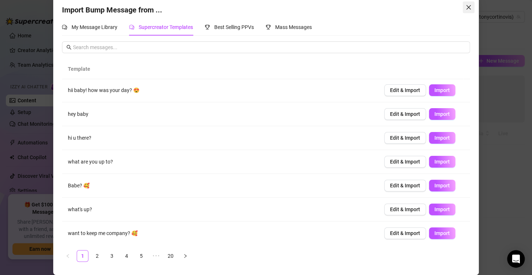
click at [463, 8] on span "Close" at bounding box center [469, 7] width 12 height 6
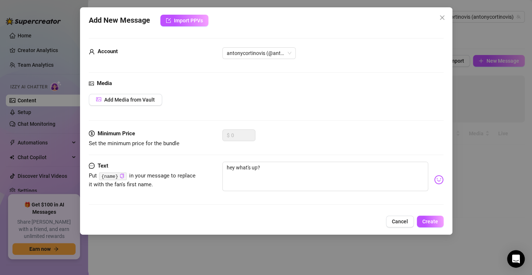
scroll to position [3, 0]
click at [431, 221] on span "Create" at bounding box center [430, 222] width 16 height 6
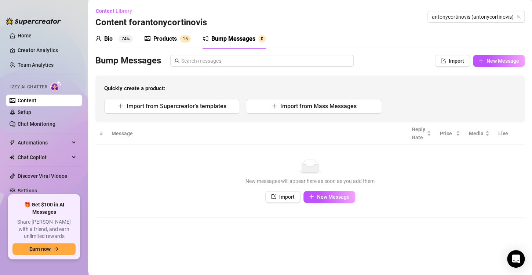
click at [18, 98] on link "Content" at bounding box center [27, 101] width 19 height 6
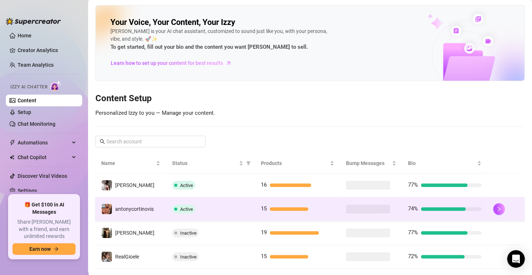
scroll to position [15, 0]
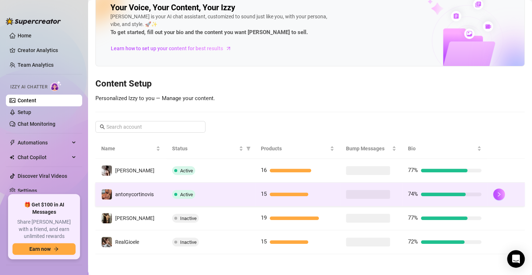
click at [228, 207] on td "Inactive" at bounding box center [210, 219] width 89 height 24
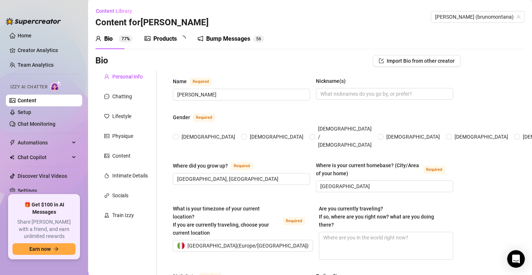
click at [65, 94] on div "Izzy AI Chatter" at bounding box center [43, 86] width 78 height 17
radio input "true"
type input "February 19th, 2002"
click at [36, 98] on link "Content" at bounding box center [27, 101] width 19 height 6
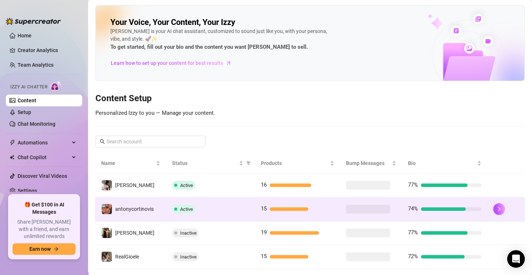
click at [239, 215] on td "Active" at bounding box center [210, 209] width 89 height 24
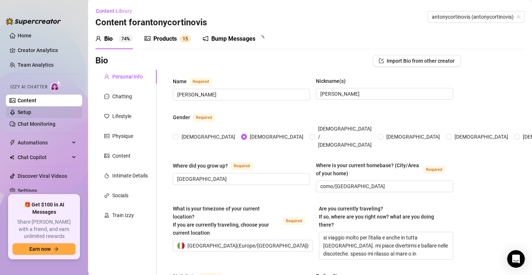
click at [26, 110] on link "Setup" at bounding box center [25, 112] width 14 height 6
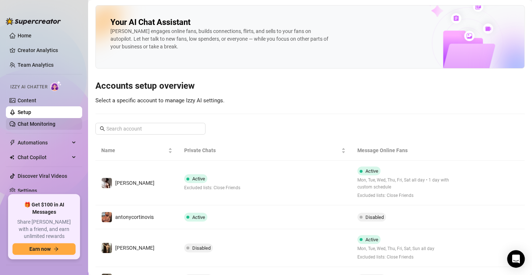
click at [45, 121] on link "Chat Monitoring" at bounding box center [37, 124] width 38 height 6
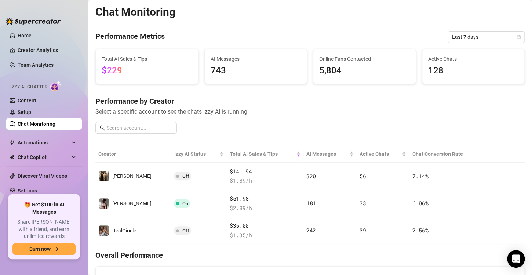
click at [48, 151] on ul "Home Creator Analytics Team Analytics Izzy AI Chatter Content Setup Chat Monito…" at bounding box center [44, 110] width 76 height 163
click at [45, 127] on link "Chat Monitoring" at bounding box center [37, 124] width 38 height 6
click at [31, 112] on link "Setup" at bounding box center [25, 112] width 14 height 6
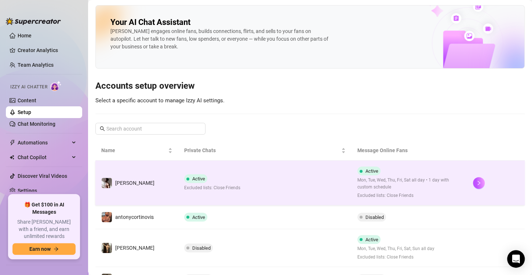
scroll to position [31, 0]
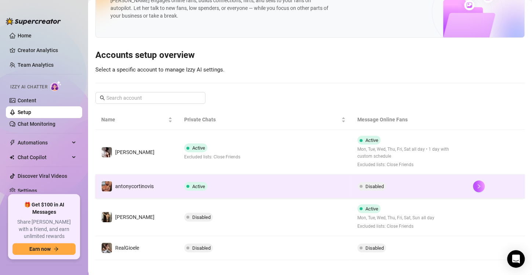
click at [209, 189] on td "Active" at bounding box center [264, 187] width 173 height 24
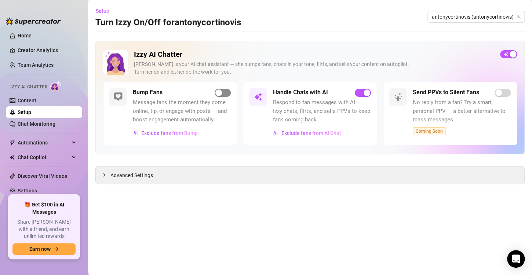
click at [225, 93] on span "button" at bounding box center [223, 93] width 16 height 8
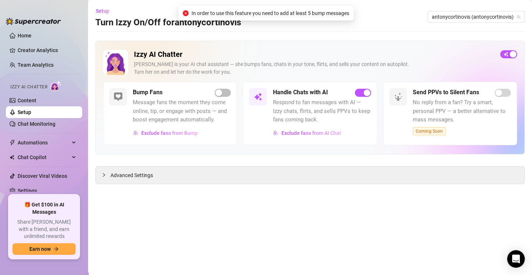
click at [211, 95] on div "Bump Fans" at bounding box center [182, 92] width 98 height 9
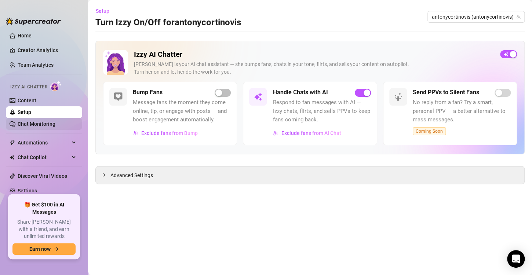
click at [44, 126] on link "Chat Monitoring" at bounding box center [37, 124] width 38 height 6
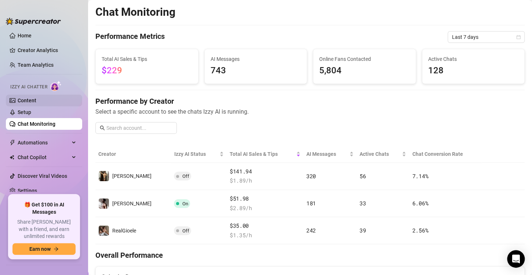
click at [31, 98] on link "Content" at bounding box center [27, 101] width 19 height 6
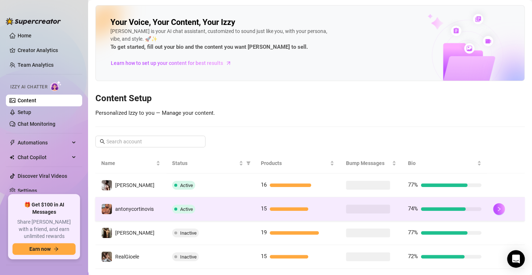
click at [198, 214] on td "Active" at bounding box center [210, 209] width 89 height 24
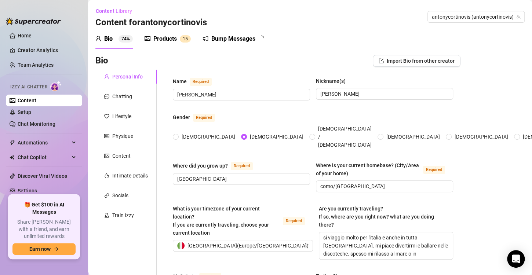
click at [232, 39] on div "Bump Messages" at bounding box center [233, 38] width 44 height 9
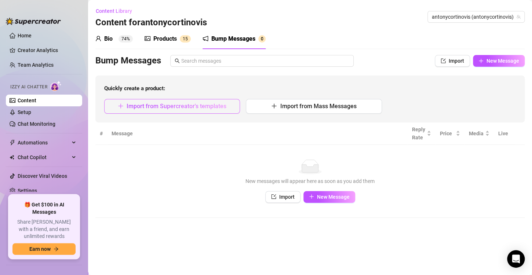
click at [207, 100] on button "Import from Supercreator's templates" at bounding box center [172, 106] width 136 height 15
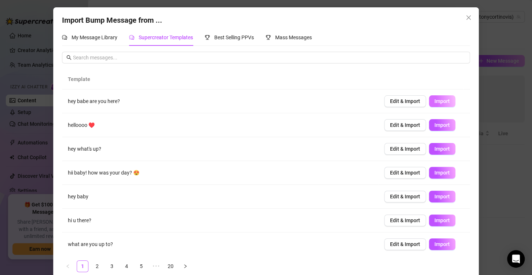
click at [435, 99] on span "Import" at bounding box center [442, 101] width 15 height 6
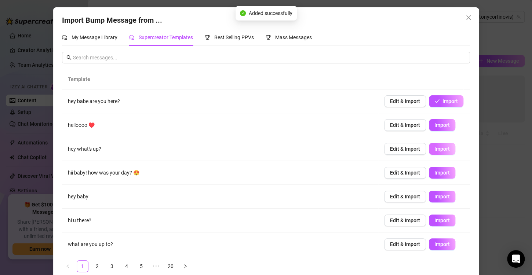
click at [435, 147] on span "Import" at bounding box center [442, 149] width 15 height 6
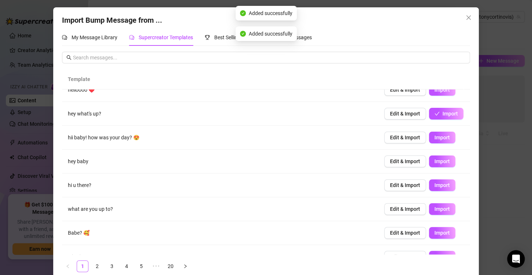
scroll to position [62, 0]
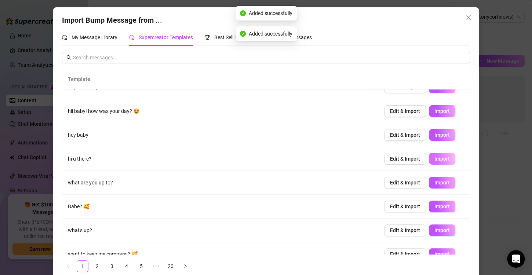
click at [433, 163] on button "Import" at bounding box center [442, 159] width 26 height 12
click at [434, 185] on button "Import" at bounding box center [442, 183] width 26 height 12
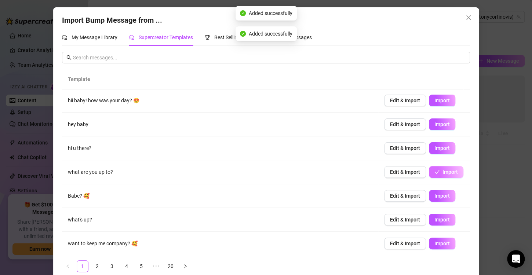
scroll to position [10, 0]
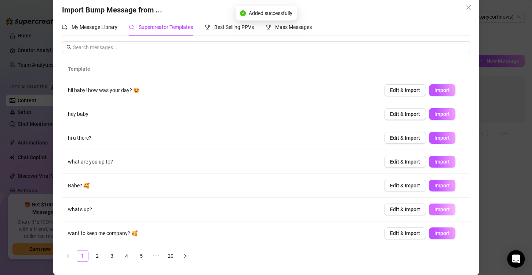
click at [435, 211] on span "Import" at bounding box center [442, 210] width 15 height 6
type textarea "what's up?"
click at [461, 266] on div "Template hey babe are you here? Edit & Import Import helloooo ♥️ Edit & Import …" at bounding box center [266, 163] width 408 height 209
click at [466, 12] on button "Close" at bounding box center [469, 7] width 12 height 12
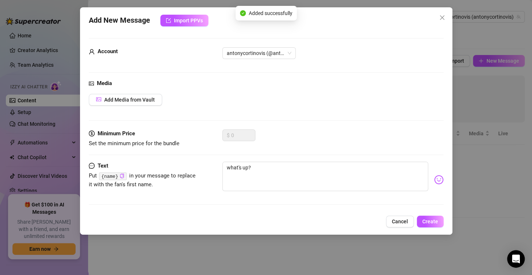
scroll to position [3, 0]
click at [430, 219] on span "Create" at bounding box center [430, 222] width 16 height 6
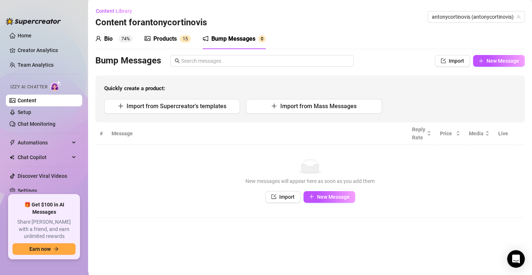
click at [33, 101] on link "Content" at bounding box center [27, 101] width 19 height 6
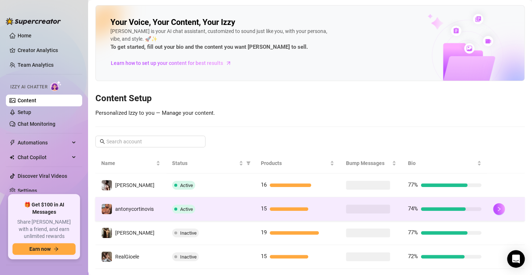
click at [182, 201] on td "Active" at bounding box center [210, 209] width 89 height 24
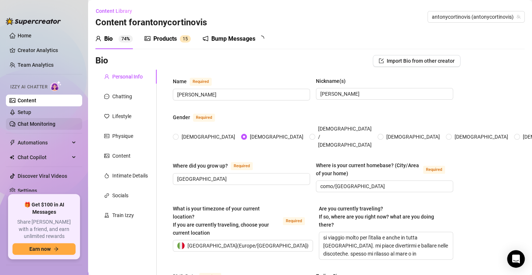
click at [46, 125] on link "Chat Monitoring" at bounding box center [37, 124] width 38 height 6
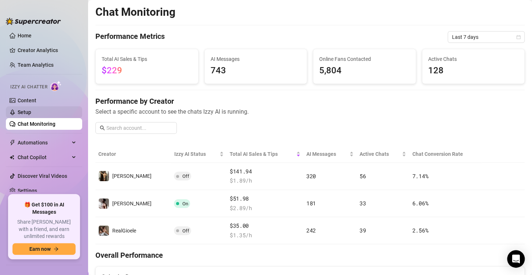
click at [31, 109] on link "Setup" at bounding box center [25, 112] width 14 height 6
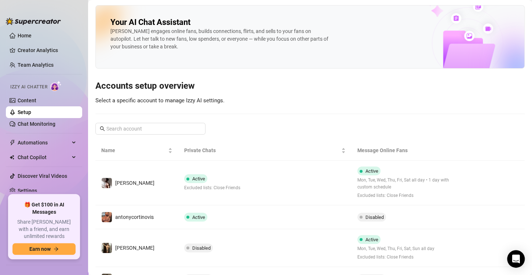
scroll to position [37, 0]
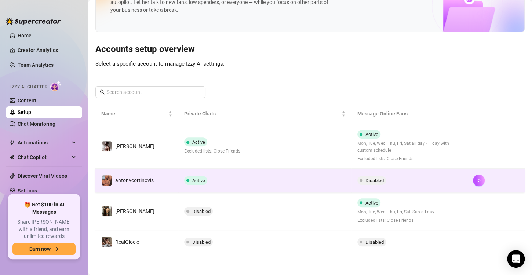
click at [311, 174] on td "Active" at bounding box center [264, 181] width 173 height 24
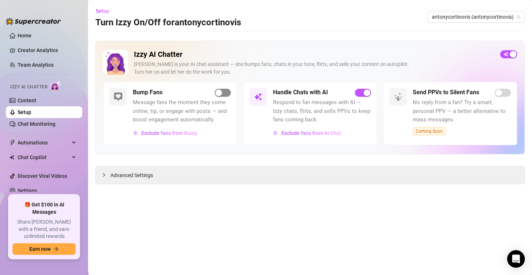
click at [217, 93] on div "button" at bounding box center [218, 93] width 7 height 7
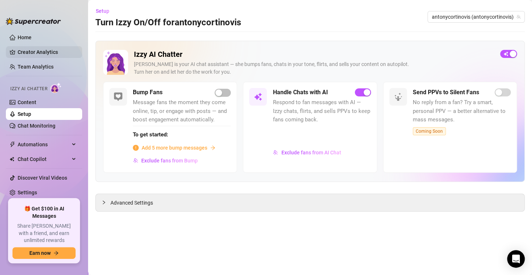
click at [49, 50] on link "Creator Analytics" at bounding box center [47, 52] width 59 height 12
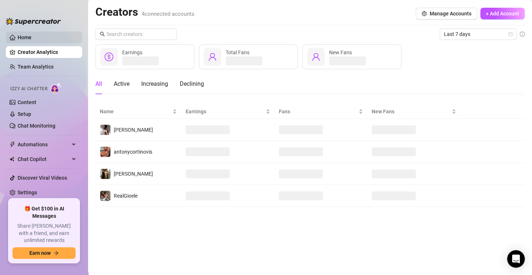
click at [32, 34] on link "Home" at bounding box center [25, 37] width 14 height 6
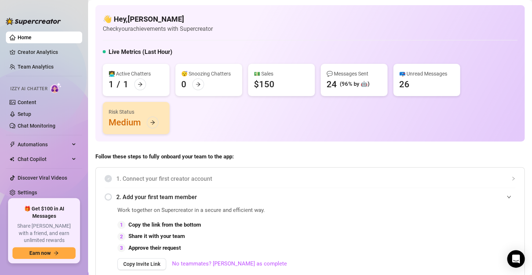
click at [275, 78] on div "💵 Sales $150" at bounding box center [281, 80] width 67 height 32
click at [27, 64] on link "Team Analytics" at bounding box center [36, 67] width 36 height 6
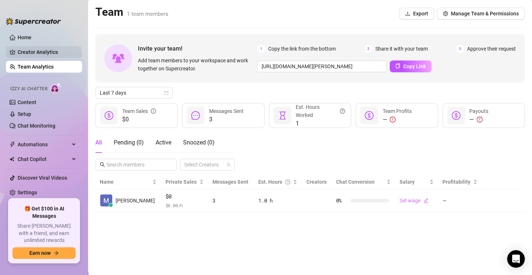
click at [37, 52] on link "Creator Analytics" at bounding box center [47, 52] width 59 height 12
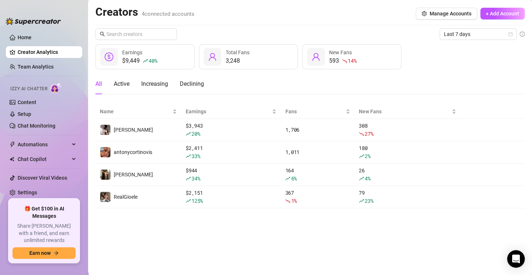
click at [39, 49] on link "Creator Analytics" at bounding box center [47, 52] width 59 height 12
click at [32, 39] on link "Home" at bounding box center [25, 37] width 14 height 6
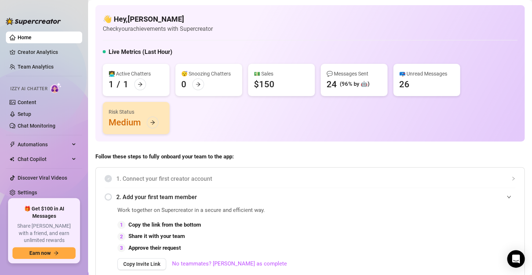
click at [407, 72] on div "📪 Unread Messages" at bounding box center [426, 74] width 55 height 8
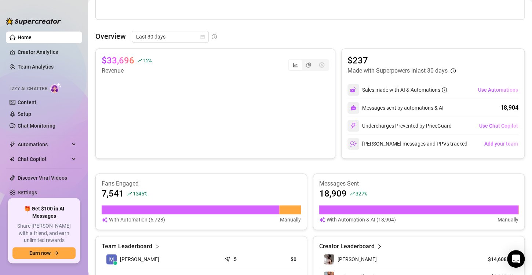
scroll to position [292, 0]
click at [488, 125] on span "Use Chat Copilot" at bounding box center [498, 126] width 39 height 6
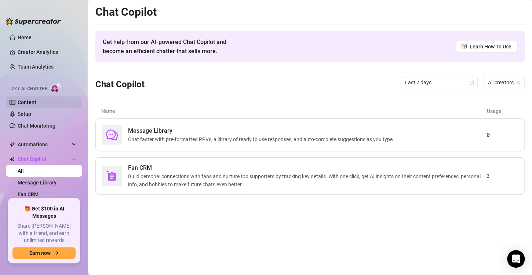
click at [36, 101] on link "Content" at bounding box center [27, 102] width 19 height 6
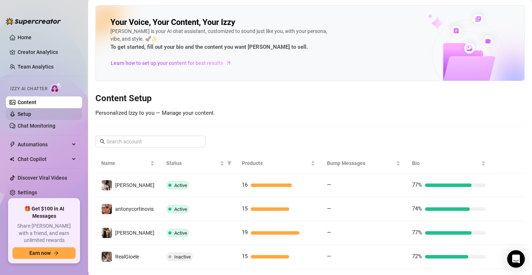
click at [31, 116] on link "Setup" at bounding box center [25, 114] width 14 height 6
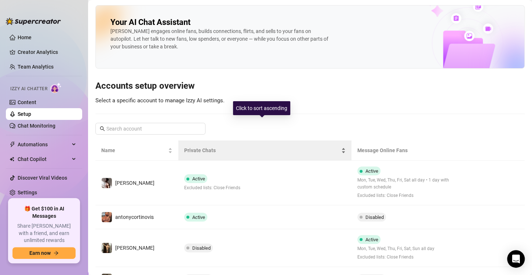
scroll to position [37, 0]
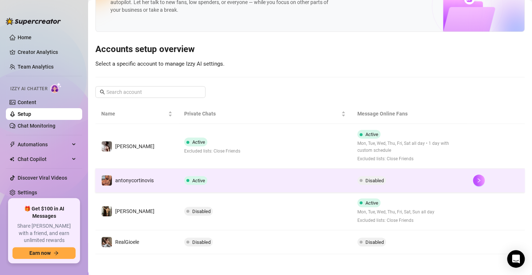
click at [249, 183] on td "Active" at bounding box center [264, 181] width 173 height 24
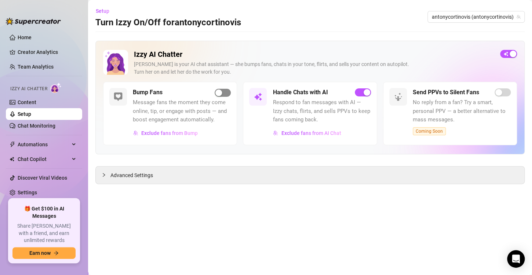
click at [216, 93] on div "button" at bounding box center [218, 93] width 7 height 7
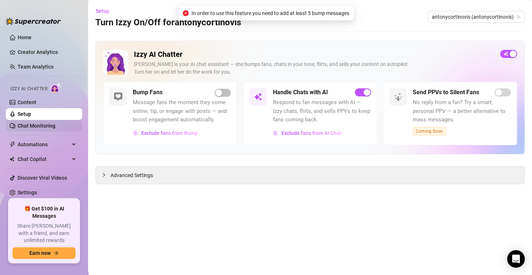
click at [46, 128] on link "Chat Monitoring" at bounding box center [37, 126] width 38 height 6
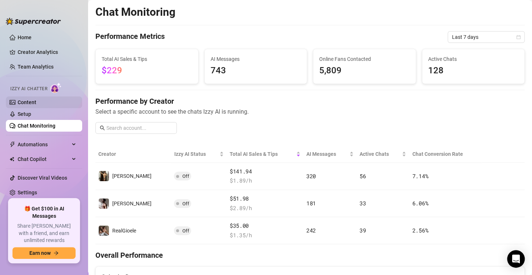
click at [28, 99] on link "Content" at bounding box center [27, 102] width 19 height 6
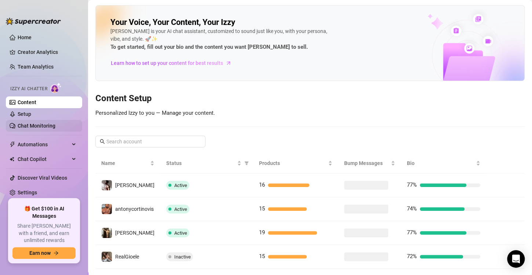
click at [55, 126] on link "Chat Monitoring" at bounding box center [37, 126] width 38 height 6
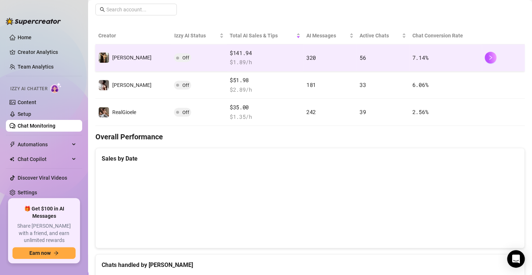
scroll to position [121, 0]
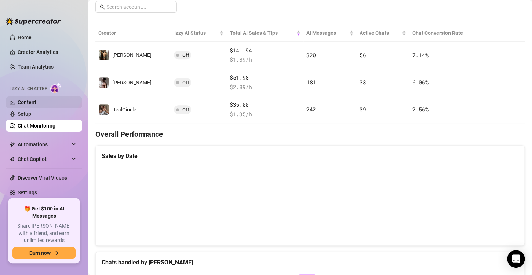
click at [30, 103] on link "Content" at bounding box center [27, 102] width 19 height 6
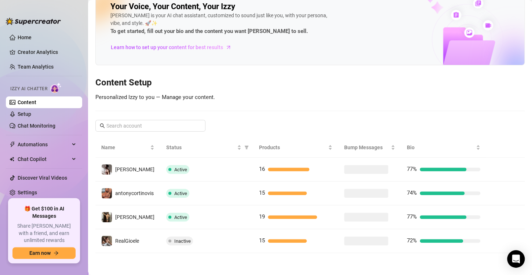
scroll to position [15, 0]
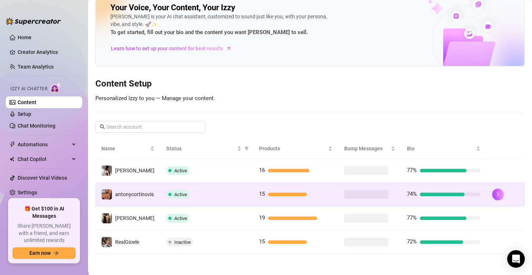
click at [156, 197] on td "antonycortinovis" at bounding box center [127, 195] width 65 height 24
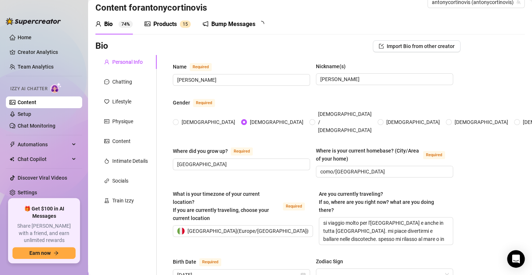
scroll to position [121, 0]
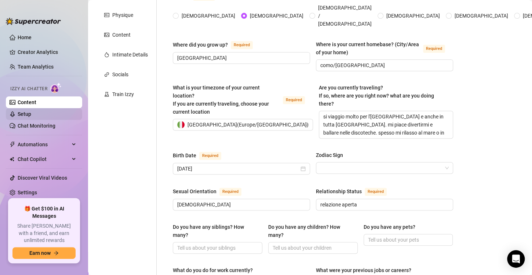
click at [29, 113] on link "Setup" at bounding box center [25, 114] width 14 height 6
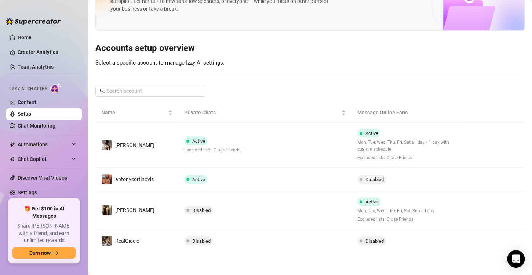
scroll to position [37, 0]
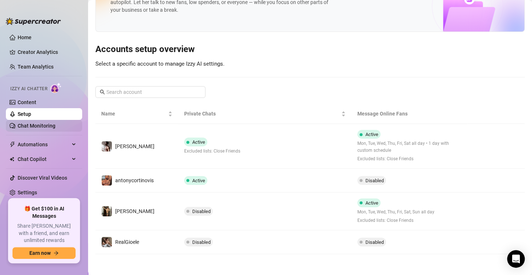
click at [33, 128] on link "Chat Monitoring" at bounding box center [37, 126] width 38 height 6
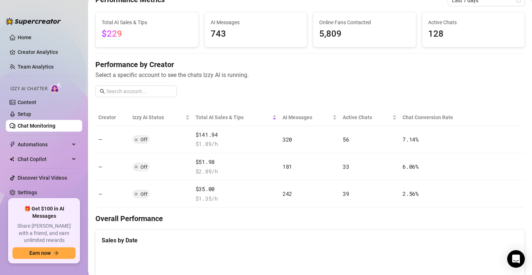
scroll to position [121, 0]
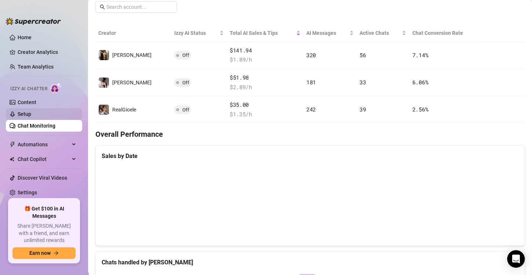
click at [21, 114] on link "Setup" at bounding box center [25, 114] width 14 height 6
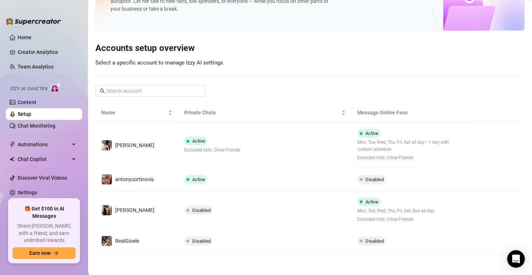
scroll to position [37, 0]
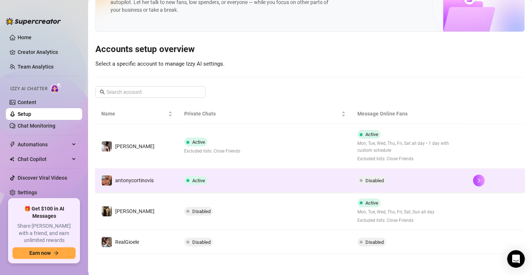
click at [171, 189] on td "antonycortinovis" at bounding box center [136, 181] width 83 height 24
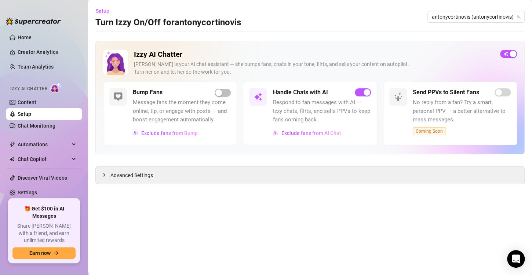
click at [221, 97] on div "Bump Fans Message fans the moment they come online, tip, or engage with posts —…" at bounding box center [182, 113] width 98 height 51
click at [221, 90] on div "button" at bounding box center [218, 93] width 7 height 7
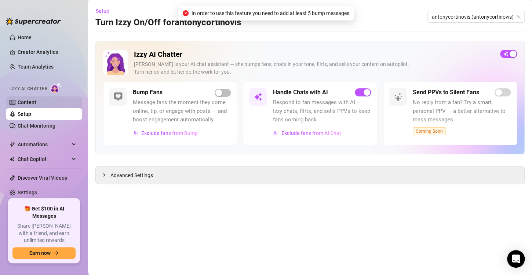
click at [36, 99] on link "Content" at bounding box center [27, 102] width 19 height 6
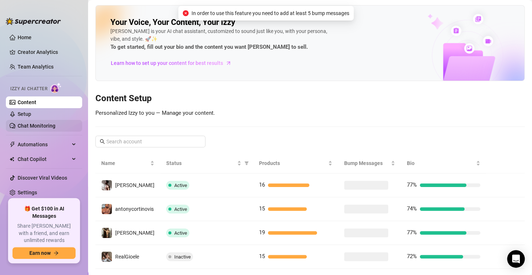
click at [44, 123] on link "Chat Monitoring" at bounding box center [37, 126] width 38 height 6
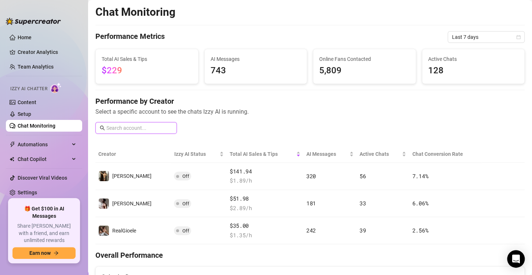
click at [155, 128] on input "text" at bounding box center [139, 128] width 66 height 8
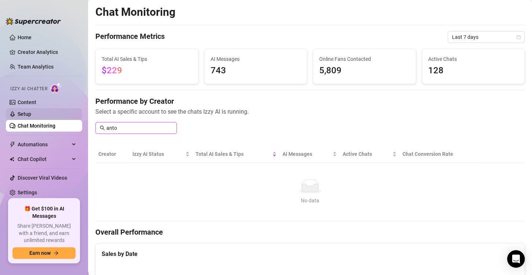
type input "anto"
click at [31, 114] on link "Setup" at bounding box center [25, 114] width 14 height 6
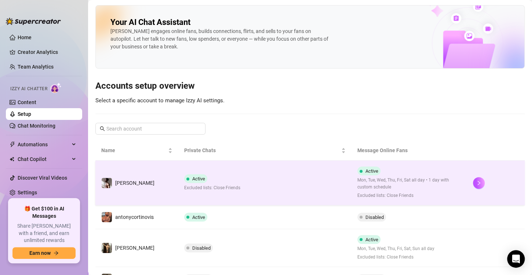
scroll to position [26, 0]
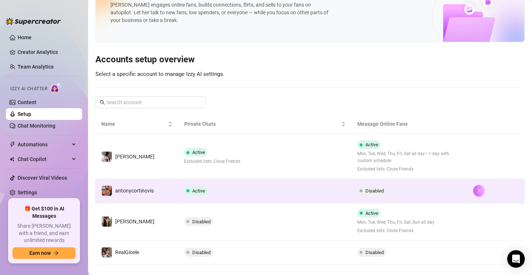
click at [476, 189] on icon "right" at bounding box center [478, 190] width 5 height 5
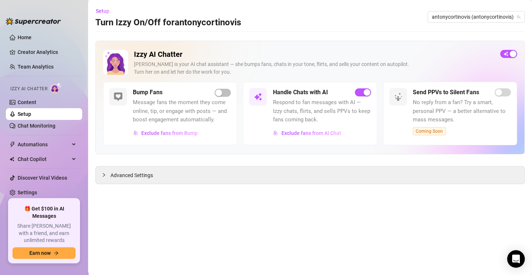
click at [232, 95] on div "Bump Fans Message fans the moment they come online, tip, or engage with posts —…" at bounding box center [170, 113] width 134 height 63
click at [224, 94] on span "button" at bounding box center [223, 93] width 16 height 8
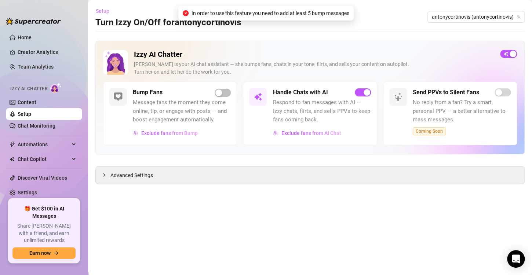
click at [100, 11] on span "Setup" at bounding box center [103, 11] width 14 height 6
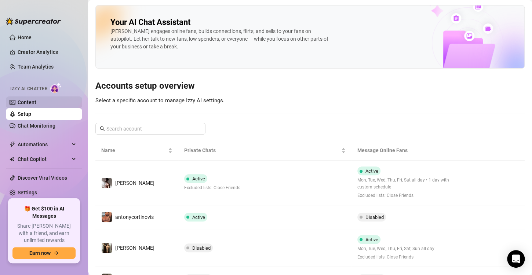
click at [18, 103] on link "Content" at bounding box center [27, 102] width 19 height 6
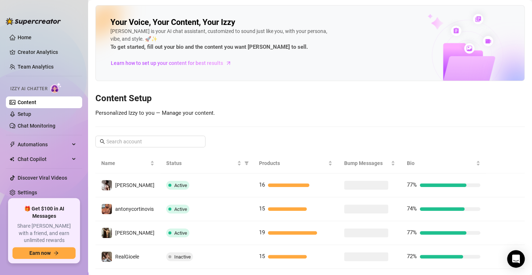
click at [18, 103] on link "Content" at bounding box center [27, 102] width 19 height 6
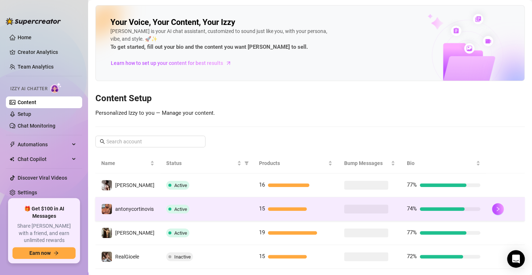
click at [194, 214] on td "Active" at bounding box center [206, 209] width 93 height 24
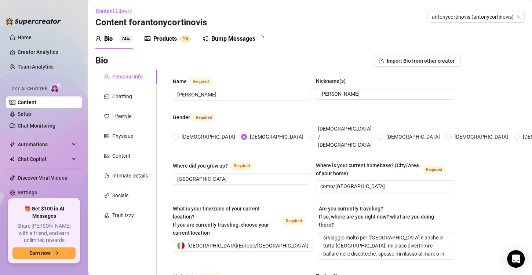
click at [240, 37] on div "Bump Messages" at bounding box center [233, 38] width 44 height 9
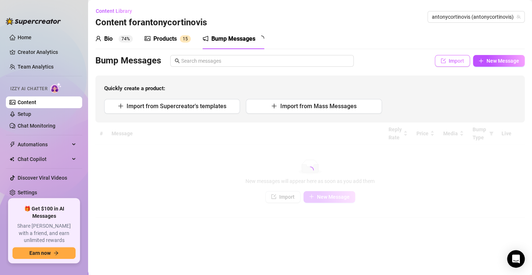
click at [461, 60] on span "Import" at bounding box center [456, 61] width 15 height 6
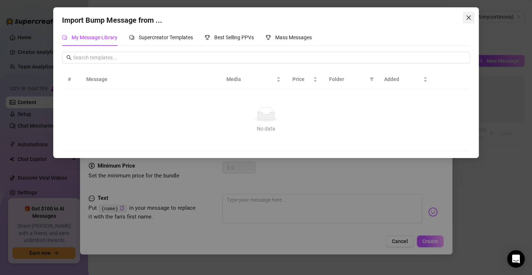
click at [467, 16] on icon "close" at bounding box center [468, 17] width 4 height 4
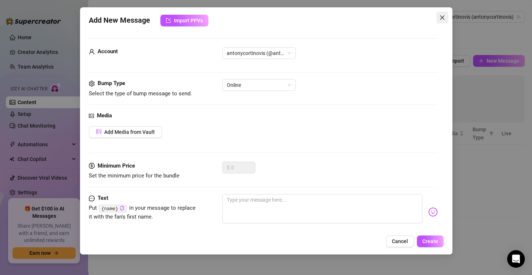
click at [444, 17] on icon "close" at bounding box center [442, 18] width 6 height 6
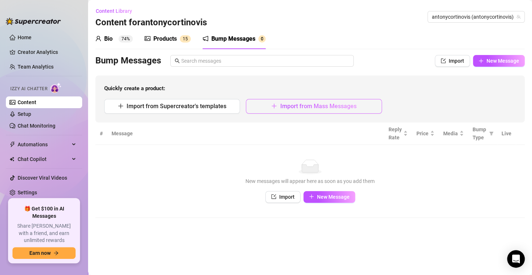
click at [262, 104] on button "Import from Mass Messages" at bounding box center [314, 106] width 136 height 15
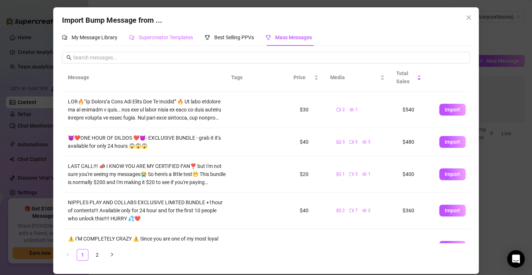
click at [173, 43] on div "Supercreator Templates" at bounding box center [161, 37] width 64 height 17
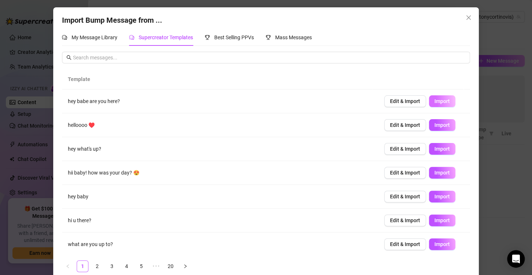
click at [435, 101] on span "Import" at bounding box center [442, 101] width 15 height 6
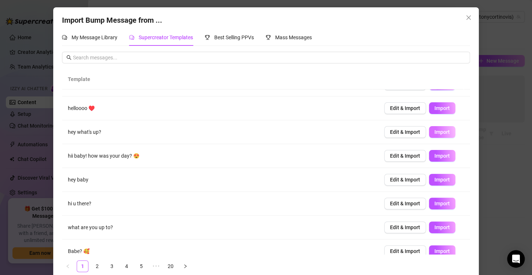
click at [435, 134] on span "Import" at bounding box center [442, 132] width 15 height 6
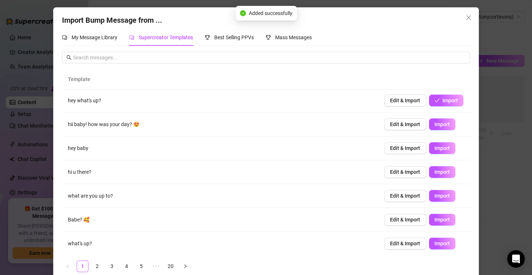
scroll to position [50, 0]
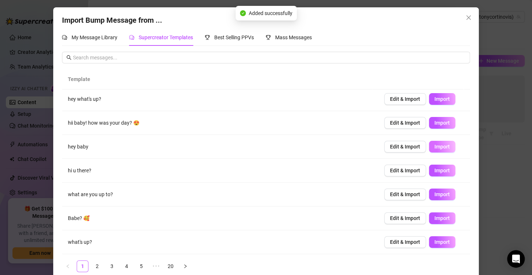
click at [435, 145] on span "Import" at bounding box center [442, 147] width 15 height 6
click at [439, 170] on span "Import" at bounding box center [442, 171] width 15 height 6
click at [435, 195] on span "Import" at bounding box center [442, 195] width 15 height 6
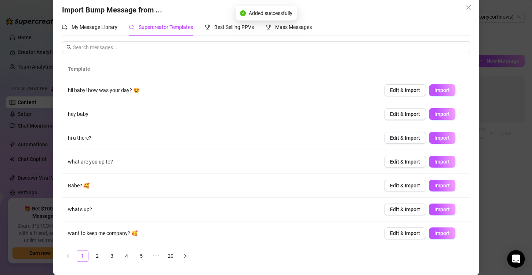
scroll to position [0, 0]
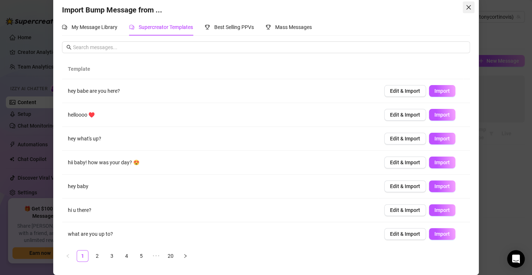
click at [466, 7] on icon "close" at bounding box center [469, 7] width 6 height 6
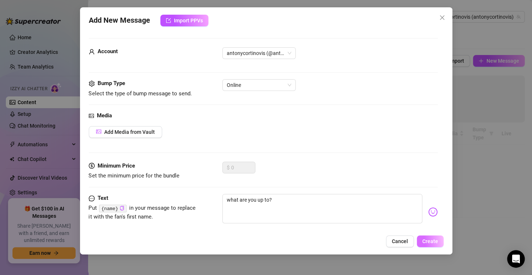
click at [432, 241] on span "Create" at bounding box center [430, 242] width 16 height 6
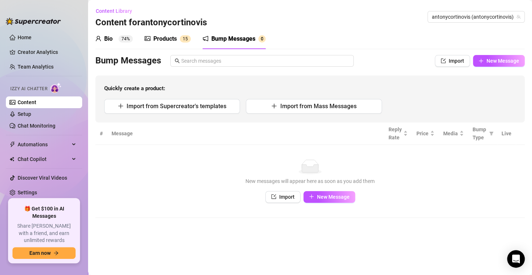
click at [160, 35] on div "Products" at bounding box center [164, 38] width 23 height 9
click at [159, 35] on div "Products" at bounding box center [164, 38] width 23 height 9
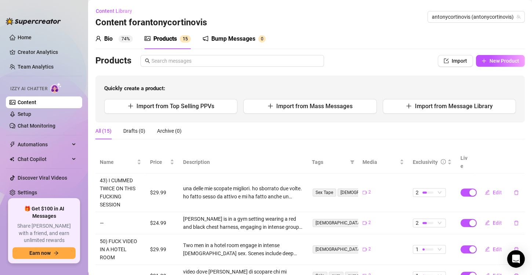
click at [225, 41] on div "Bump Messages" at bounding box center [233, 38] width 44 height 9
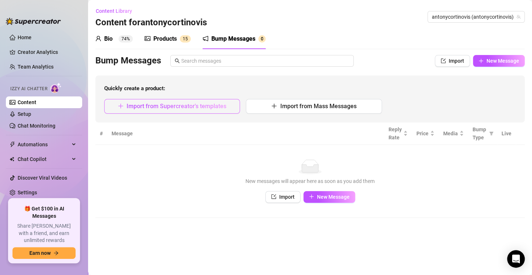
click at [182, 106] on span "Import from Supercreator's templates" at bounding box center [177, 106] width 100 height 7
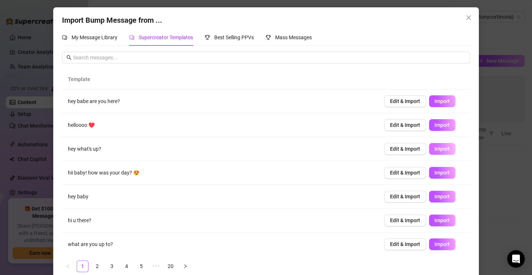
click at [435, 149] on span "Import" at bounding box center [442, 149] width 15 height 6
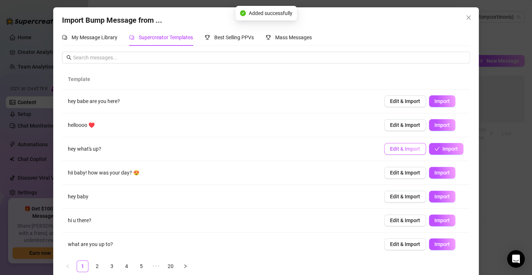
click at [412, 148] on button "Edit & Import" at bounding box center [405, 149] width 42 height 12
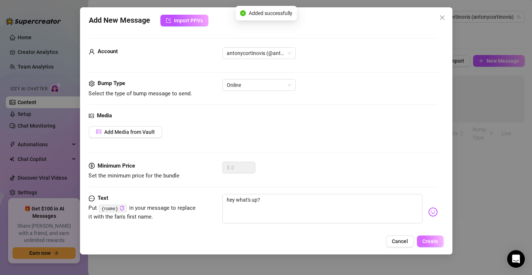
click at [426, 242] on span "Create" at bounding box center [430, 242] width 16 height 6
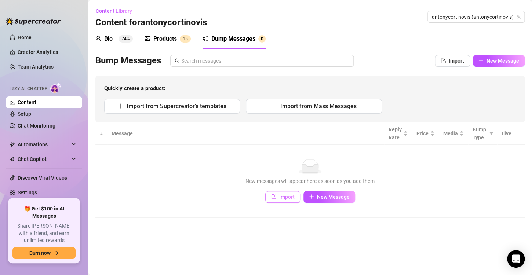
click at [291, 194] on span "Import" at bounding box center [286, 197] width 15 height 6
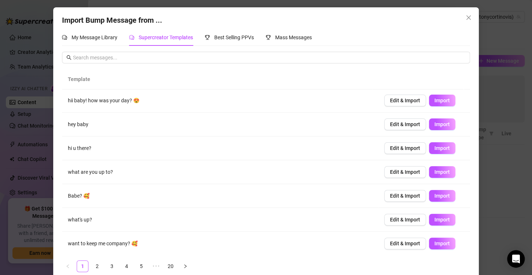
scroll to position [10, 0]
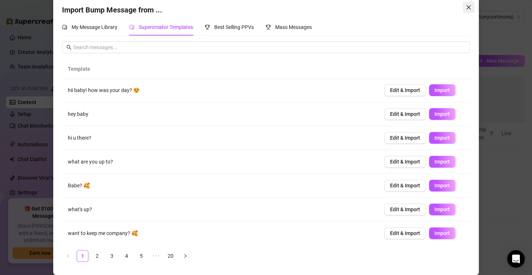
click at [464, 10] on button "Close" at bounding box center [469, 7] width 12 height 12
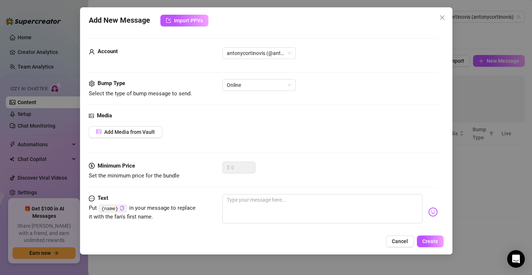
scroll to position [3, 0]
click at [405, 236] on button "Cancel" at bounding box center [400, 242] width 28 height 12
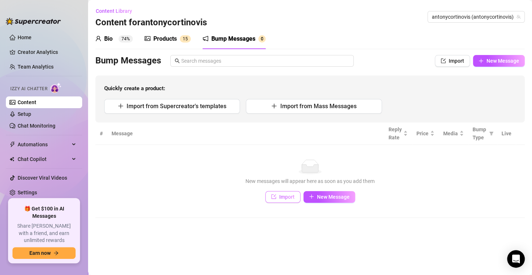
click at [292, 197] on span "Import" at bounding box center [286, 197] width 15 height 6
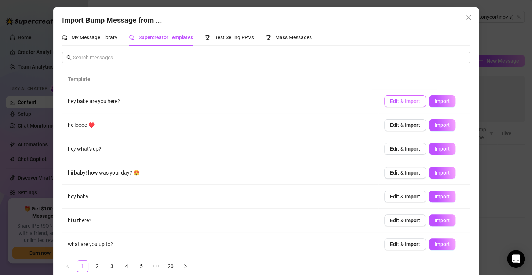
click at [397, 105] on button "Edit & Import" at bounding box center [405, 101] width 42 height 12
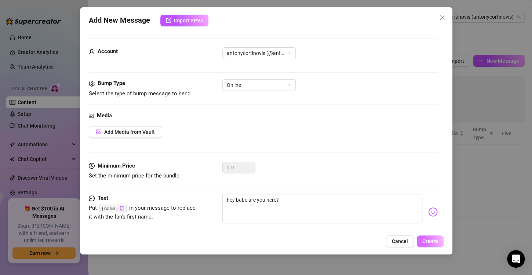
click at [435, 243] on span "Create" at bounding box center [430, 242] width 16 height 6
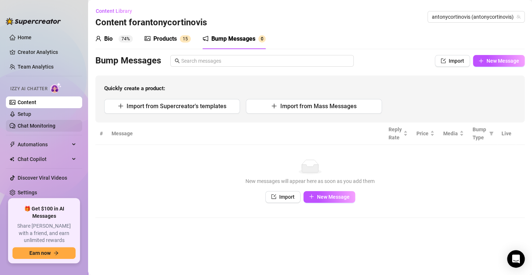
click at [18, 128] on link "Chat Monitoring" at bounding box center [37, 126] width 38 height 6
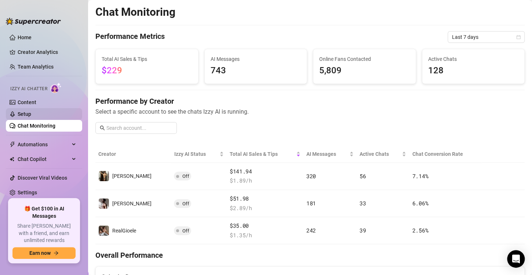
click at [29, 111] on link "Setup" at bounding box center [25, 114] width 14 height 6
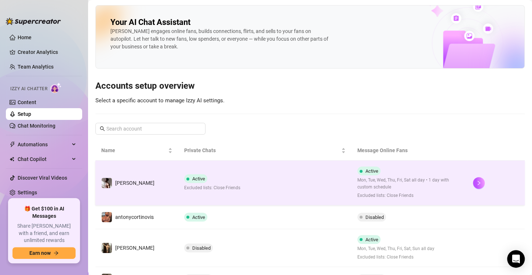
scroll to position [37, 0]
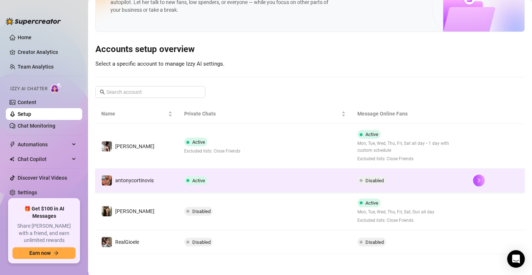
click at [324, 178] on td "Active" at bounding box center [264, 181] width 173 height 24
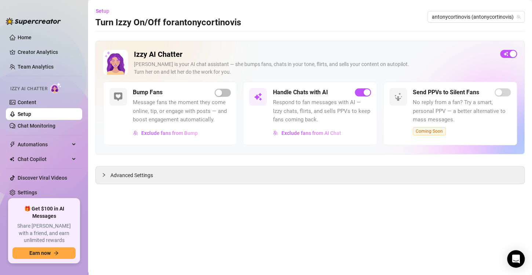
click at [324, 178] on div "Advanced Settings" at bounding box center [310, 175] width 429 height 17
click at [226, 97] on span "button" at bounding box center [223, 93] width 16 height 8
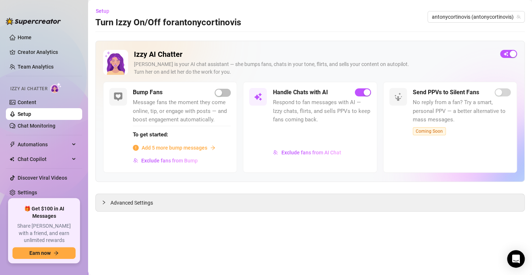
click at [199, 149] on span "Add 5 more bump messages" at bounding box center [175, 148] width 66 height 8
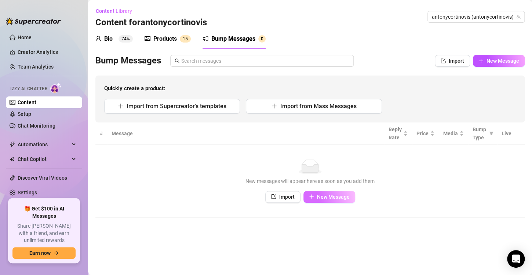
click at [326, 197] on span "New Message" at bounding box center [333, 197] width 33 height 6
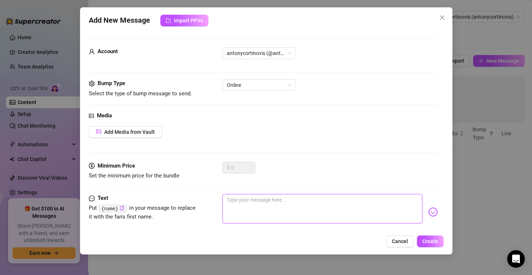
click at [285, 212] on textarea at bounding box center [322, 208] width 200 height 29
type textarea "h"
type textarea "he"
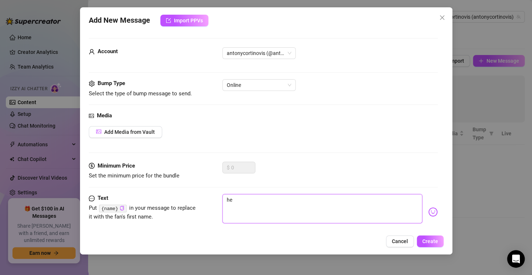
type textarea "hey"
type textarea "hey y"
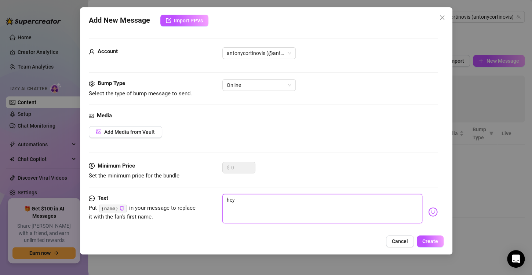
type textarea "hey y"
type textarea "hey yo"
type textarea "hey you"
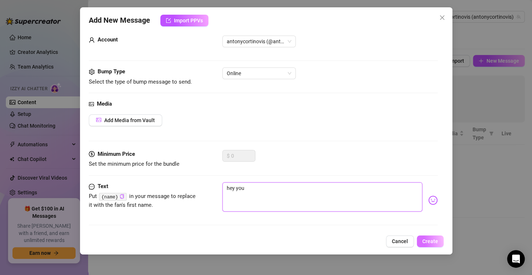
type textarea "hey you"
click at [426, 240] on span "Create" at bounding box center [430, 242] width 16 height 6
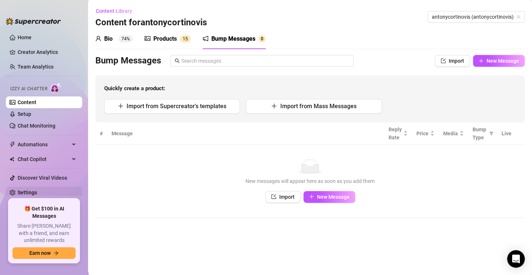
click at [34, 190] on link "Settings" at bounding box center [27, 193] width 19 height 6
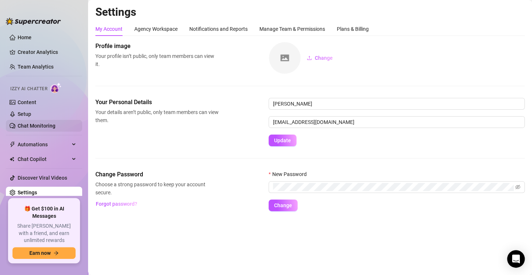
click at [50, 126] on link "Chat Monitoring" at bounding box center [37, 126] width 38 height 6
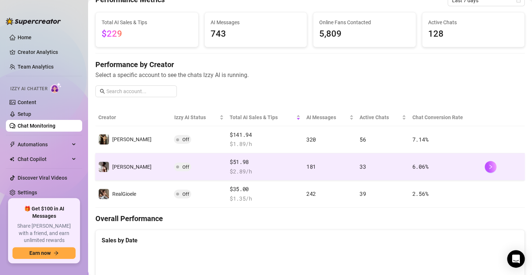
scroll to position [44, 0]
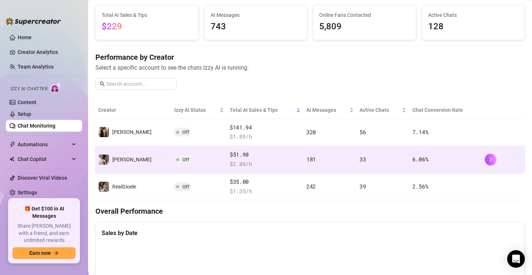
click at [182, 157] on span "Off" at bounding box center [185, 160] width 7 height 6
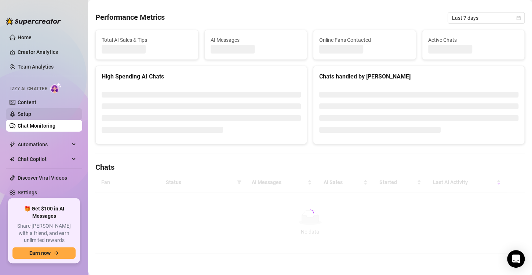
scroll to position [44, 0]
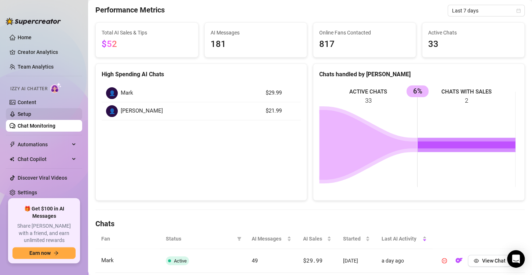
click at [31, 115] on link "Setup" at bounding box center [25, 114] width 14 height 6
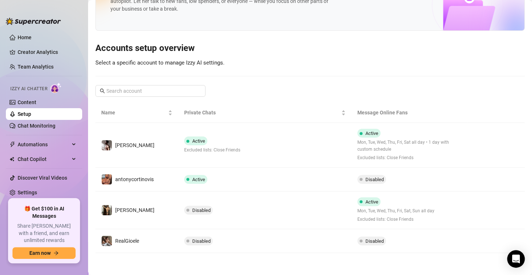
scroll to position [37, 0]
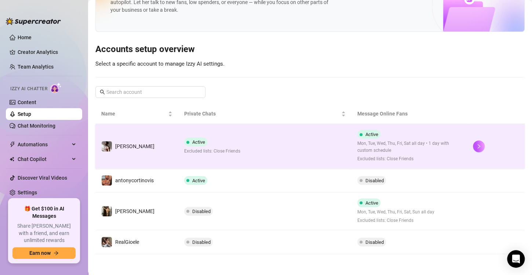
click at [200, 151] on span "Excluded lists: Close Friends" at bounding box center [212, 151] width 56 height 7
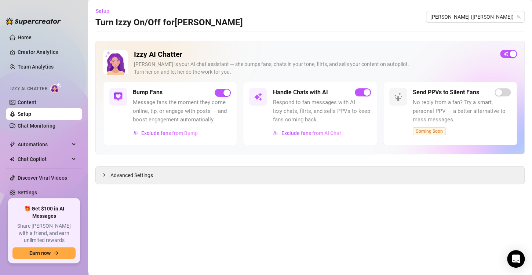
click at [28, 112] on link "Setup" at bounding box center [25, 114] width 14 height 6
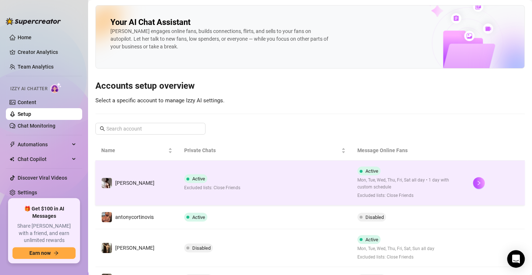
scroll to position [37, 0]
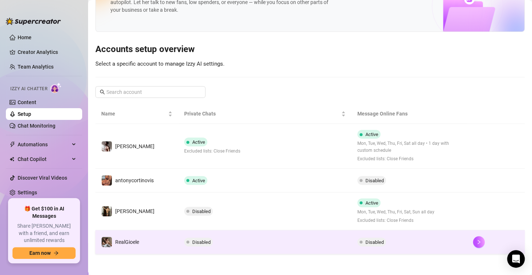
click at [204, 230] on td "Disabled" at bounding box center [264, 242] width 173 height 24
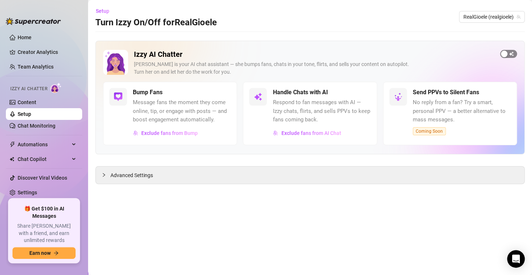
click at [509, 57] on span "button" at bounding box center [508, 54] width 17 height 8
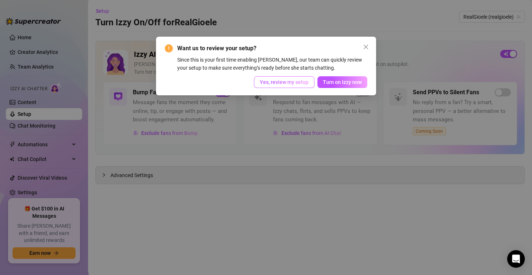
click at [275, 80] on span "Yes, review my setup" at bounding box center [284, 82] width 49 height 6
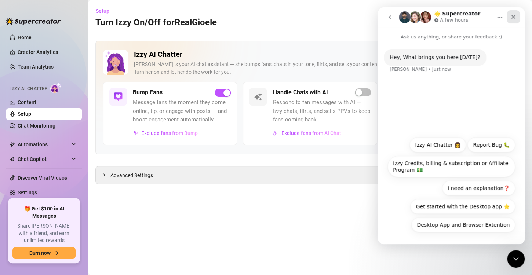
click at [518, 19] on div "Close" at bounding box center [513, 16] width 13 height 13
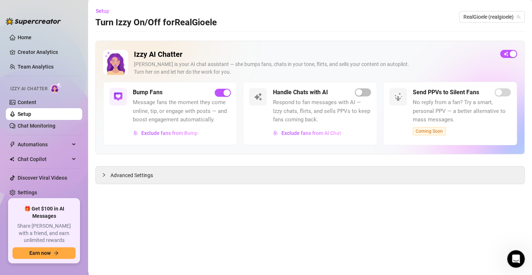
click at [362, 85] on div "Handle Chats with AI Respond to fan messages with AI — Izzy chats, flirts, and …" at bounding box center [310, 113] width 134 height 63
click at [359, 95] on div "button" at bounding box center [359, 92] width 7 height 7
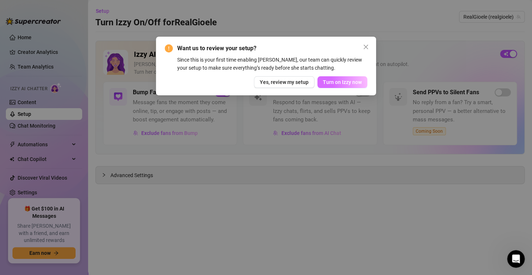
click at [342, 82] on span "Turn on Izzy now" at bounding box center [342, 82] width 39 height 6
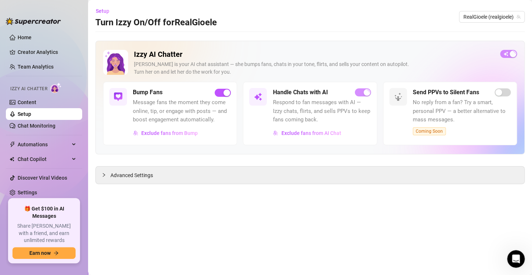
click at [31, 114] on link "Setup" at bounding box center [25, 114] width 14 height 6
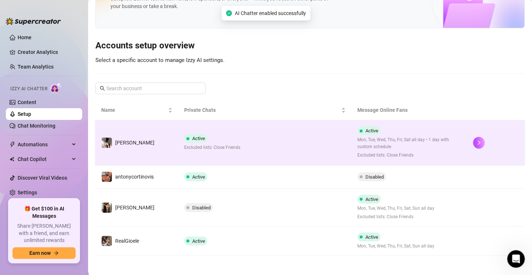
scroll to position [42, 0]
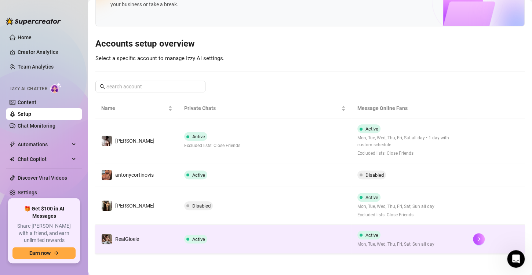
click at [233, 235] on td "Active" at bounding box center [264, 239] width 173 height 29
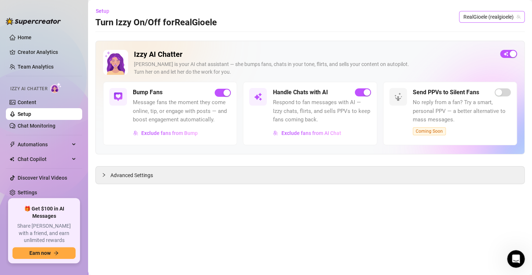
click at [490, 15] on span "RealGioele (realgioele)" at bounding box center [492, 16] width 57 height 11
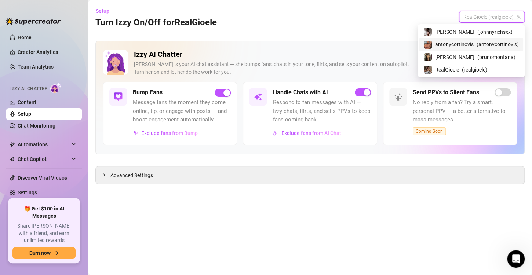
click at [468, 45] on span "antonycortinovis" at bounding box center [454, 44] width 39 height 8
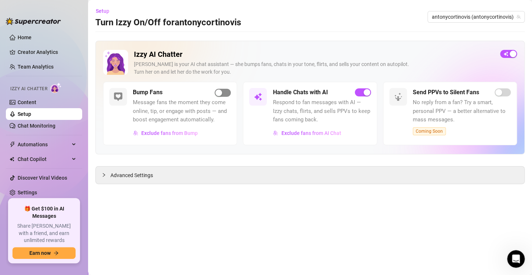
click at [225, 94] on span "button" at bounding box center [223, 93] width 16 height 8
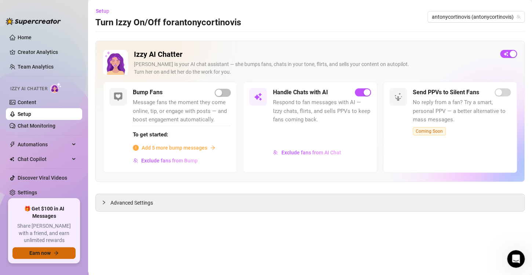
click at [35, 251] on span "Earn now" at bounding box center [39, 253] width 21 height 6
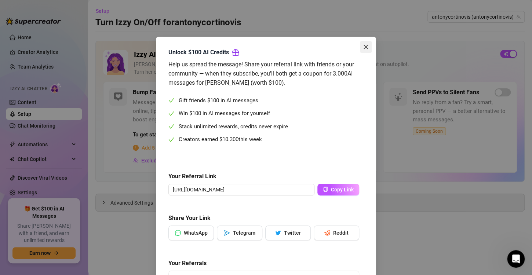
click at [360, 48] on span "Close" at bounding box center [366, 47] width 12 height 6
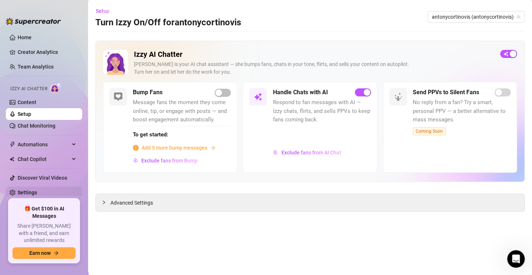
click at [18, 193] on link "Settings" at bounding box center [27, 193] width 19 height 6
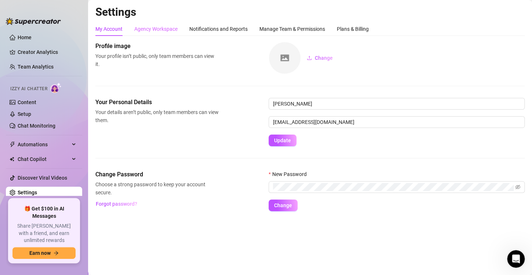
click at [166, 23] on div "Agency Workspace" at bounding box center [155, 29] width 43 height 14
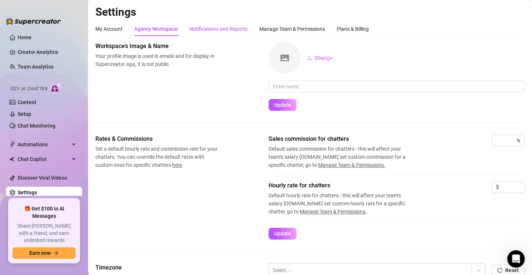
click at [196, 26] on div "Notifications and Reports" at bounding box center [218, 29] width 58 height 8
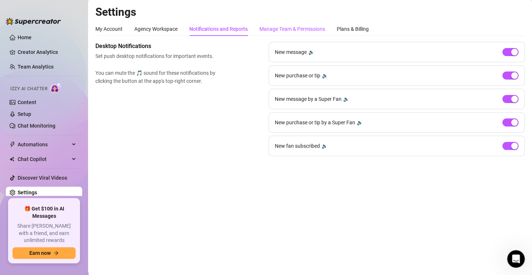
click at [271, 25] on div "Manage Team & Permissions" at bounding box center [292, 29] width 66 height 8
click at [311, 29] on div "Manage Team & Permissions" at bounding box center [292, 29] width 66 height 8
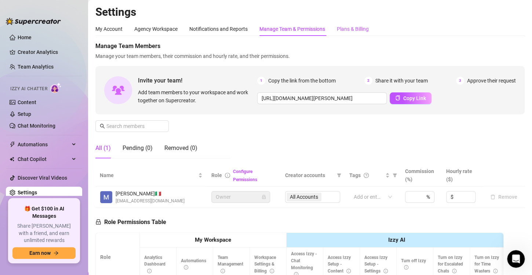
click at [363, 28] on div "Plans & Billing" at bounding box center [353, 29] width 32 height 8
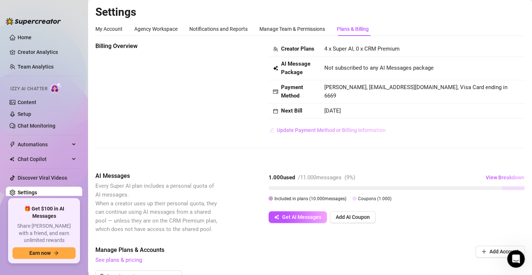
click at [331, 133] on span "Update Payment Method or Billing Information" at bounding box center [331, 130] width 109 height 6
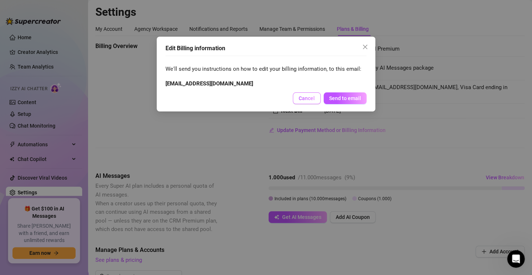
click at [308, 102] on button "Cancel" at bounding box center [307, 98] width 28 height 12
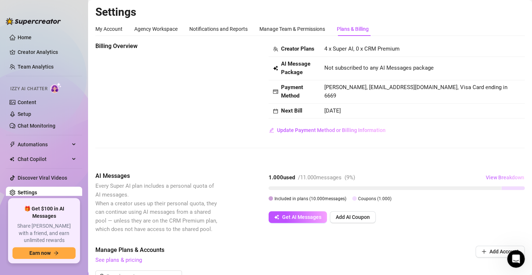
click at [499, 181] on span "View Breakdown" at bounding box center [505, 178] width 39 height 6
drag, startPoint x: 186, startPoint y: 150, endPoint x: 146, endPoint y: 127, distance: 45.9
click at [146, 127] on div "Billing Overview Creator Plans 4 x Super AI, 0 x CRM Premium AI Message Package…" at bounding box center [309, 89] width 429 height 94
click at [27, 125] on link "Chat Monitoring" at bounding box center [37, 126] width 38 height 6
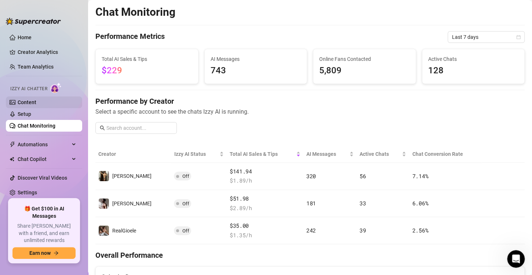
click at [36, 103] on link "Content" at bounding box center [27, 102] width 19 height 6
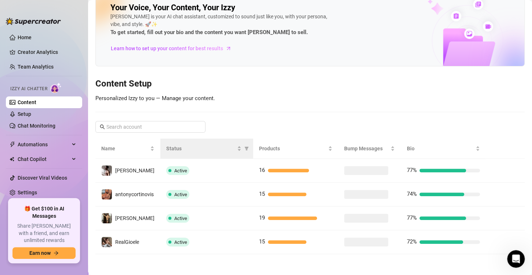
scroll to position [15, 0]
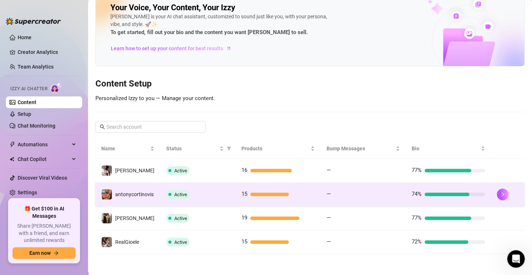
click at [273, 199] on td "15" at bounding box center [278, 195] width 85 height 24
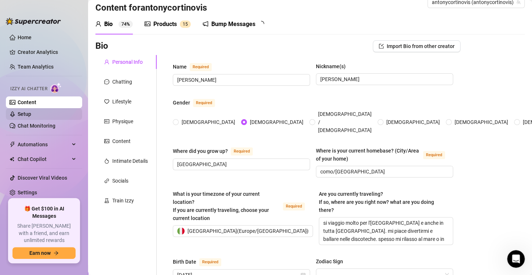
click at [31, 117] on link "Setup" at bounding box center [25, 114] width 14 height 6
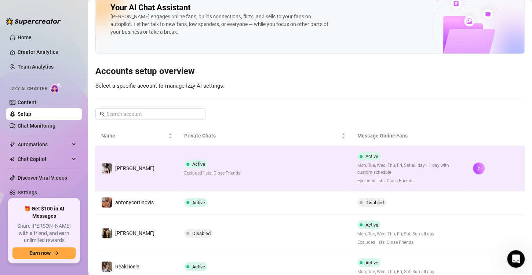
scroll to position [42, 0]
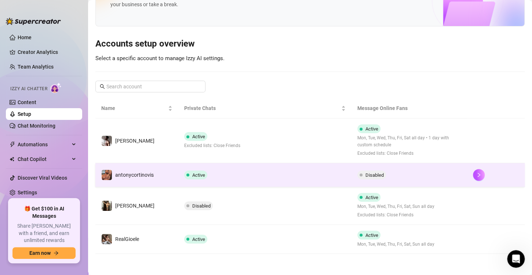
click at [360, 175] on span at bounding box center [361, 175] width 3 height 3
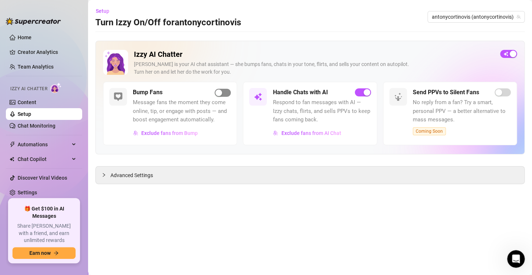
click at [220, 94] on div "button" at bounding box center [218, 93] width 7 height 7
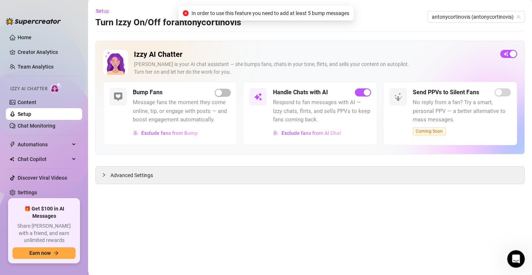
click at [31, 117] on link "Setup" at bounding box center [25, 114] width 14 height 6
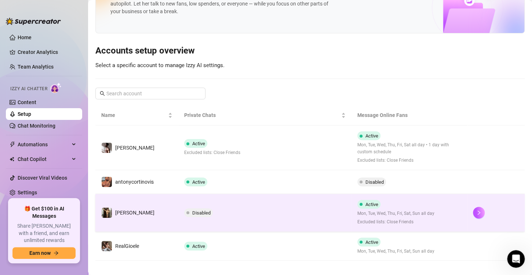
scroll to position [42, 0]
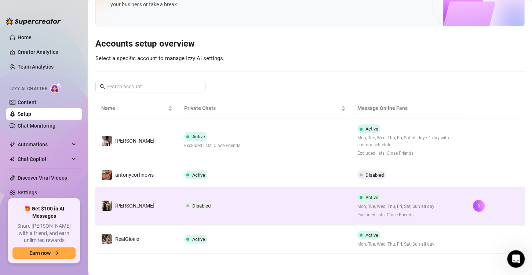
click at [210, 210] on td "Disabled" at bounding box center [264, 206] width 173 height 38
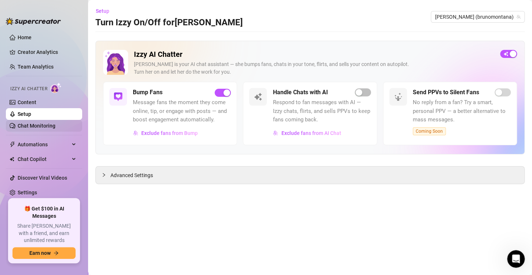
click at [55, 125] on link "Chat Monitoring" at bounding box center [37, 126] width 38 height 6
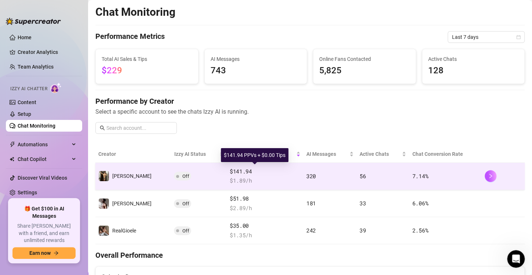
click at [230, 178] on span "$ 1.89 /h" at bounding box center [265, 181] width 71 height 9
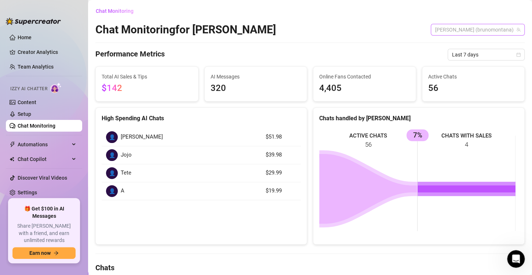
click at [487, 29] on span "[PERSON_NAME] (brunomontana)" at bounding box center [477, 29] width 85 height 11
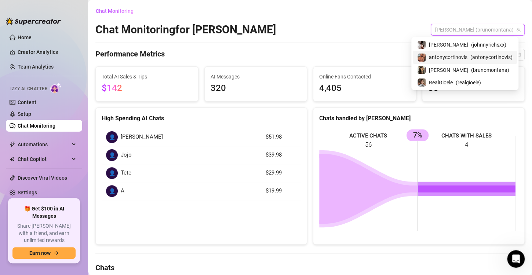
click at [473, 58] on span "( antonycortinovis )" at bounding box center [491, 57] width 42 height 8
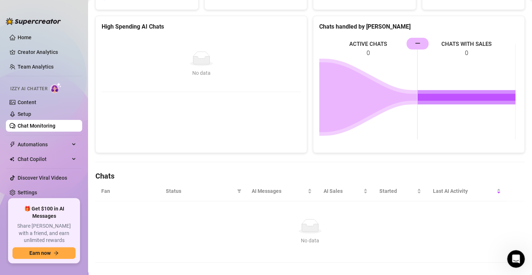
scroll to position [100, 0]
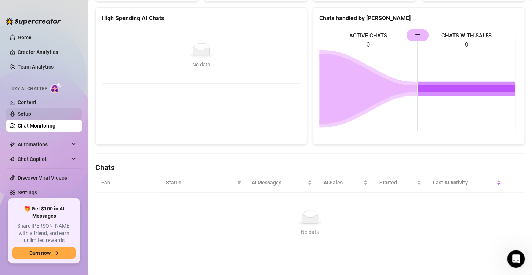
click at [31, 113] on link "Setup" at bounding box center [25, 114] width 14 height 6
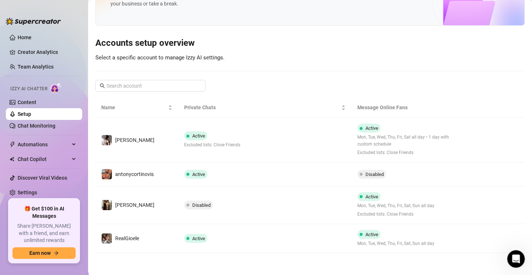
scroll to position [42, 0]
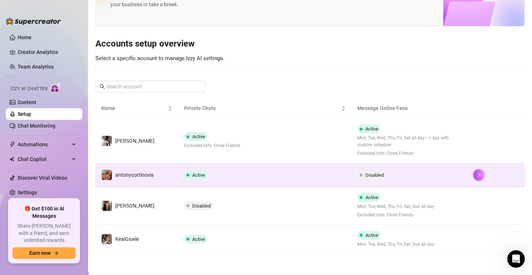
click at [251, 181] on td "Active" at bounding box center [264, 175] width 173 height 24
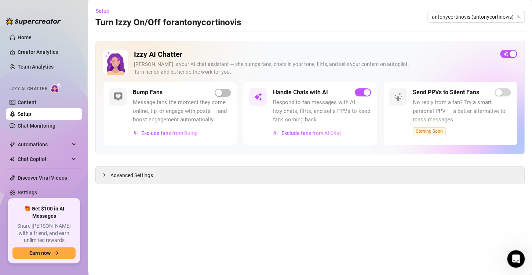
click at [221, 98] on span "Message fans the moment they come online, tip, or engage with posts — and boost…" at bounding box center [182, 111] width 98 height 26
click at [221, 95] on div "button" at bounding box center [218, 93] width 7 height 7
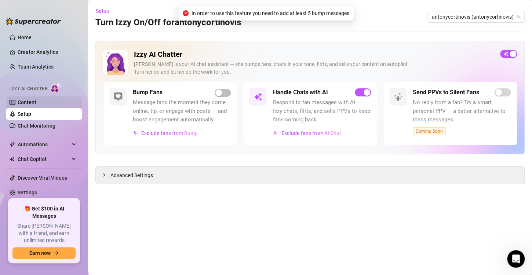
click at [36, 105] on link "Content" at bounding box center [27, 102] width 19 height 6
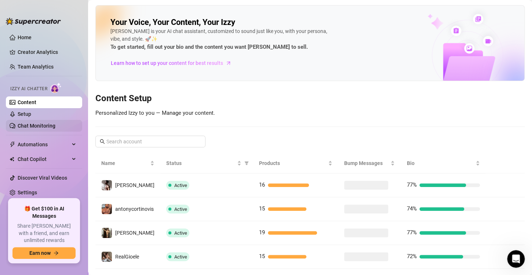
click at [55, 129] on link "Chat Monitoring" at bounding box center [37, 126] width 38 height 6
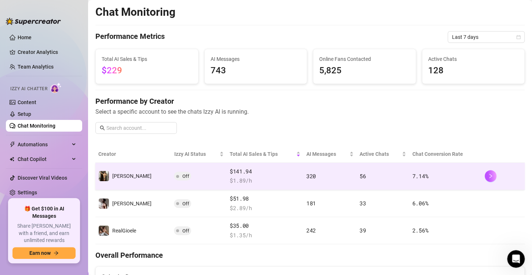
scroll to position [25, 0]
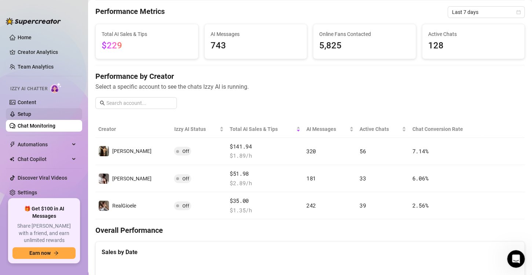
click at [31, 117] on link "Setup" at bounding box center [25, 114] width 14 height 6
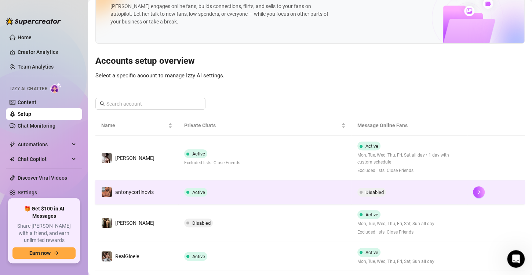
click at [191, 188] on span "Active" at bounding box center [195, 192] width 23 height 9
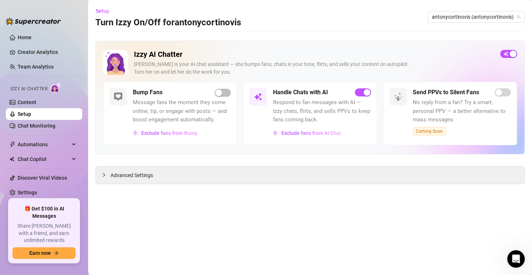
click at [196, 117] on span "Message fans the moment they come online, tip, or engage with posts — and boost…" at bounding box center [182, 111] width 98 height 26
click at [118, 92] on div at bounding box center [118, 97] width 18 height 18
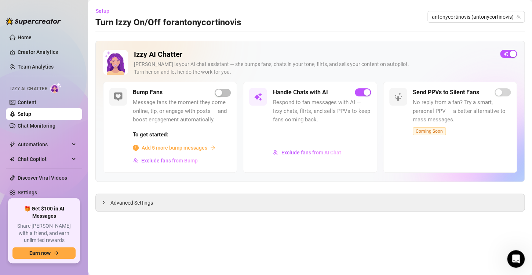
click at [203, 146] on span "Add 5 more bump messages" at bounding box center [175, 148] width 66 height 8
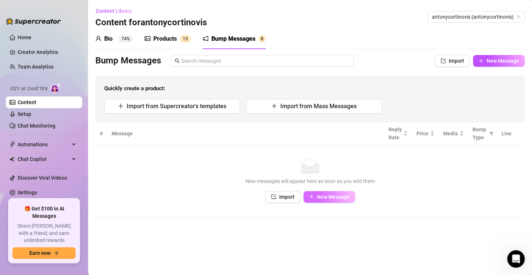
click at [335, 194] on span "New Message" at bounding box center [333, 197] width 33 height 6
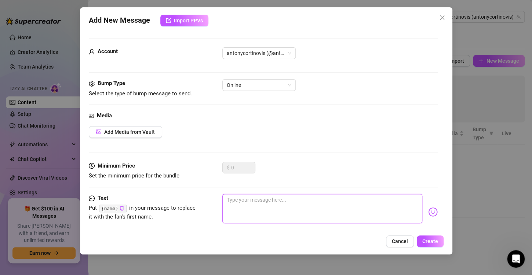
click at [279, 200] on textarea at bounding box center [322, 208] width 200 height 29
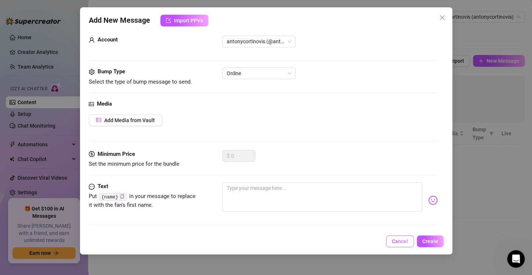
drag, startPoint x: 396, startPoint y: 239, endPoint x: 387, endPoint y: 240, distance: 9.2
click at [387, 240] on div "Cancel Create" at bounding box center [266, 242] width 355 height 12
click at [400, 241] on span "Cancel" at bounding box center [400, 242] width 16 height 6
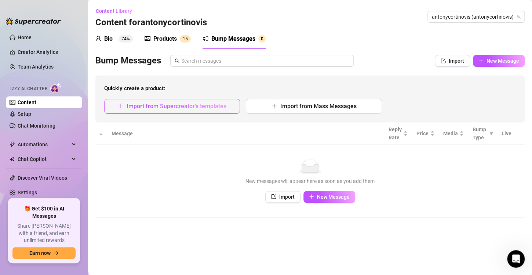
click at [213, 101] on button "Import from Supercreator's templates" at bounding box center [172, 106] width 136 height 15
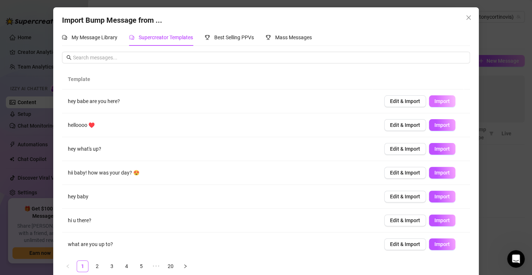
click at [435, 100] on span "Import" at bounding box center [442, 101] width 15 height 6
click at [466, 17] on icon "close" at bounding box center [468, 17] width 4 height 4
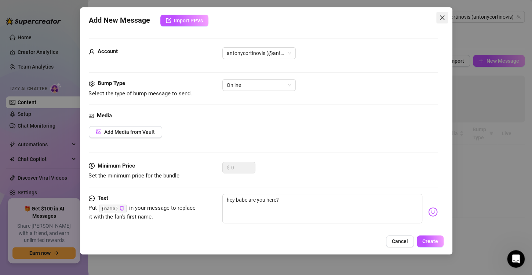
click at [444, 18] on icon "close" at bounding box center [442, 18] width 6 height 6
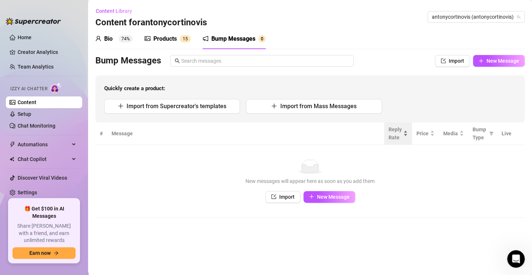
click at [395, 140] on span "Reply Rate" at bounding box center [395, 134] width 13 height 16
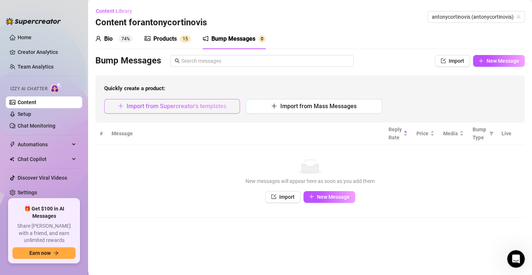
click at [218, 106] on span "Import from Supercreator's templates" at bounding box center [177, 106] width 100 height 7
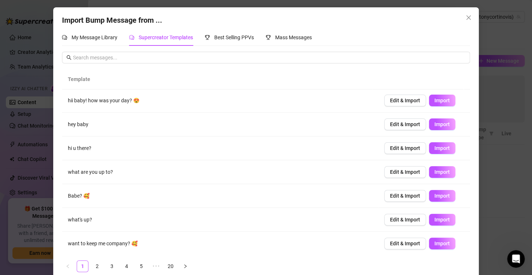
scroll to position [10, 0]
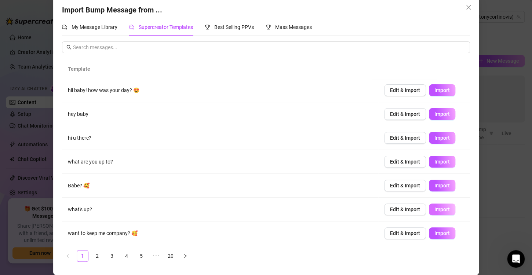
click at [435, 210] on span "Import" at bounding box center [442, 210] width 15 height 6
click at [435, 210] on icon "check" at bounding box center [437, 209] width 5 height 5
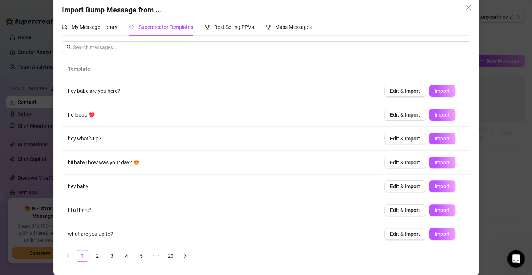
scroll to position [0, 0]
click at [467, 10] on button "Close" at bounding box center [469, 7] width 12 height 12
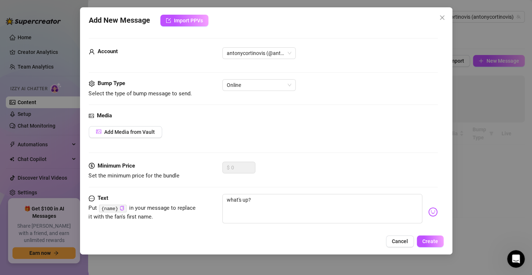
scroll to position [12, 0]
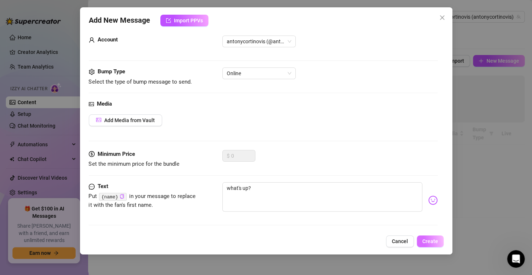
click at [428, 242] on span "Create" at bounding box center [430, 242] width 16 height 6
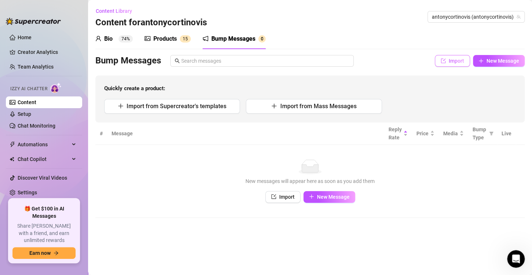
click at [454, 62] on span "Import" at bounding box center [456, 61] width 15 height 6
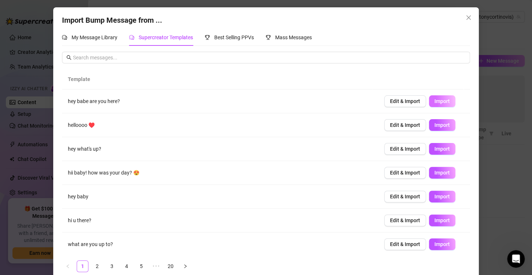
click at [435, 101] on span "Import" at bounding box center [442, 101] width 15 height 6
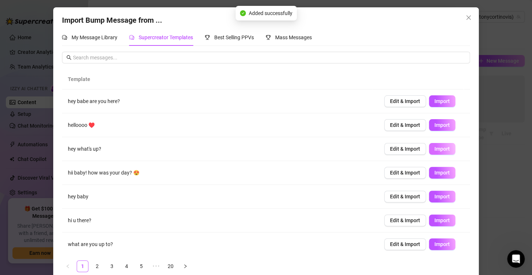
drag, startPoint x: 428, startPoint y: 140, endPoint x: 424, endPoint y: 149, distance: 9.9
click at [429, 149] on button "Import" at bounding box center [442, 149] width 26 height 12
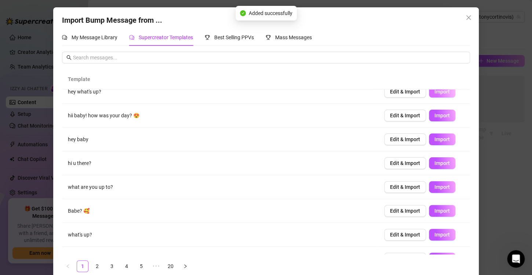
scroll to position [59, 0]
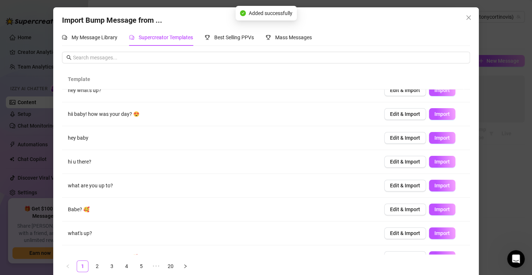
click at [423, 153] on td "Edit & Import Import" at bounding box center [424, 162] width 92 height 24
click at [428, 146] on td "Edit & Import Import" at bounding box center [424, 138] width 92 height 24
click at [429, 137] on button "Import" at bounding box center [442, 138] width 26 height 12
click at [429, 158] on button "Import" at bounding box center [442, 162] width 26 height 12
click at [430, 191] on td "Edit & Import Import" at bounding box center [424, 186] width 92 height 24
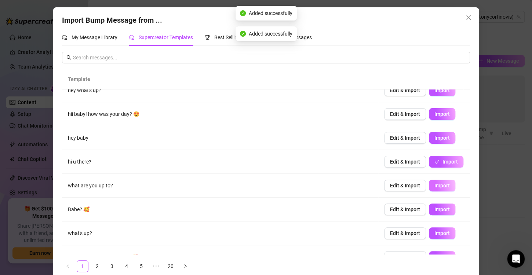
click at [435, 187] on span "Import" at bounding box center [442, 186] width 15 height 6
type textarea "what are you up to?"
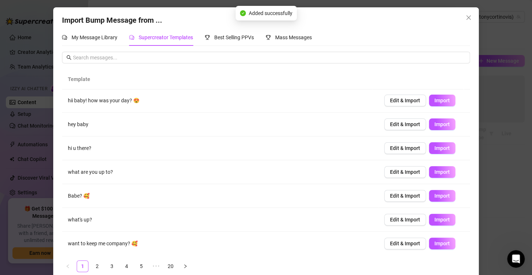
click at [456, 264] on ul "1 2 3 4 5 ••• 20" at bounding box center [266, 267] width 408 height 12
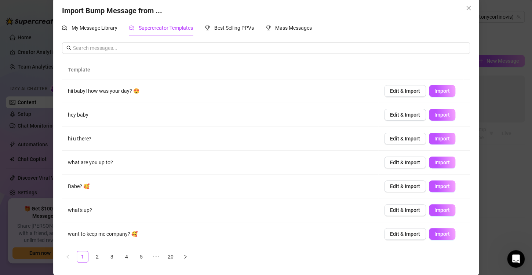
scroll to position [10, 0]
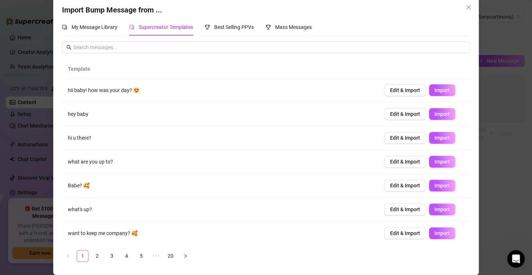
click at [260, 20] on div "My Message Library Supercreator Templates Best Selling PPVs Mass Messages" at bounding box center [187, 27] width 250 height 17
click at [266, 23] on div "Mass Messages" at bounding box center [289, 27] width 46 height 8
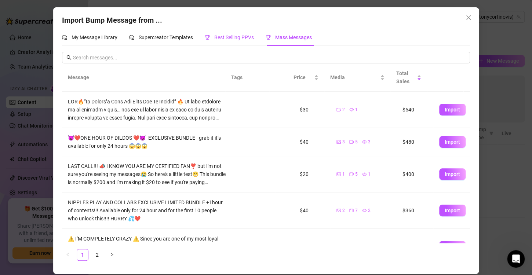
click at [220, 36] on span "Best Selling PPVs" at bounding box center [234, 37] width 40 height 6
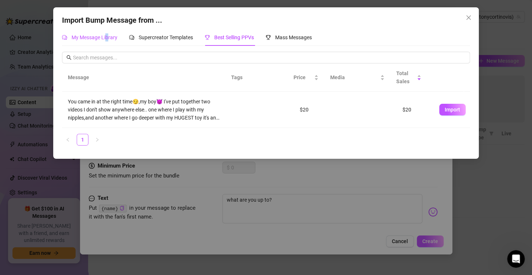
click at [108, 36] on span "My Message Library" at bounding box center [95, 37] width 46 height 6
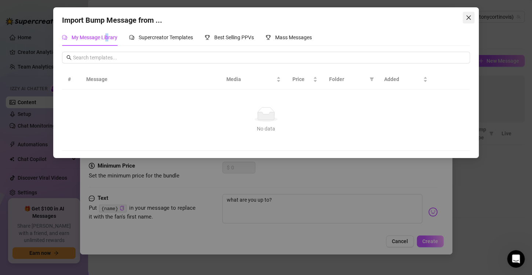
click at [464, 18] on span "Close" at bounding box center [469, 18] width 12 height 6
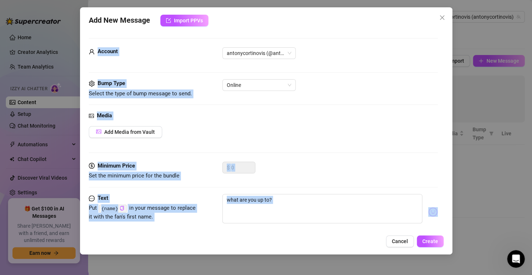
drag, startPoint x: 464, startPoint y: 18, endPoint x: 484, endPoint y: 222, distance: 204.6
click at [484, 222] on div "Add New Message Import PPVs Account antonycortinovis (@antonycortinovis) Bump T…" at bounding box center [266, 137] width 532 height 275
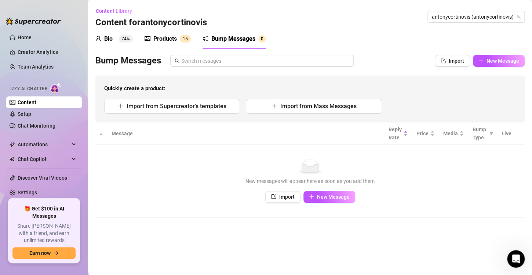
click at [422, 214] on td "No data New messages will appear here as soon as you add them Import New Message" at bounding box center [309, 181] width 429 height 73
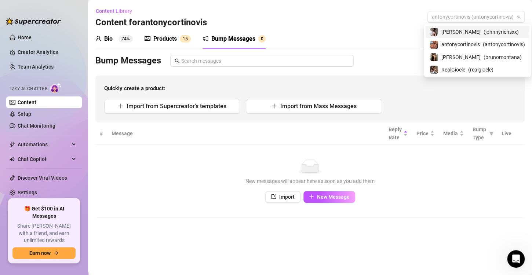
drag, startPoint x: 495, startPoint y: 15, endPoint x: 458, endPoint y: 30, distance: 39.9
click at [458, 30] on span "[PERSON_NAME]" at bounding box center [460, 32] width 39 height 8
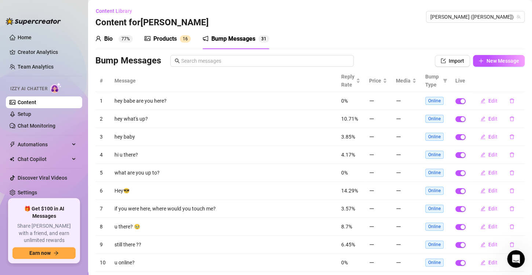
click at [186, 41] on span "6" at bounding box center [186, 38] width 3 height 7
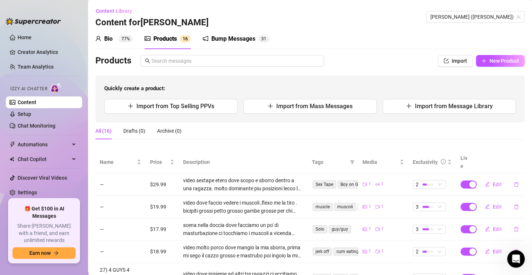
click at [36, 99] on link "Content" at bounding box center [27, 102] width 19 height 6
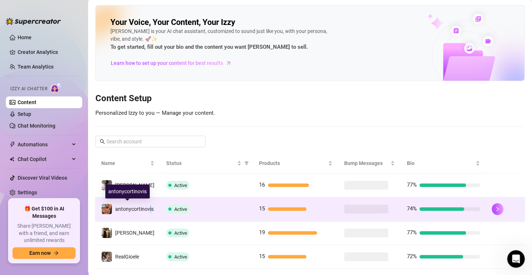
click at [150, 214] on div "antonycortinovis" at bounding box center [127, 209] width 52 height 11
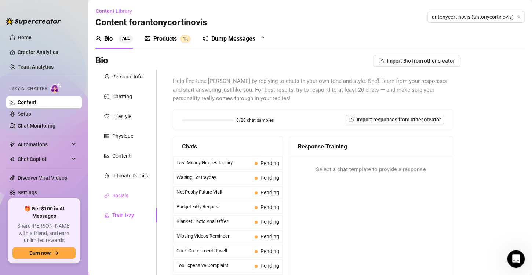
click at [129, 201] on div "Socials" at bounding box center [125, 196] width 61 height 14
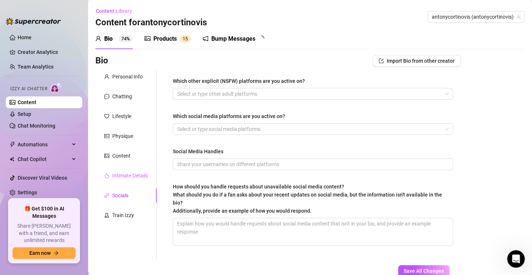
click at [127, 182] on div "Intimate Details" at bounding box center [125, 176] width 61 height 14
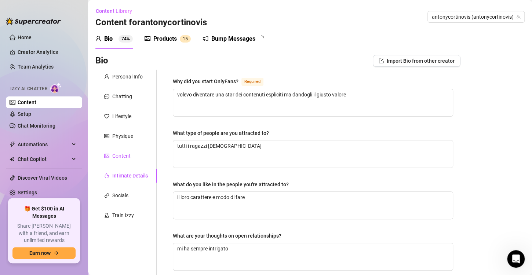
click at [125, 155] on div "Content" at bounding box center [121, 156] width 18 height 8
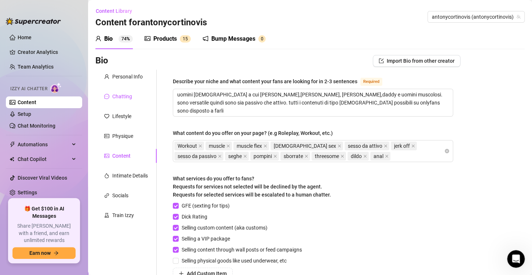
click at [130, 94] on div "Chatting" at bounding box center [122, 96] width 20 height 8
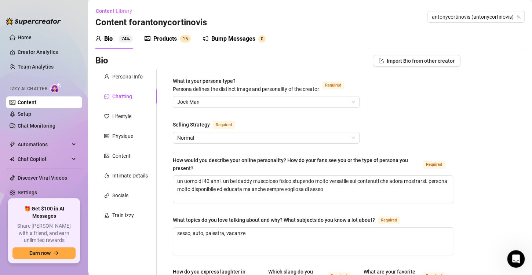
click at [215, 32] on div "Bump Messages 0" at bounding box center [234, 39] width 63 height 21
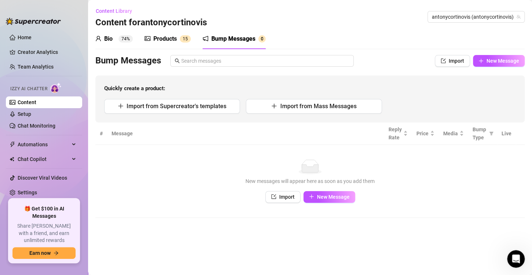
click at [326, 200] on span "New Message" at bounding box center [333, 197] width 33 height 6
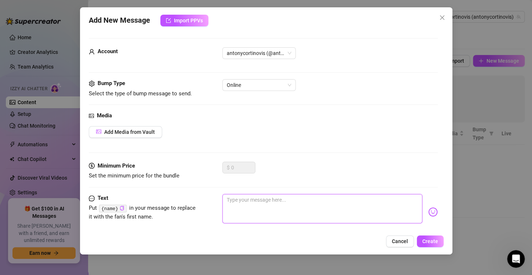
click at [270, 194] on textarea at bounding box center [322, 208] width 200 height 29
type textarea "h"
type textarea "he"
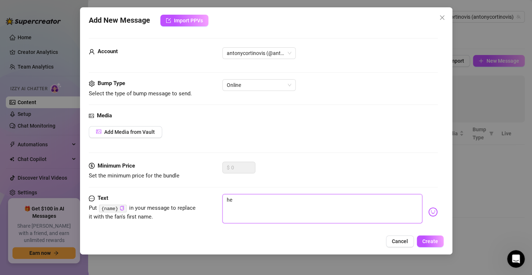
type textarea "hey"
click at [430, 244] on span "Create" at bounding box center [430, 242] width 16 height 6
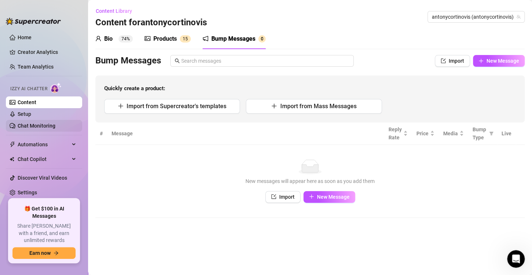
click at [55, 127] on link "Chat Monitoring" at bounding box center [37, 126] width 38 height 6
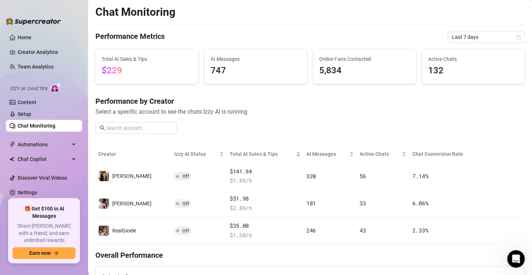
click at [55, 123] on link "Chat Monitoring" at bounding box center [37, 126] width 38 height 6
click at [31, 117] on link "Setup" at bounding box center [25, 114] width 14 height 6
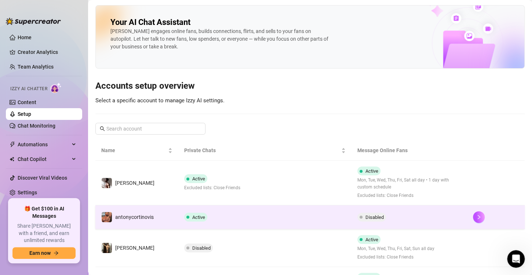
scroll to position [42, 0]
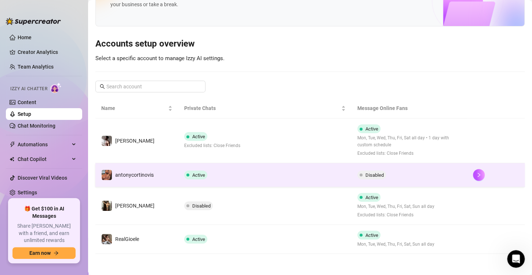
click at [374, 174] on span "Disabled" at bounding box center [375, 175] width 18 height 6
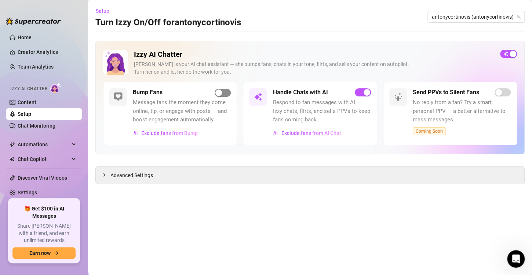
click at [225, 90] on span "button" at bounding box center [223, 93] width 16 height 8
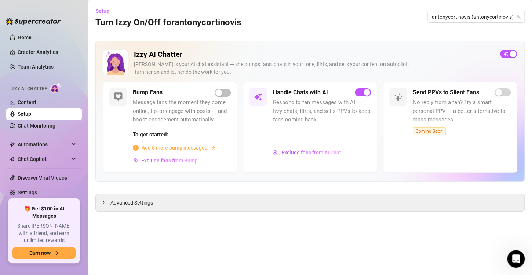
click at [199, 147] on span "Add 5 more bump messages" at bounding box center [175, 148] width 66 height 8
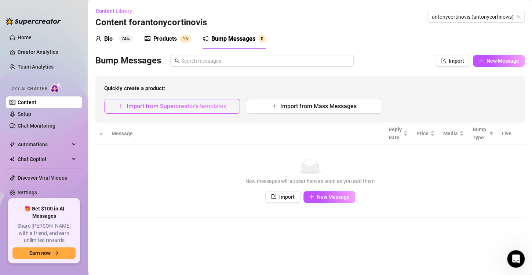
click at [179, 104] on span "Import from Supercreator's templates" at bounding box center [177, 106] width 100 height 7
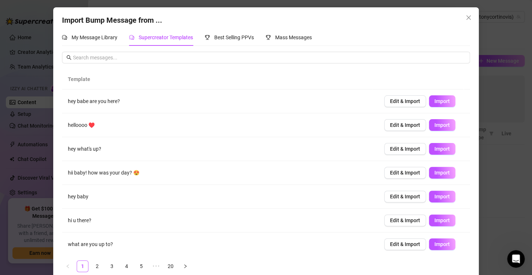
click at [179, 104] on td "hey babe are you here?" at bounding box center [220, 102] width 316 height 24
click at [436, 100] on span "Import" at bounding box center [442, 101] width 15 height 6
type textarea "hey babe are you here?"
click at [466, 18] on icon "close" at bounding box center [468, 17] width 4 height 4
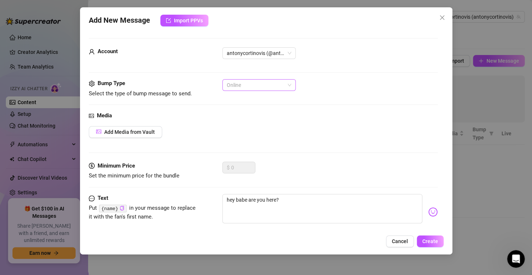
click at [242, 82] on span "Online" at bounding box center [259, 85] width 65 height 11
click at [248, 100] on div "Online" at bounding box center [259, 100] width 62 height 8
click at [250, 81] on span "Online" at bounding box center [259, 85] width 65 height 11
click at [339, 102] on div "Bump Type Select the type of bump message to send. Online" at bounding box center [263, 95] width 349 height 32
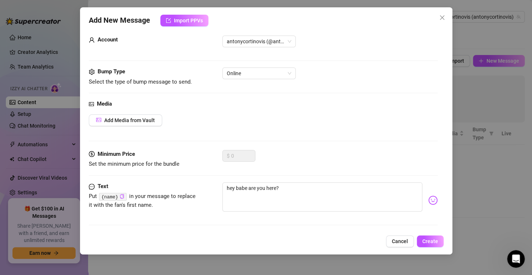
click at [428, 204] on img at bounding box center [433, 201] width 10 height 10
click at [309, 141] on div at bounding box center [263, 141] width 349 height 0
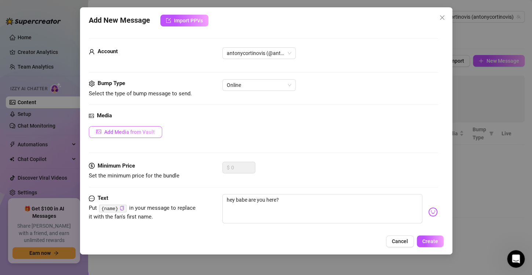
click at [142, 130] on span "Add Media from Vault" at bounding box center [129, 132] width 51 height 6
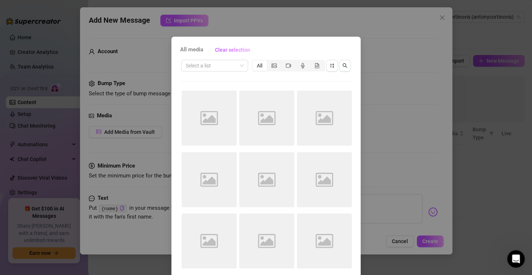
scroll to position [31, 0]
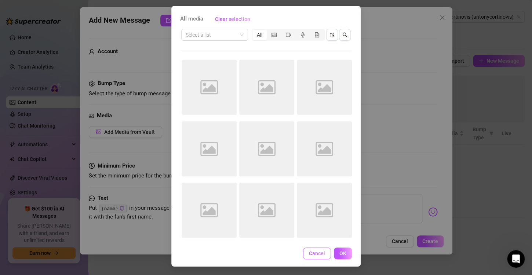
click at [310, 256] on span "Cancel" at bounding box center [317, 254] width 16 height 6
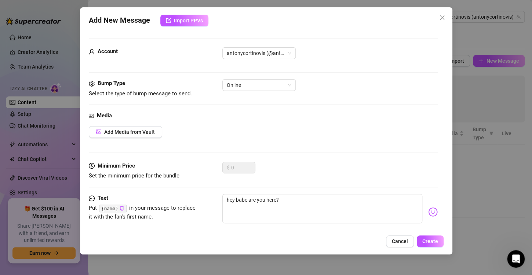
scroll to position [12, 0]
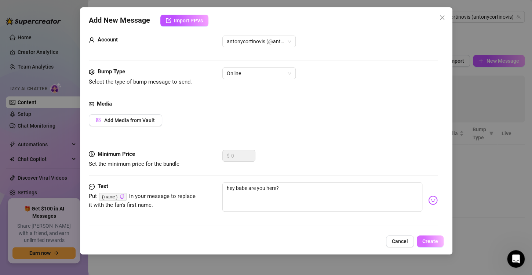
click at [435, 244] on span "Create" at bounding box center [430, 242] width 16 height 6
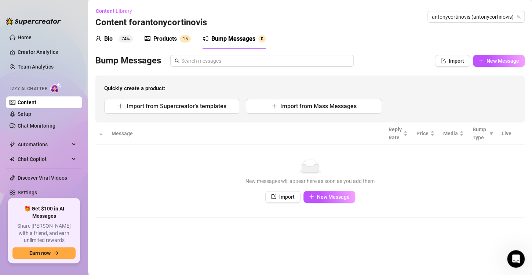
click at [181, 36] on sup "1 5" at bounding box center [185, 38] width 11 height 7
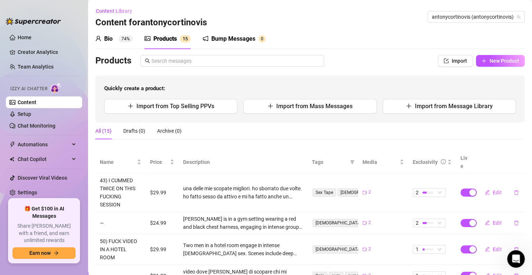
click at [128, 41] on sup "74%" at bounding box center [126, 38] width 14 height 7
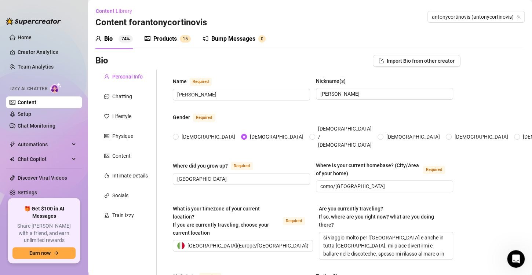
click at [128, 40] on sup "74%" at bounding box center [126, 38] width 14 height 7
click at [108, 219] on div "Train Izzy" at bounding box center [125, 215] width 61 height 14
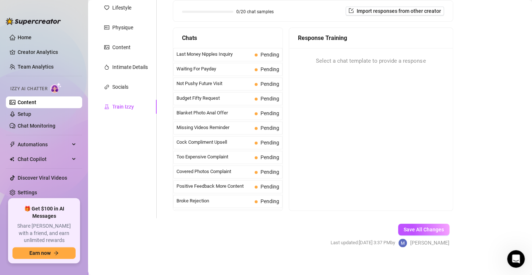
scroll to position [110, 0]
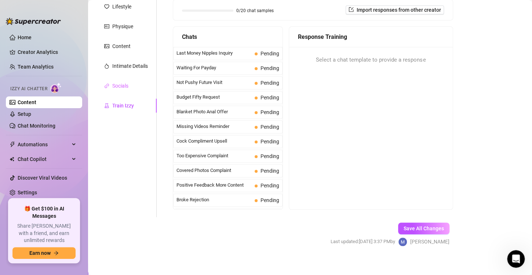
click at [130, 84] on div "Socials" at bounding box center [125, 86] width 61 height 14
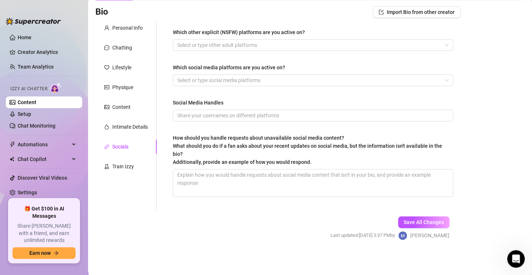
scroll to position [48, 0]
click at [141, 127] on div "Intimate Details" at bounding box center [130, 127] width 36 height 8
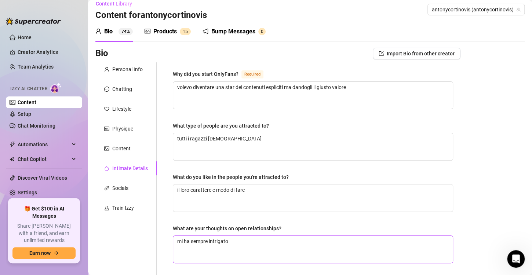
scroll to position [0, 0]
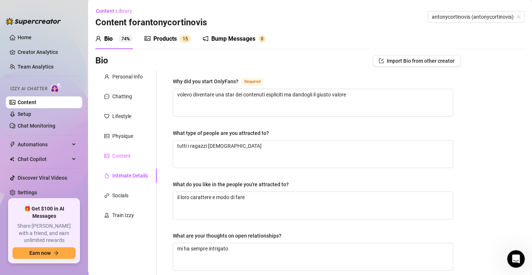
click at [123, 160] on div "Content" at bounding box center [125, 156] width 61 height 14
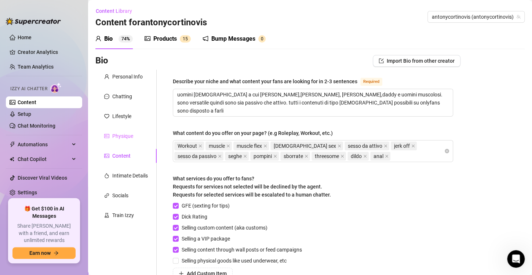
click at [121, 130] on div "Physique" at bounding box center [125, 136] width 61 height 14
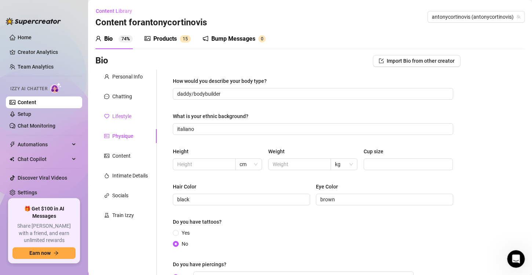
click at [123, 117] on div "Lifestyle" at bounding box center [121, 116] width 19 height 8
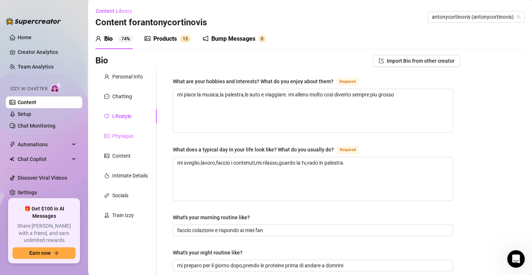
click at [126, 130] on div "Physique" at bounding box center [125, 136] width 61 height 14
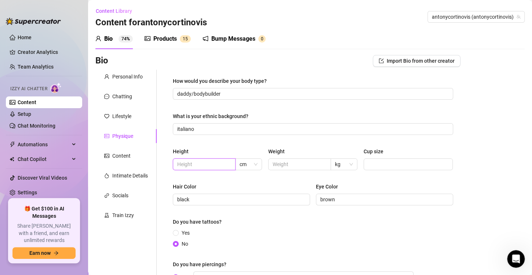
click at [189, 162] on input "text" at bounding box center [203, 164] width 52 height 8
type input "185"
click at [292, 167] on input "text" at bounding box center [299, 164] width 52 height 8
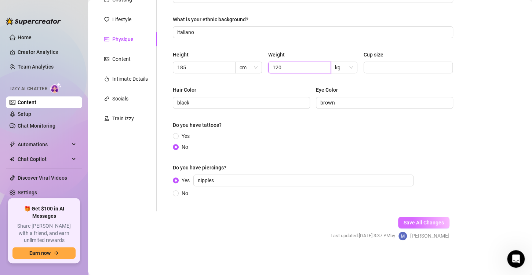
type input "120"
click at [433, 219] on button "Save All Changes" at bounding box center [423, 223] width 51 height 12
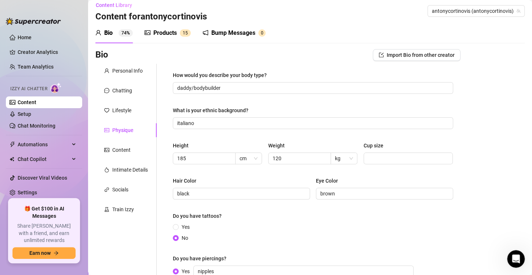
scroll to position [0, 0]
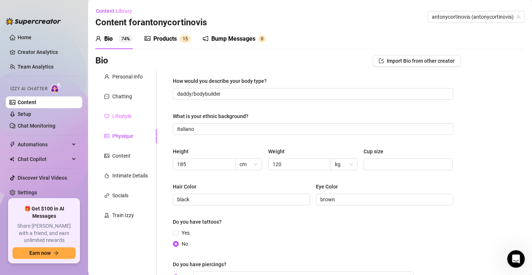
click at [141, 120] on div "Lifestyle" at bounding box center [125, 116] width 61 height 14
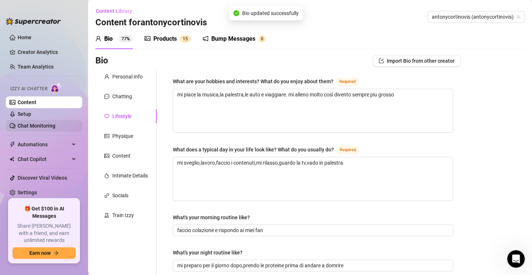
click at [48, 123] on link "Chat Monitoring" at bounding box center [37, 126] width 38 height 6
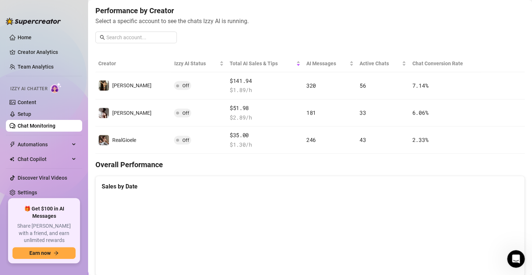
scroll to position [91, 0]
click at [62, 148] on span "Automations" at bounding box center [44, 145] width 52 height 12
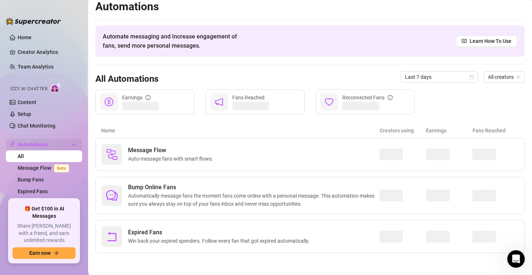
scroll to position [4, 0]
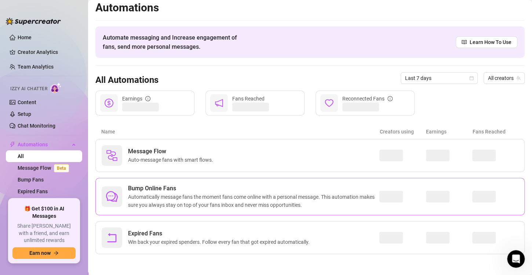
click at [281, 208] on span "Automatically message fans the moment fans come online with a personal message.…" at bounding box center [253, 201] width 251 height 16
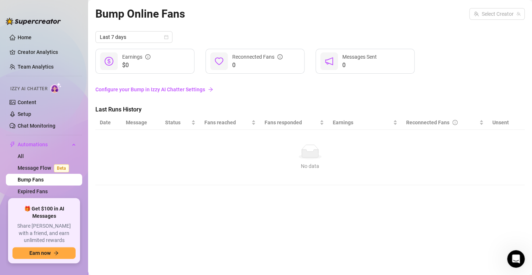
click at [177, 88] on link "Configure your Bump in Izzy AI Chatter Settings" at bounding box center [309, 90] width 429 height 8
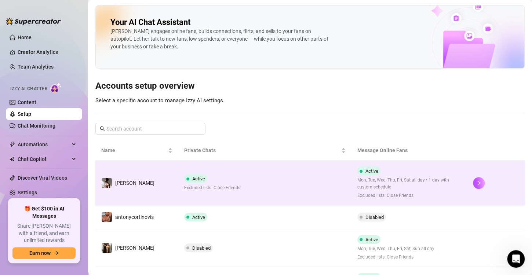
scroll to position [42, 0]
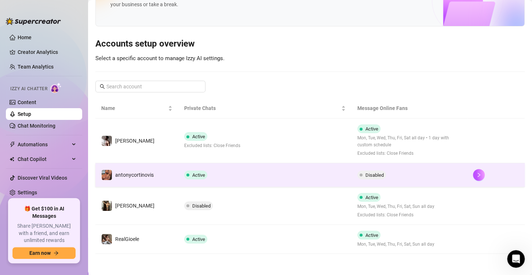
click at [326, 179] on td "Active" at bounding box center [264, 175] width 173 height 24
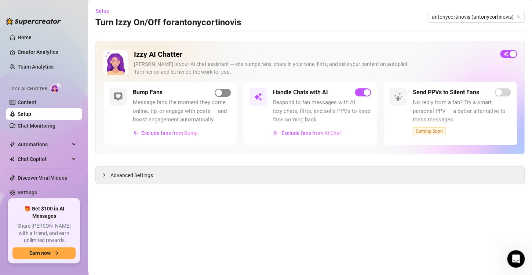
click at [224, 91] on span "button" at bounding box center [223, 93] width 16 height 8
click at [170, 134] on span "Exclude fans from Bump" at bounding box center [169, 133] width 57 height 6
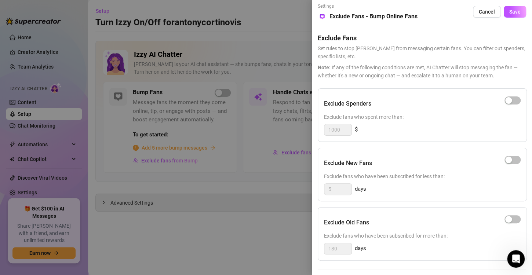
scroll to position [63, 0]
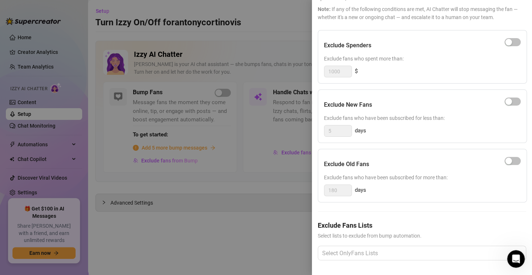
click at [268, 221] on div at bounding box center [266, 137] width 532 height 275
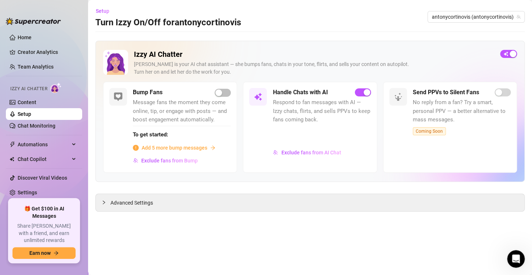
click at [192, 145] on span "Add 5 more bump messages" at bounding box center [175, 148] width 66 height 8
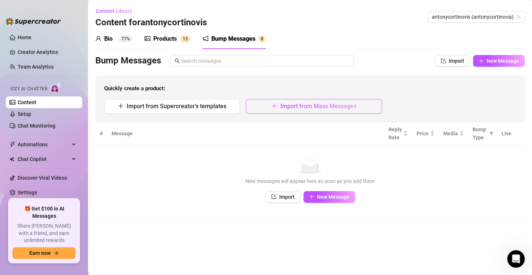
click at [289, 103] on span "Import from Mass Messages" at bounding box center [318, 106] width 76 height 7
type textarea "Type your message here..."
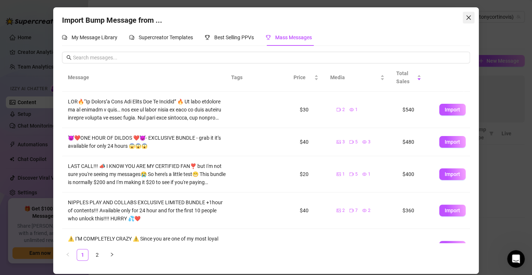
click at [474, 18] on span "Close" at bounding box center [469, 18] width 12 height 6
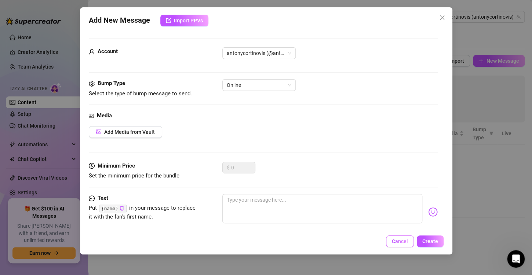
click at [401, 245] on button "Cancel" at bounding box center [400, 242] width 28 height 12
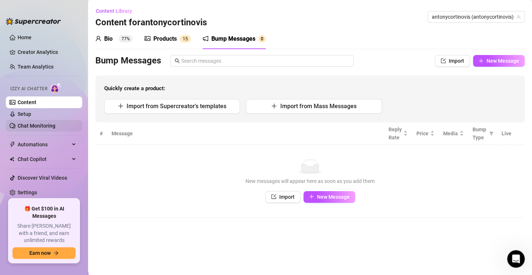
click at [37, 123] on link "Chat Monitoring" at bounding box center [37, 126] width 38 height 6
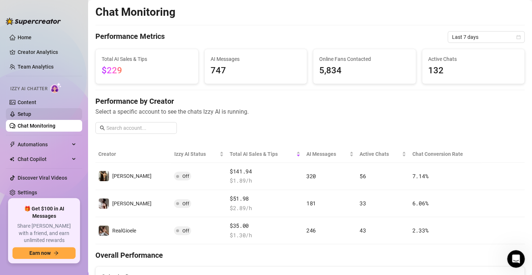
click at [28, 111] on link "Setup" at bounding box center [25, 114] width 14 height 6
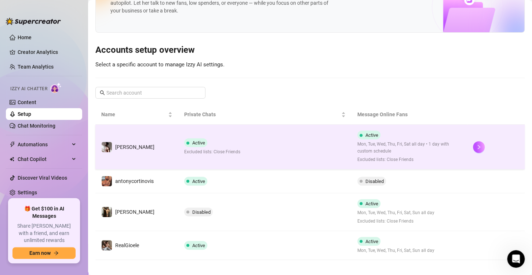
scroll to position [41, 0]
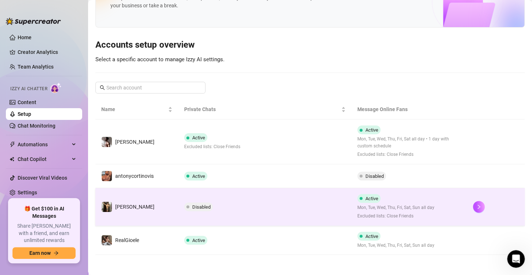
click at [199, 204] on span "Disabled" at bounding box center [201, 207] width 18 height 6
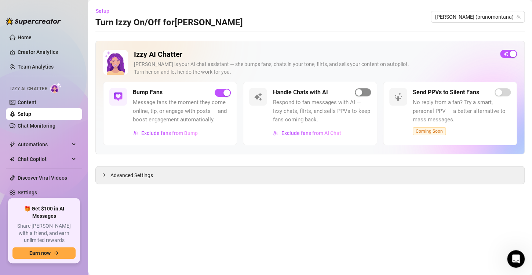
click at [369, 91] on span "button" at bounding box center [363, 92] width 16 height 8
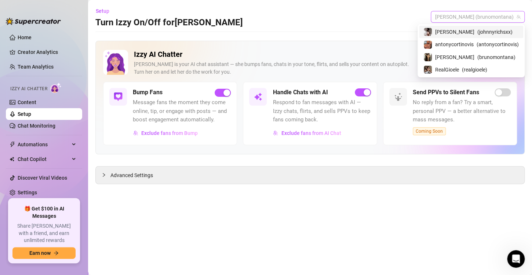
click at [487, 15] on span "Bruno (brunomontana)" at bounding box center [477, 16] width 85 height 11
click at [459, 44] on span "antonycortinovis" at bounding box center [454, 44] width 39 height 8
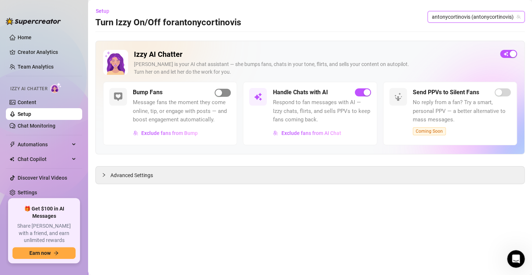
click at [221, 94] on div "button" at bounding box center [218, 93] width 7 height 7
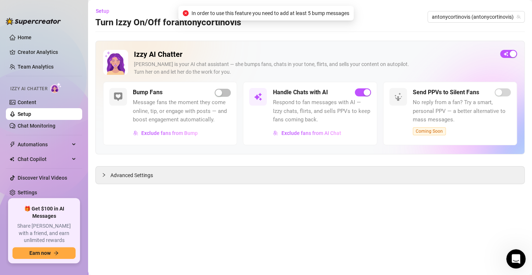
click at [506, 252] on body "Home Creator Analytics Team Analytics Izzy AI Chatter Content Setup Chat Monito…" at bounding box center [266, 137] width 532 height 275
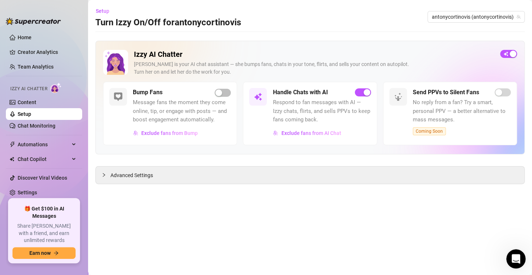
click at [513, 258] on icon "Open Intercom Messenger" at bounding box center [515, 258] width 12 height 12
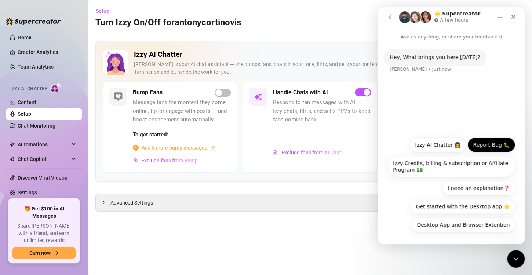
click at [506, 143] on button "Report Bug 🐛" at bounding box center [492, 145] width 48 height 15
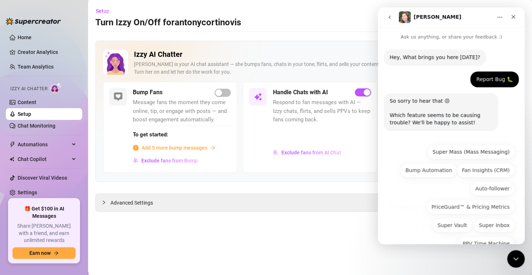
scroll to position [55, 0]
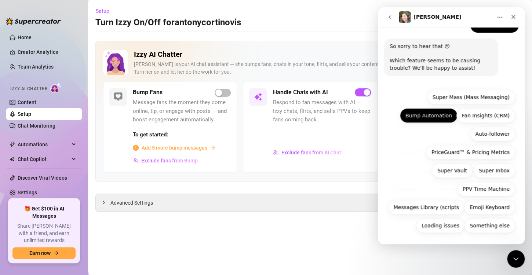
click at [433, 113] on button "Bump Automation" at bounding box center [429, 115] width 58 height 15
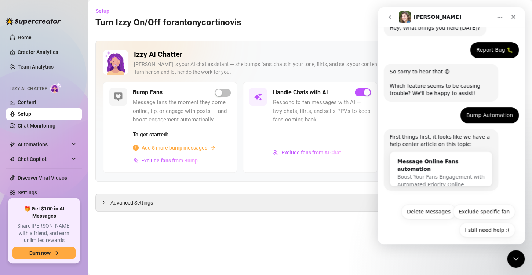
scroll to position [34, 0]
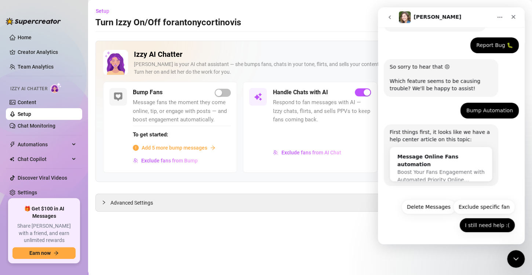
click at [485, 225] on button "I still need help :(" at bounding box center [487, 225] width 56 height 15
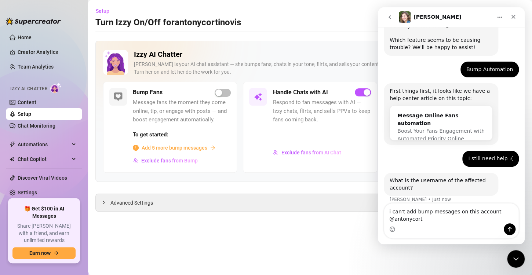
scroll to position [83, 0]
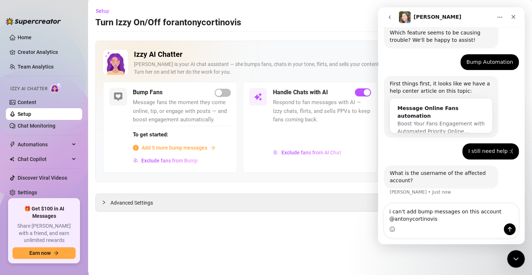
type textarea "i can't add bump messages on this account @antonycortinovis"
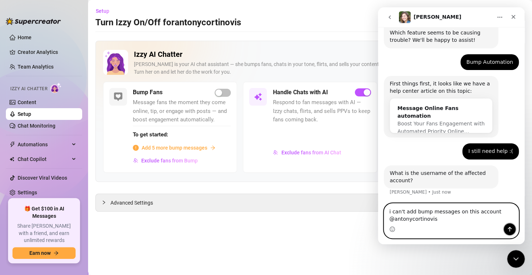
click at [507, 226] on icon "Send a message…" at bounding box center [510, 229] width 6 height 6
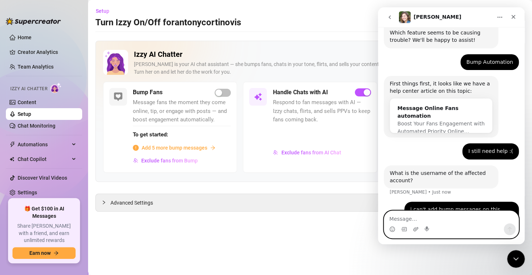
scroll to position [104, 0]
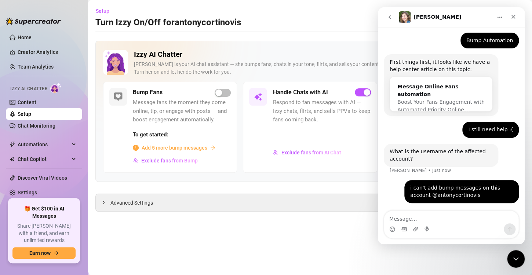
click at [171, 148] on span "Add 5 more bump messages" at bounding box center [175, 148] width 66 height 8
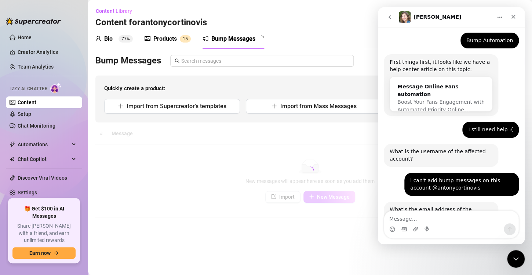
scroll to position [166, 0]
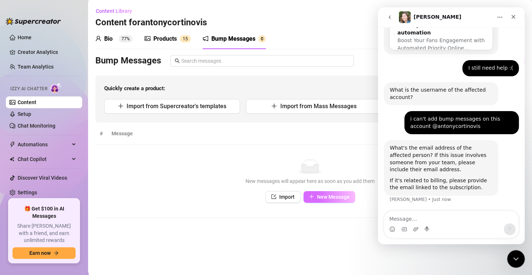
click at [349, 200] on span "New Message" at bounding box center [333, 197] width 33 height 6
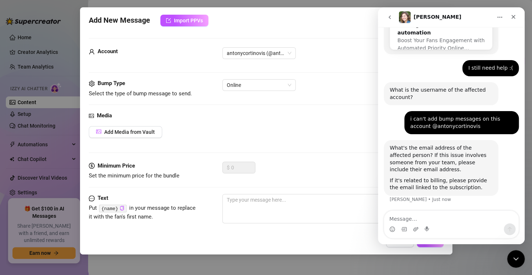
click at [437, 252] on div "Add New Message Import PPVs Account antonycortinovis (@antonycortinovis) Bump T…" at bounding box center [266, 130] width 372 height 247
click at [500, 19] on icon "Home" at bounding box center [500, 17] width 6 height 6
click at [517, 21] on div "Close" at bounding box center [513, 16] width 13 height 13
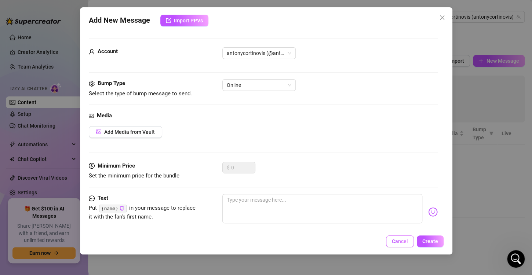
click at [401, 238] on button "Cancel" at bounding box center [400, 242] width 28 height 12
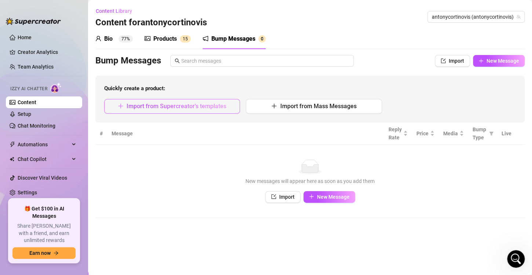
click at [201, 104] on span "Import from Supercreator's templates" at bounding box center [177, 106] width 100 height 7
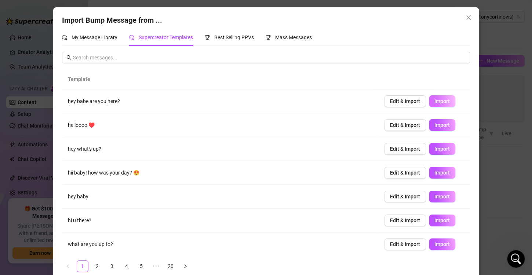
click at [429, 98] on button "Import" at bounding box center [442, 101] width 26 height 12
click at [466, 20] on icon "close" at bounding box center [469, 18] width 6 height 6
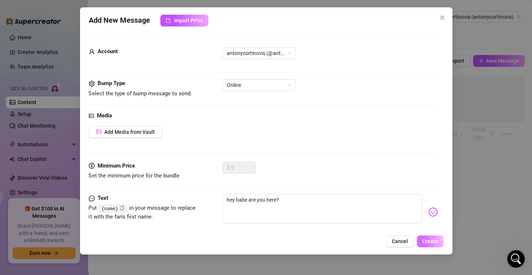
click at [429, 244] on span "Create" at bounding box center [430, 242] width 16 height 6
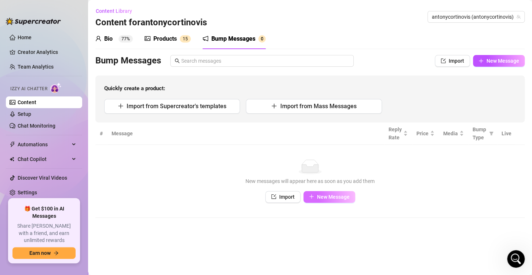
click at [343, 200] on button "New Message" at bounding box center [329, 197] width 52 height 12
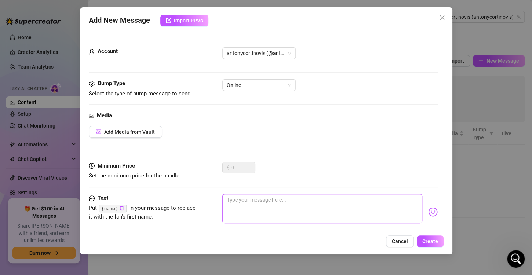
scroll to position [12, 0]
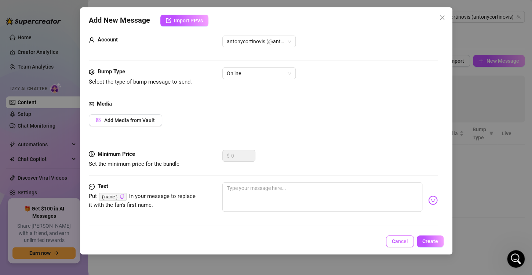
click at [397, 243] on span "Cancel" at bounding box center [400, 242] width 16 height 6
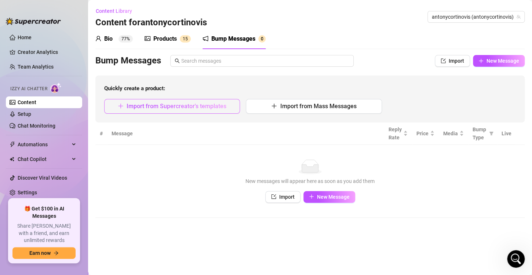
click at [175, 106] on span "Import from Supercreator's templates" at bounding box center [177, 106] width 100 height 7
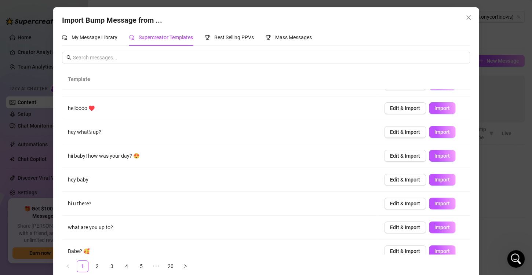
scroll to position [0, 0]
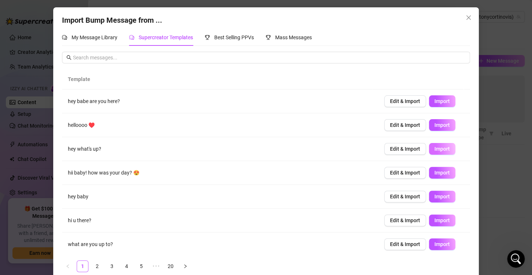
click at [436, 148] on span "Import" at bounding box center [442, 149] width 15 height 6
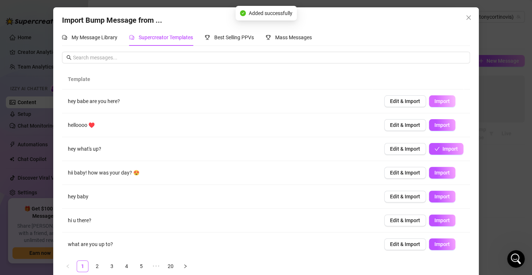
click at [435, 100] on span "Import" at bounding box center [442, 101] width 15 height 6
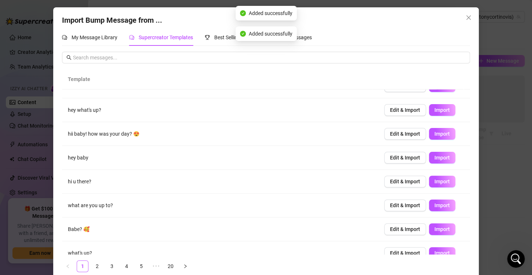
scroll to position [47, 0]
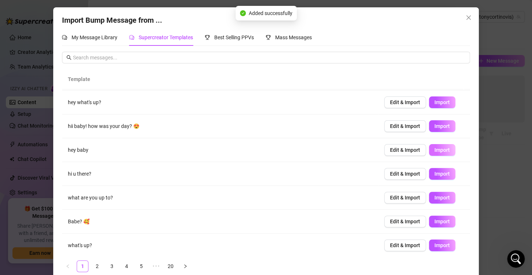
click at [429, 148] on button "Import" at bounding box center [442, 150] width 26 height 12
click at [435, 175] on span "Import" at bounding box center [442, 174] width 15 height 6
click at [435, 199] on span "Import" at bounding box center [442, 198] width 15 height 6
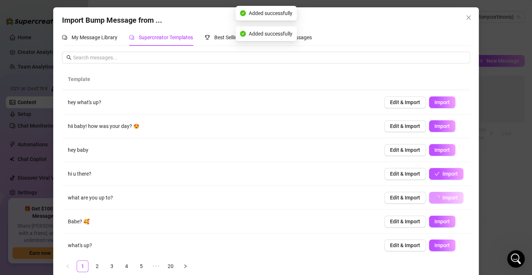
scroll to position [72, 0]
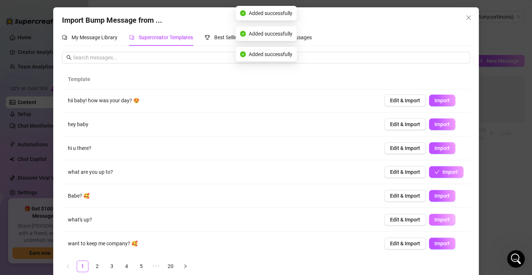
click at [439, 223] on button "Import" at bounding box center [442, 220] width 26 height 12
click at [92, 266] on link "2" at bounding box center [97, 266] width 11 height 11
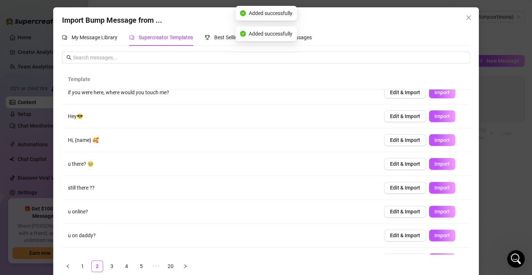
scroll to position [0, 0]
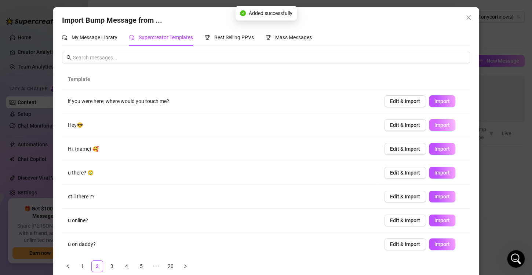
click at [435, 126] on span "Import" at bounding box center [442, 125] width 15 height 6
click at [439, 149] on span "Import" at bounding box center [442, 149] width 15 height 6
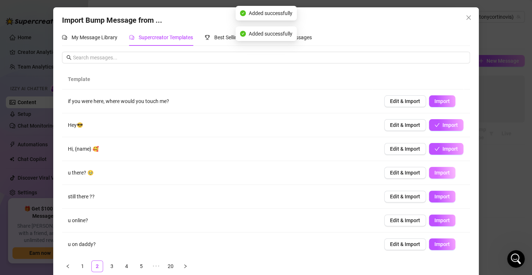
click at [433, 177] on button "Import" at bounding box center [442, 173] width 26 height 12
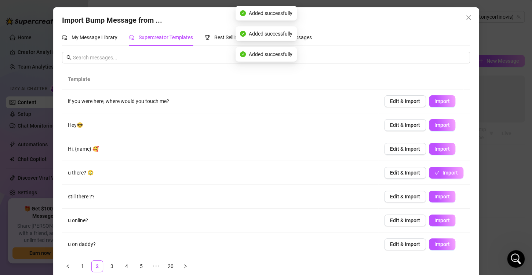
scroll to position [72, 0]
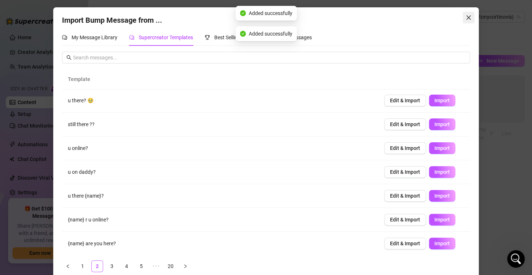
click at [467, 21] on button "Close" at bounding box center [469, 18] width 12 height 12
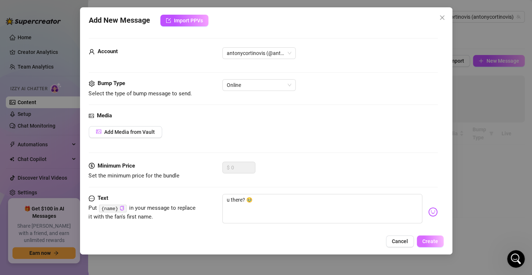
click at [430, 240] on span "Create" at bounding box center [430, 242] width 16 height 6
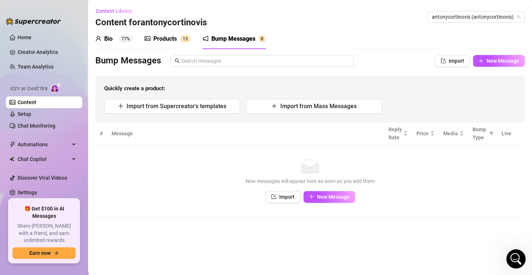
click at [520, 261] on div "Open Intercom Messenger" at bounding box center [515, 258] width 24 height 24
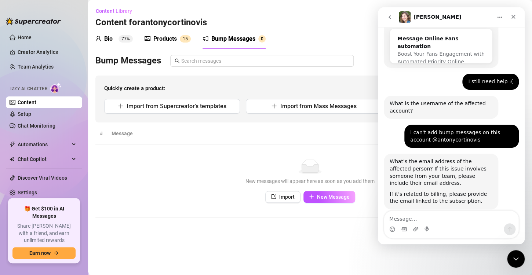
scroll to position [166, 0]
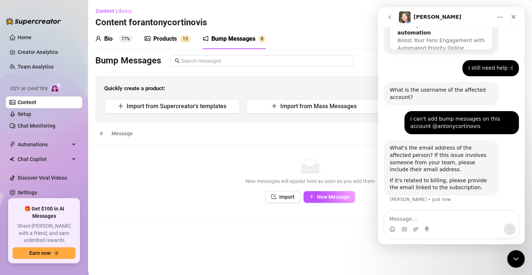
click at [237, 174] on div "No data New messages will appear here as soon as you add them Import New Message" at bounding box center [310, 181] width 415 height 43
click at [31, 113] on link "Setup" at bounding box center [25, 114] width 14 height 6
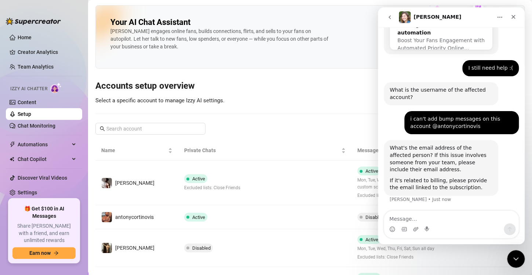
click at [225, 115] on div "Your AI Chat Assistant Izzy engages online fans, builds connections, flirts, an…" at bounding box center [309, 150] width 429 height 291
click at [514, 16] on icon "Close" at bounding box center [514, 17] width 4 height 4
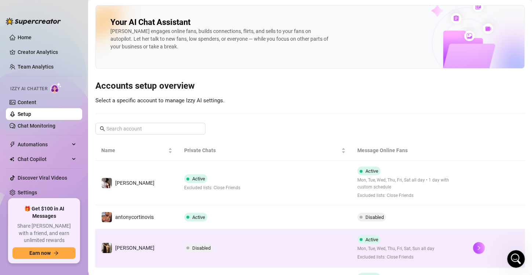
click at [180, 254] on td "Disabled" at bounding box center [264, 248] width 173 height 38
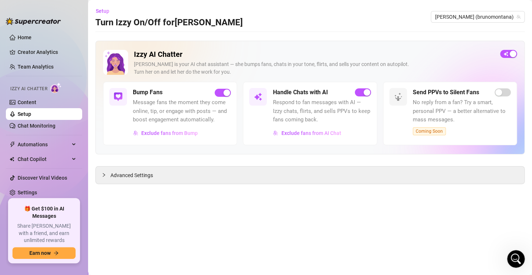
click at [29, 117] on link "Setup" at bounding box center [25, 114] width 14 height 6
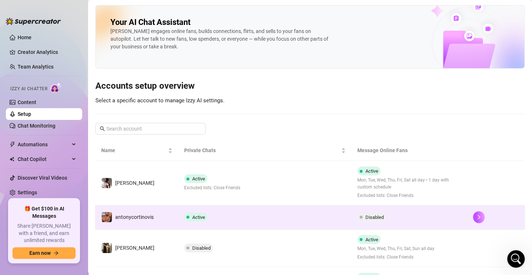
scroll to position [42, 0]
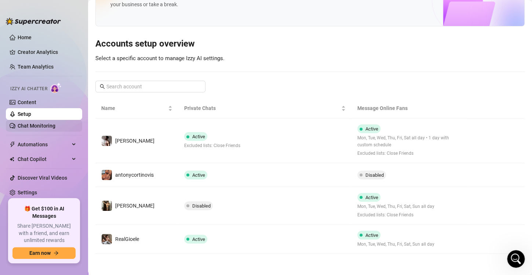
click at [41, 128] on link "Chat Monitoring" at bounding box center [37, 126] width 38 height 6
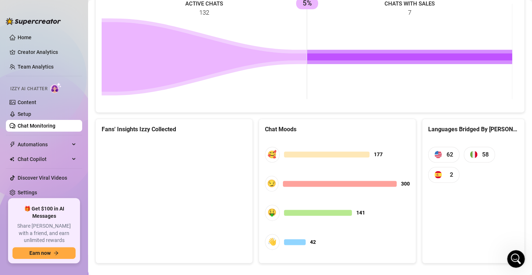
scroll to position [406, 0]
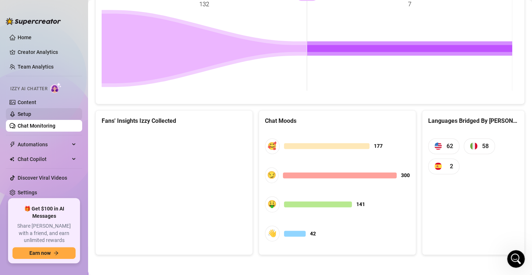
click at [31, 111] on link "Setup" at bounding box center [25, 114] width 14 height 6
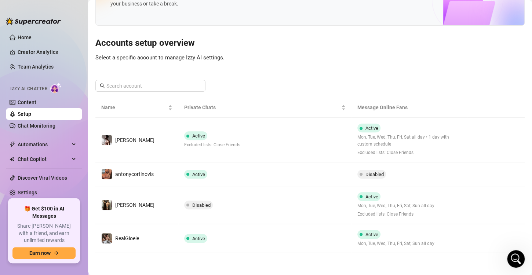
scroll to position [42, 0]
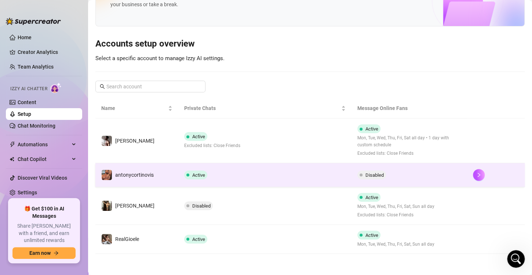
click at [273, 181] on td "Active" at bounding box center [264, 175] width 173 height 24
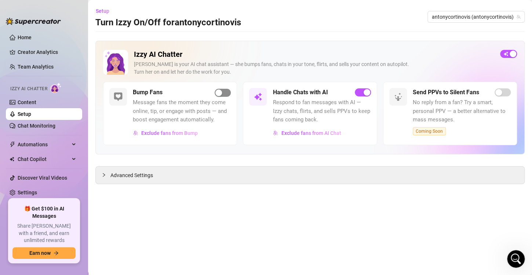
click at [225, 90] on span "button" at bounding box center [223, 93] width 16 height 8
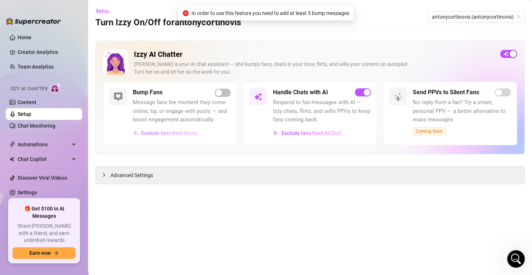
click at [170, 133] on span "Exclude fans from Bump" at bounding box center [169, 133] width 57 height 6
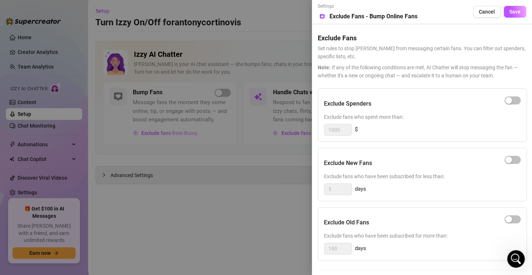
scroll to position [63, 0]
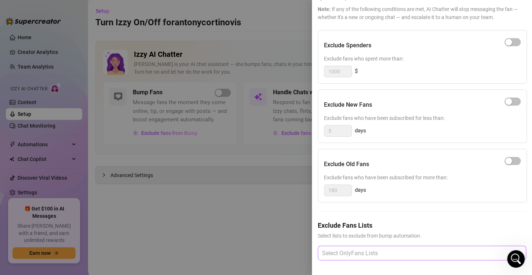
click at [345, 248] on div at bounding box center [418, 253] width 198 height 13
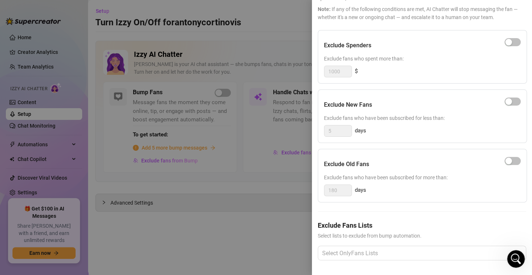
click at [242, 169] on div at bounding box center [266, 137] width 532 height 275
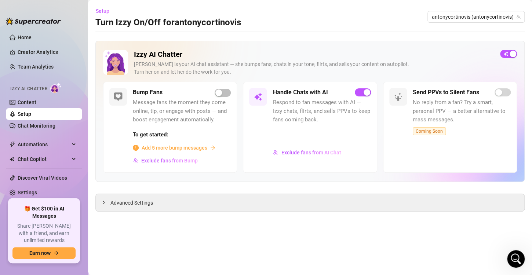
click at [182, 147] on span "Add 5 more bump messages" at bounding box center [175, 148] width 66 height 8
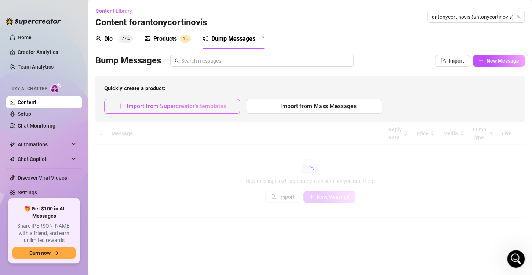
click at [212, 100] on button "Import from Supercreator's templates" at bounding box center [172, 106] width 136 height 15
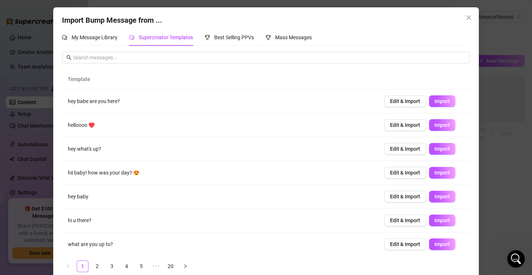
scroll to position [72, 0]
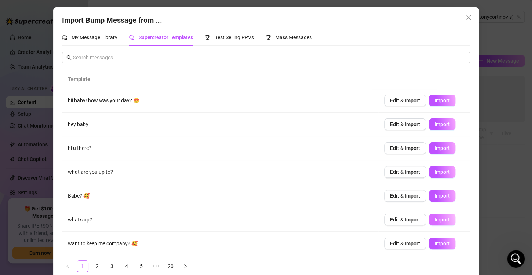
click at [435, 219] on span "Import" at bounding box center [442, 220] width 15 height 6
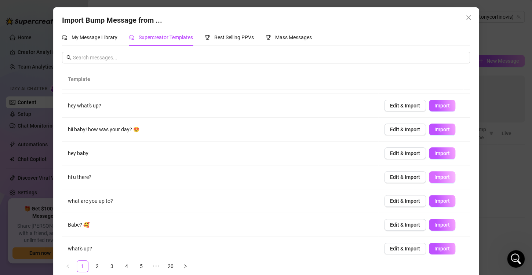
click at [435, 178] on span "Import" at bounding box center [442, 177] width 15 height 6
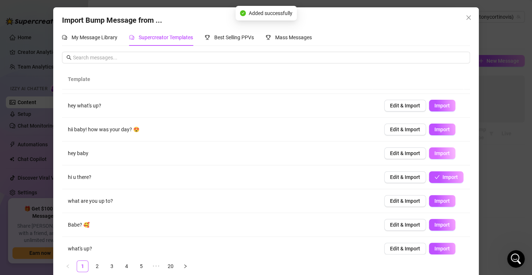
click at [438, 148] on button "Import" at bounding box center [442, 154] width 26 height 12
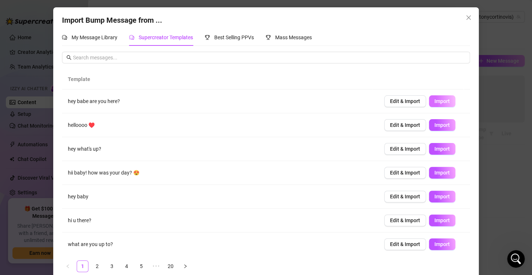
click at [435, 101] on span "Import" at bounding box center [442, 101] width 15 height 6
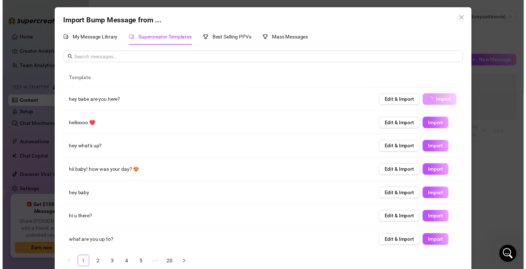
scroll to position [72, 0]
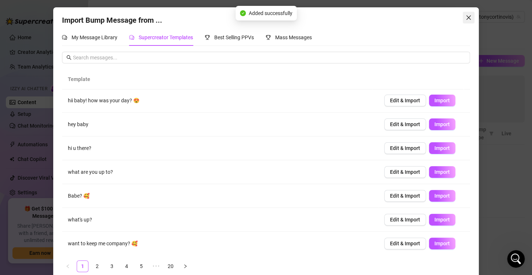
click at [468, 14] on button "Close" at bounding box center [469, 18] width 12 height 12
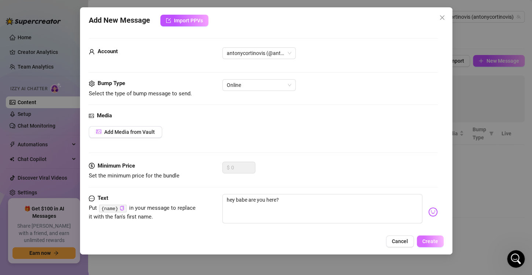
click at [430, 240] on span "Create" at bounding box center [430, 242] width 16 height 6
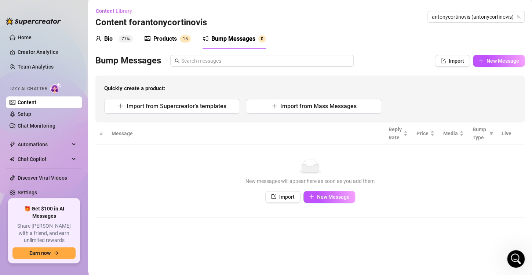
click at [468, 10] on div "Content Library Content for antonycortinovis antonycortinovis (antonycortinovis)" at bounding box center [309, 16] width 429 height 23
click at [466, 16] on span "antonycortinovis (antonycortinovis)" at bounding box center [476, 16] width 88 height 11
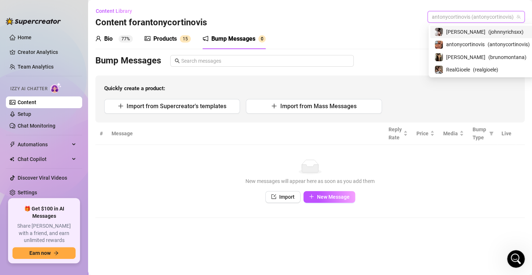
scroll to position [166, 0]
click at [470, 32] on div "Johnnyrichs ( johnnyrichsxx )" at bounding box center [477, 32] width 95 height 9
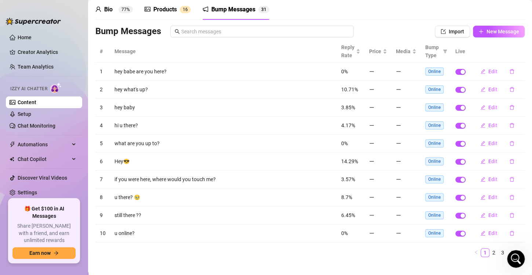
scroll to position [38, 0]
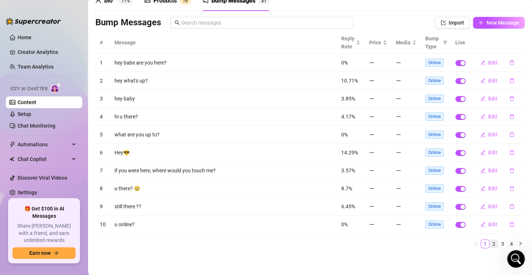
click at [490, 244] on link "2" at bounding box center [494, 244] width 8 height 8
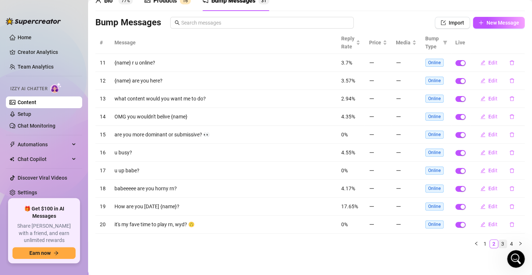
click at [499, 241] on link "3" at bounding box center [503, 244] width 8 height 8
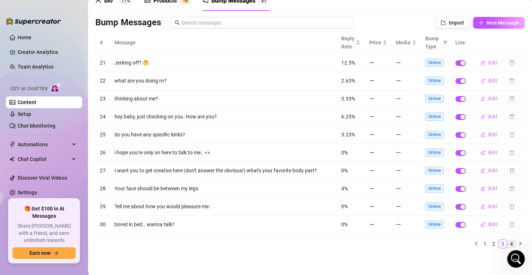
click at [508, 242] on link "4" at bounding box center [512, 244] width 8 height 8
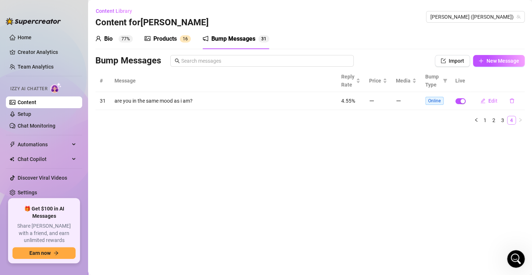
scroll to position [0, 0]
click at [487, 60] on span "New Message" at bounding box center [503, 61] width 33 height 6
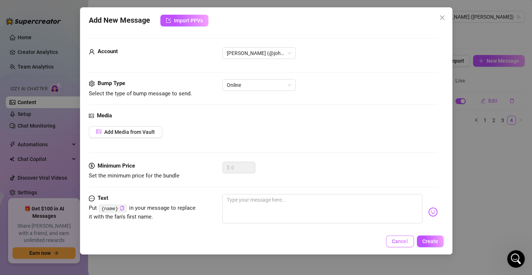
click at [399, 240] on span "Cancel" at bounding box center [400, 242] width 16 height 6
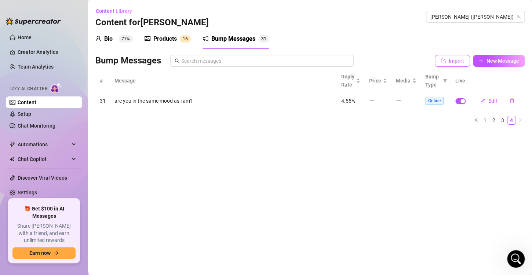
click at [446, 65] on button "Import" at bounding box center [452, 61] width 35 height 12
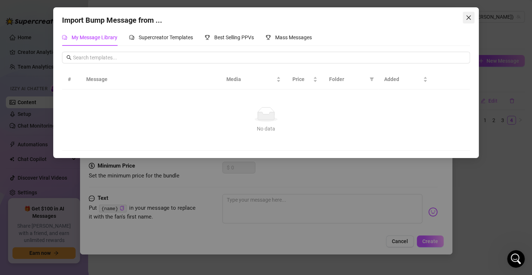
click at [467, 16] on icon "close" at bounding box center [468, 17] width 4 height 4
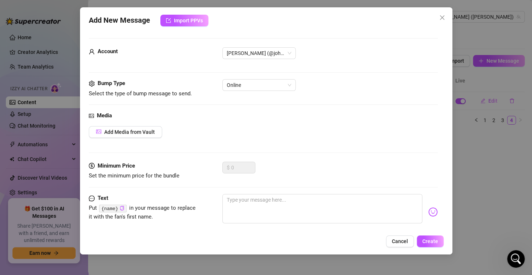
click at [437, 10] on div "Add New Message Import PPVs Account Johnnyrichs (@johnnyrichsxx) Bump Type Sele…" at bounding box center [266, 130] width 372 height 247
click at [439, 15] on icon "close" at bounding box center [442, 18] width 6 height 6
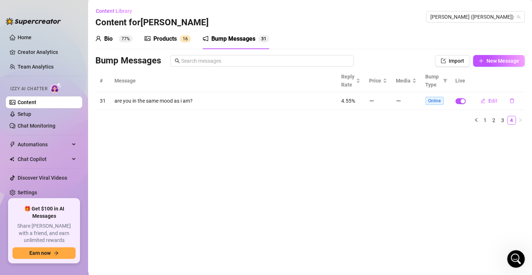
click at [234, 39] on div "Bump Messages" at bounding box center [233, 38] width 44 height 9
click at [177, 35] on div "Products" at bounding box center [164, 38] width 23 height 9
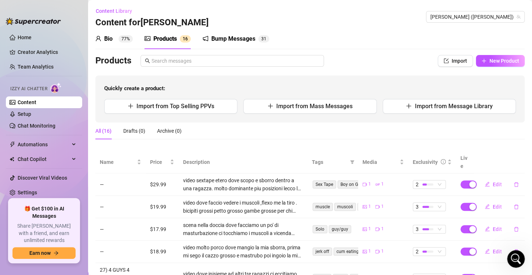
click at [228, 40] on div "Bump Messages" at bounding box center [233, 38] width 44 height 9
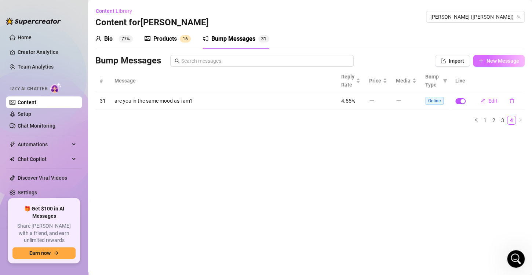
click at [488, 63] on span "New Message" at bounding box center [503, 61] width 33 height 6
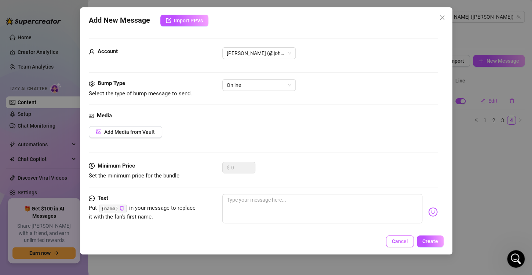
click at [400, 241] on span "Cancel" at bounding box center [400, 242] width 16 height 6
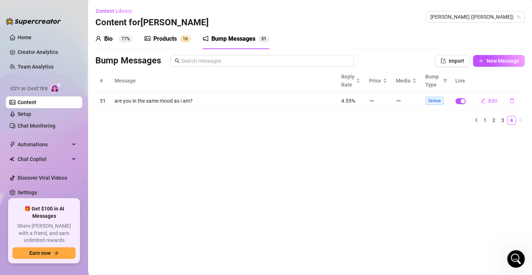
click at [490, 125] on div "# Message Reply Rate Price Media Bump Type Live 31 are you in the same mood as …" at bounding box center [309, 100] width 429 height 61
click at [487, 121] on link "1" at bounding box center [485, 120] width 8 height 8
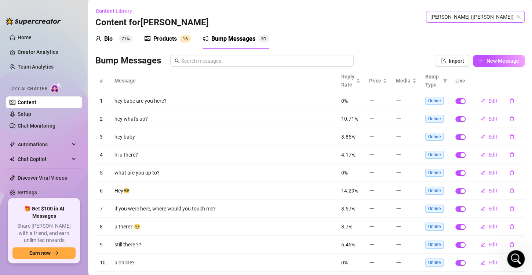
click at [478, 19] on span "[PERSON_NAME] ([PERSON_NAME])" at bounding box center [475, 16] width 90 height 11
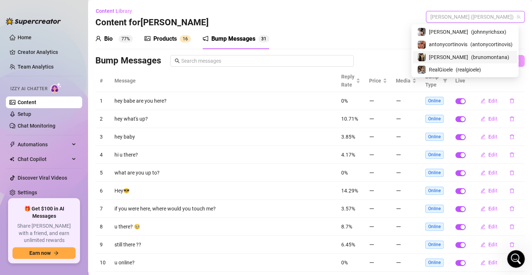
click at [471, 56] on span "( brunomontana )" at bounding box center [490, 57] width 38 height 8
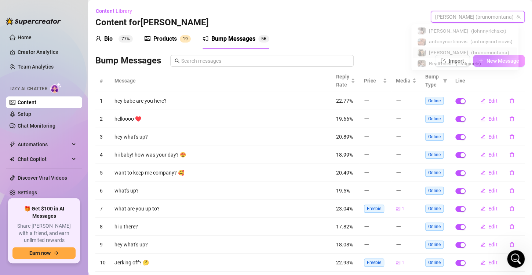
click at [477, 15] on span "Bruno (brunomontana)" at bounding box center [477, 16] width 85 height 11
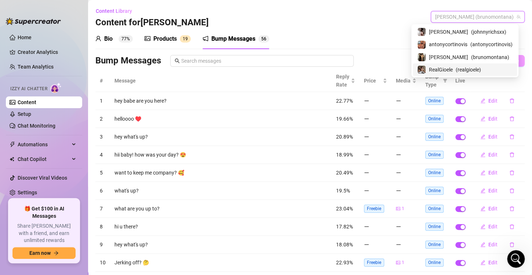
click at [460, 68] on span "( realgioele )" at bounding box center [468, 70] width 25 height 8
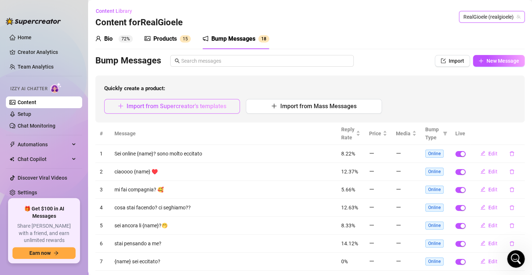
click at [192, 103] on span "Import from Supercreator's templates" at bounding box center [177, 106] width 100 height 7
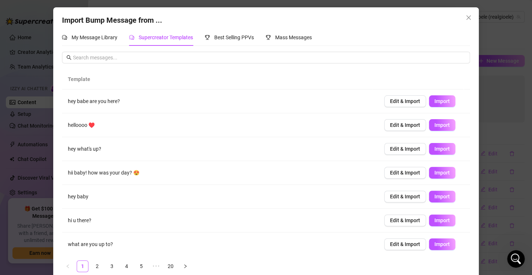
scroll to position [72, 0]
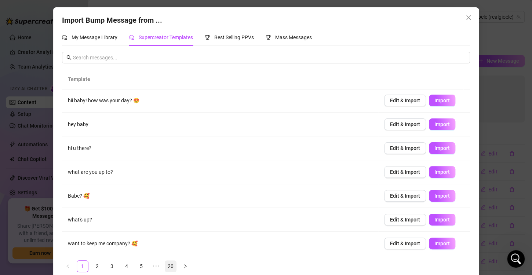
click at [165, 266] on link "20" at bounding box center [170, 266] width 11 height 11
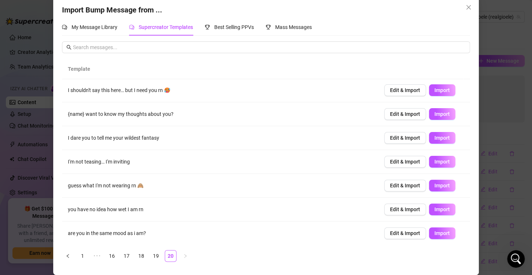
click at [145, 254] on ul "1 ••• 16 17 18 19 20" at bounding box center [266, 256] width 408 height 12
click at [137, 255] on link "18" at bounding box center [141, 256] width 11 height 11
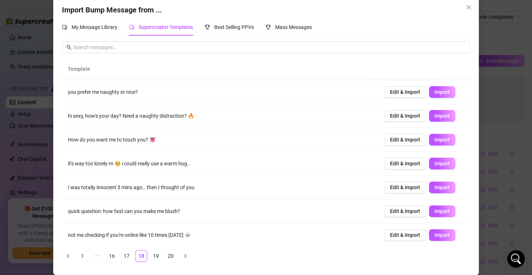
scroll to position [30, 0]
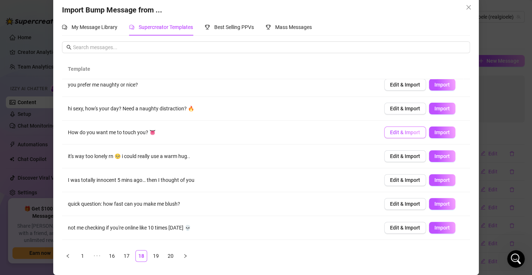
click at [396, 128] on button "Edit & Import" at bounding box center [405, 133] width 42 height 12
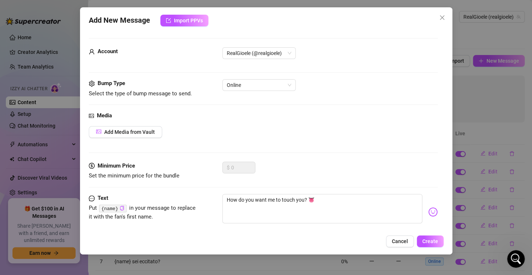
scroll to position [3, 0]
drag, startPoint x: 302, startPoint y: 200, endPoint x: 217, endPoint y: 190, distance: 86.4
click at [217, 190] on form "Account RealGioele (@realgioele) Bump Type Select the type of bump message to s…" at bounding box center [263, 141] width 349 height 206
drag, startPoint x: 302, startPoint y: 202, endPoint x: 195, endPoint y: 203, distance: 107.2
click at [195, 203] on div "Text Put {name} in your message to replace it with the fan's first name. How do…" at bounding box center [263, 212] width 349 height 36
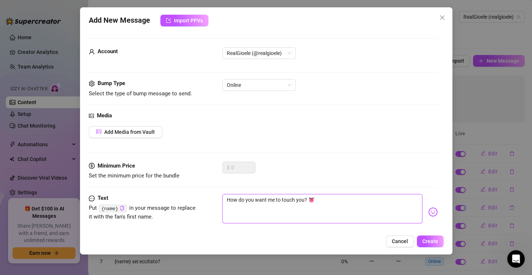
type textarea "u? 👅"
type textarea "? 👅"
type textarea "q? 👅"
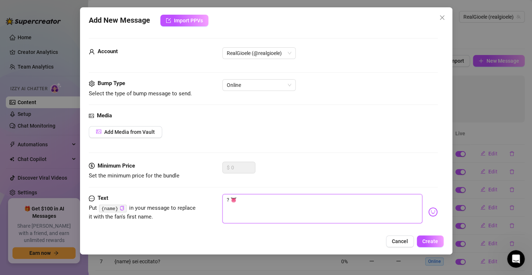
type textarea "q? 👅"
type textarea "qu? 👅"
type textarea "qua? 👅"
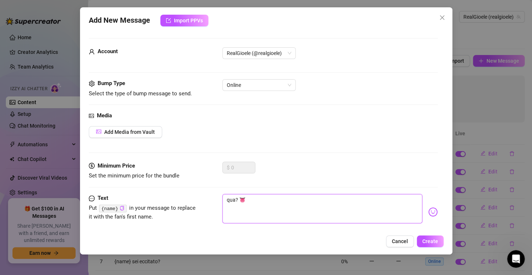
type textarea "quan? 👅"
type textarea "quant? 👅"
type textarea "quanto? 👅"
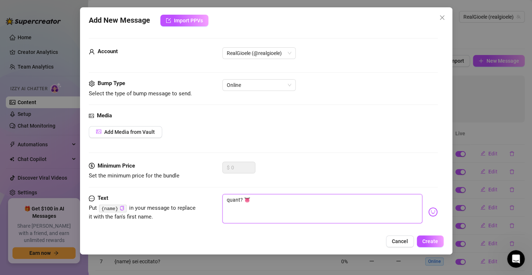
type textarea "quanto? 👅"
type textarea "quanto ? 👅"
type textarea "quanto t? 👅"
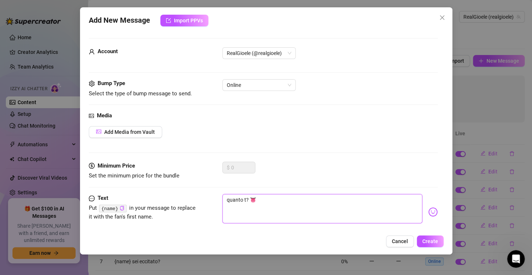
type textarea "quanto ti? 👅"
type textarea "quanto ti ? 👅"
type textarea "quanto ti p? 👅"
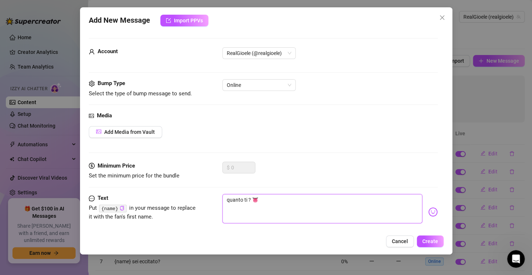
type textarea "quanto ti p? 👅"
type textarea "quanto ti pi? 👅"
type textarea "quanto ti pia? 👅"
type textarea "quanto ti piac? 👅"
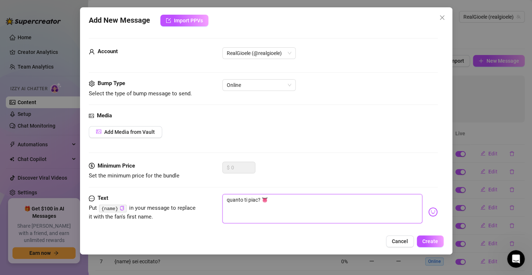
type textarea "quanto ti piace? 👅"
type textarea "quanto ti piacer? 👅"
type textarea "quanto ti piacere? 👅"
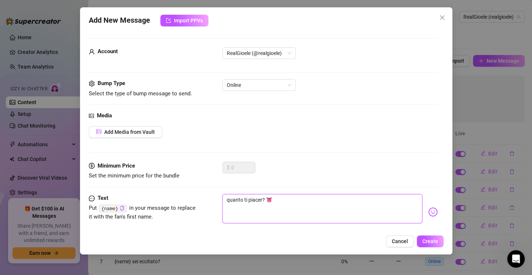
type textarea "quanto ti piacere? 👅"
type textarea "quanto ti piacereb? 👅"
type textarea "quanto ti piacerebb? 👅"
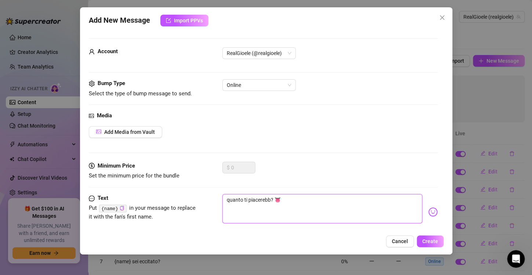
type textarea "quanto ti piacerebbe? 👅"
type textarea "quanto ti piacerebbe ? 👅"
type textarea "quanto ti piacerebbe d? 👅"
type textarea "quanto ti piacerebbe ? 👅"
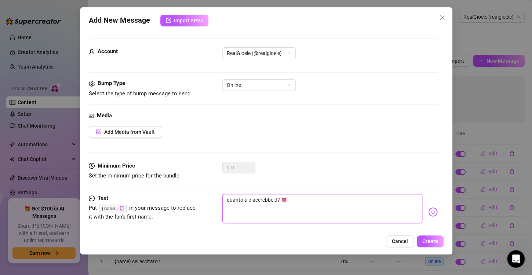
type textarea "quanto ti piacerebbe ? 👅"
type textarea "quanto ti piacerebbe t? 👅"
type textarea "quanto ti piacerebbe to? 👅"
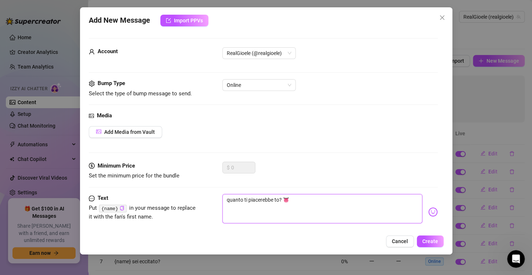
type textarea "quanto ti piacerebbe toc? 👅"
type textarea "quanto ti piacerebbe tocc? 👅"
type textarea "quanto ti piacerebbe tocca? 👅"
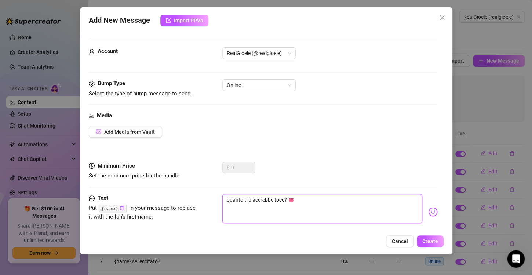
type textarea "quanto ti piacerebbe tocca? 👅"
type textarea "quanto ti piacerebbe toccar? 👅"
type textarea "quanto ti piacerebbe toccarm? 👅"
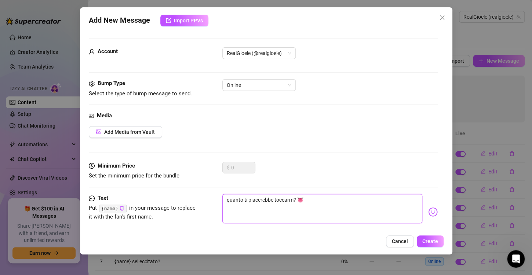
type textarea "quanto ti piacerebbe toccarmi? 👅"
drag, startPoint x: 299, startPoint y: 203, endPoint x: 310, endPoint y: 237, distance: 36.3
click at [309, 240] on div "Add New Message Import PPVs Account RealGioele (@realgioele) Bump Type Select t…" at bounding box center [266, 130] width 372 height 247
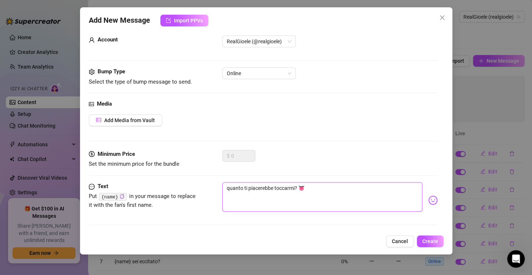
click at [301, 200] on textarea "quanto ti piacerebbe toccarmi? 👅" at bounding box center [322, 196] width 200 height 29
type textarea "quanto ti piacerebbe toccarmi? s👅"
type textarea "quanto ti piacerebbe toccarmi? se👅"
type textarea "quanto ti piacerebbe toccarmi? se 👅"
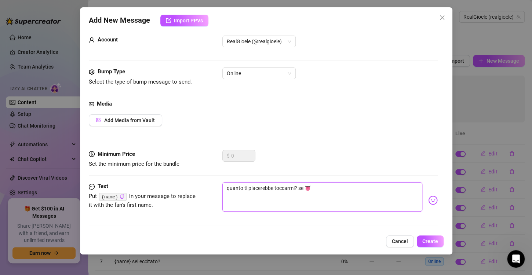
type textarea "quanto ti piacerebbe toccarmi? se s👅"
type textarea "quanto ti piacerebbe toccarmi? se si👅"
type textarea "quanto ti piacerebbe toccarmi? se si 👅"
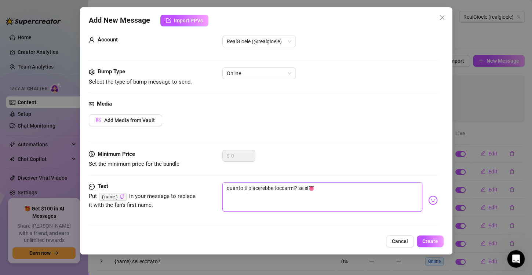
type textarea "quanto ti piacerebbe toccarmi? se si 👅"
type textarea "quanto ti piacerebbe toccarmi? se si d👅"
type textarea "quanto ti piacerebbe toccarmi? se si do👅"
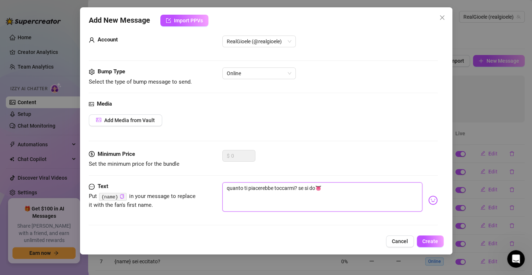
type textarea "quanto ti piacerebbe toccarmi? se si dov👅"
type textarea "quanto ti piacerebbe toccarmi? se si dove👅"
type textarea "quanto ti piacerebbe toccarmi? se si dove?👅"
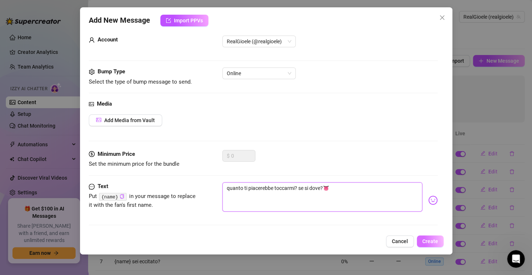
type textarea "quanto ti piacerebbe toccarmi? se si dove?👅"
click at [431, 245] on button "Create" at bounding box center [430, 242] width 27 height 12
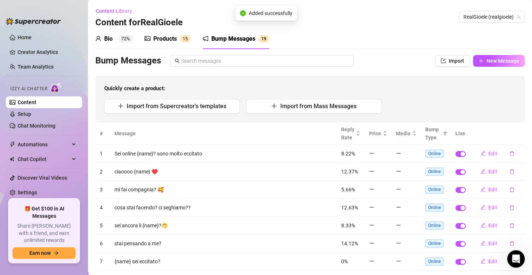
scroll to position [91, 0]
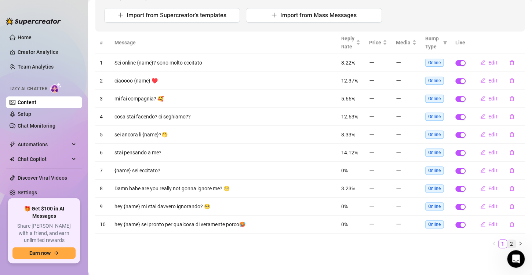
click at [508, 243] on link "2" at bounding box center [512, 244] width 8 height 8
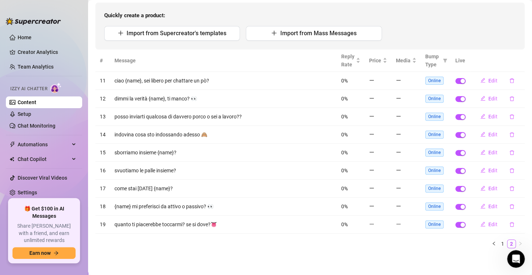
scroll to position [0, 0]
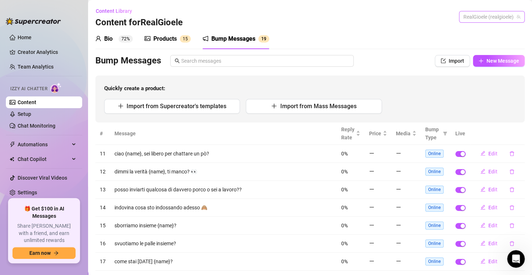
click at [496, 18] on span "RealGioele (realgioele)" at bounding box center [492, 16] width 57 height 11
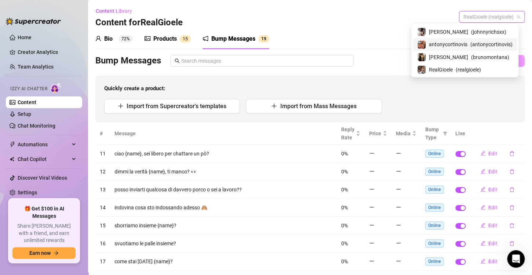
click at [447, 45] on span "antonycortinovis" at bounding box center [448, 44] width 39 height 8
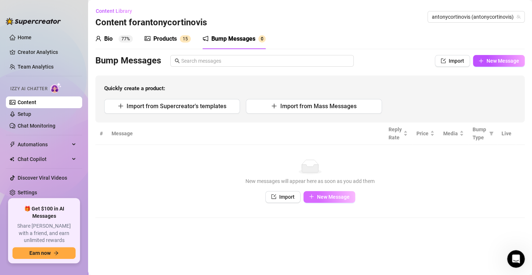
click at [320, 195] on span "New Message" at bounding box center [333, 197] width 33 height 6
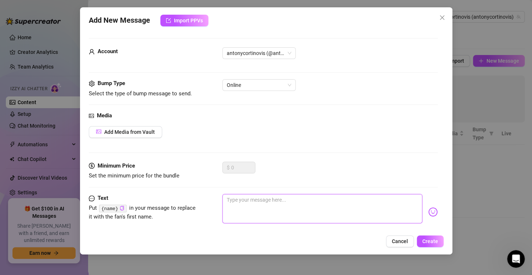
click at [274, 200] on textarea at bounding box center [322, 208] width 200 height 29
type textarea "h"
type textarea "he"
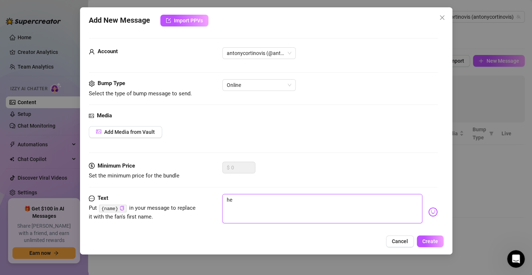
type textarea "hey"
click at [427, 239] on span "Create" at bounding box center [430, 242] width 16 height 6
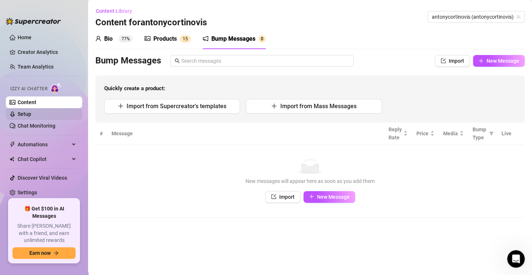
click at [31, 112] on link "Setup" at bounding box center [25, 114] width 14 height 6
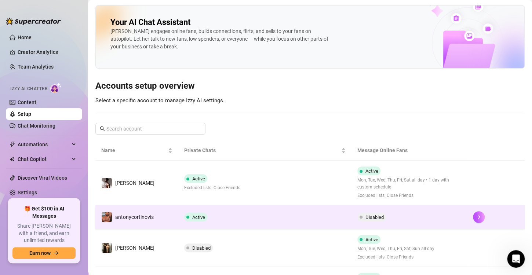
scroll to position [42, 0]
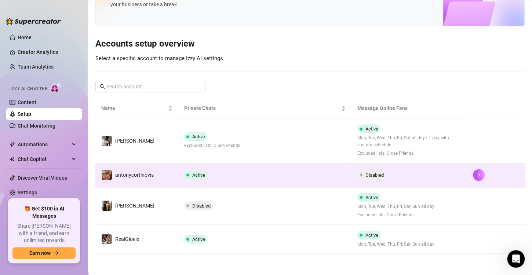
click at [203, 179] on td "Active" at bounding box center [264, 175] width 173 height 24
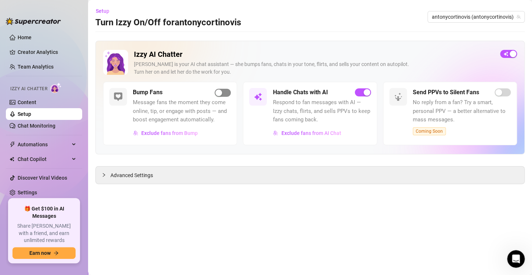
click at [224, 94] on span "button" at bounding box center [223, 93] width 16 height 8
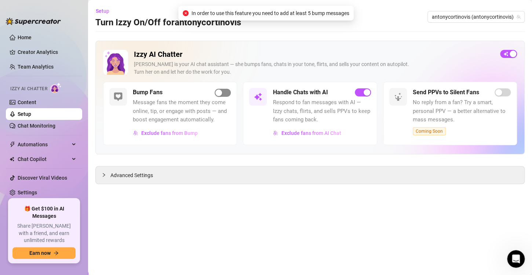
click at [224, 94] on span "button" at bounding box center [223, 93] width 16 height 8
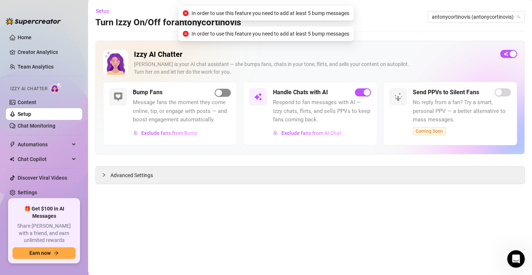
click at [224, 94] on span "button" at bounding box center [223, 93] width 16 height 8
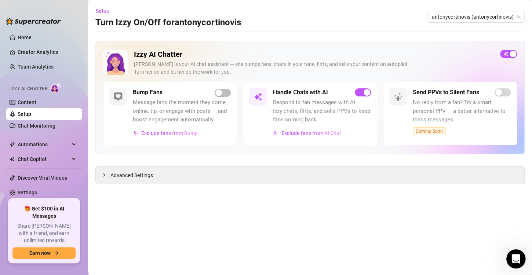
click at [516, 254] on icon "Open Intercom Messenger" at bounding box center [515, 258] width 12 height 12
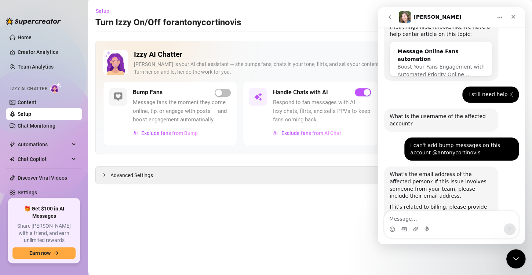
scroll to position [166, 0]
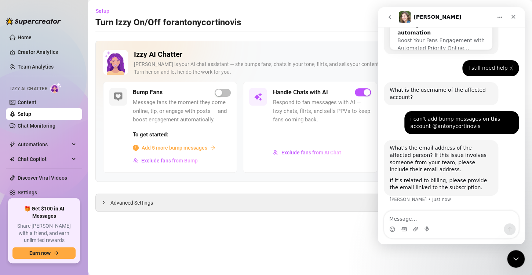
click at [355, 240] on main "Setup Turn Izzy On/Off for antonycortinovis antonycortinovis (antonycortinovis)…" at bounding box center [310, 137] width 444 height 275
click at [41, 124] on link "Chat Monitoring" at bounding box center [37, 126] width 38 height 6
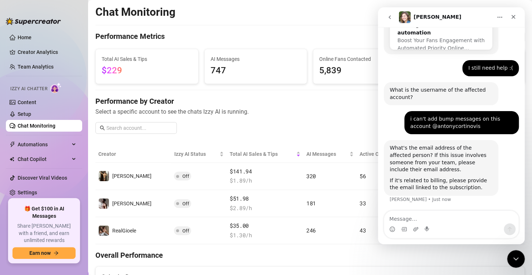
click at [49, 134] on ul "Home Creator Analytics Team Analytics Izzy AI Chatter Content Setup Chat Monito…" at bounding box center [44, 112] width 76 height 167
click at [48, 141] on span "Automations" at bounding box center [44, 145] width 52 height 12
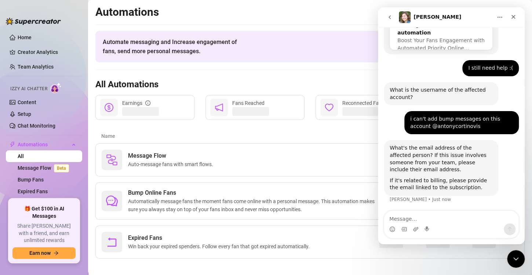
click at [155, 137] on article "Name" at bounding box center [240, 136] width 279 height 8
click at [513, 17] on icon "Close" at bounding box center [514, 17] width 4 height 4
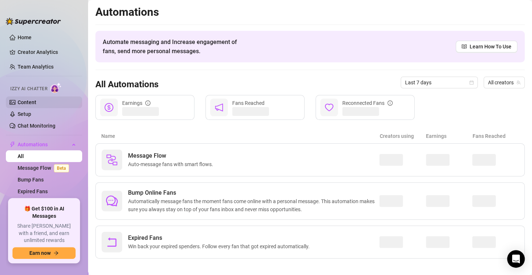
click at [33, 105] on link "Content" at bounding box center [27, 102] width 19 height 6
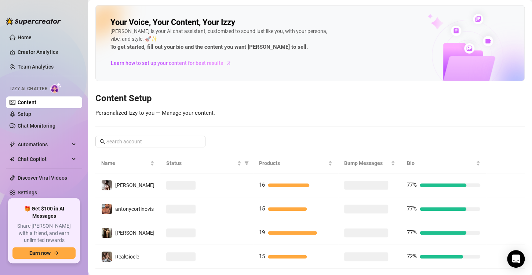
scroll to position [15, 0]
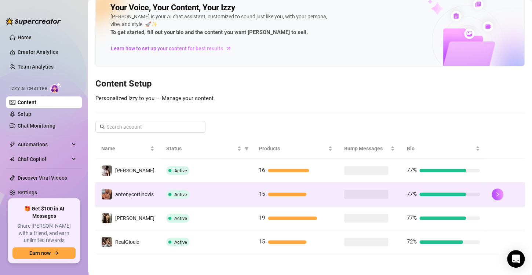
click at [223, 190] on div "Active" at bounding box center [206, 194] width 81 height 9
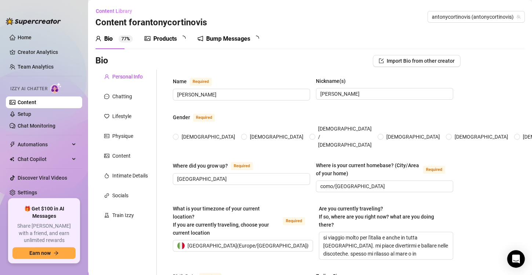
type input "[PERSON_NAME]"
type input "[GEOGRAPHIC_DATA]"
type input "como/[GEOGRAPHIC_DATA]"
type textarea "si viaggio molto per l'italia e anche in tutta [GEOGRAPHIC_DATA]. mi piace dive…"
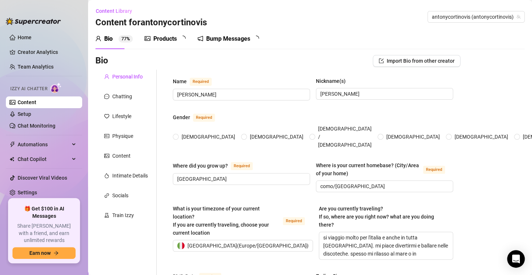
type input "[DEMOGRAPHIC_DATA]"
type input "relazione aperta"
type input "informatico"
type input "personal trainer"
type input "laurea in informatica"
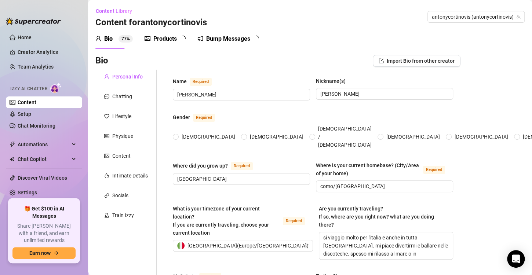
type textarea "mi piace molto il lavoro [PERSON_NAME] e voglio diventare uno dei ragazzi [DEMO…"
type textarea "adoro fare il pornoattore e sono versatile le persone non se lo aspettano"
type textarea "sono molto riservato e gentile, ho dei gusti comuni generalmente ma sono in fis…"
type textarea "un uomo di 40 anni. un bel daddy muscoloso fisico stupendo molto versatile sui …"
type textarea "sesso, auto, palestra, vacanze"
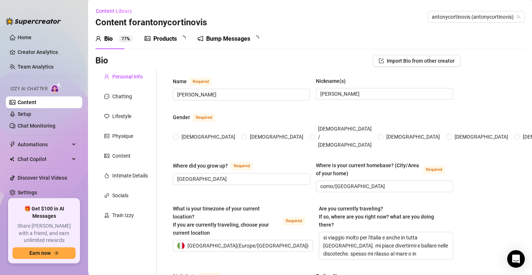
type input "haha"
type input "😈😈😜💦🥰😎"
type input "devono essere molto contenti,stanno parlando con un bel daddy"
type input "baby, man"
type input "tutti gli argomenti che violano le regole di onlyfans"
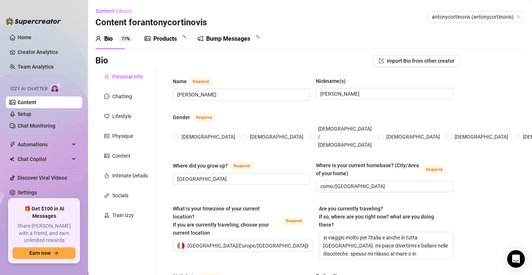
type textarea "posso dirgli che se fa il bravo gli invio una foto o un messaggio vocale del mo…"
radio input "true"
type input "[DATE]"
click at [121, 98] on div "Chatting" at bounding box center [122, 96] width 20 height 8
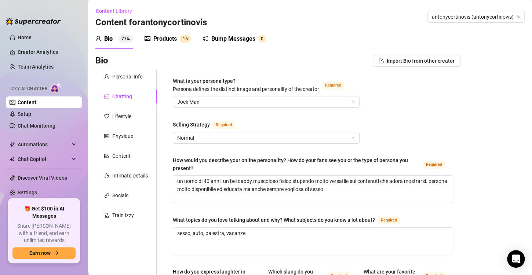
click at [244, 39] on div "Bump Messages" at bounding box center [233, 38] width 44 height 9
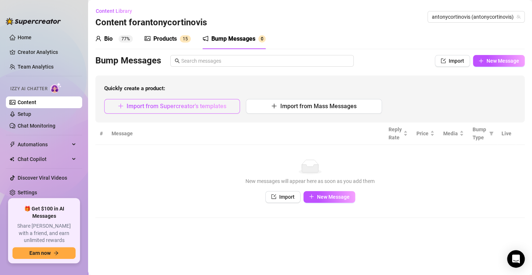
click at [216, 99] on button "Import from Supercreator's templates" at bounding box center [172, 106] width 136 height 15
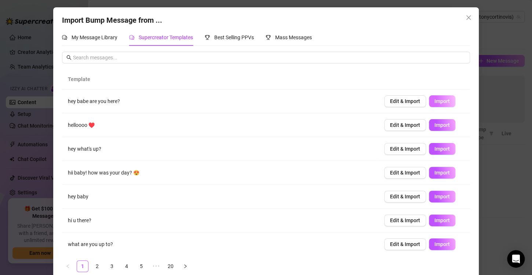
click at [433, 96] on button "Import" at bounding box center [442, 101] width 26 height 12
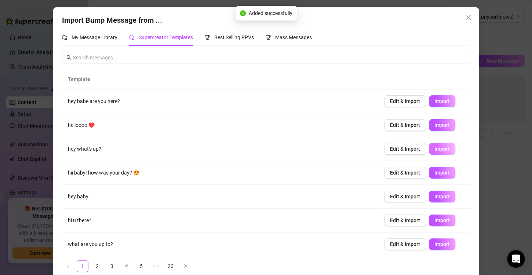
click at [441, 150] on button "Import" at bounding box center [442, 149] width 26 height 12
click at [440, 176] on button "Import" at bounding box center [442, 173] width 26 height 12
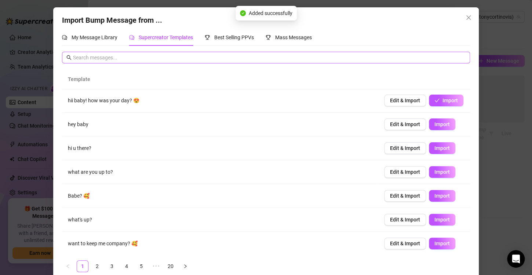
scroll to position [72, 0]
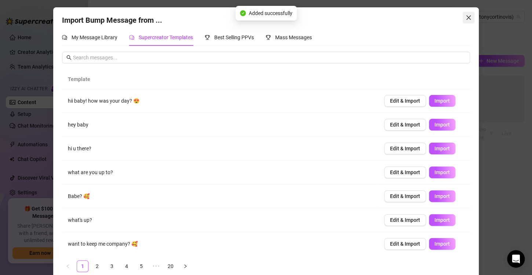
click at [466, 18] on icon "close" at bounding box center [468, 17] width 4 height 4
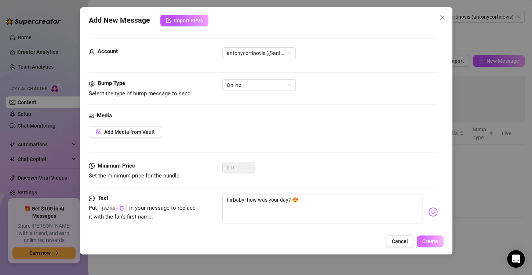
click at [436, 243] on span "Create" at bounding box center [430, 242] width 16 height 6
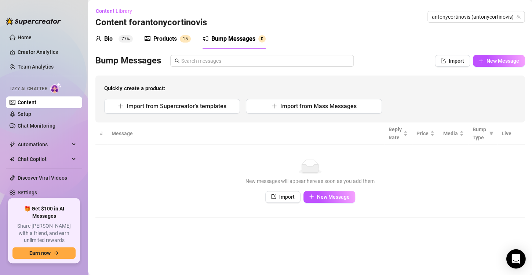
click at [521, 258] on div "Open Intercom Messenger" at bounding box center [515, 259] width 19 height 19
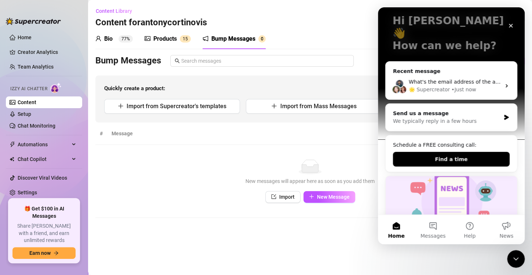
scroll to position [44, 0]
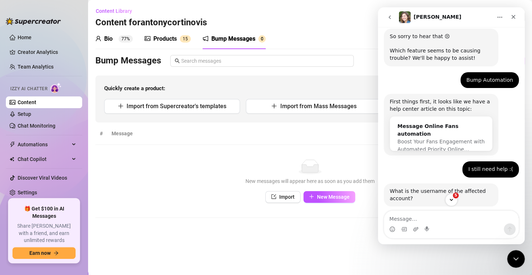
scroll to position [64, 0]
click at [439, 139] on span "Boost Your Fans Engagement with Automated Priority Online…" at bounding box center [440, 146] width 87 height 14
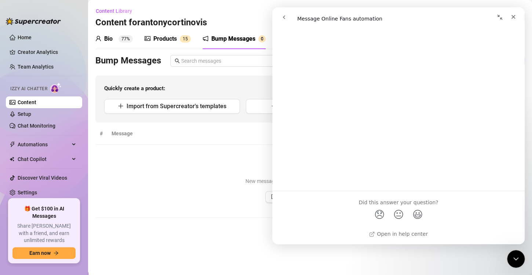
scroll to position [2400, 0]
click at [236, 160] on div "No data" at bounding box center [310, 167] width 415 height 15
click at [512, 19] on icon "Close" at bounding box center [513, 17] width 6 height 6
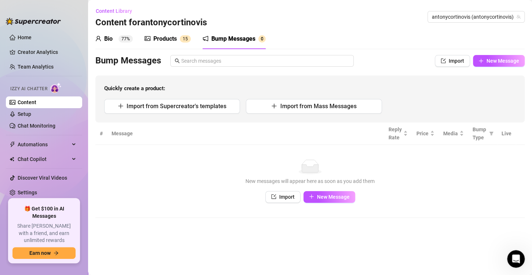
scroll to position [0, 0]
click at [448, 57] on button "Import" at bounding box center [452, 61] width 35 height 12
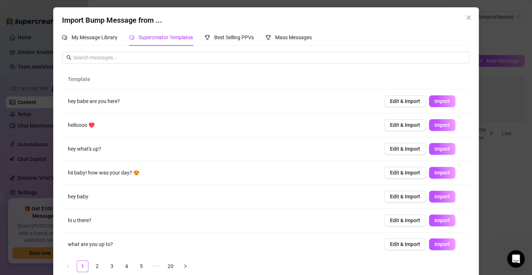
click at [467, 8] on div "Import Bump Message from ... My Message Library Supercreator Templates Best Sel…" at bounding box center [266, 146] width 426 height 278
click at [466, 16] on icon "close" at bounding box center [468, 17] width 4 height 4
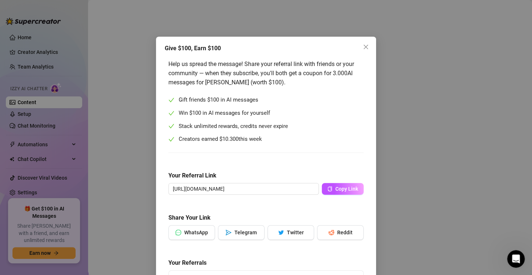
click at [355, 44] on div "Give $100, Earn $100" at bounding box center [266, 48] width 203 height 9
click at [363, 46] on icon "close" at bounding box center [366, 47] width 6 height 6
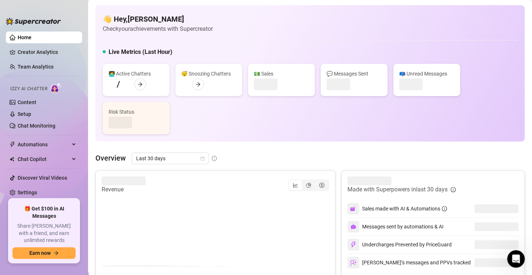
click at [372, 46] on div "👋 Hey, [PERSON_NAME] Check your achievements with Supercreator Live Metrics (La…" at bounding box center [309, 73] width 429 height 137
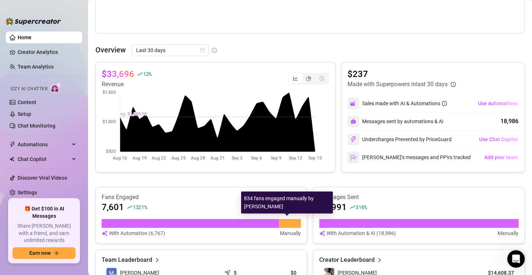
scroll to position [261, 0]
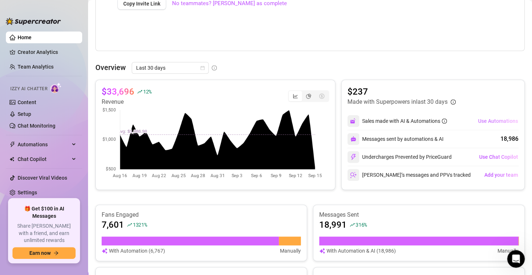
click at [486, 118] on span "Use Automations" at bounding box center [498, 121] width 40 height 6
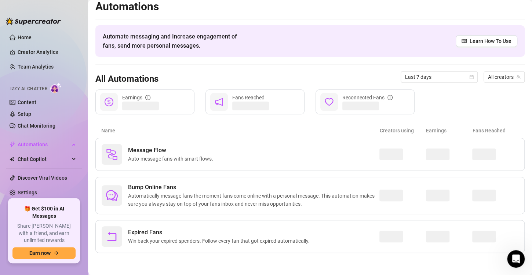
scroll to position [4, 0]
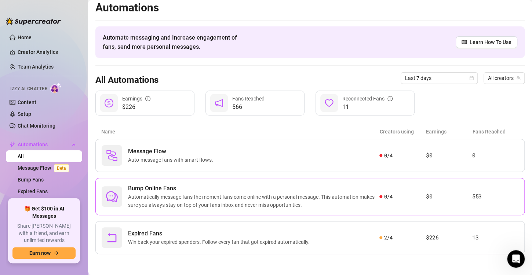
click at [307, 189] on span "Bump Online Fans" at bounding box center [253, 188] width 251 height 9
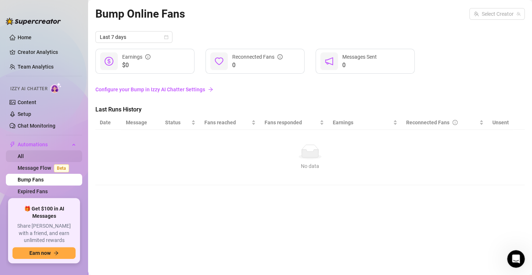
click at [24, 155] on link "All" at bounding box center [21, 156] width 6 height 6
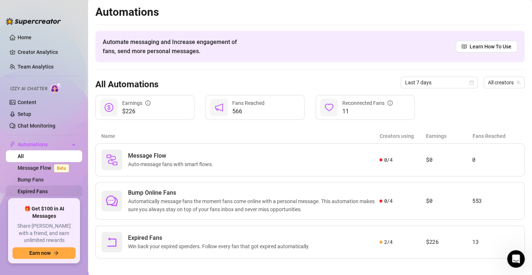
scroll to position [45, 0]
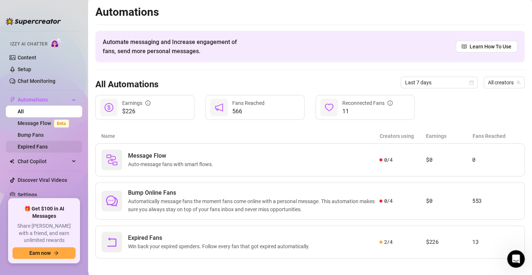
click at [41, 147] on link "Expired Fans" at bounding box center [33, 147] width 30 height 6
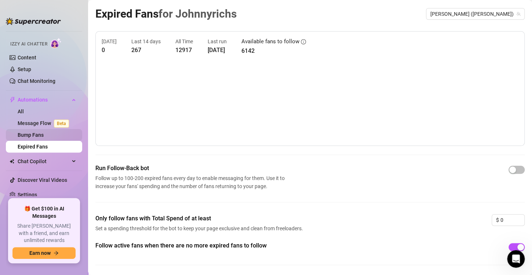
click at [44, 137] on link "Bump Fans" at bounding box center [31, 135] width 26 height 6
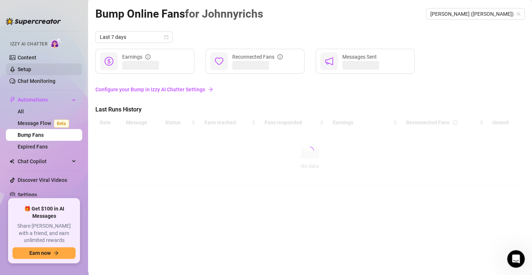
click at [25, 66] on link "Setup" at bounding box center [25, 69] width 14 height 6
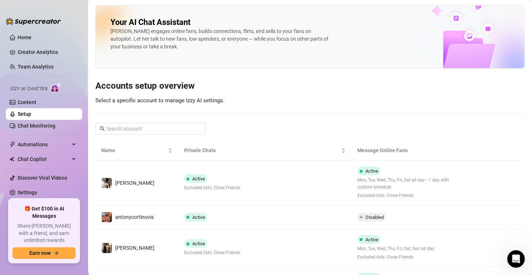
scroll to position [42, 0]
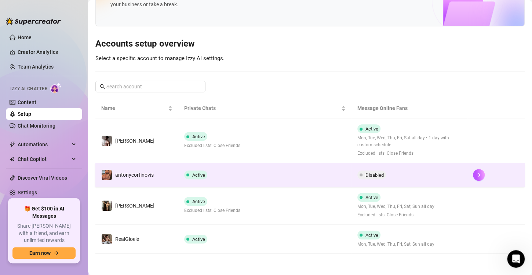
click at [204, 178] on span "Active" at bounding box center [195, 175] width 23 height 9
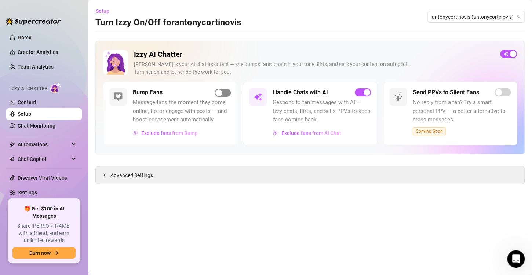
click at [220, 93] on div "button" at bounding box center [218, 93] width 7 height 7
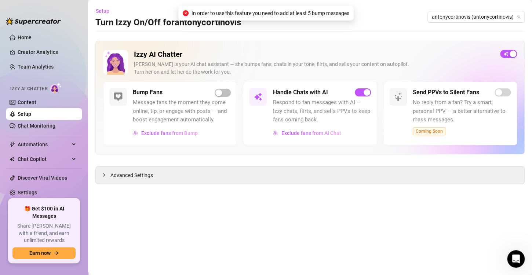
click at [223, 151] on div "Izzy AI Chatter [PERSON_NAME] is your AI chat assistant — she bumps fans, chats…" at bounding box center [309, 98] width 429 height 114
click at [156, 173] on div "Advanced Settings" at bounding box center [310, 175] width 429 height 17
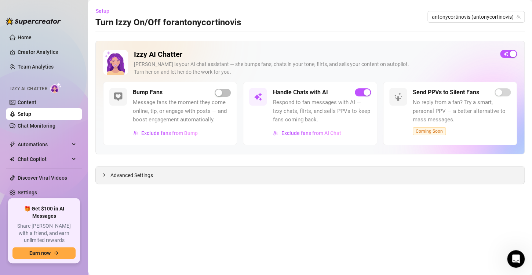
click at [119, 172] on span "Advanced Settings" at bounding box center [131, 175] width 43 height 8
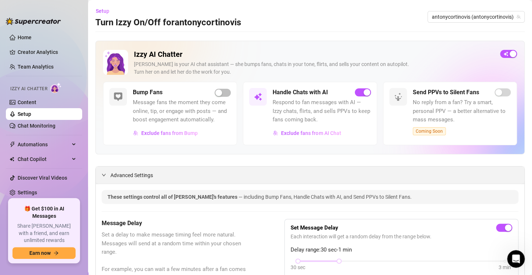
click at [119, 172] on span "Advanced Settings" at bounding box center [131, 175] width 43 height 8
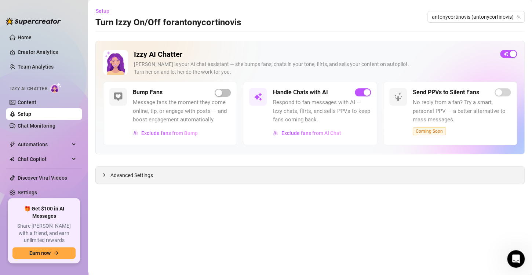
click at [119, 172] on span "Advanced Settings" at bounding box center [131, 175] width 43 height 8
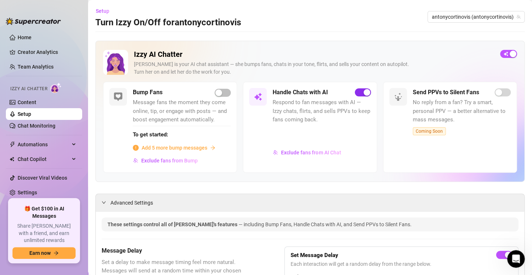
click at [364, 91] on div "button" at bounding box center [367, 92] width 7 height 7
click at [175, 155] on button "Exclude fans from Bump" at bounding box center [165, 161] width 65 height 12
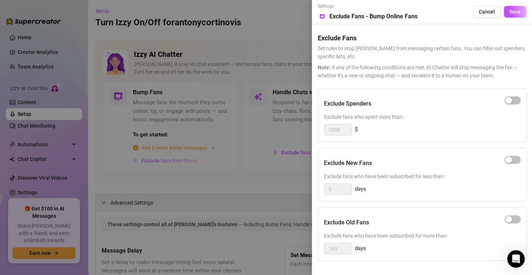
click at [175, 154] on div at bounding box center [266, 137] width 532 height 275
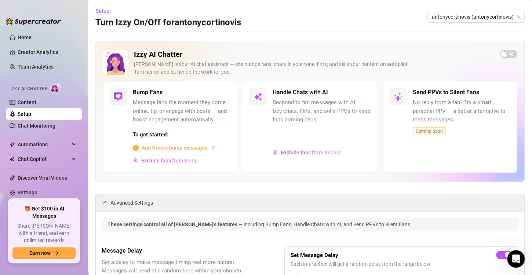
click at [185, 148] on span "Add 5 more bump messages" at bounding box center [175, 148] width 66 height 8
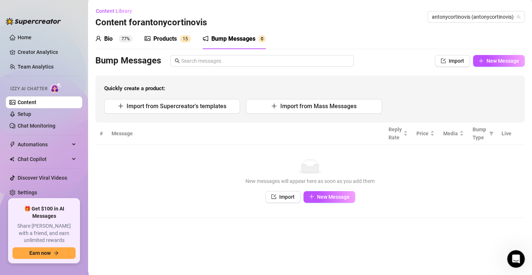
click at [326, 204] on td "No data New messages will appear here as soon as you add them Import New Message" at bounding box center [309, 181] width 429 height 73
click at [327, 199] on span "New Message" at bounding box center [333, 197] width 33 height 6
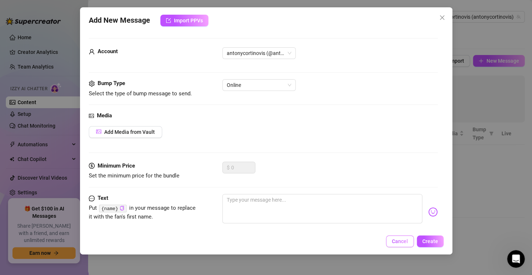
click at [406, 237] on button "Cancel" at bounding box center [400, 242] width 28 height 12
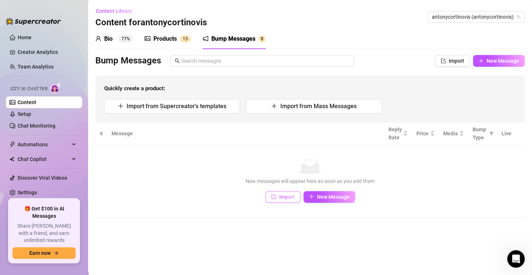
click at [289, 199] on span "Import" at bounding box center [286, 197] width 15 height 6
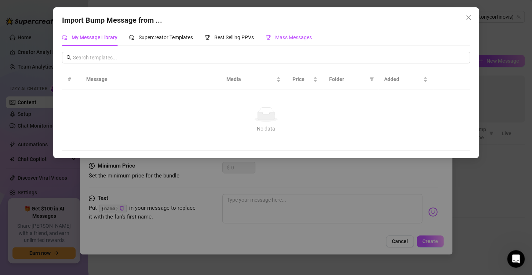
click at [285, 39] on span "Mass Messages" at bounding box center [293, 37] width 37 height 6
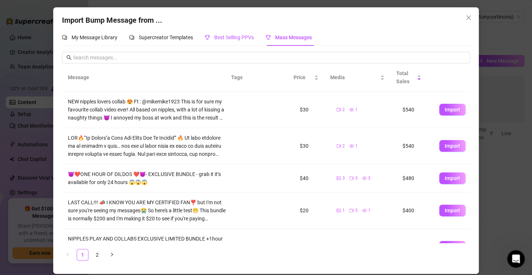
click at [247, 40] on span "Best Selling PPVs" at bounding box center [234, 37] width 40 height 6
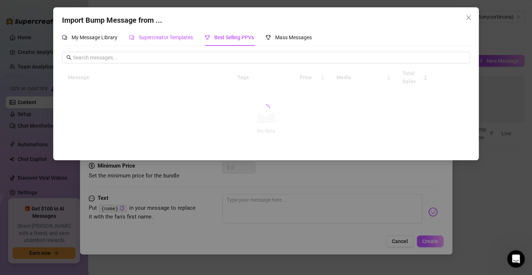
click at [187, 40] on span "Supercreator Templates" at bounding box center [166, 37] width 54 height 6
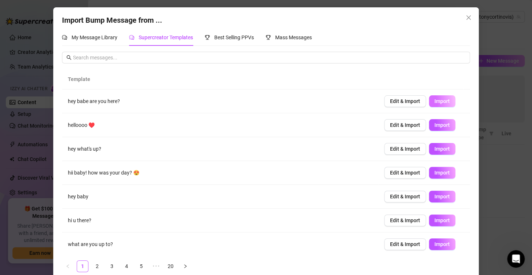
click at [430, 97] on button "Import" at bounding box center [442, 101] width 26 height 12
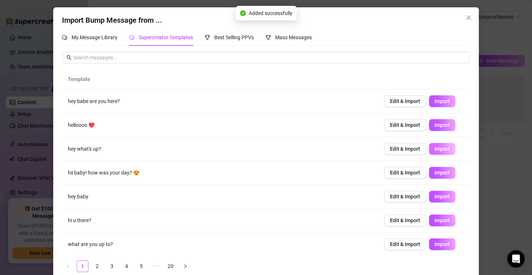
click at [435, 147] on span "Import" at bounding box center [442, 149] width 15 height 6
click at [440, 192] on button "Import" at bounding box center [442, 197] width 26 height 12
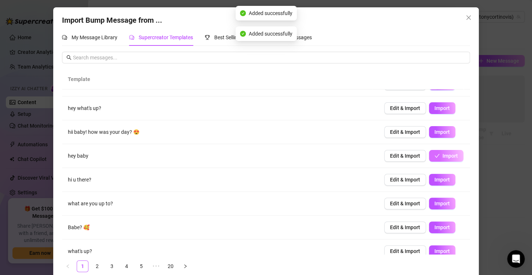
scroll to position [44, 0]
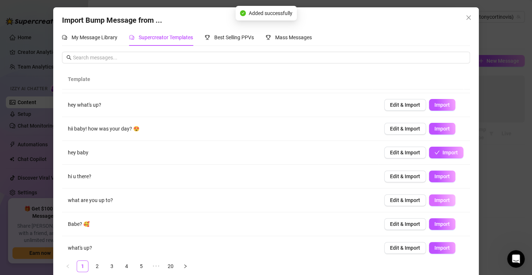
click at [439, 204] on button "Import" at bounding box center [442, 201] width 26 height 12
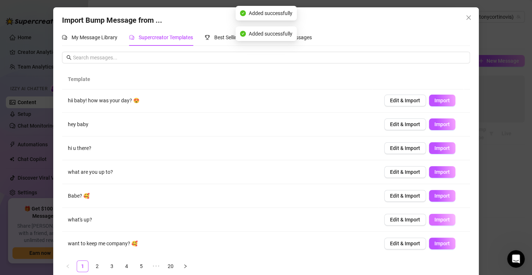
click at [435, 219] on span "Import" at bounding box center [442, 220] width 15 height 6
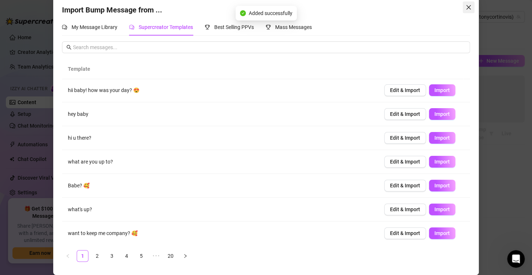
click at [468, 5] on icon "close" at bounding box center [469, 7] width 6 height 6
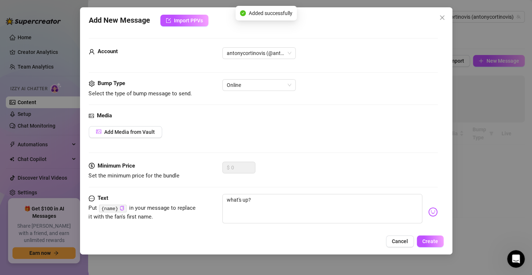
scroll to position [3, 0]
click at [430, 239] on span "Create" at bounding box center [430, 242] width 16 height 6
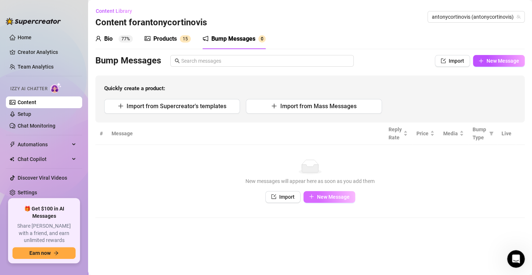
click at [336, 201] on button "New Message" at bounding box center [329, 197] width 52 height 12
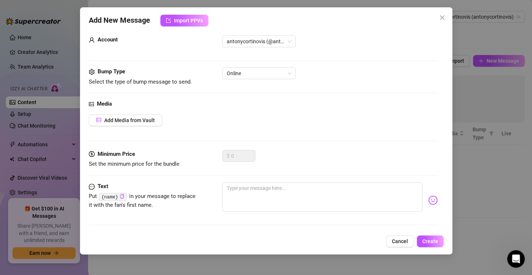
scroll to position [0, 0]
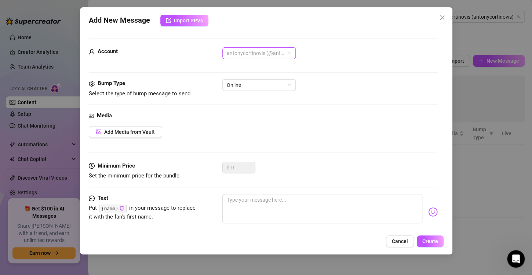
click at [280, 48] on span "antonycortinovis (@antonycortinovis)" at bounding box center [259, 53] width 65 height 11
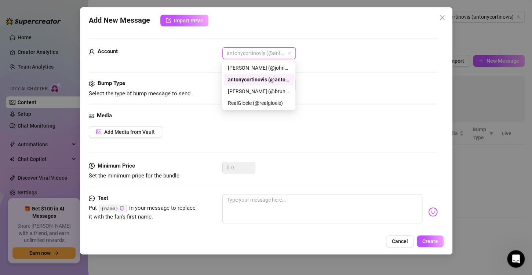
click at [348, 79] on div "Online" at bounding box center [329, 85] width 215 height 12
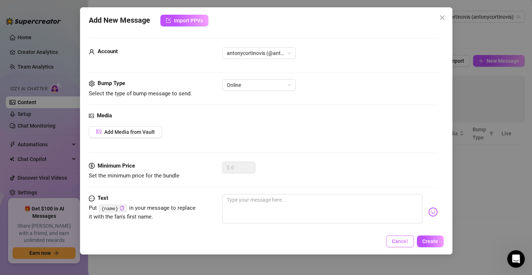
click at [405, 241] on span "Cancel" at bounding box center [400, 242] width 16 height 6
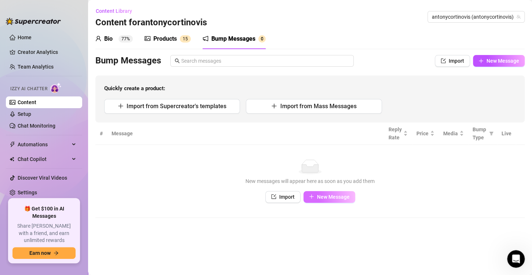
click at [311, 192] on button "New Message" at bounding box center [329, 197] width 52 height 12
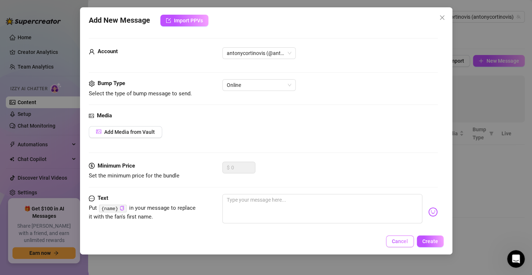
click at [403, 241] on span "Cancel" at bounding box center [400, 242] width 16 height 6
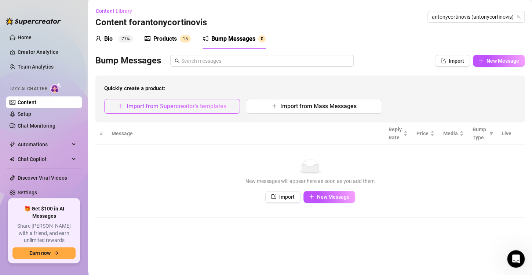
click at [168, 105] on span "Import from Supercreator's templates" at bounding box center [177, 106] width 100 height 7
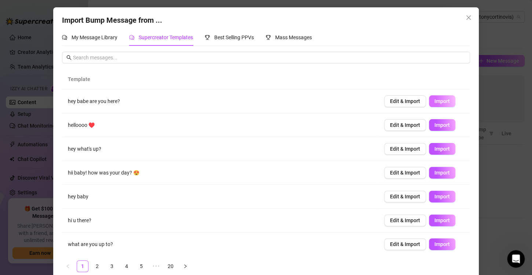
click at [437, 98] on span "Import" at bounding box center [442, 101] width 15 height 6
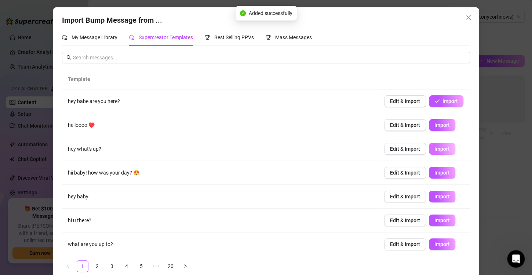
click at [437, 143] on button "Import" at bounding box center [442, 149] width 26 height 12
click at [441, 170] on button "Import" at bounding box center [442, 173] width 26 height 12
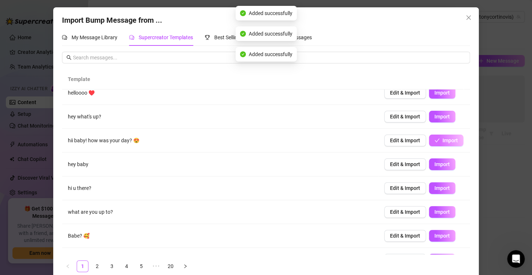
scroll to position [36, 0]
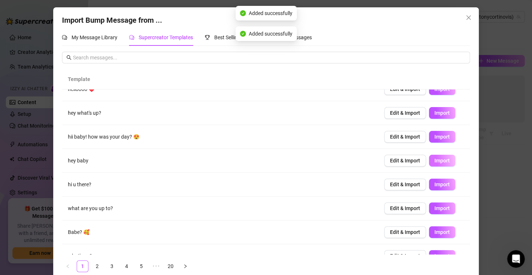
click at [439, 163] on span "Import" at bounding box center [442, 161] width 15 height 6
click at [437, 191] on td "Edit & Import Import" at bounding box center [424, 185] width 92 height 24
click at [437, 185] on span "Import" at bounding box center [442, 185] width 15 height 6
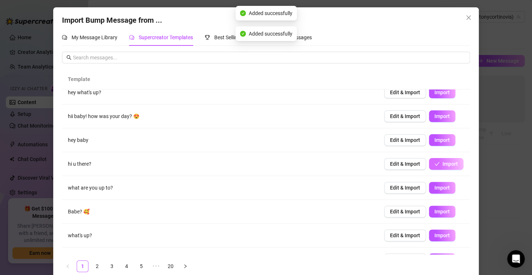
scroll to position [59, 0]
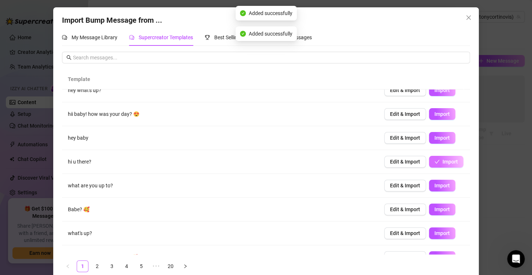
click at [437, 185] on span "Import" at bounding box center [442, 186] width 15 height 6
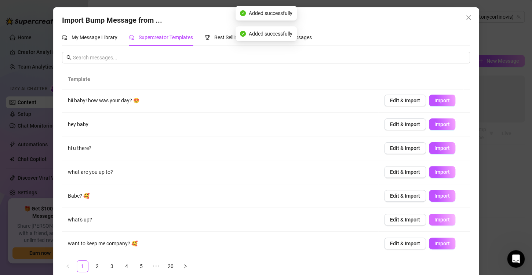
click at [435, 219] on span "Import" at bounding box center [442, 220] width 15 height 6
type textarea "what's up?"
click at [466, 18] on icon "close" at bounding box center [468, 17] width 4 height 4
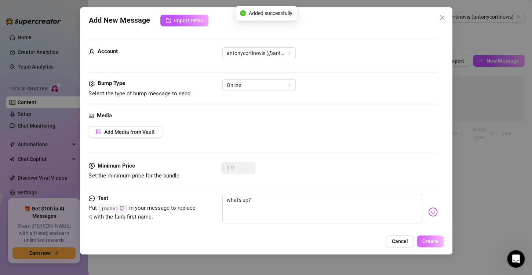
click at [433, 242] on span "Create" at bounding box center [430, 242] width 16 height 6
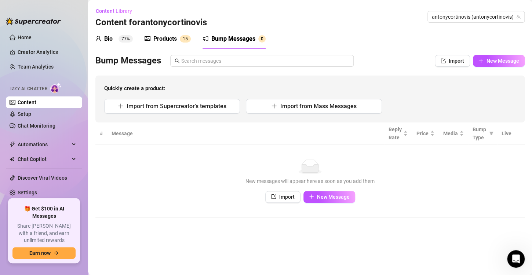
click at [481, 134] on span "Bump Type" at bounding box center [480, 134] width 14 height 16
click at [448, 130] on div "Media" at bounding box center [453, 134] width 21 height 8
click at [423, 130] on div "Price" at bounding box center [426, 134] width 18 height 8
click at [402, 129] on span "Reply Rate" at bounding box center [395, 134] width 13 height 16
click at [401, 91] on span "Quickly create a product:" at bounding box center [310, 88] width 412 height 9
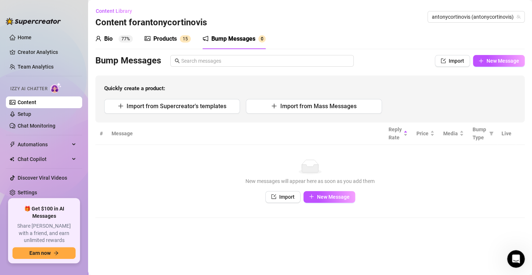
click at [189, 44] on div "Products 1 5" at bounding box center [168, 39] width 46 height 21
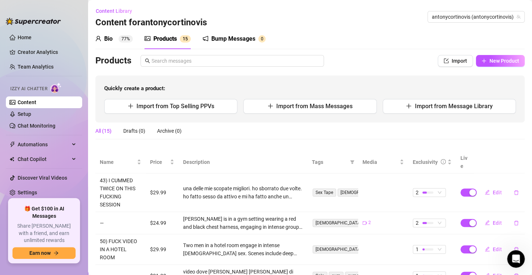
click at [179, 39] on div "Products 1 5" at bounding box center [168, 38] width 46 height 9
click at [242, 36] on div "Bump Messages" at bounding box center [233, 38] width 44 height 9
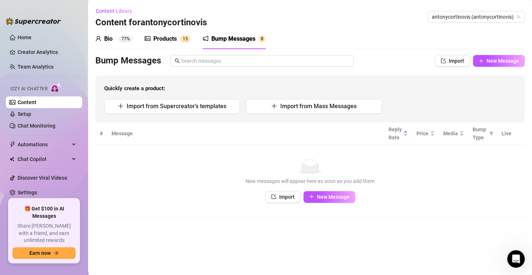
click at [36, 104] on link "Content" at bounding box center [27, 102] width 19 height 6
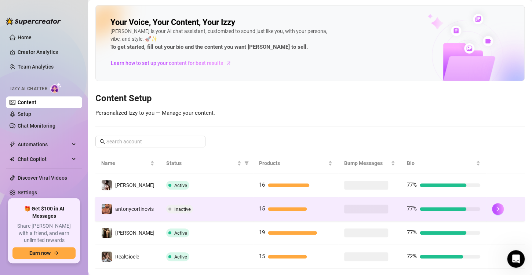
click at [218, 211] on div "Inactive" at bounding box center [206, 209] width 81 height 9
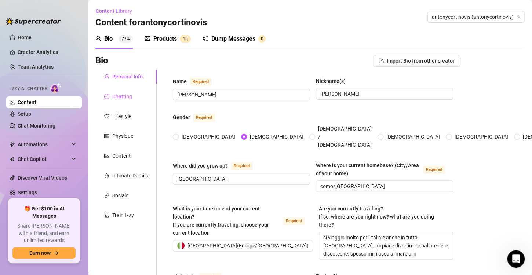
click at [138, 101] on div "Chatting" at bounding box center [125, 97] width 61 height 14
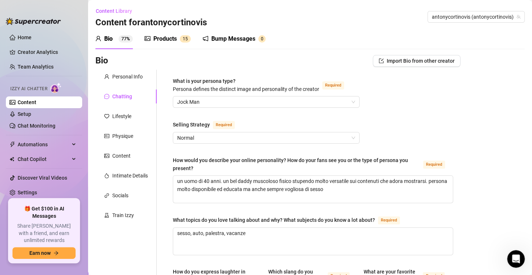
click at [222, 36] on div "Bump Messages" at bounding box center [233, 38] width 44 height 9
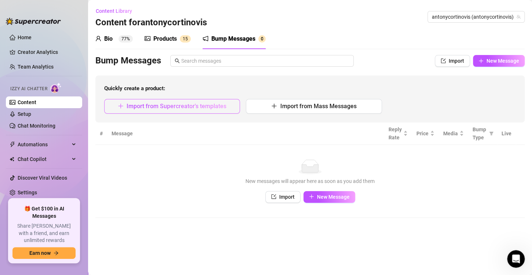
click at [192, 108] on span "Import from Supercreator's templates" at bounding box center [177, 106] width 100 height 7
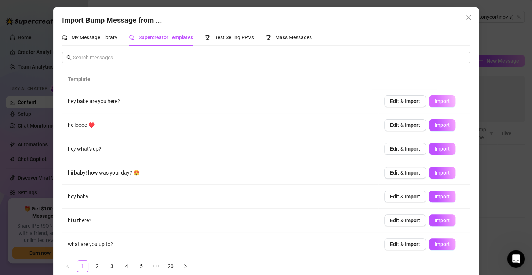
click at [435, 103] on span "Import" at bounding box center [442, 101] width 15 height 6
type textarea "hey babe are you here?"
click at [431, 103] on button "Import" at bounding box center [442, 101] width 26 height 12
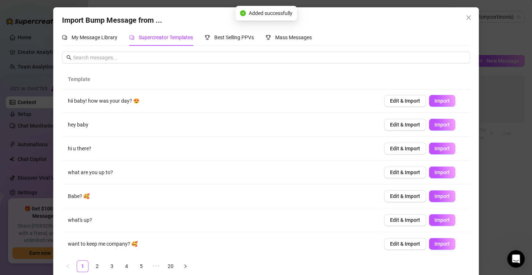
scroll to position [72, 0]
click at [429, 23] on button "Import" at bounding box center [442, 29] width 26 height 12
click at [463, 12] on button "Close" at bounding box center [469, 18] width 12 height 12
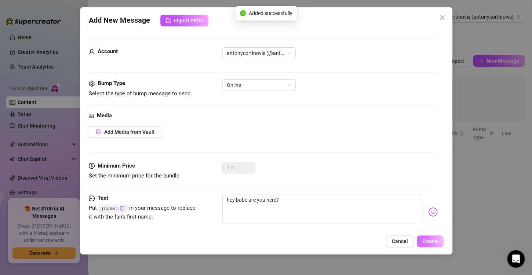
click at [435, 243] on span "Create" at bounding box center [430, 242] width 16 height 6
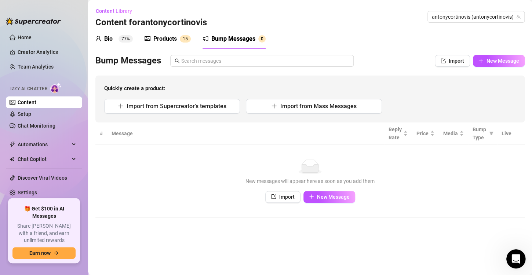
click at [516, 265] on div "Open Intercom Messenger" at bounding box center [515, 258] width 24 height 24
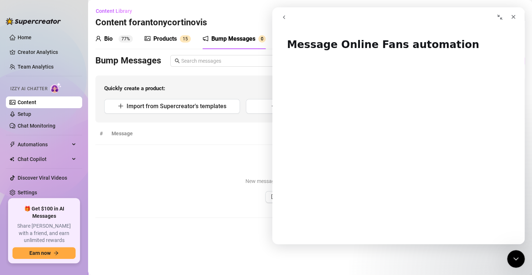
click at [504, 17] on button "Collapse window" at bounding box center [500, 17] width 14 height 14
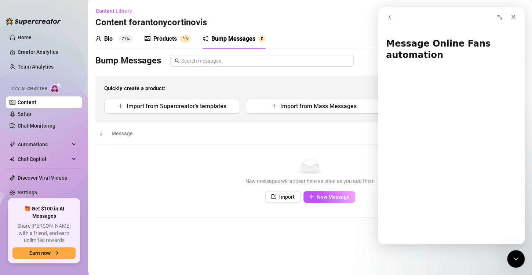
click at [395, 15] on button "go back" at bounding box center [390, 17] width 14 height 14
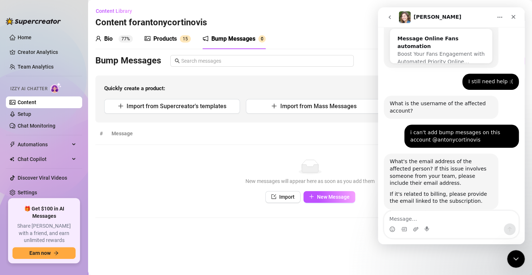
scroll to position [166, 0]
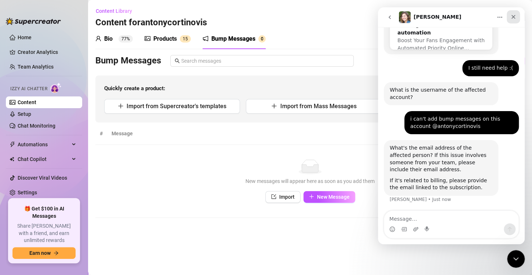
click at [510, 15] on icon "Close" at bounding box center [513, 17] width 6 height 6
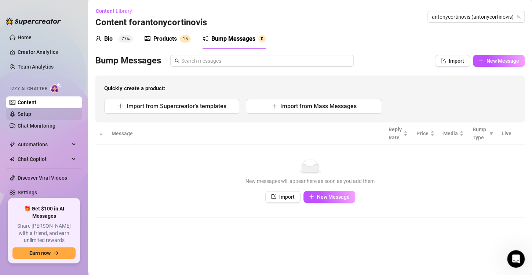
click at [25, 114] on link "Setup" at bounding box center [25, 114] width 14 height 6
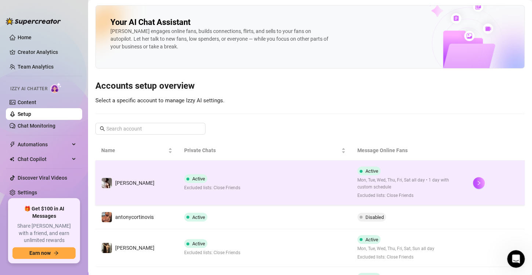
scroll to position [42, 0]
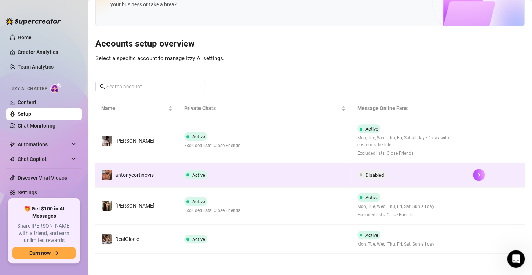
click at [236, 163] on td "Active" at bounding box center [264, 175] width 173 height 24
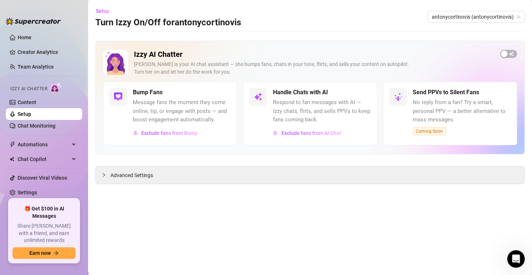
click at [508, 58] on div "Izzy AI Chatter [PERSON_NAME] is your AI chat assistant — she bumps fans, chats…" at bounding box center [310, 66] width 414 height 32
click at [508, 51] on span "button" at bounding box center [508, 54] width 17 height 8
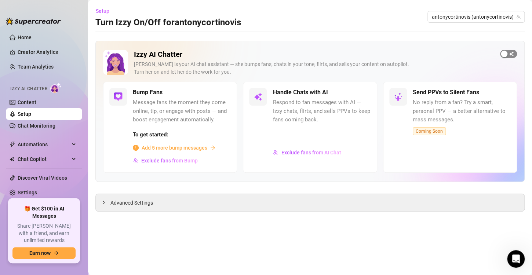
click at [509, 56] on span "button" at bounding box center [508, 54] width 17 height 8
click at [36, 99] on link "Content" at bounding box center [27, 102] width 19 height 6
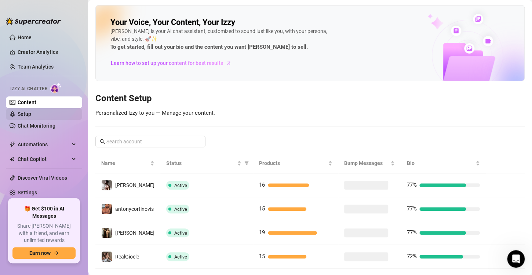
click at [31, 117] on link "Setup" at bounding box center [25, 114] width 14 height 6
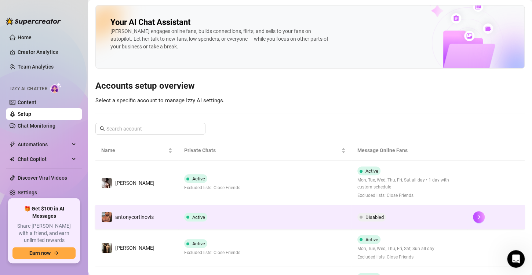
click at [211, 215] on td "Active" at bounding box center [264, 218] width 173 height 24
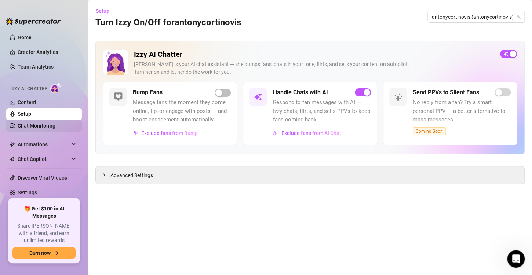
click at [42, 124] on link "Chat Monitoring" at bounding box center [37, 126] width 38 height 6
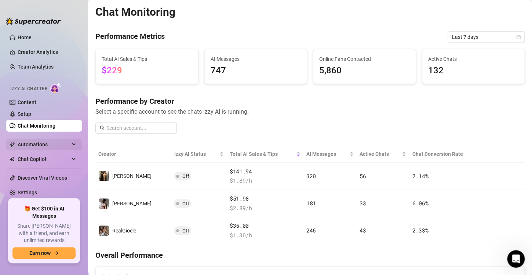
click at [44, 142] on span "Automations" at bounding box center [44, 145] width 52 height 12
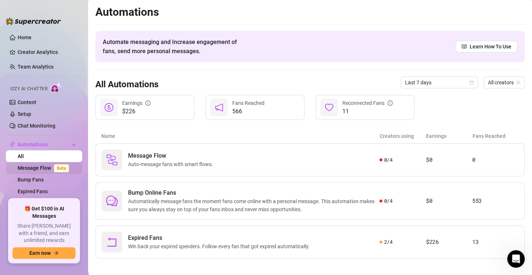
click at [54, 167] on span "Beta" at bounding box center [61, 168] width 15 height 8
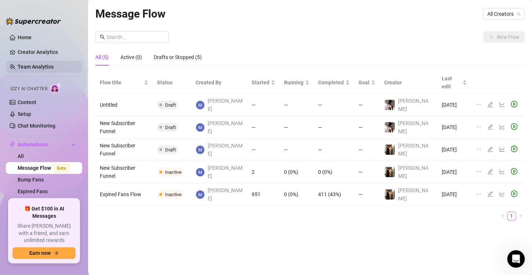
click at [29, 65] on link "Team Analytics" at bounding box center [36, 67] width 36 height 6
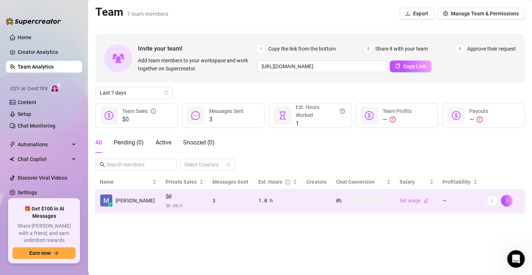
click at [257, 208] on td "1.0 h" at bounding box center [278, 200] width 48 height 23
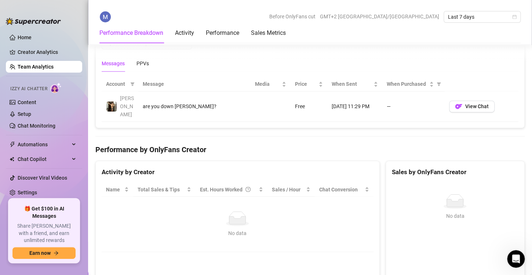
scroll to position [509, 0]
click at [465, 103] on span "View Chat" at bounding box center [476, 106] width 23 height 6
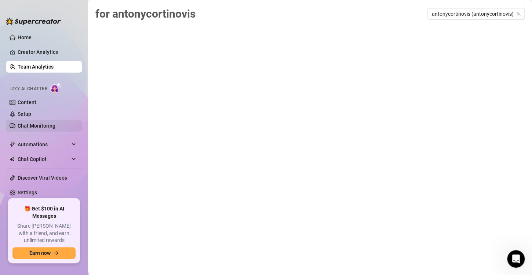
click at [45, 125] on link "Chat Monitoring" at bounding box center [37, 126] width 38 height 6
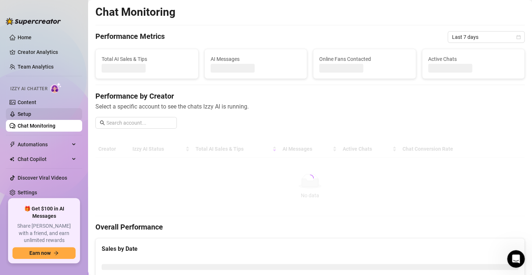
click at [31, 113] on link "Setup" at bounding box center [25, 114] width 14 height 6
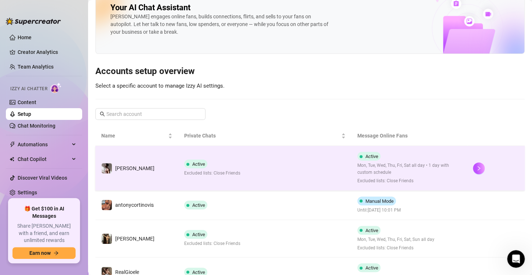
scroll to position [19, 0]
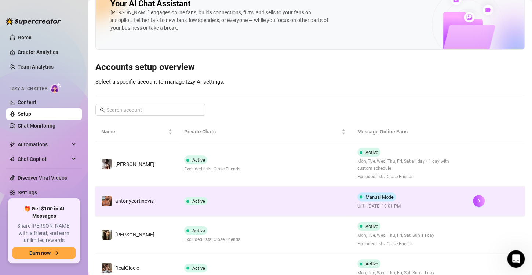
click at [389, 193] on span "Manual Mode" at bounding box center [376, 197] width 39 height 9
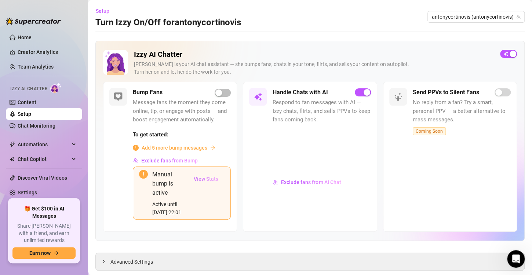
click at [206, 182] on button "View Stats" at bounding box center [206, 179] width 37 height 18
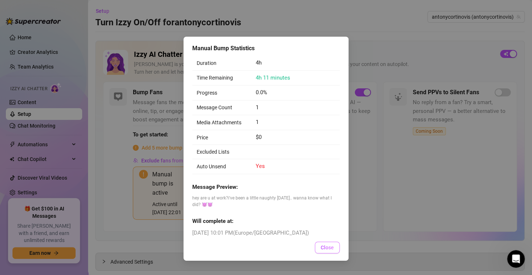
click at [327, 250] on button "Close" at bounding box center [327, 248] width 25 height 12
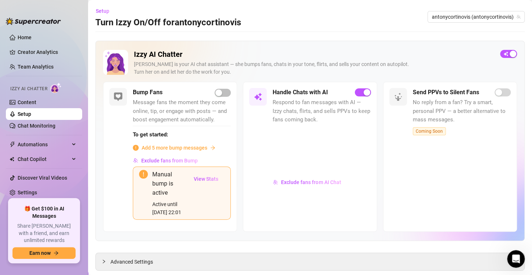
click at [178, 142] on div "To get started: Add 5 more bump messages" at bounding box center [182, 139] width 98 height 26
click at [177, 145] on span "Add 5 more bump messages" at bounding box center [175, 148] width 66 height 8
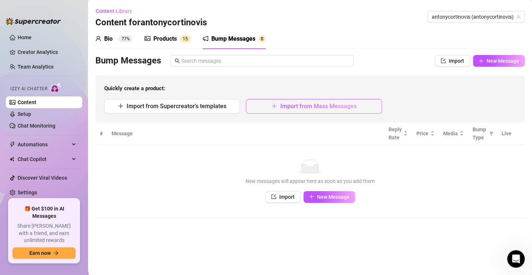
click at [315, 106] on span "Import from Mass Messages" at bounding box center [318, 106] width 76 height 7
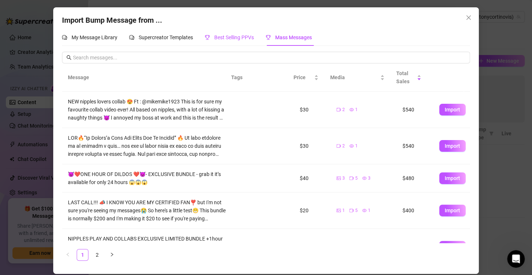
click at [222, 39] on span "Best Selling PPVs" at bounding box center [234, 37] width 40 height 6
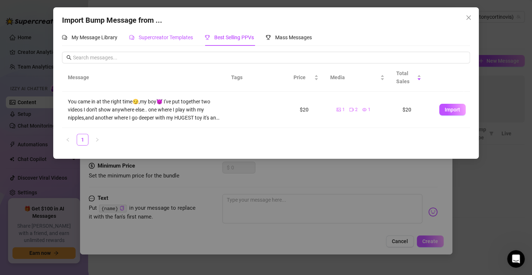
click at [181, 38] on span "Supercreator Templates" at bounding box center [166, 37] width 54 height 6
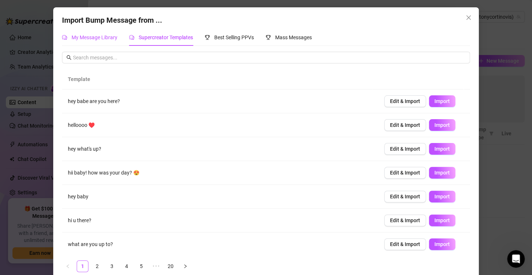
click at [103, 39] on span "My Message Library" at bounding box center [95, 37] width 46 height 6
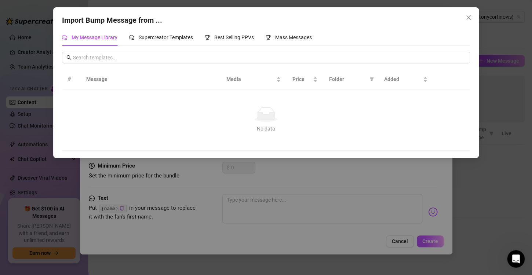
click at [465, 11] on div "Import Bump Message from ... My Message Library Supercreator Templates Best Sel…" at bounding box center [266, 82] width 426 height 151
click at [472, 17] on span "Close" at bounding box center [469, 18] width 12 height 6
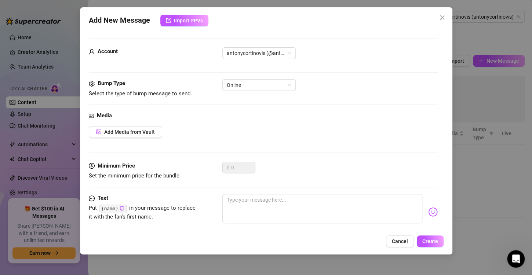
click at [398, 235] on div "Add New Message Import PPVs Account antonycortinovis (@antonycortinovis) Bump T…" at bounding box center [266, 130] width 372 height 247
click at [394, 240] on span "Cancel" at bounding box center [400, 242] width 16 height 6
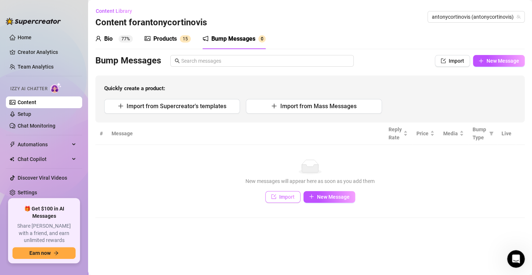
click at [272, 194] on icon "import" at bounding box center [273, 196] width 5 height 5
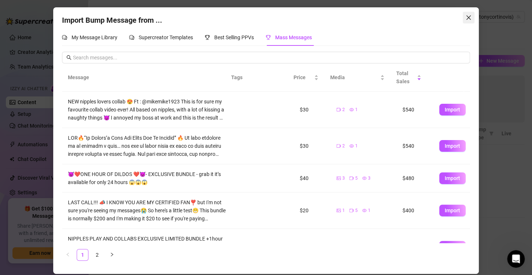
click at [465, 18] on span "Close" at bounding box center [469, 18] width 12 height 6
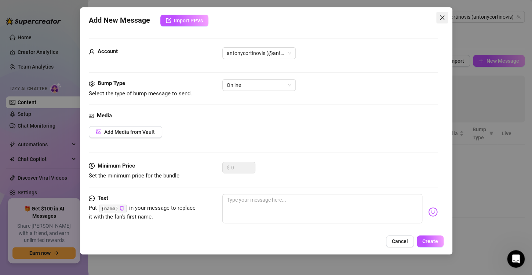
click at [440, 17] on icon "close" at bounding box center [442, 18] width 6 height 6
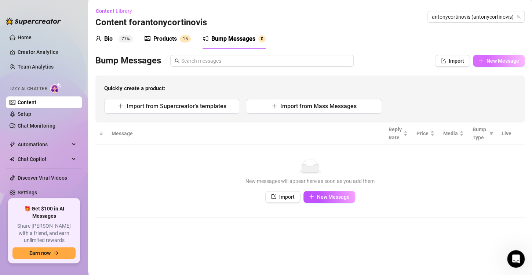
click at [499, 57] on button "New Message" at bounding box center [499, 61] width 52 height 12
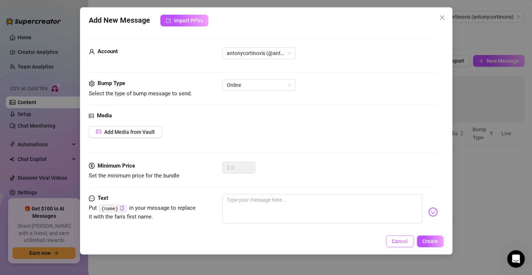
click at [397, 246] on button "Cancel" at bounding box center [400, 242] width 28 height 12
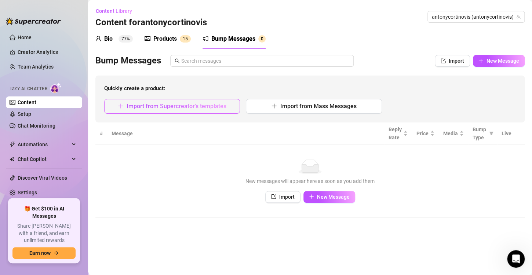
click at [220, 110] on button "Import from Supercreator's templates" at bounding box center [172, 106] width 136 height 15
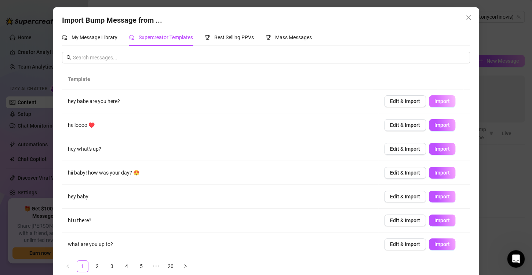
click at [437, 98] on span "Import" at bounding box center [442, 101] width 15 height 6
type textarea "hey babe are you here?"
click at [466, 17] on icon "close" at bounding box center [468, 17] width 4 height 4
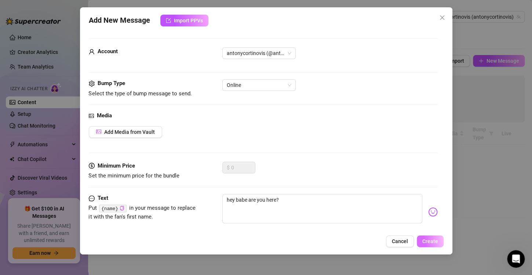
click at [427, 238] on button "Create" at bounding box center [430, 242] width 27 height 12
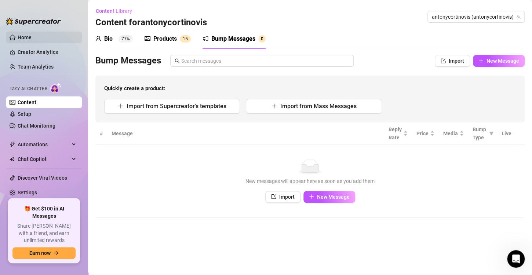
click at [32, 36] on link "Home" at bounding box center [25, 37] width 14 height 6
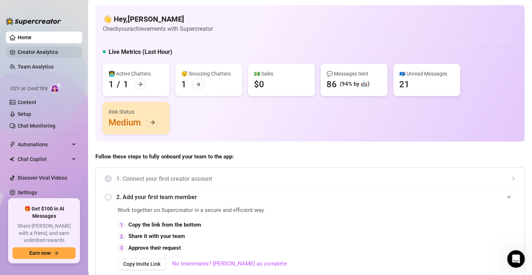
click at [40, 54] on link "Creator Analytics" at bounding box center [47, 52] width 59 height 12
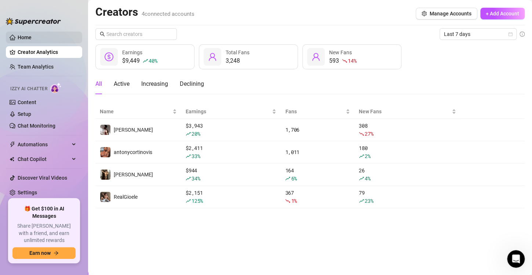
click at [32, 34] on link "Home" at bounding box center [25, 37] width 14 height 6
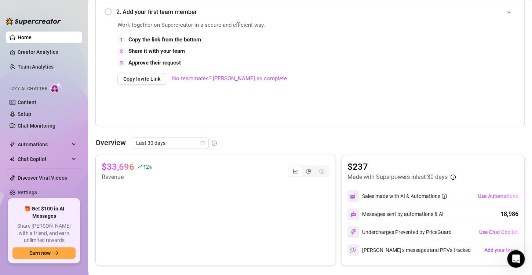
scroll to position [173, 0]
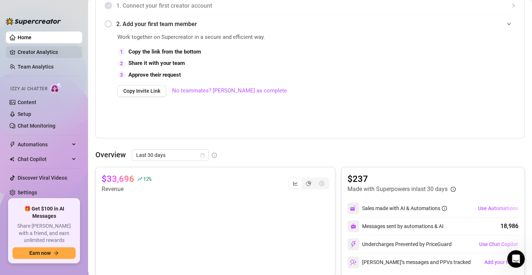
click at [34, 50] on link "Creator Analytics" at bounding box center [47, 52] width 59 height 12
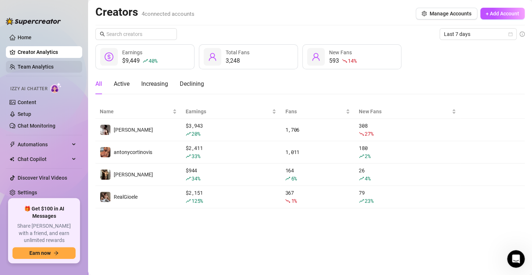
click at [54, 64] on link "Team Analytics" at bounding box center [36, 67] width 36 height 6
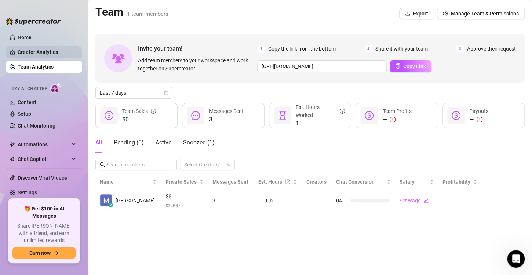
click at [52, 50] on link "Creator Analytics" at bounding box center [47, 52] width 59 height 12
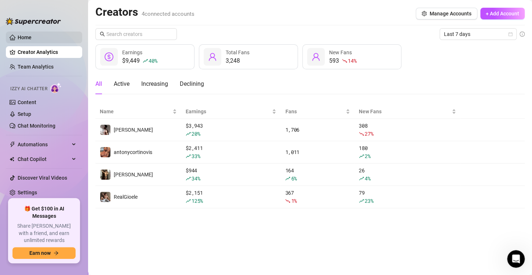
click at [32, 35] on link "Home" at bounding box center [25, 37] width 14 height 6
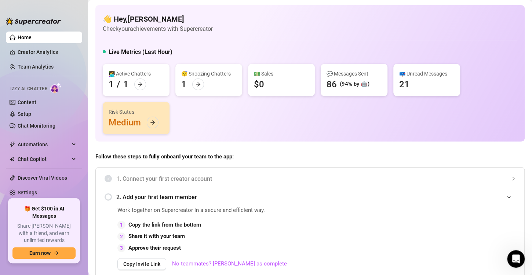
scroll to position [12, 0]
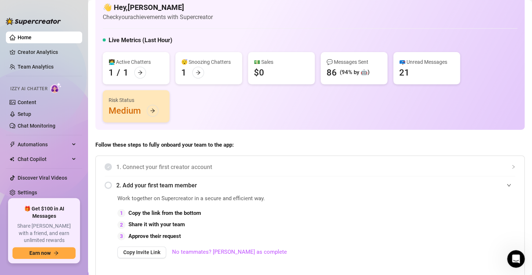
click at [332, 73] on div "86" at bounding box center [332, 73] width 10 height 12
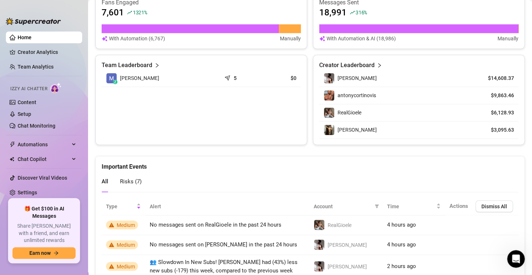
scroll to position [438, 0]
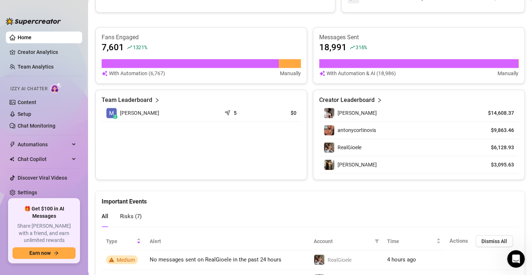
click at [369, 101] on article "Creator Leaderboard" at bounding box center [346, 100] width 55 height 9
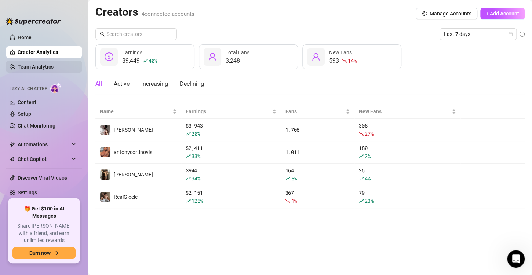
click at [28, 66] on link "Team Analytics" at bounding box center [36, 67] width 36 height 6
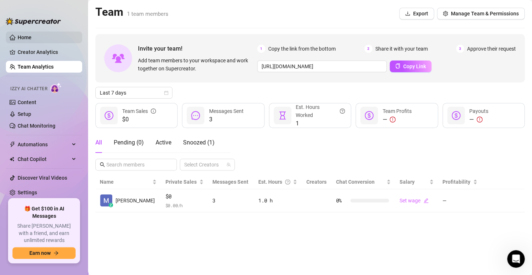
click at [32, 34] on link "Home" at bounding box center [25, 37] width 14 height 6
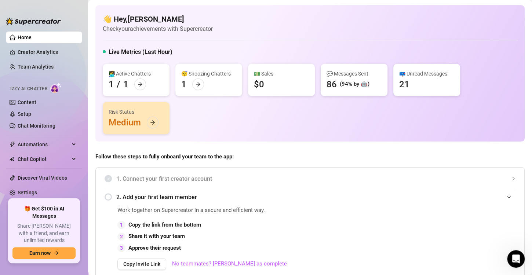
click at [152, 86] on div "👩‍💻 Active Chatters 1 / 1" at bounding box center [136, 80] width 67 height 32
click at [141, 83] on icon "arrow-right" at bounding box center [140, 85] width 4 height 4
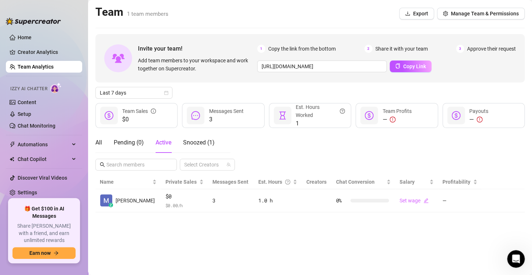
click at [51, 25] on div at bounding box center [33, 18] width 55 height 22
click at [32, 35] on link "Home" at bounding box center [25, 37] width 14 height 6
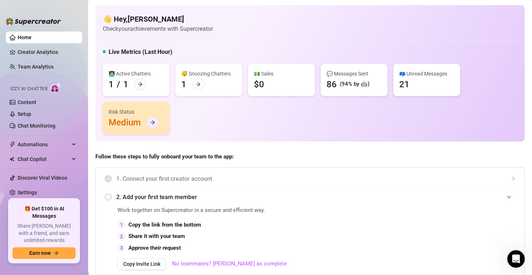
click at [152, 123] on icon "arrow-right" at bounding box center [152, 122] width 5 height 5
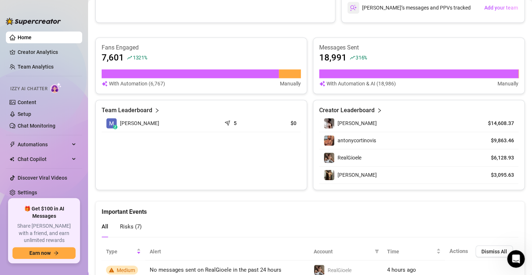
scroll to position [582, 0]
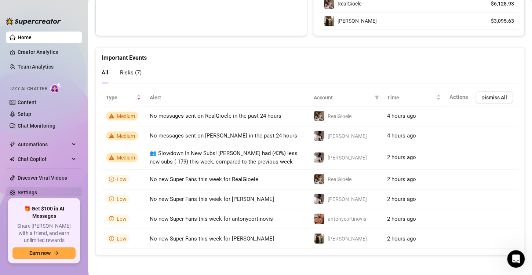
click at [37, 195] on link "Settings" at bounding box center [27, 193] width 19 height 6
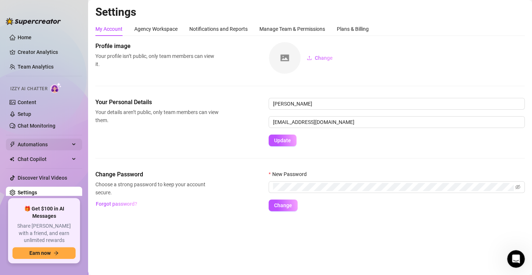
click at [43, 145] on span "Automations" at bounding box center [44, 145] width 52 height 12
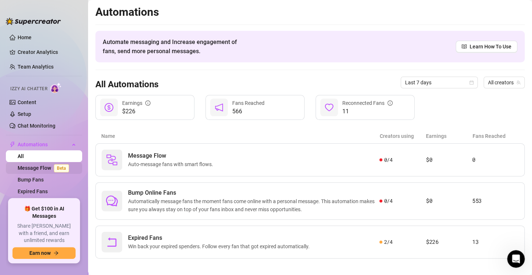
click at [44, 165] on link "Message Flow Beta" at bounding box center [45, 168] width 54 height 6
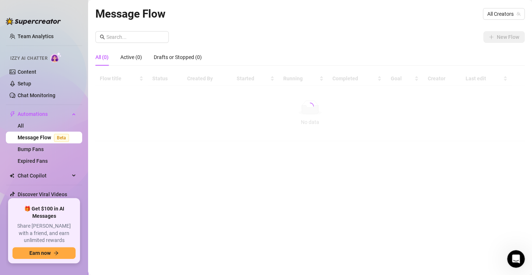
scroll to position [45, 0]
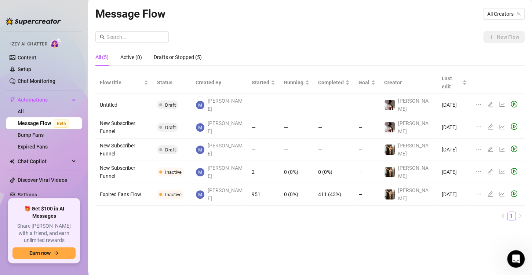
click at [44, 164] on span "Chat Copilot" at bounding box center [44, 162] width 52 height 12
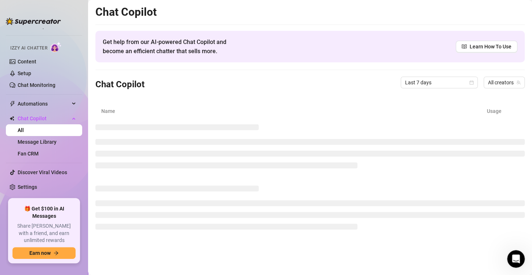
scroll to position [33, 0]
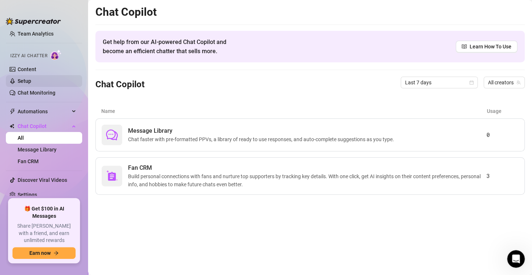
click at [19, 84] on link "Setup" at bounding box center [25, 81] width 14 height 6
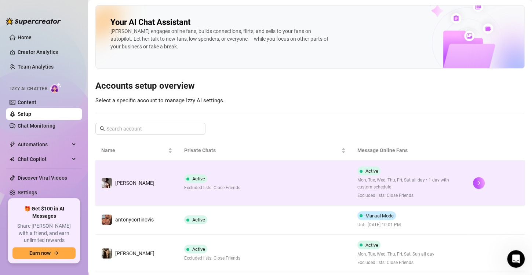
scroll to position [47, 0]
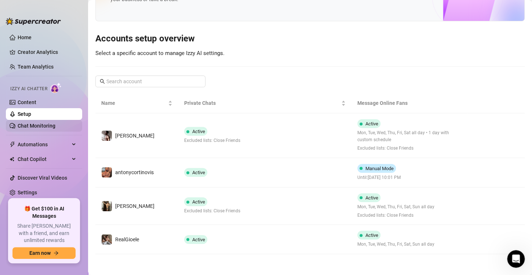
click at [53, 126] on link "Chat Monitoring" at bounding box center [37, 126] width 38 height 6
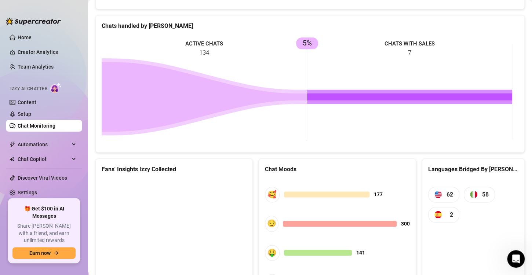
scroll to position [433, 0]
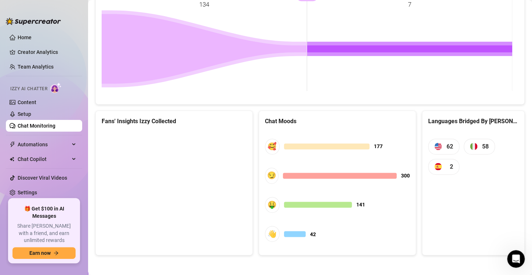
click at [140, 155] on canvas at bounding box center [173, 186] width 142 height 110
click at [36, 103] on link "Content" at bounding box center [27, 102] width 19 height 6
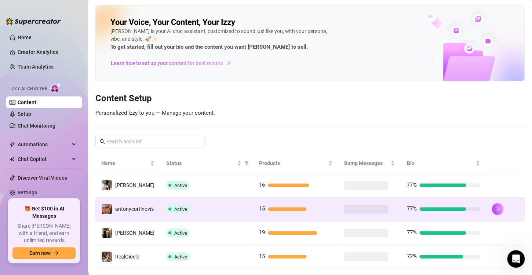
click at [183, 207] on span "Active" at bounding box center [180, 210] width 13 height 6
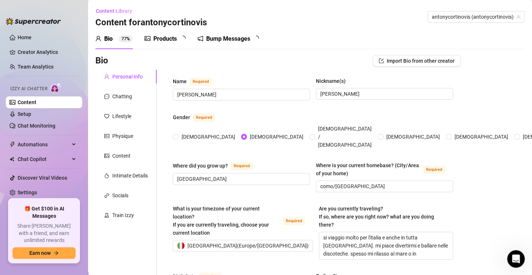
radio input "true"
type input "[DATE]"
